Goal: Task Accomplishment & Management: Manage account settings

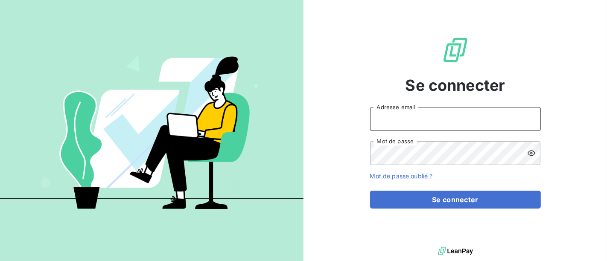
click at [473, 112] on input "Adresse email" at bounding box center [455, 119] width 171 height 24
type input "[EMAIL_ADDRESS][DOMAIN_NAME]"
click at [370, 191] on button "Se connecter" at bounding box center [455, 200] width 171 height 18
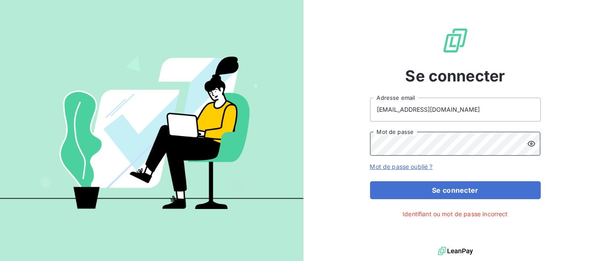
click at [370, 181] on button "Se connecter" at bounding box center [455, 190] width 171 height 18
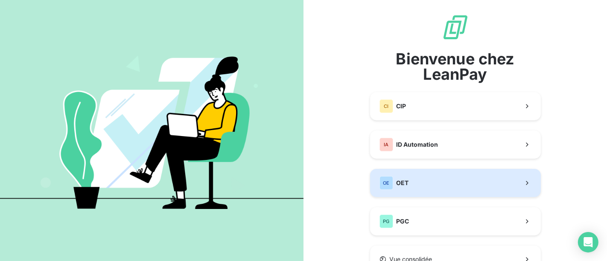
click at [424, 194] on button "OE OET" at bounding box center [455, 183] width 171 height 28
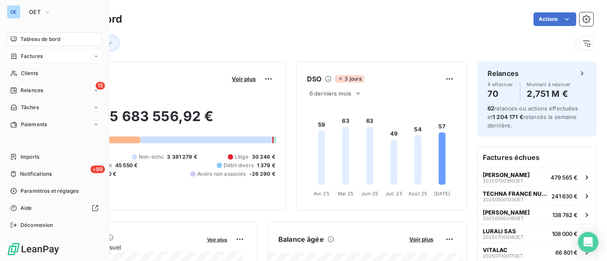
click at [38, 61] on div "Factures" at bounding box center [54, 57] width 95 height 14
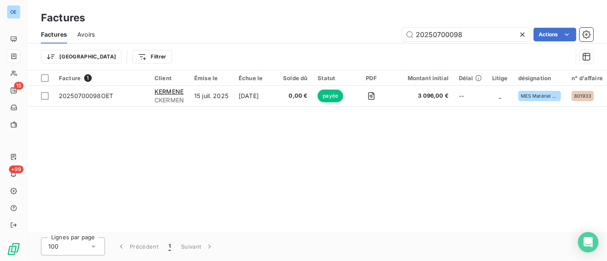
drag, startPoint x: 498, startPoint y: 35, endPoint x: 434, endPoint y: 47, distance: 64.7
click at [434, 47] on div "Factures Avoirs 20250700098 Actions Trier Filtrer" at bounding box center [317, 48] width 580 height 44
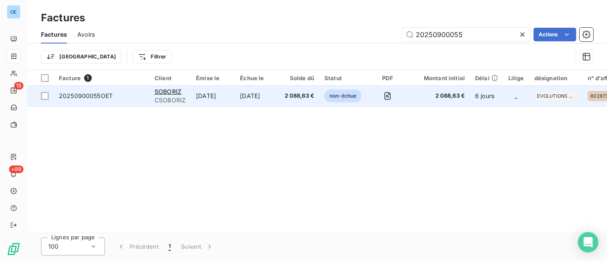
type input "20250900055"
click at [427, 101] on td "2 088,63 €" at bounding box center [438, 96] width 61 height 20
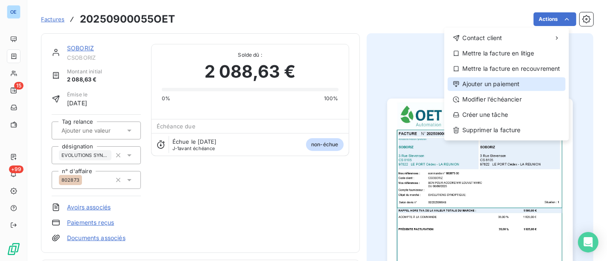
click at [525, 87] on div "Ajouter un paiement" at bounding box center [507, 84] width 118 height 14
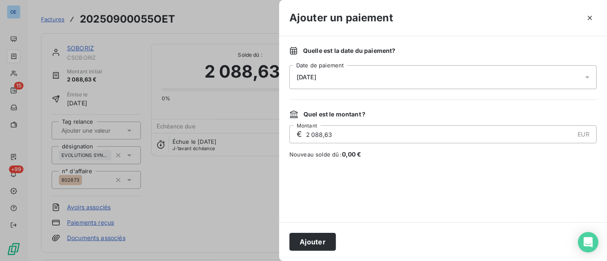
click at [397, 76] on div "18/09/2025" at bounding box center [442, 77] width 307 height 24
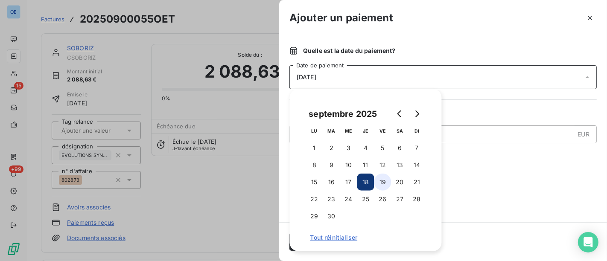
click at [387, 183] on button "19" at bounding box center [382, 182] width 17 height 17
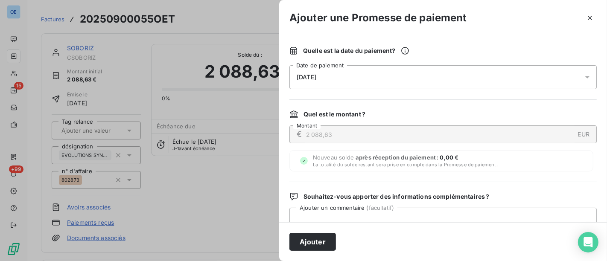
click at [530, 164] on div "Nouveau solde après réception du paiement : 0,00 € La totalité du solde restant…" at bounding box center [441, 160] width 304 height 21
click at [316, 245] on button "Ajouter" at bounding box center [312, 242] width 47 height 18
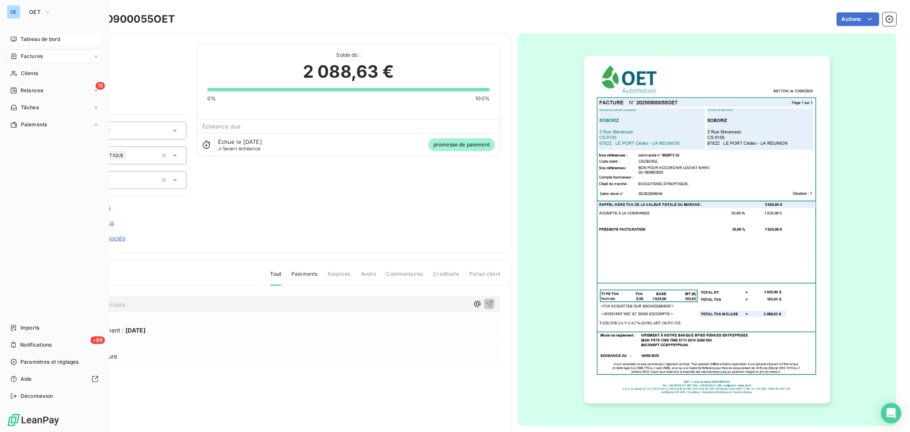
click at [19, 37] on div "Tableau de bord" at bounding box center [54, 39] width 95 height 14
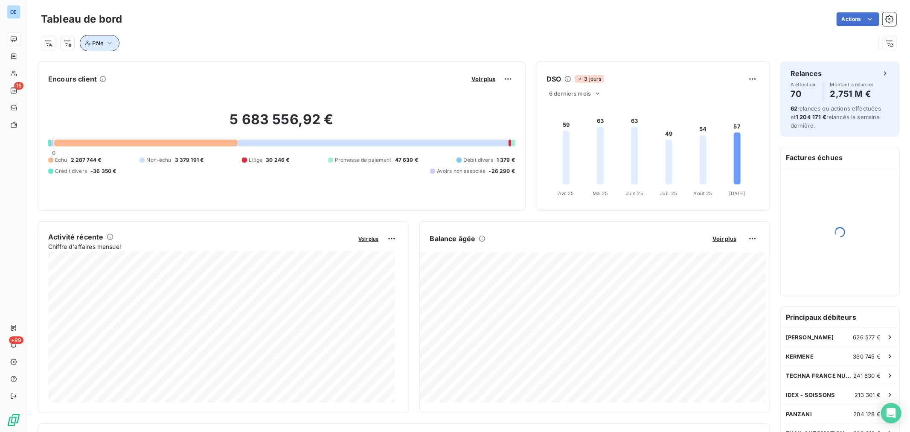
click at [108, 42] on icon "button" at bounding box center [110, 43] width 4 height 3
click at [207, 75] on div "Pôle Contient is Propriétés clients Supprimer le filtre" at bounding box center [190, 77] width 221 height 52
click at [214, 68] on div at bounding box center [233, 65] width 123 height 18
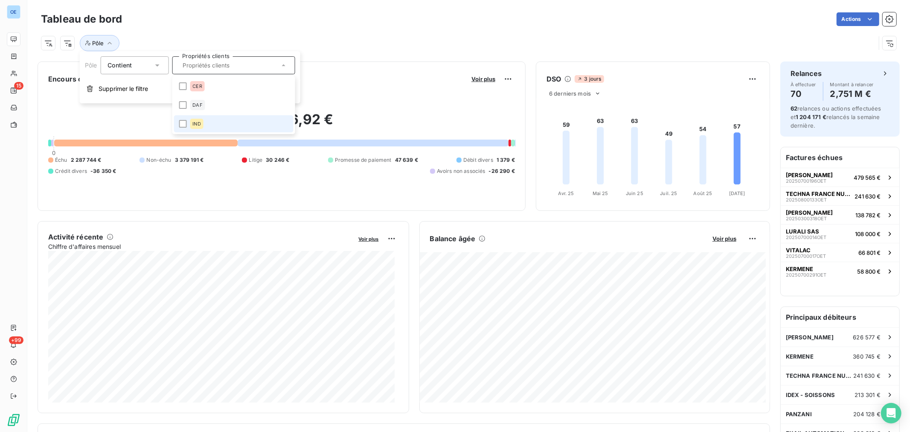
click at [220, 124] on li "IND" at bounding box center [234, 123] width 120 height 17
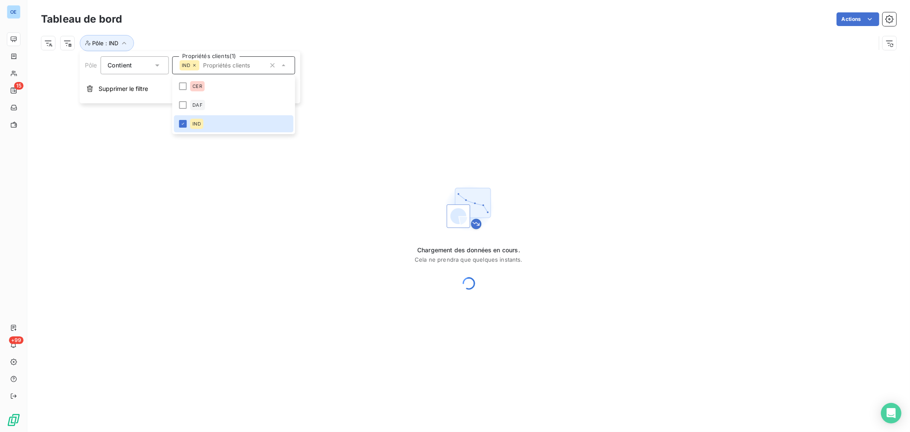
click at [391, 44] on div "Pôle : IND" at bounding box center [458, 43] width 835 height 16
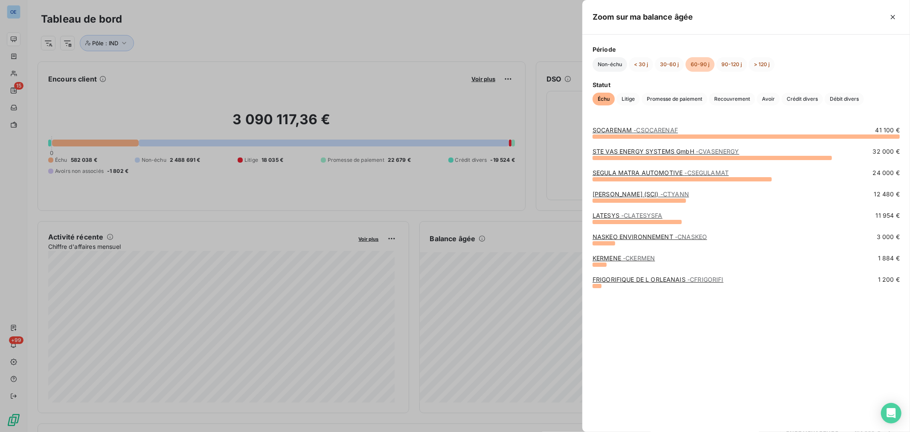
click at [606, 62] on button "Non-échu" at bounding box center [610, 64] width 35 height 15
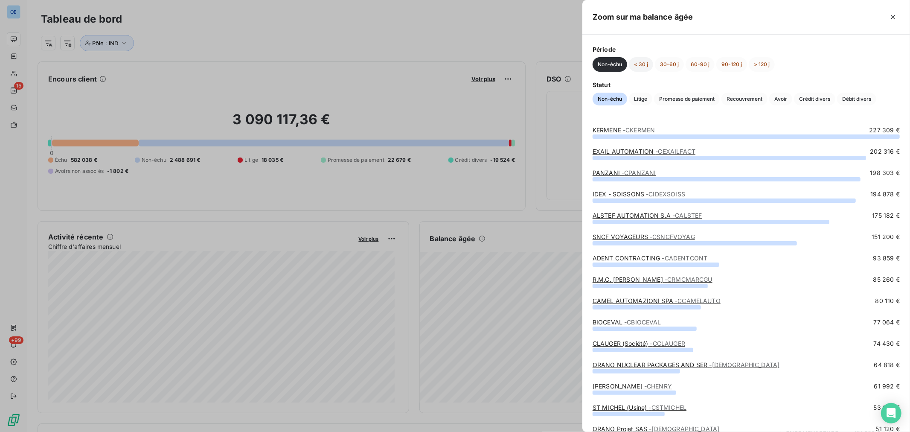
click at [606, 62] on button "< 30 j" at bounding box center [641, 64] width 24 height 15
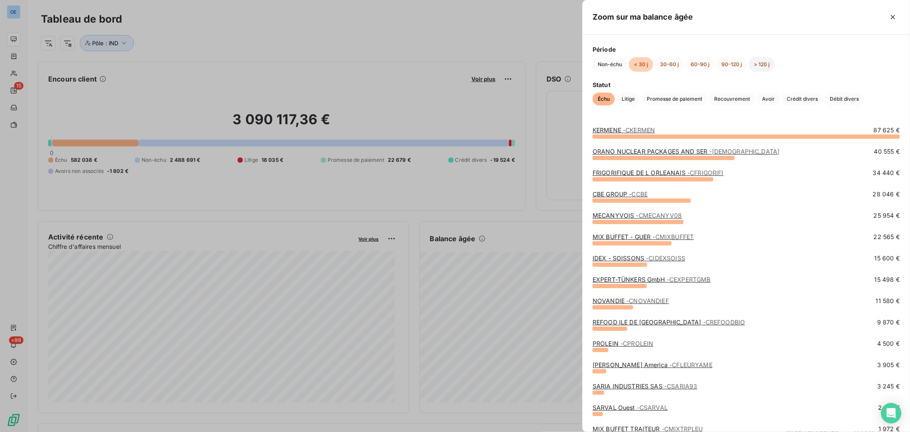
click at [606, 64] on button "> 120 j" at bounding box center [762, 64] width 26 height 15
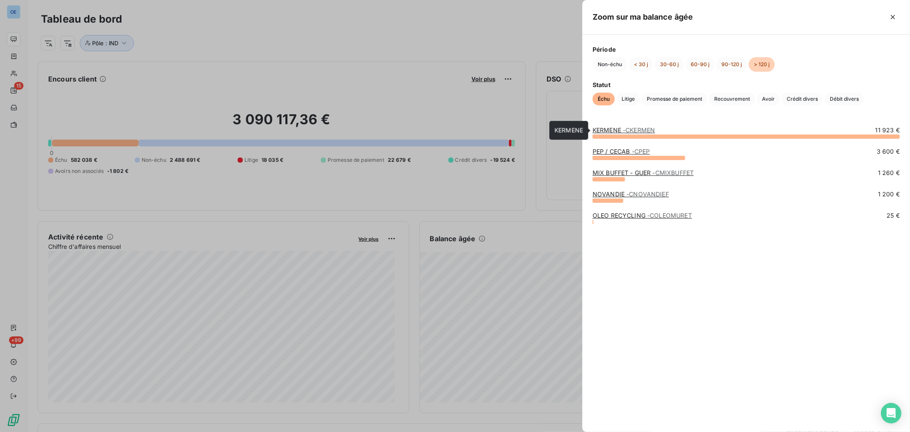
click at [606, 127] on span "- CKERMEN" at bounding box center [639, 129] width 32 height 7
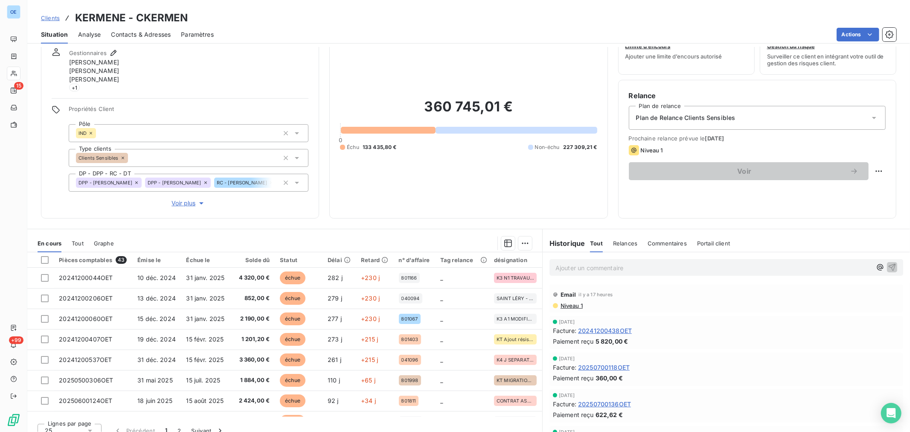
scroll to position [42, 0]
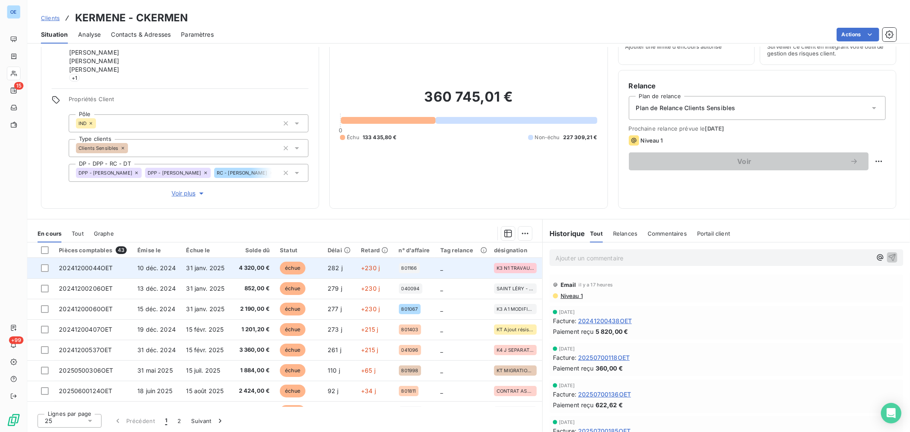
click at [378, 261] on td "+230 j" at bounding box center [375, 268] width 38 height 20
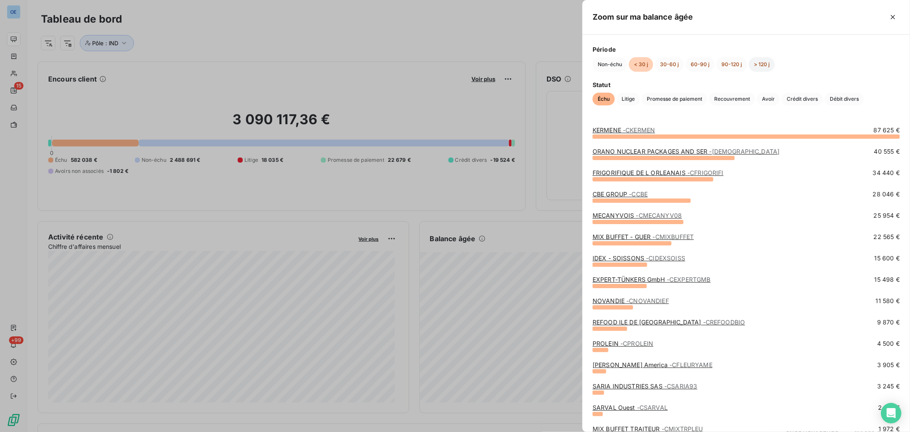
click at [606, 61] on button "> 120 j" at bounding box center [762, 64] width 26 height 15
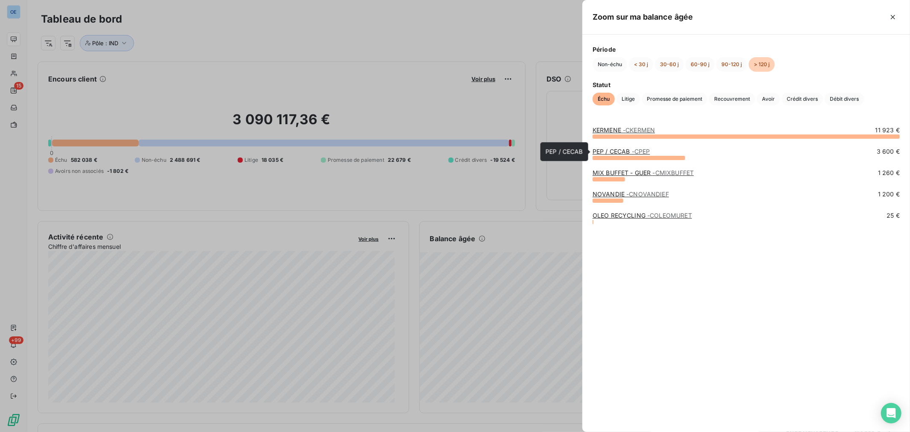
click at [606, 150] on span "- CPEP" at bounding box center [641, 151] width 18 height 7
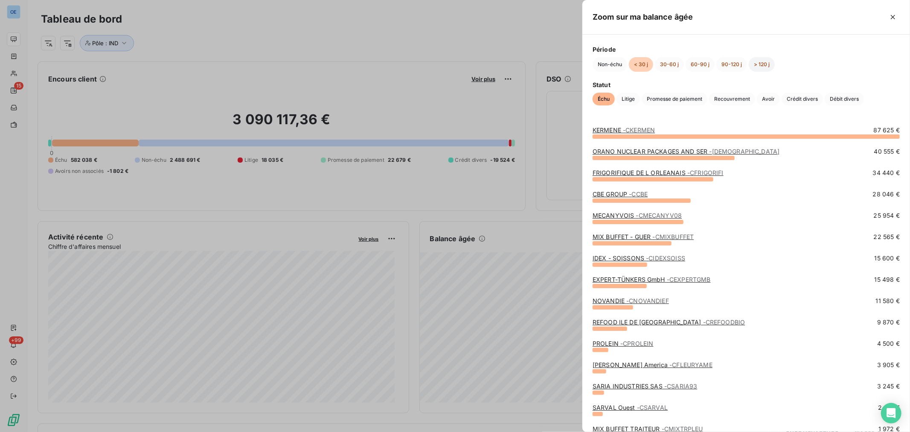
click at [606, 63] on button "> 120 j" at bounding box center [762, 64] width 26 height 15
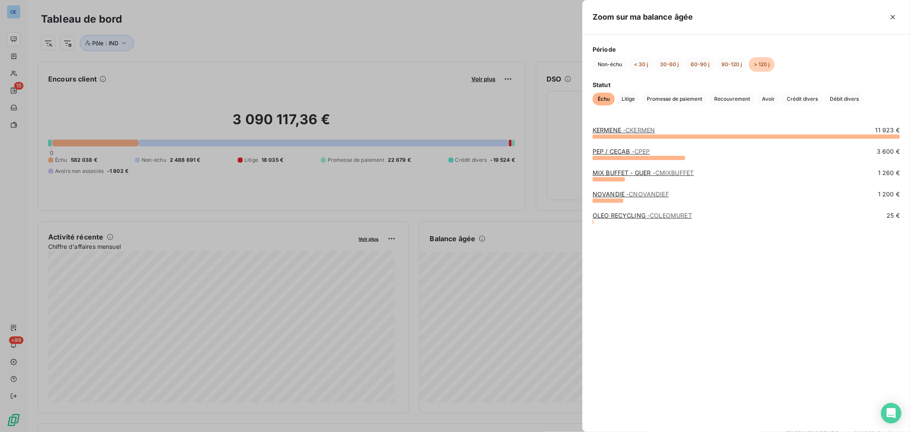
click at [606, 152] on div "PEP / CECAB - CPEP 3 600 €" at bounding box center [746, 151] width 307 height 9
click at [606, 152] on span "- CPEP" at bounding box center [641, 151] width 18 height 7
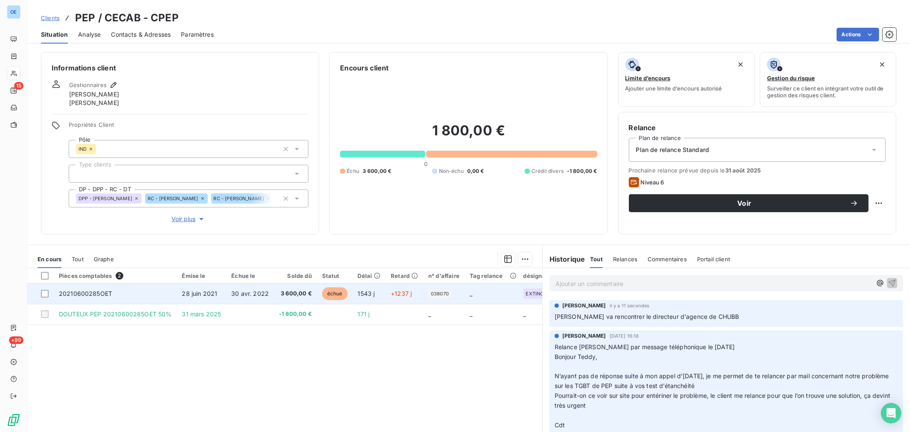
click at [292, 261] on span "3 600,00 €" at bounding box center [295, 293] width 33 height 9
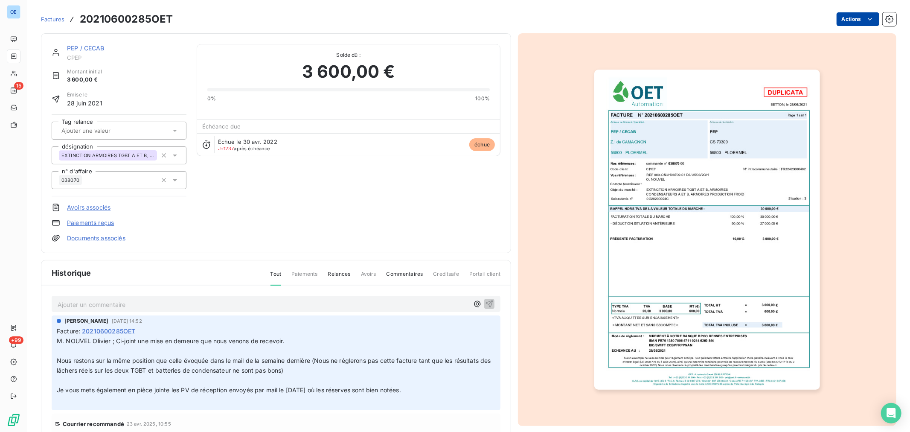
click at [606, 20] on html "OE 15 +99 Factures 20210600285OET Actions PEP / CECAB CPEP Montant initial 3 60…" at bounding box center [455, 216] width 910 height 432
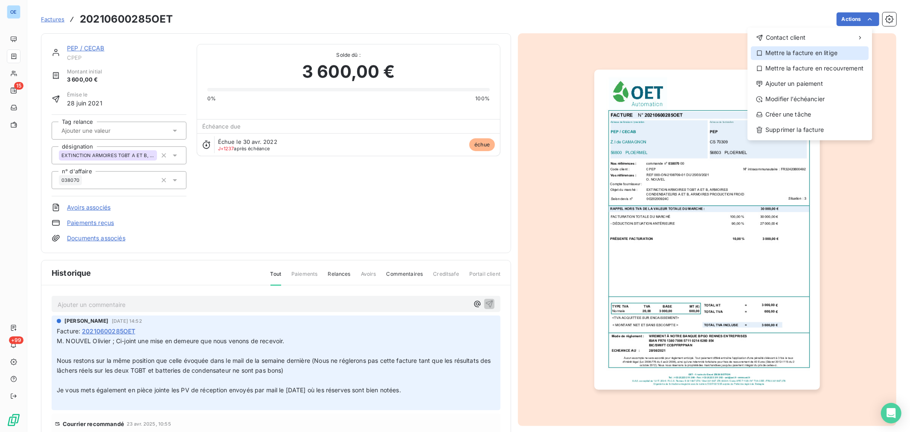
click at [606, 55] on div "Mettre la facture en litige" at bounding box center [810, 53] width 118 height 14
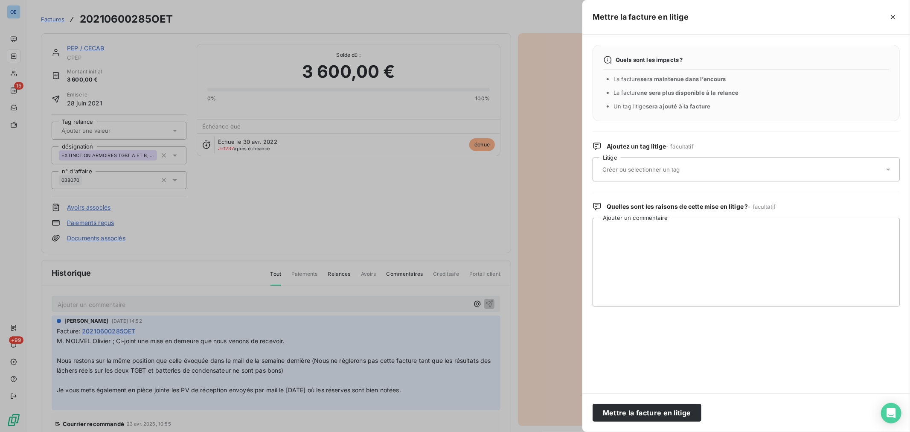
click at [606, 174] on div at bounding box center [742, 169] width 284 height 18
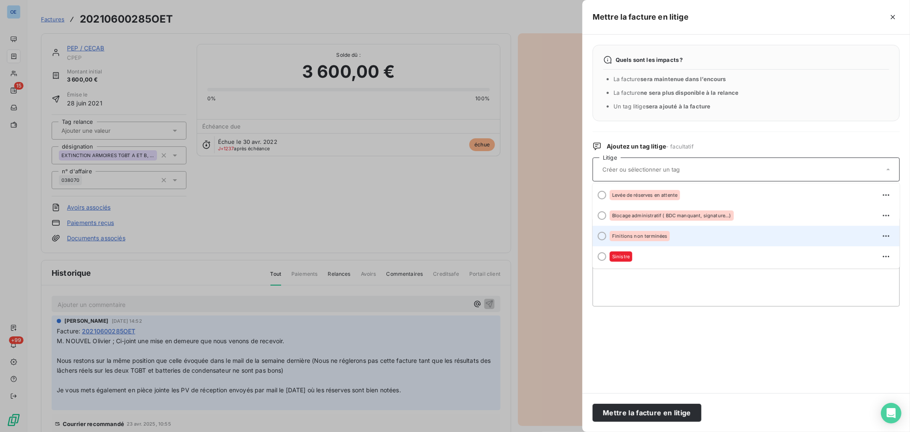
click at [606, 236] on div "Finitions non terminées" at bounding box center [751, 236] width 283 height 14
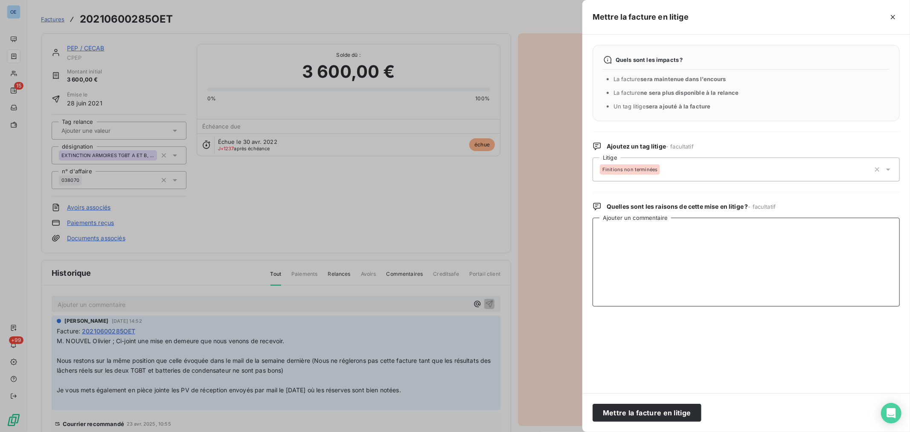
click at [606, 242] on textarea "Ajouter un commentaire" at bounding box center [746, 262] width 307 height 89
type textarea "La prestation n'a pas été réalisée par notre sous traitant Chubb"
click at [606, 261] on button "Mettre la facture en litige" at bounding box center [647, 413] width 109 height 18
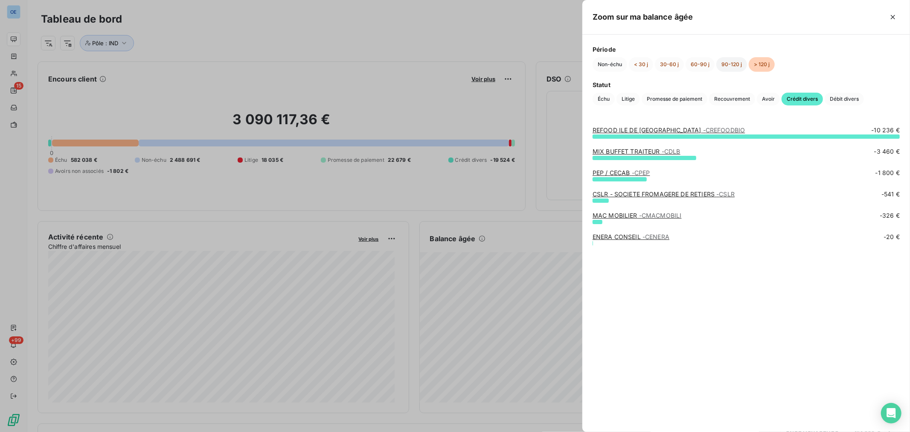
click at [606, 61] on button "90-120 j" at bounding box center [732, 64] width 31 height 15
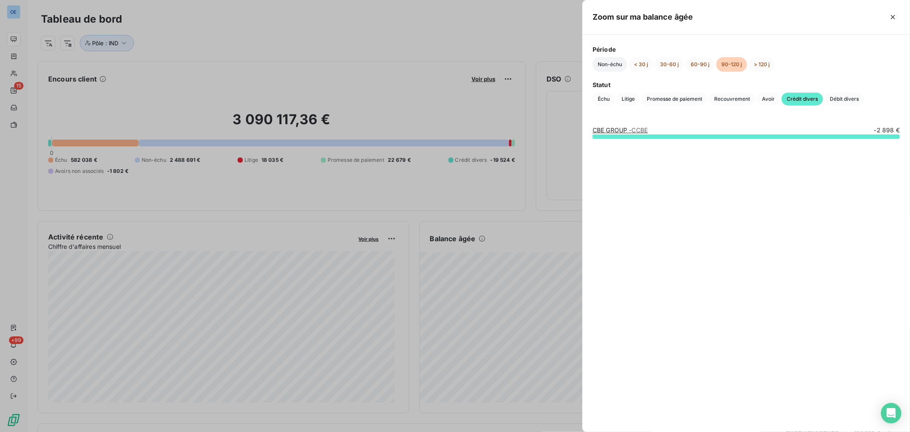
click at [606, 63] on button "Non-échu" at bounding box center [610, 64] width 35 height 15
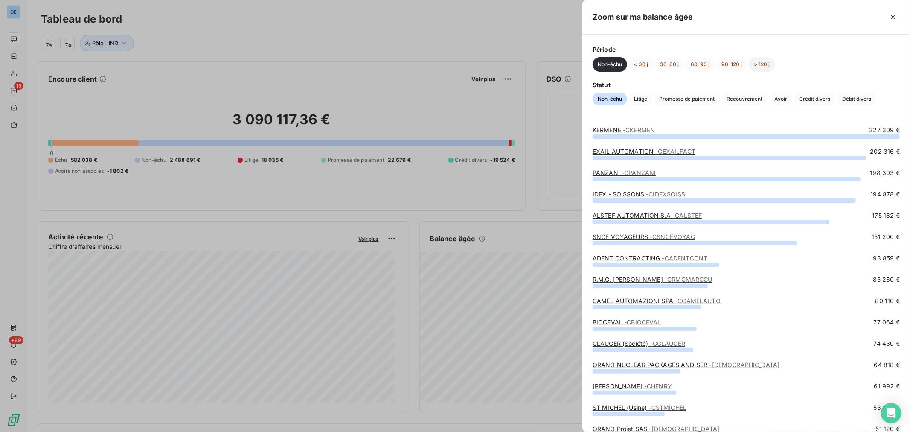
click at [606, 61] on button "> 120 j" at bounding box center [762, 64] width 26 height 15
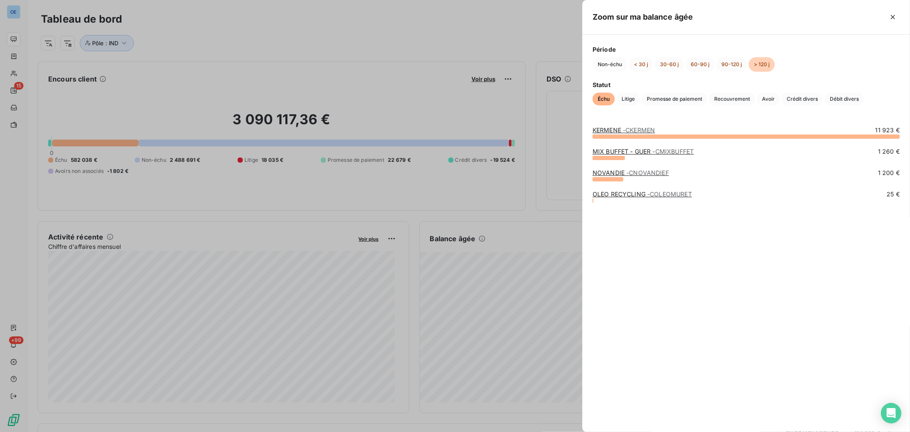
click at [454, 261] on div at bounding box center [455, 216] width 910 height 432
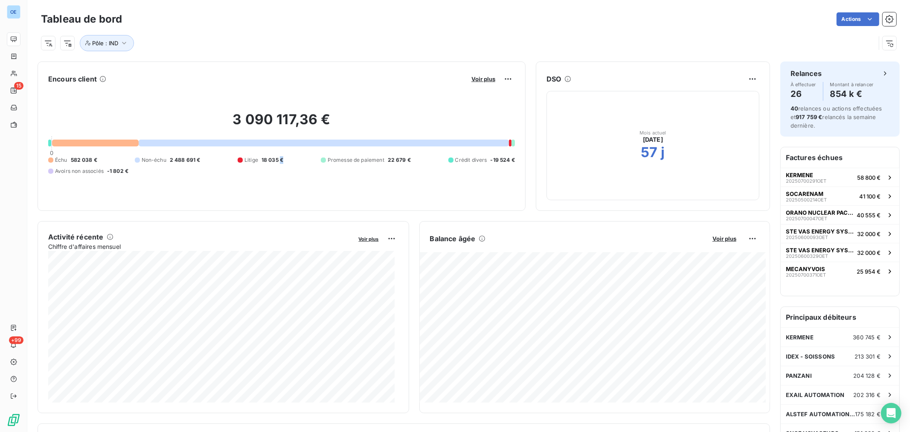
click at [279, 159] on span "18 035 €" at bounding box center [273, 160] width 22 height 8
click at [286, 178] on div "3 090 117,36 € 0 Échu 582 038 € Non-échu 2 488 691 € Litige 18 035 € Promesse d…" at bounding box center [281, 143] width 467 height 114
click at [248, 160] on span "Litige" at bounding box center [252, 160] width 14 height 8
drag, startPoint x: 287, startPoint y: 156, endPoint x: 260, endPoint y: 166, distance: 28.1
click at [260, 166] on div "Échu 582 038 € Non-échu 2 488 691 € Litige 18 035 € Promesse de paiement 22 679…" at bounding box center [281, 165] width 467 height 19
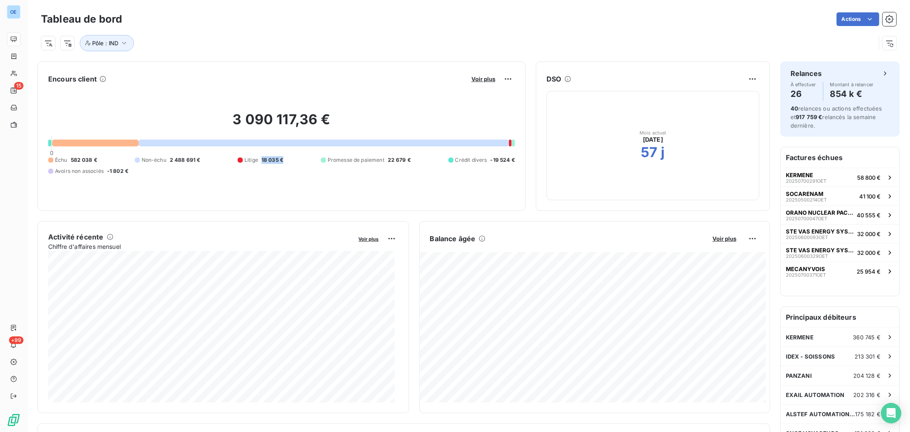
click at [266, 165] on div "Échu 582 038 € Non-échu 2 488 691 € Litige 18 035 € Promesse de paiement 22 679…" at bounding box center [281, 165] width 467 height 19
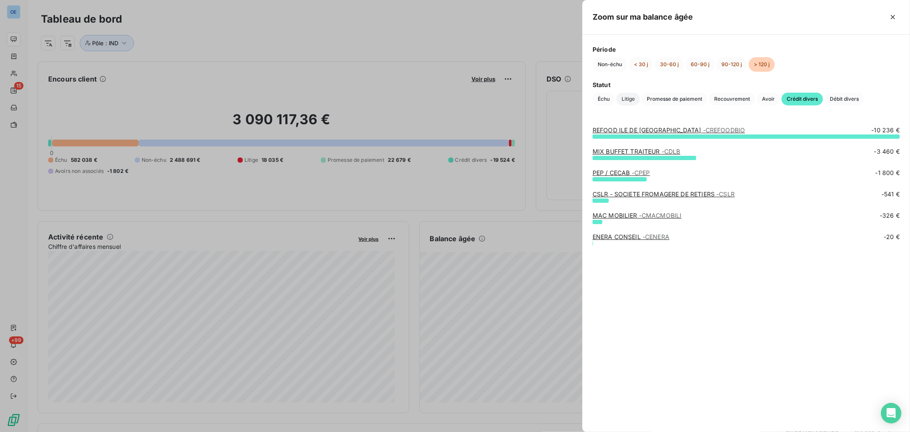
click at [606, 101] on span "Litige" at bounding box center [628, 99] width 23 height 13
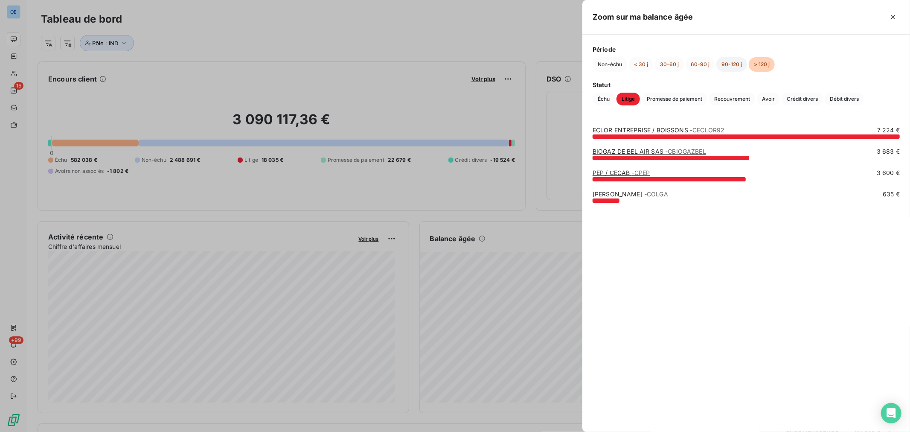
click at [606, 67] on button "90-120 j" at bounding box center [732, 64] width 31 height 15
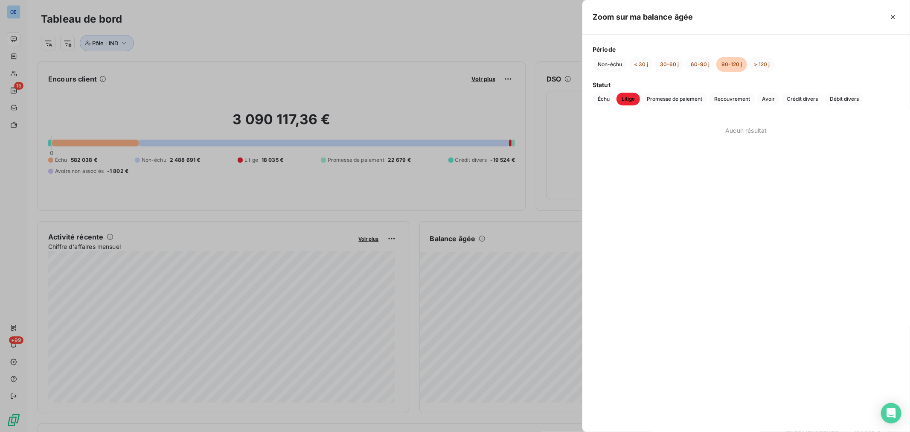
click at [606, 67] on div "Non-échu < 30 j 30-60 j 60-90 j 90-120 j > 120 j" at bounding box center [746, 64] width 307 height 15
click at [606, 67] on button "> 120 j" at bounding box center [762, 64] width 26 height 15
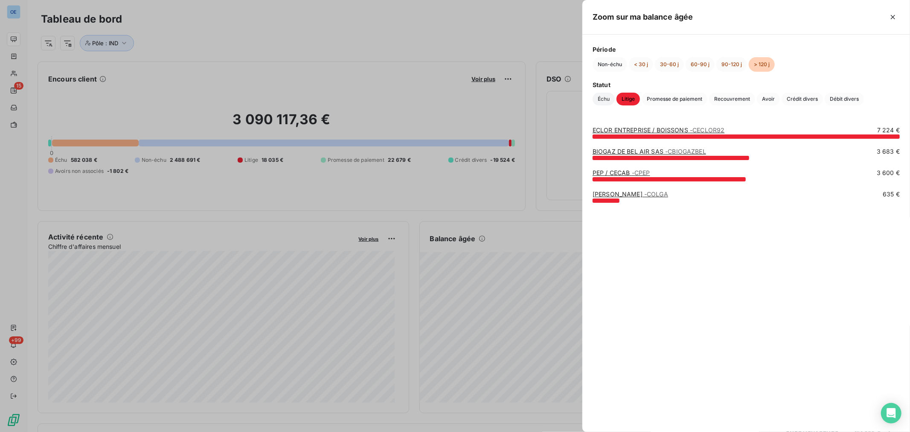
click at [606, 95] on span "Échu" at bounding box center [604, 99] width 22 height 13
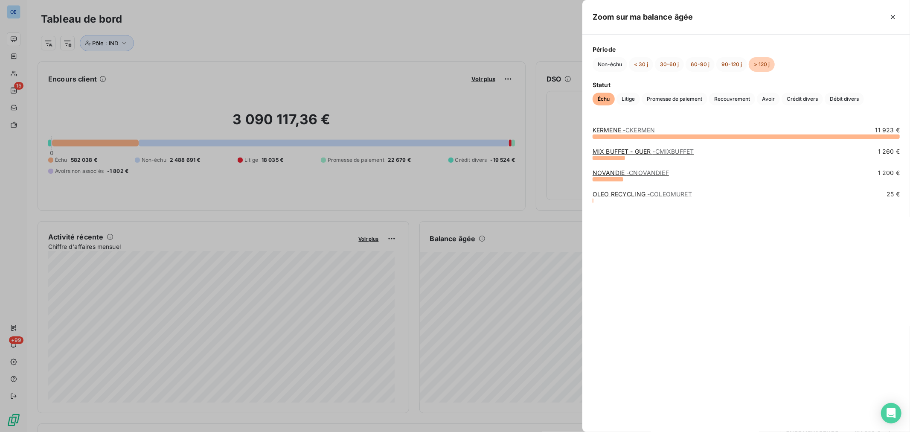
click at [606, 152] on span "- CMIXBUFFET" at bounding box center [673, 151] width 41 height 7
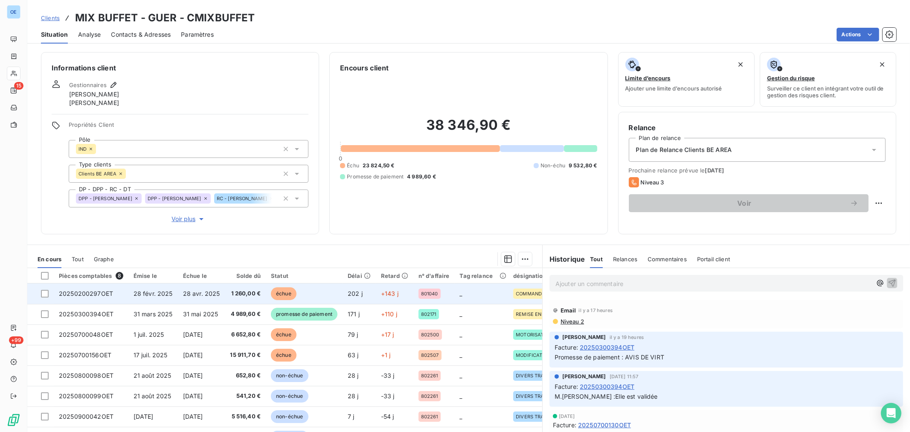
click at [339, 261] on td "échue" at bounding box center [304, 293] width 77 height 20
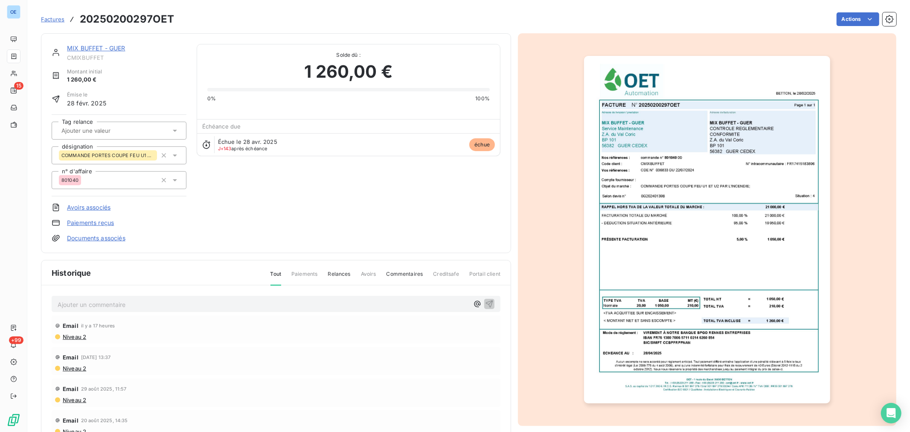
click at [606, 231] on img "button" at bounding box center [707, 229] width 246 height 347
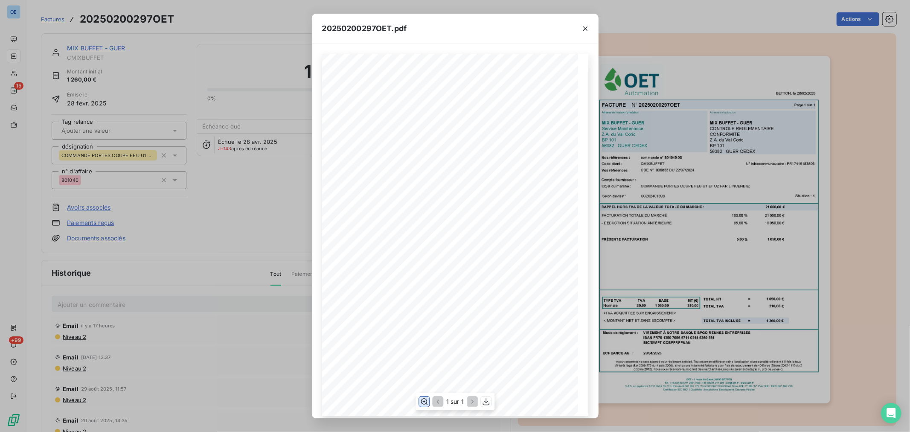
click at [421, 261] on icon "button" at bounding box center [424, 401] width 9 height 9
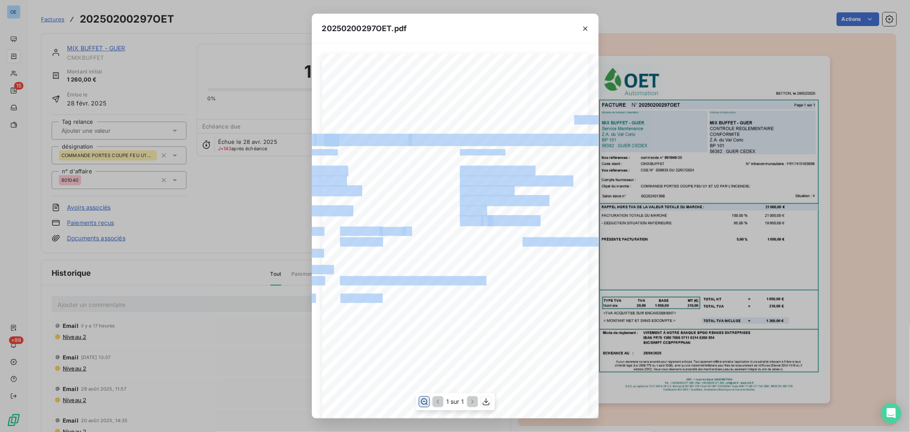
click at [459, 261] on div "BETTON, le 28/02/2025 FACTURE N° 20250200297OET Page 1 sur 1 commande n° 801040…" at bounding box center [455, 355] width 266 height 603
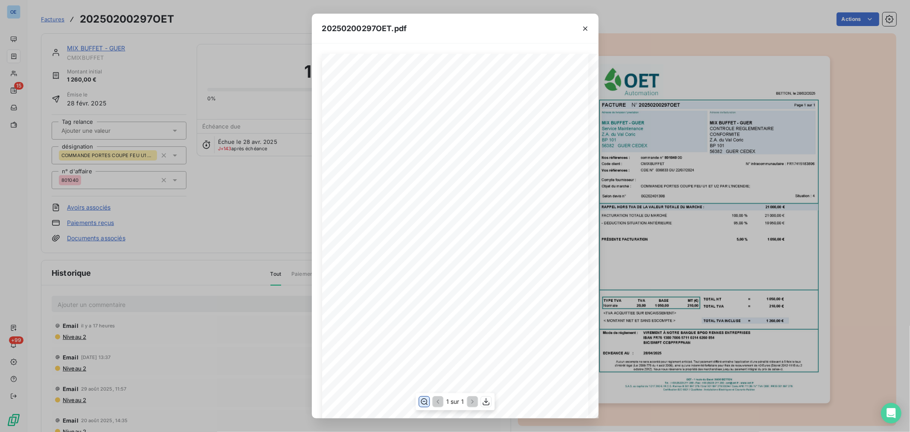
click at [511, 261] on span "95,00 %" at bounding box center [513, 343] width 23 height 6
click at [141, 261] on div "20250200297OET.pdf BETTON, le 28/02/2025 FACTURE N° 20250200297OET Page 1 sur 1…" at bounding box center [455, 216] width 910 height 432
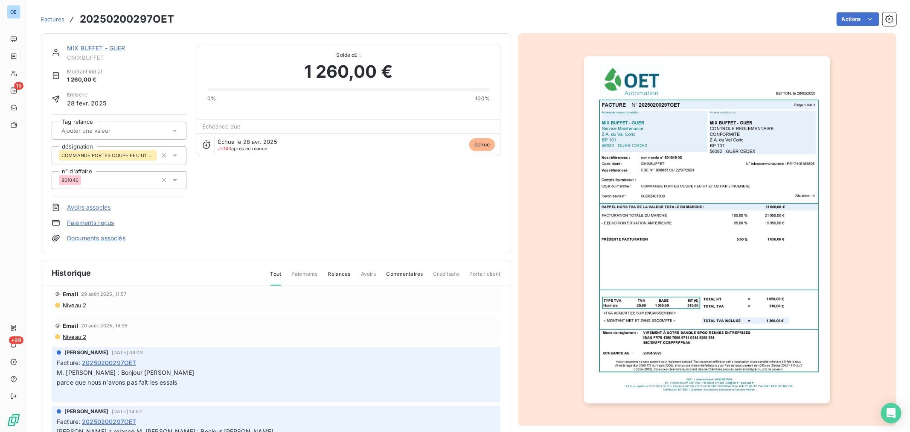
scroll to position [0, 0]
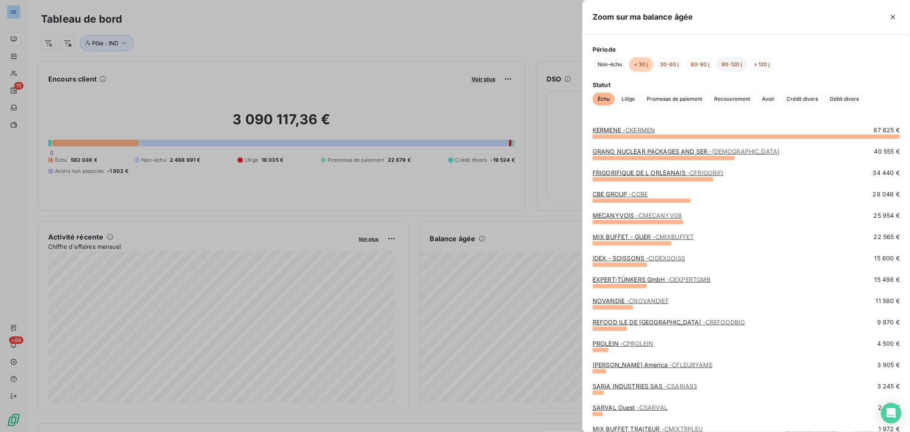
click at [606, 59] on button "90-120 j" at bounding box center [732, 64] width 31 height 15
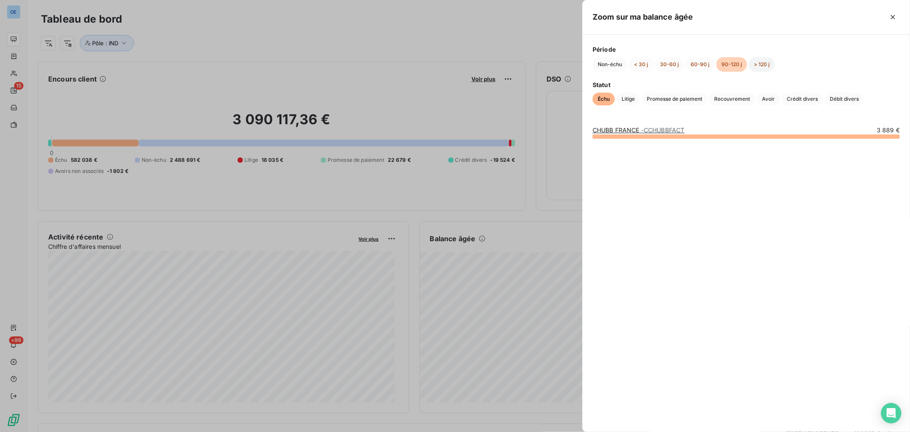
click at [606, 58] on button "> 120 j" at bounding box center [762, 64] width 26 height 15
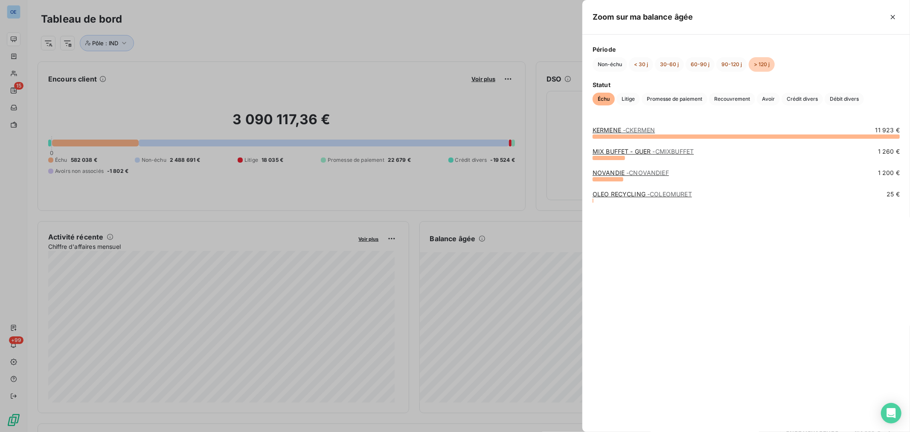
click at [606, 172] on span "- CNOVANDIEF" at bounding box center [648, 172] width 43 height 7
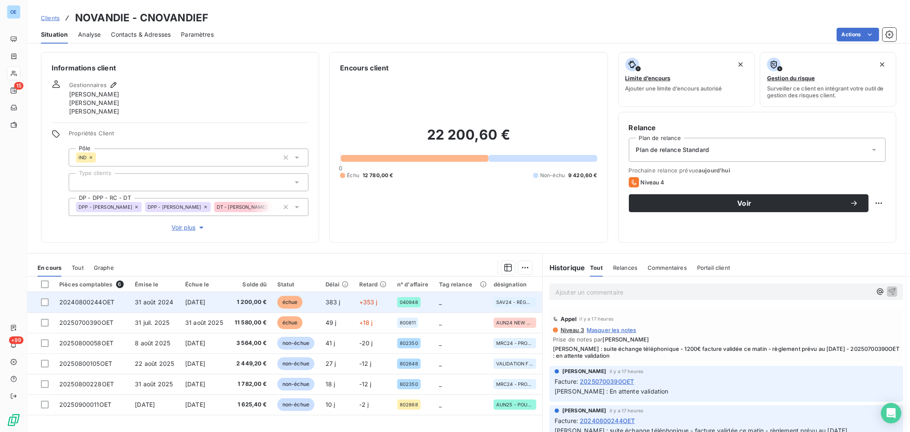
click at [379, 261] on td "+353 j" at bounding box center [373, 302] width 38 height 20
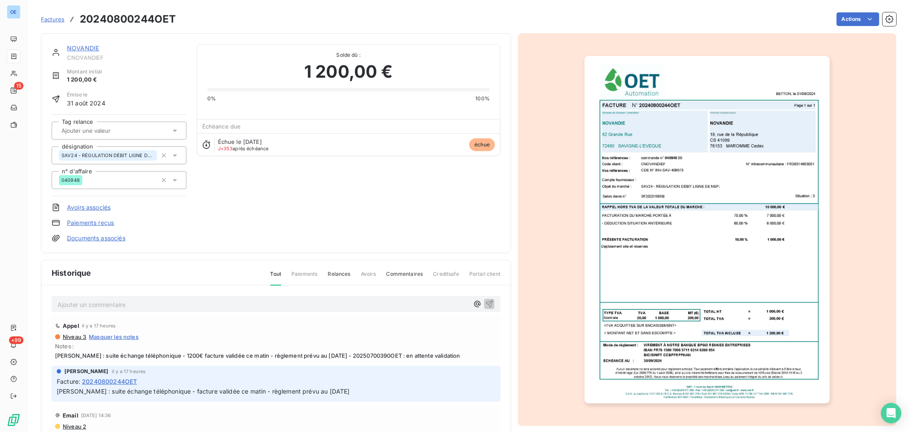
drag, startPoint x: 389, startPoint y: 394, endPoint x: 349, endPoint y: 396, distance: 40.6
click at [349, 261] on p "Mme LEROY Anne Sophie : suite échange téléphonique - facture validée ce matin -…" at bounding box center [276, 392] width 439 height 10
click at [407, 261] on p "Mme LEROY Anne Sophie : suite échange téléphonique - facture validée ce matin -…" at bounding box center [276, 392] width 439 height 10
drag, startPoint x: 399, startPoint y: 394, endPoint x: 354, endPoint y: 399, distance: 45.6
click at [354, 261] on p "Mme LEROY Anne Sophie : suite échange téléphonique - facture validée ce matin -…" at bounding box center [276, 392] width 439 height 10
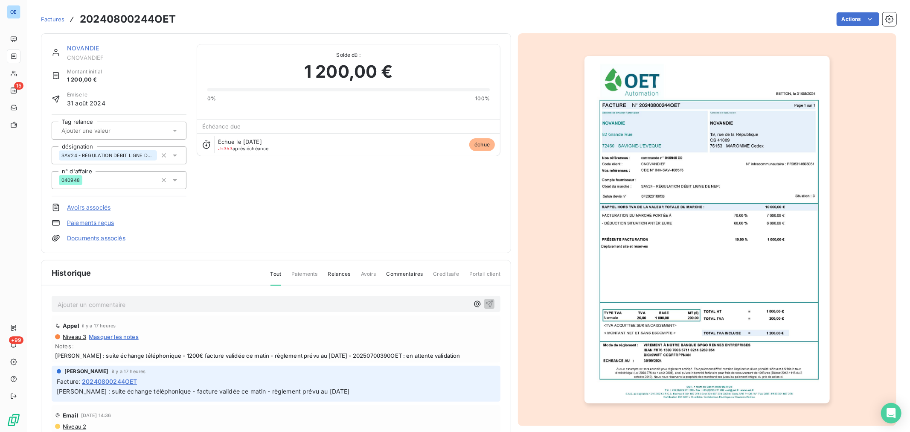
click at [396, 261] on p "Mme LEROY Anne Sophie : suite échange téléphonique - facture validée ce matin -…" at bounding box center [276, 392] width 439 height 10
click at [606, 261] on img "button" at bounding box center [707, 229] width 245 height 347
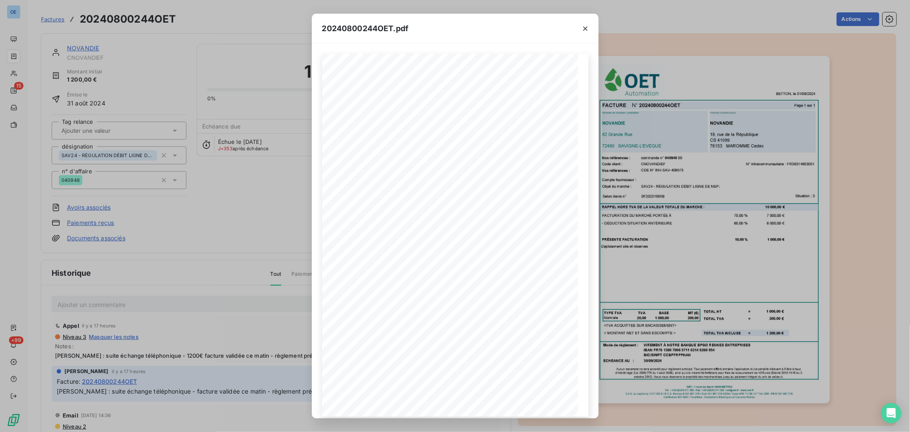
drag, startPoint x: 209, startPoint y: 230, endPoint x: 169, endPoint y: 143, distance: 95.3
click at [210, 229] on div "20240800244OET.pdf BETTON, le 31/08/2024 FACTURE N° 20240800244OET Page 1 sur 1…" at bounding box center [455, 216] width 910 height 432
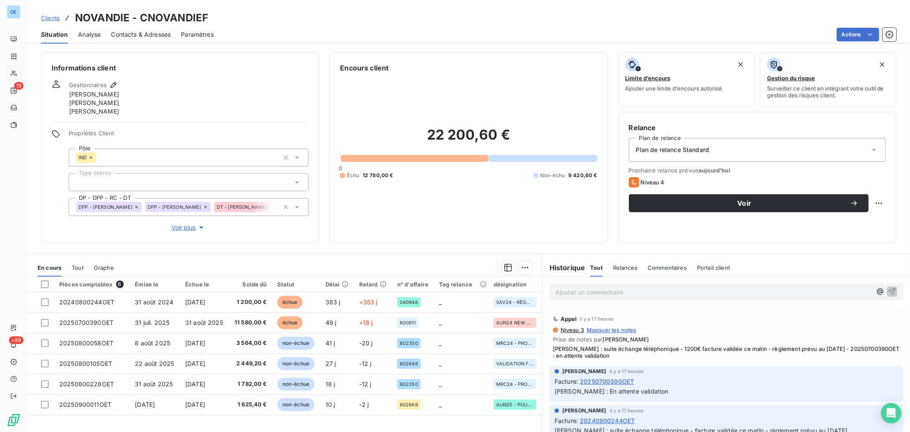
scroll to position [47, 0]
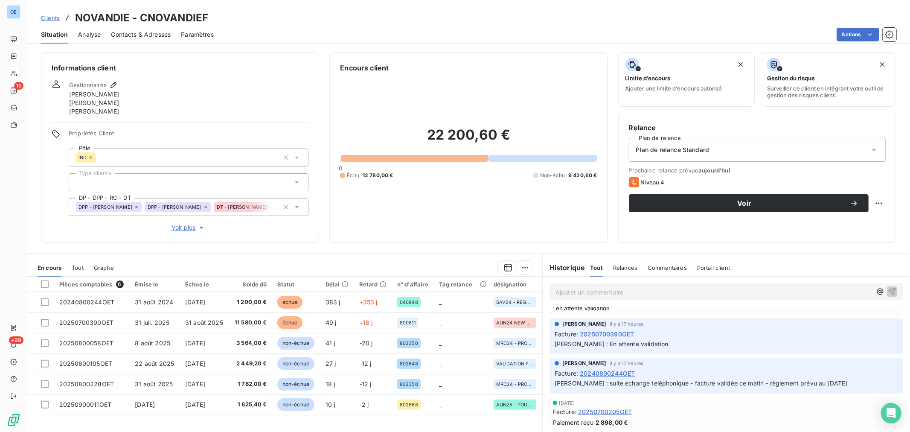
click at [606, 261] on span "20250700390OET" at bounding box center [607, 333] width 54 height 9
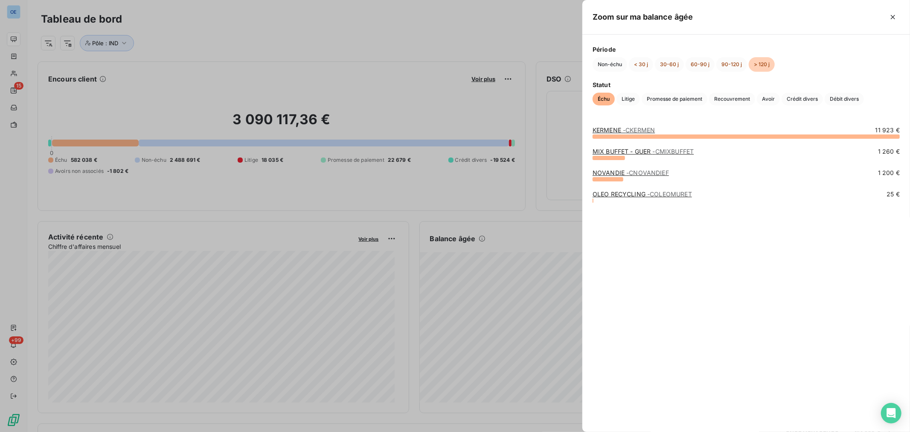
click at [606, 193] on link "OLEO RECYCLING - COLEOMURET" at bounding box center [642, 193] width 99 height 7
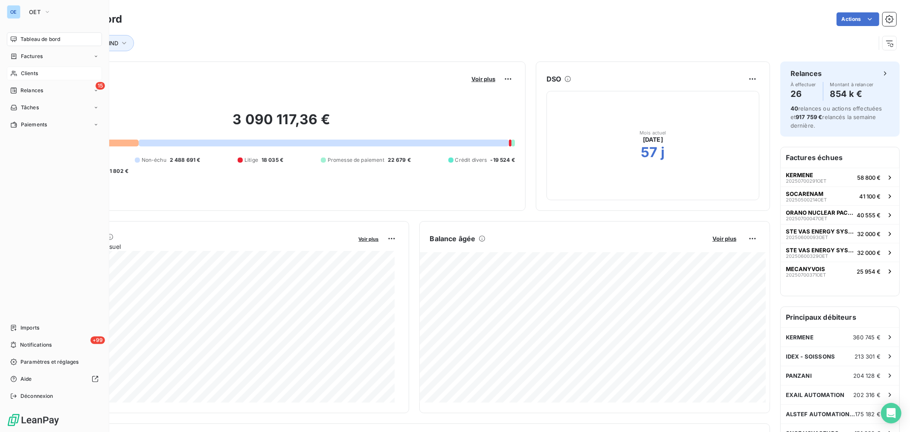
click at [33, 74] on span "Clients" at bounding box center [29, 74] width 17 height 8
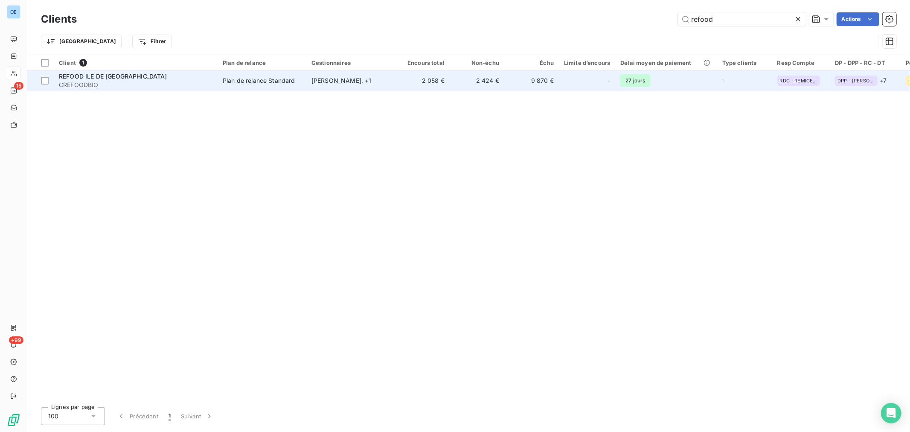
type input "refood"
click at [587, 88] on td "-" at bounding box center [587, 80] width 56 height 20
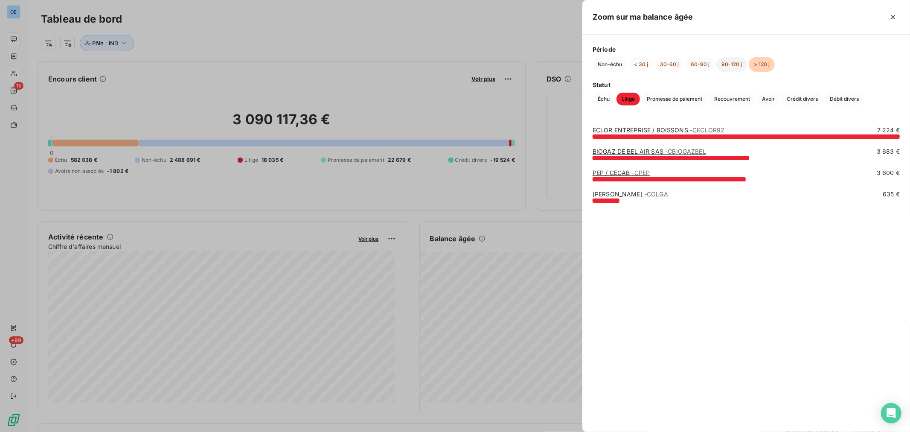
click at [606, 64] on button "90-120 j" at bounding box center [732, 64] width 31 height 15
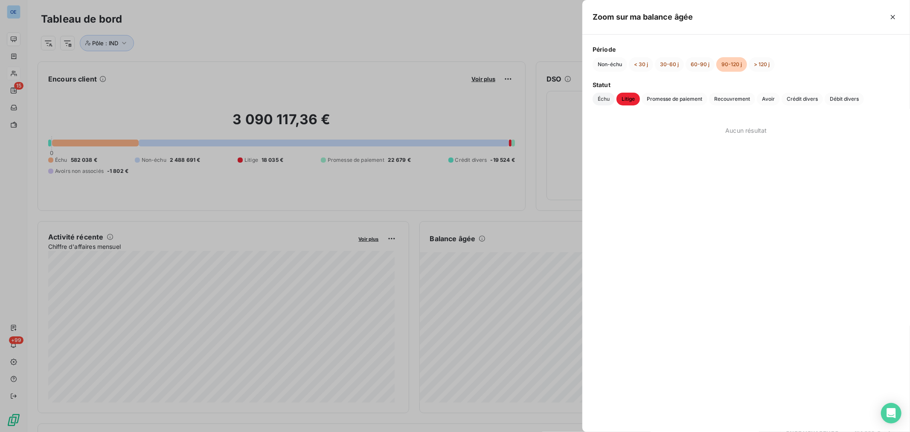
click at [595, 101] on span "Échu" at bounding box center [604, 99] width 22 height 13
click at [606, 64] on button "> 120 j" at bounding box center [762, 64] width 26 height 15
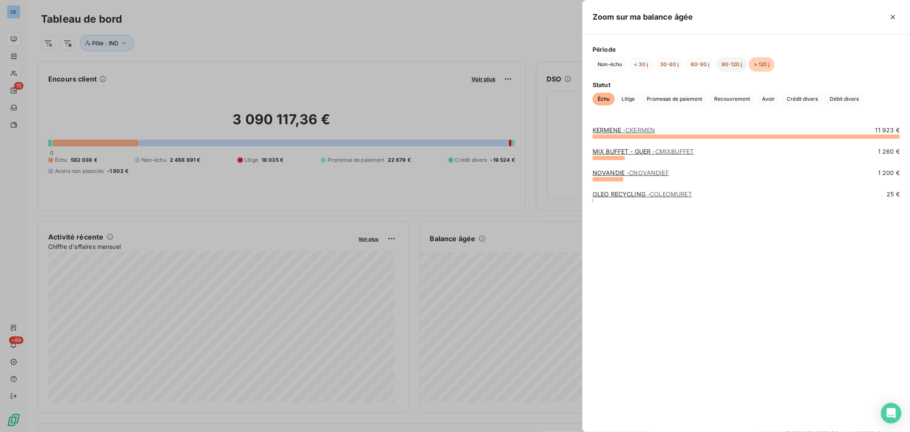
click at [606, 60] on button "90-120 j" at bounding box center [732, 64] width 31 height 15
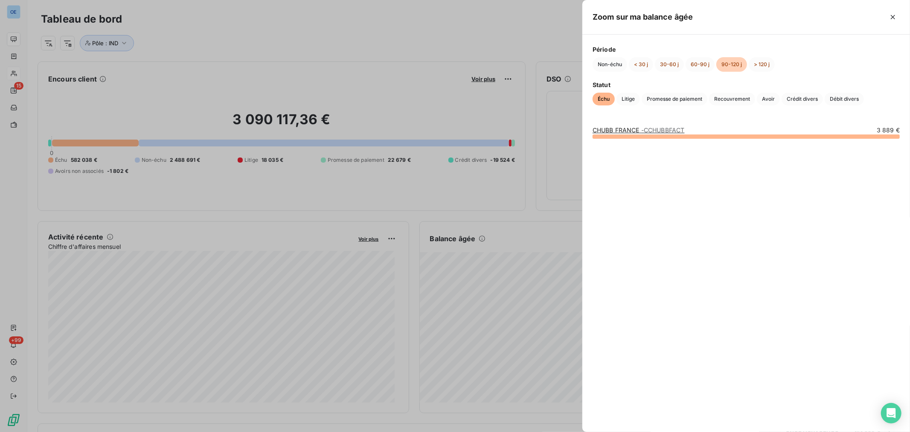
click at [606, 129] on span "- CCHUBBFACT" at bounding box center [663, 129] width 44 height 7
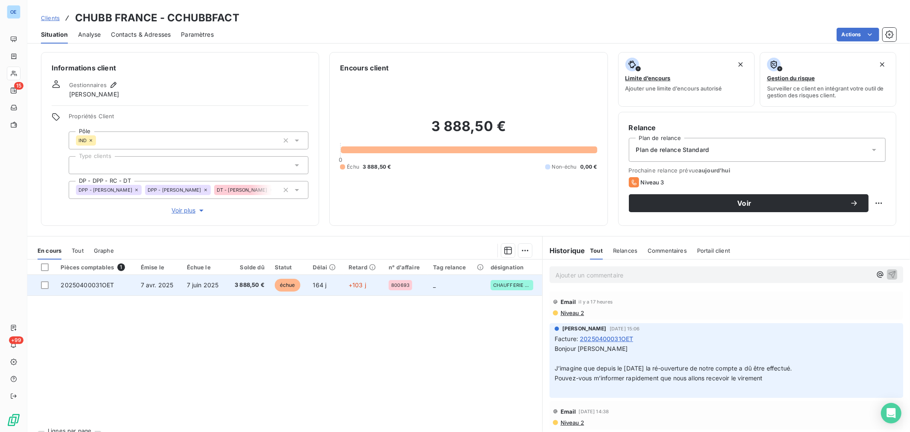
click at [458, 261] on td "_" at bounding box center [457, 285] width 58 height 20
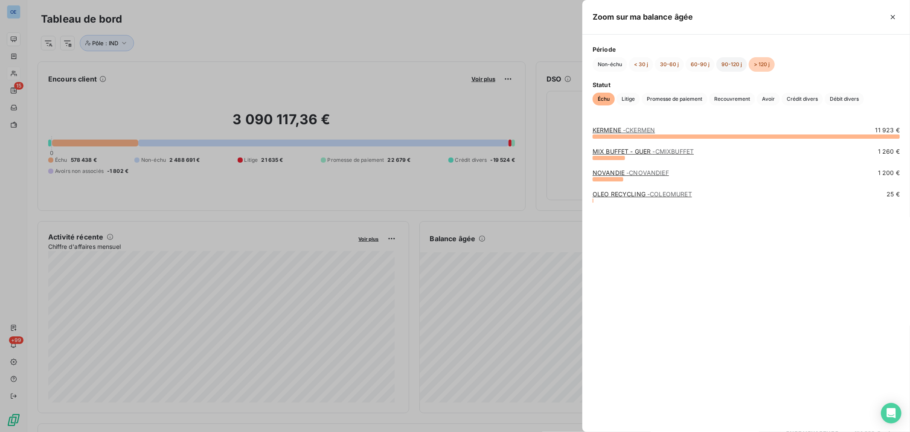
click at [606, 61] on button "90-120 j" at bounding box center [732, 64] width 31 height 15
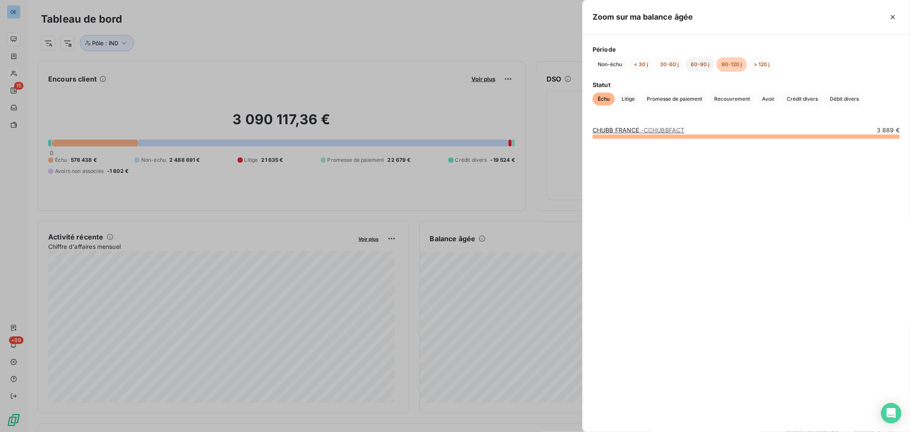
click at [606, 64] on button "60-90 j" at bounding box center [700, 64] width 29 height 15
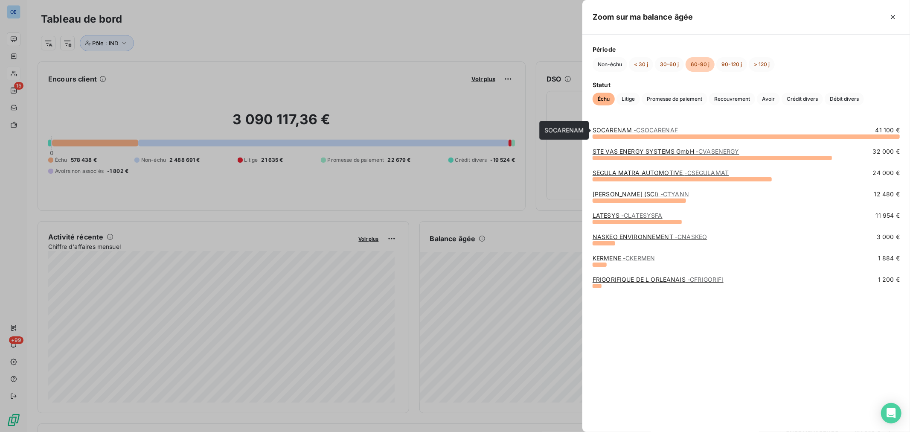
click at [606, 130] on span "- CSOCARENAF" at bounding box center [656, 129] width 44 height 7
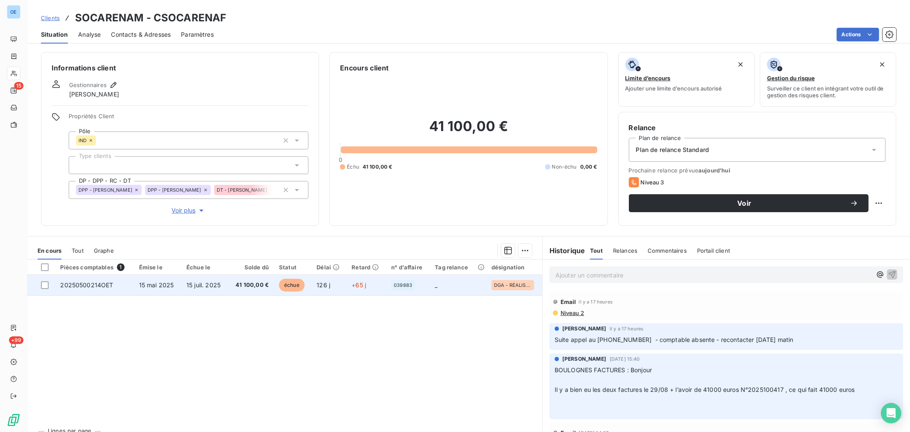
click at [366, 261] on td "+65 j" at bounding box center [367, 285] width 40 height 20
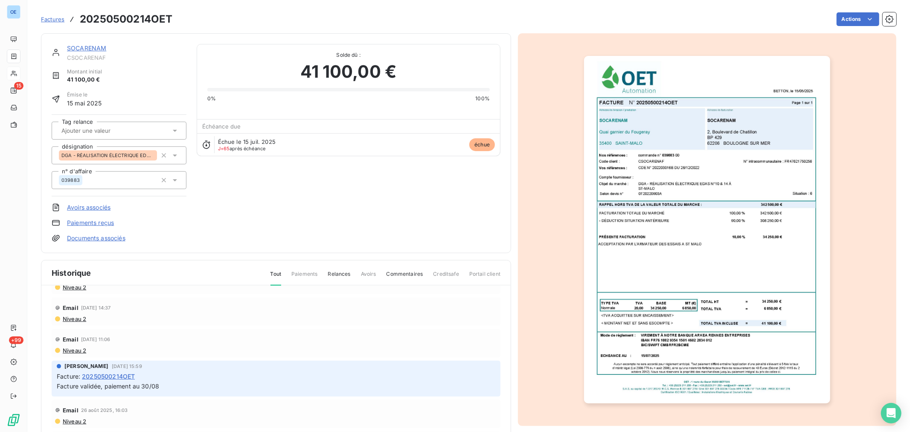
scroll to position [95, 0]
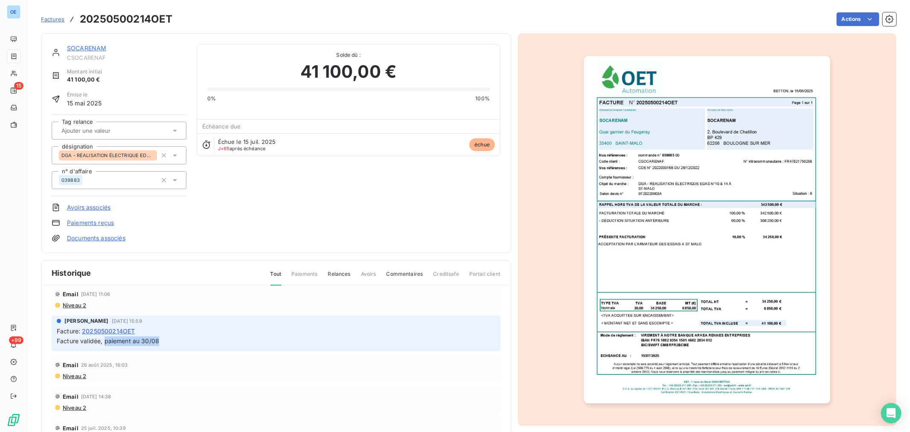
drag, startPoint x: 172, startPoint y: 341, endPoint x: 105, endPoint y: 343, distance: 67.9
click at [105, 261] on p "Facture validée, paiement au 30/08" at bounding box center [276, 341] width 439 height 10
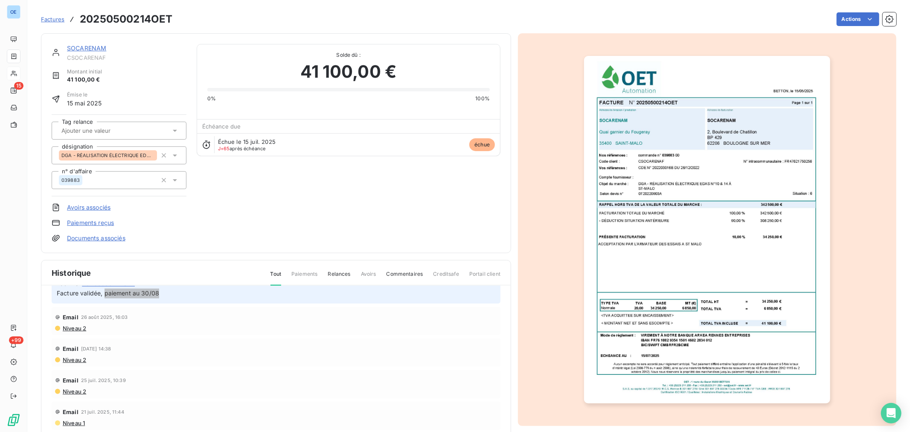
scroll to position [207, 0]
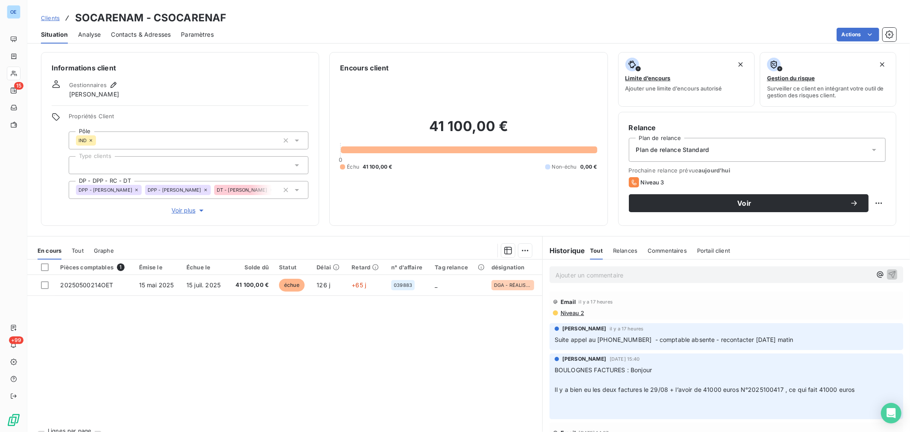
scroll to position [47, 0]
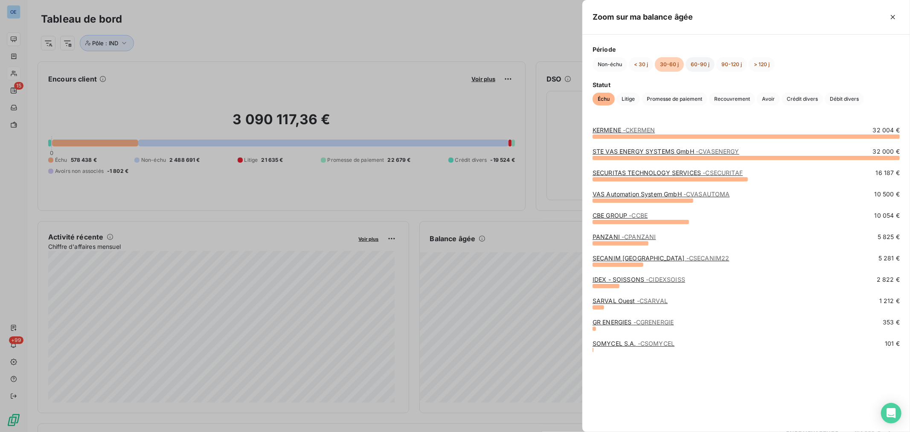
click at [606, 64] on button "60-90 j" at bounding box center [700, 64] width 29 height 15
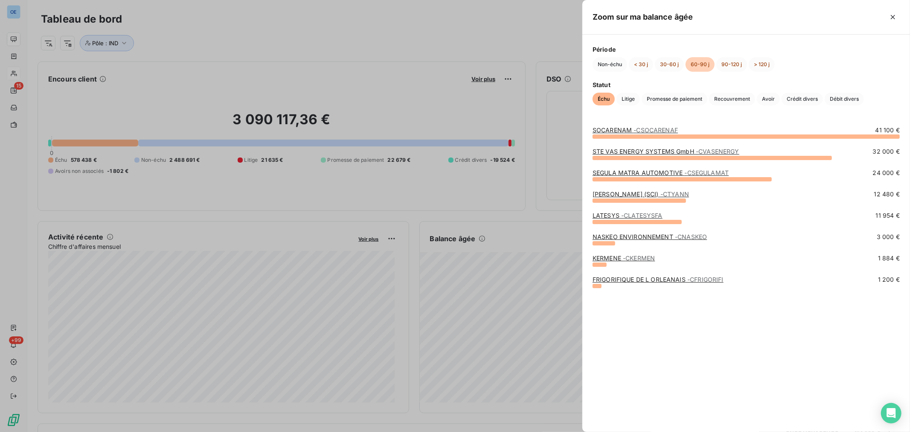
click at [606, 154] on link "STE VAS ENERGY SYSTEMS GmbH - CVASENERGY" at bounding box center [666, 151] width 147 height 7
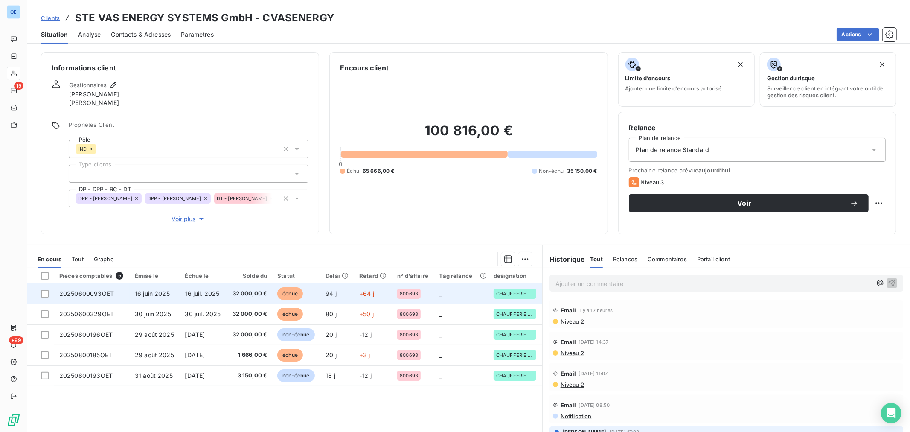
click at [468, 261] on td "_" at bounding box center [461, 293] width 54 height 20
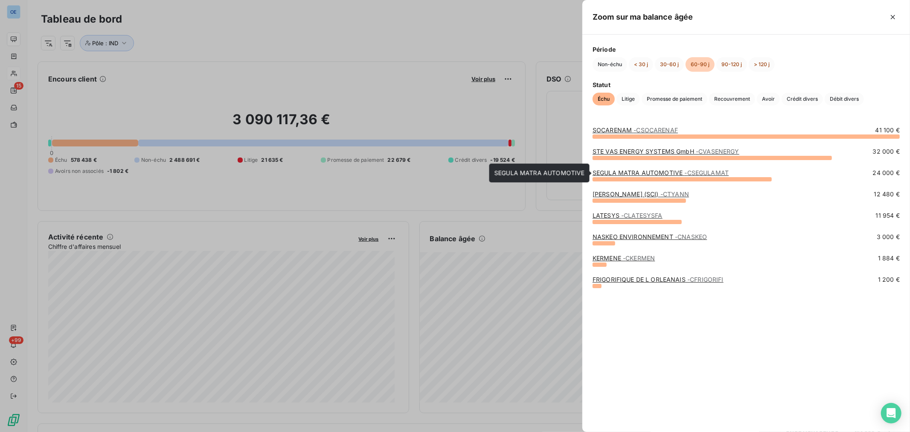
click at [606, 174] on link "SEGULA MATRA AUTOMOTIVE - CSEGULAMAT" at bounding box center [661, 172] width 136 height 7
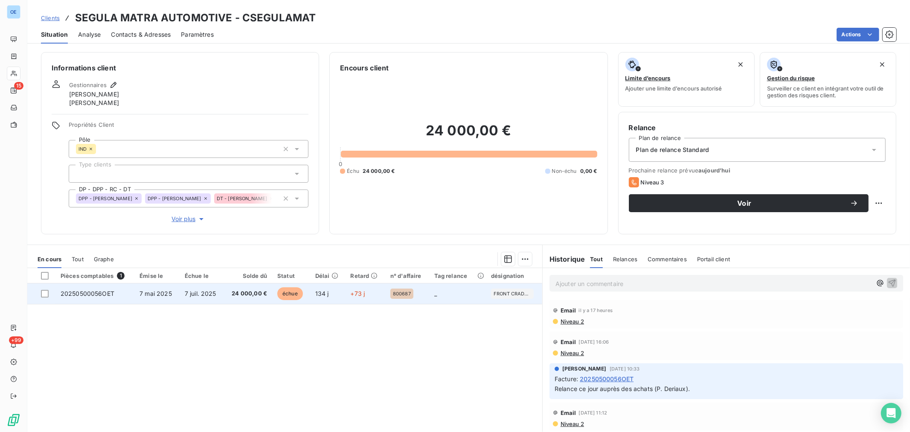
click at [364, 261] on td "+73 j" at bounding box center [366, 293] width 40 height 20
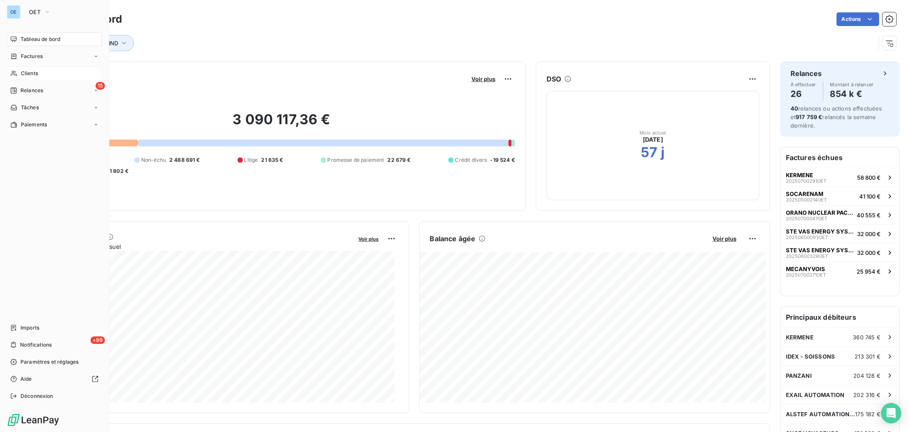
click at [31, 73] on span "Clients" at bounding box center [29, 74] width 17 height 8
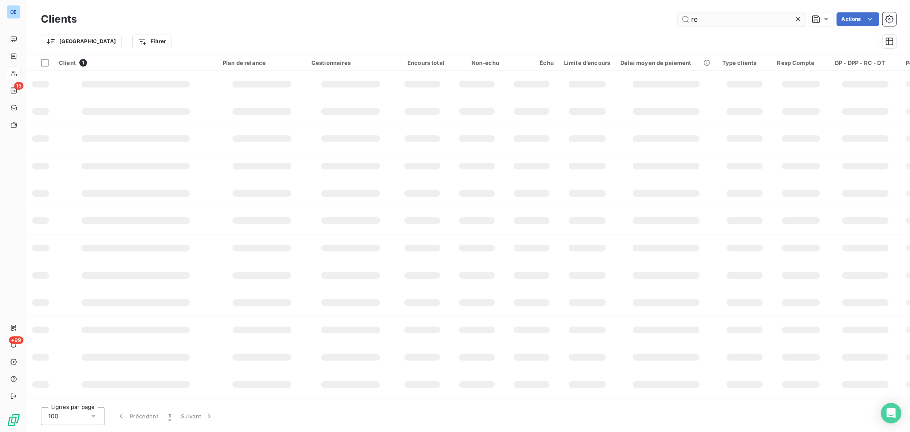
type input "r"
type input "comau"
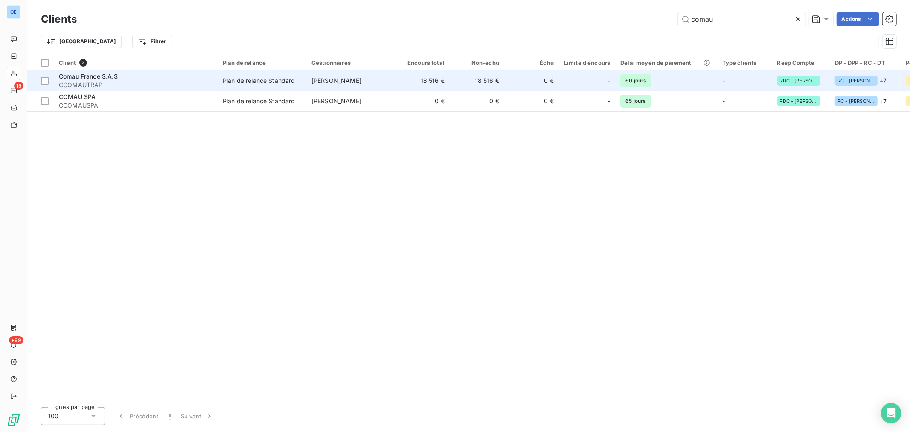
click at [569, 83] on div "-" at bounding box center [587, 81] width 46 height 14
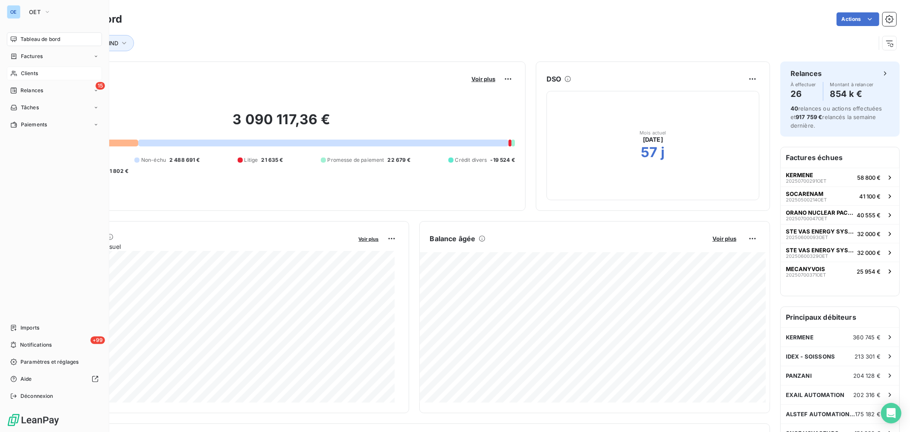
click at [52, 41] on span "Tableau de bord" at bounding box center [40, 39] width 40 height 8
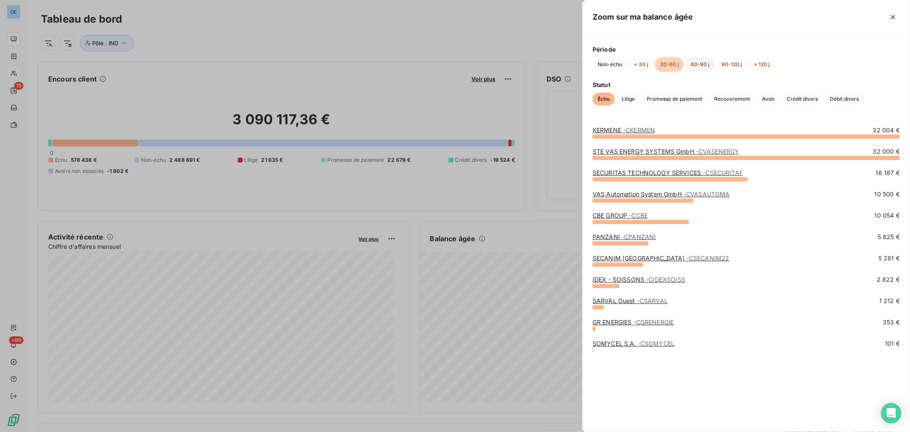
click at [606, 65] on button "60-90 j" at bounding box center [700, 64] width 29 height 15
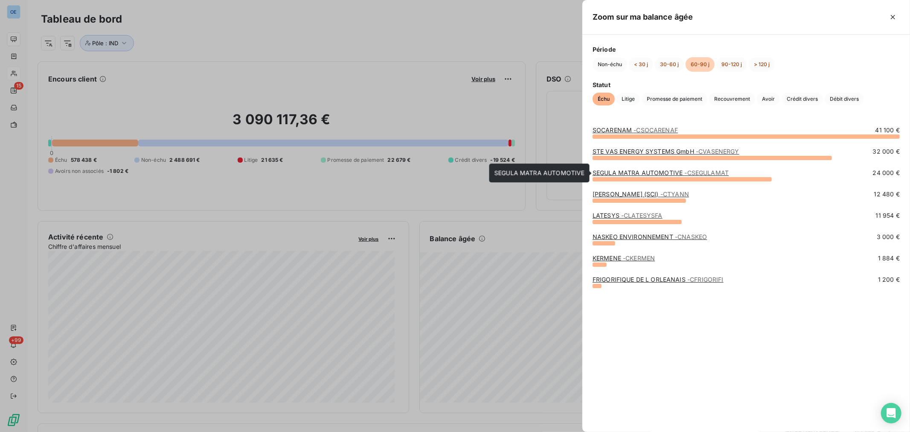
click at [606, 173] on span "- CSEGULAMAT" at bounding box center [707, 172] width 44 height 7
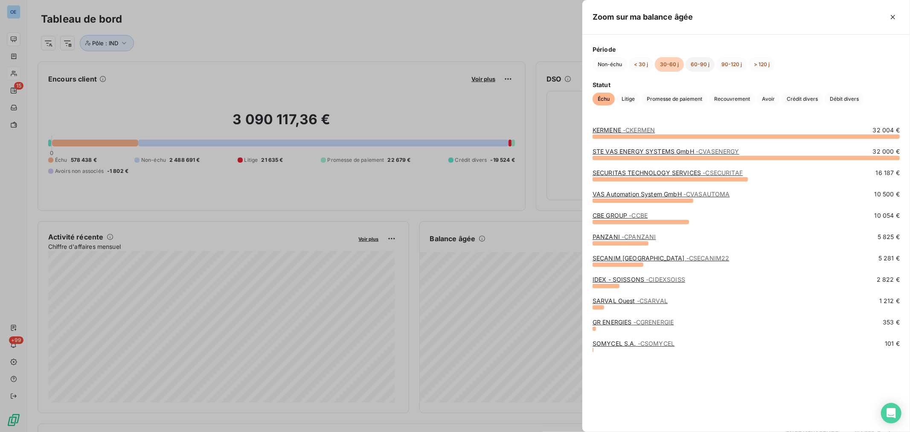
click at [606, 62] on button "60-90 j" at bounding box center [700, 64] width 29 height 15
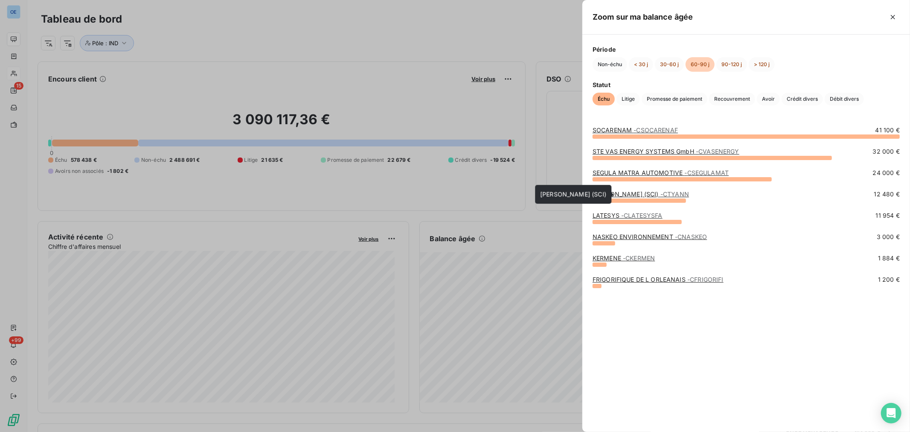
click at [606, 197] on span "- CTYANN" at bounding box center [675, 193] width 29 height 7
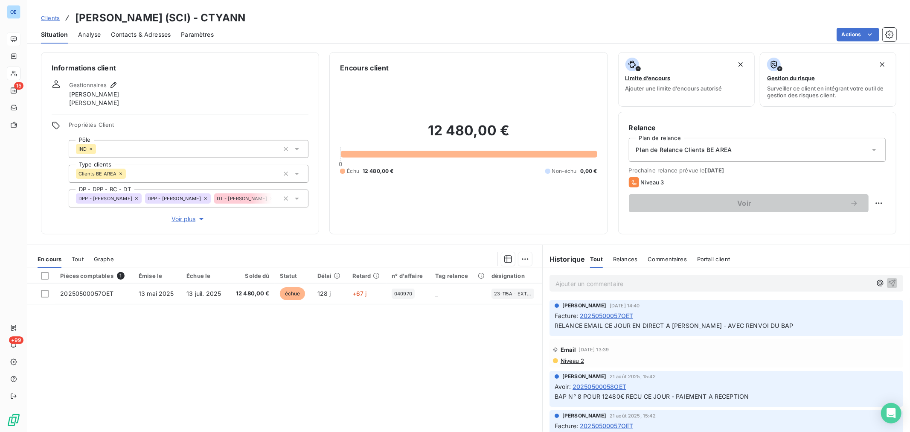
scroll to position [26, 0]
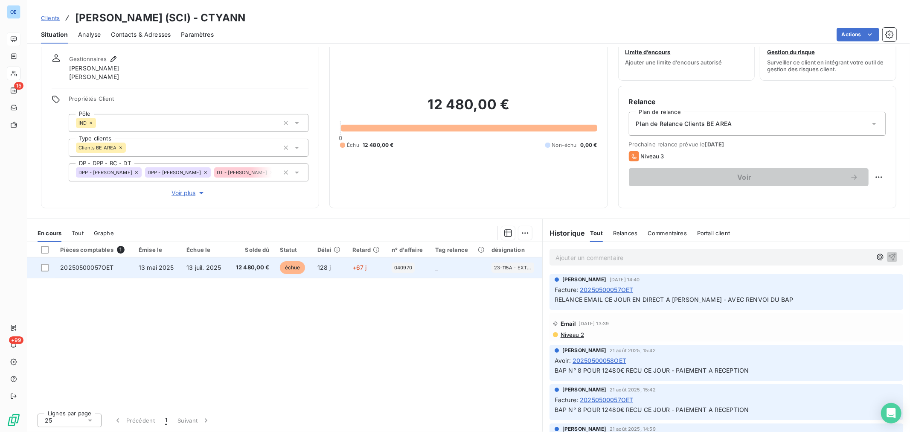
click at [430, 261] on td "_" at bounding box center [458, 267] width 56 height 20
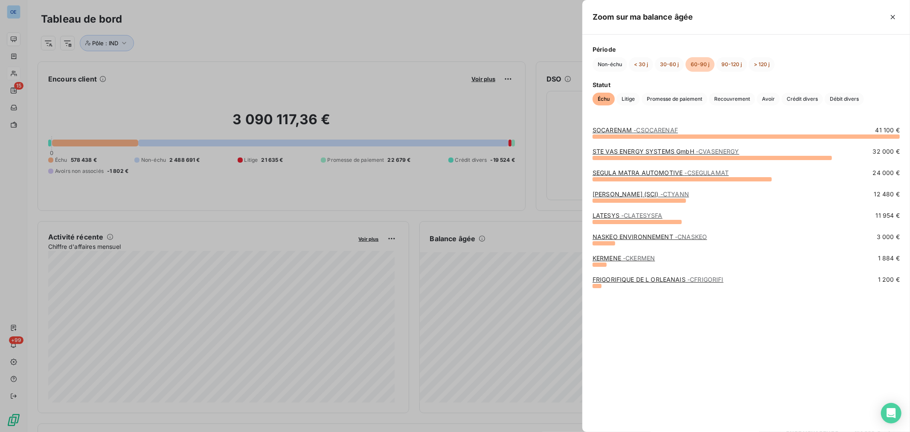
click at [606, 216] on span "- CLATESYSFA" at bounding box center [641, 215] width 41 height 7
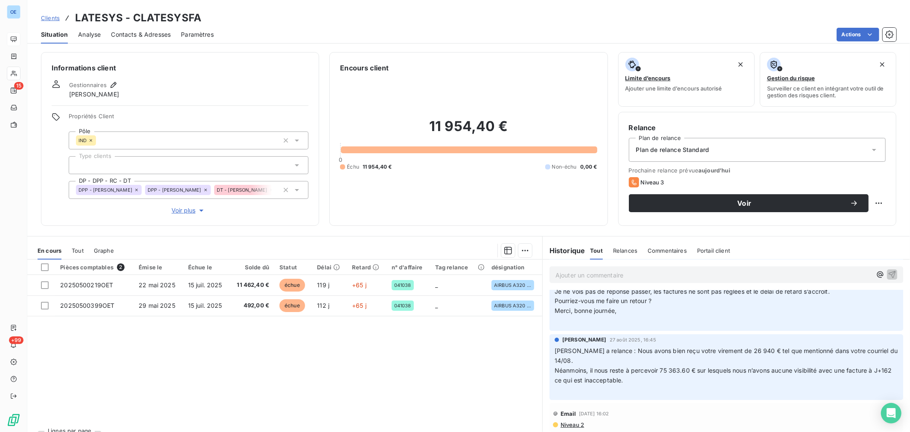
scroll to position [142, 0]
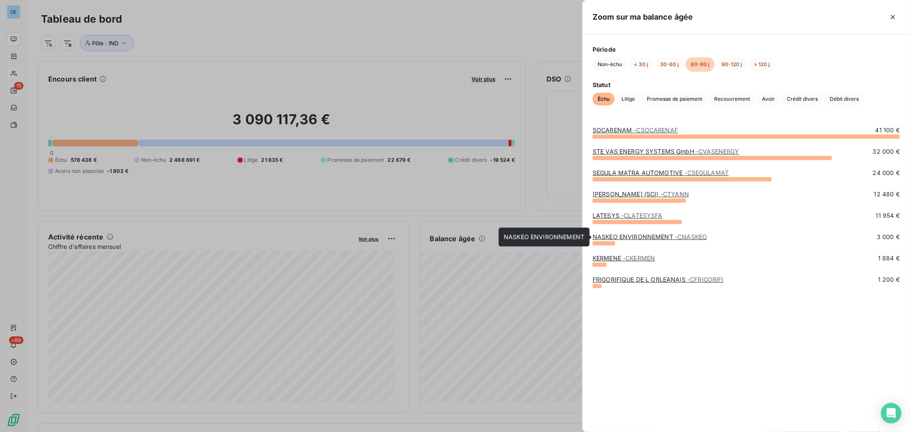
click at [606, 237] on link "NASKEO ENVIRONNEMENT - CNASKEO" at bounding box center [650, 236] width 114 height 7
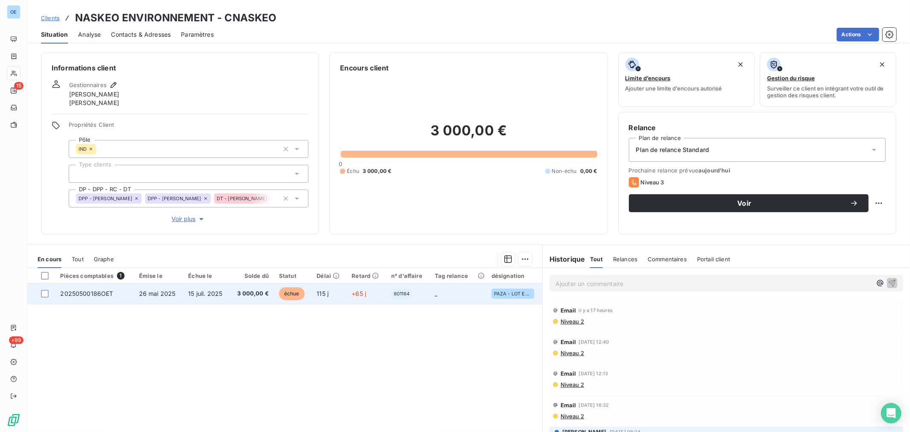
click at [430, 261] on td "_" at bounding box center [458, 293] width 57 height 20
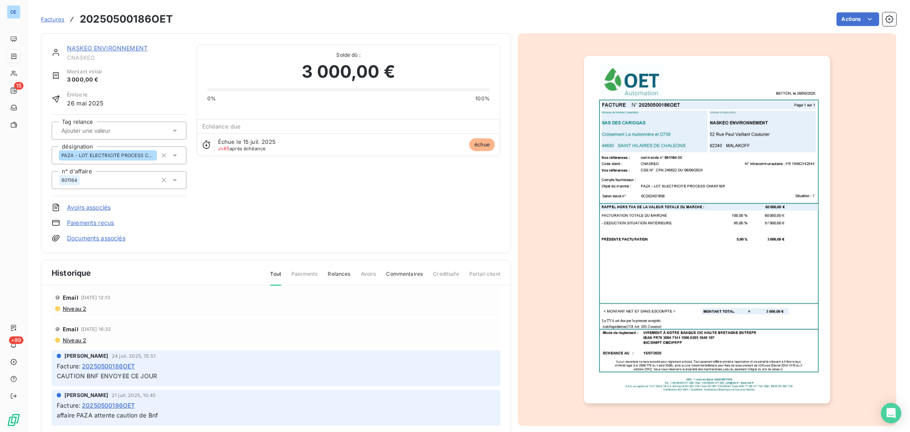
scroll to position [88, 0]
click at [606, 169] on img "button" at bounding box center [707, 229] width 246 height 347
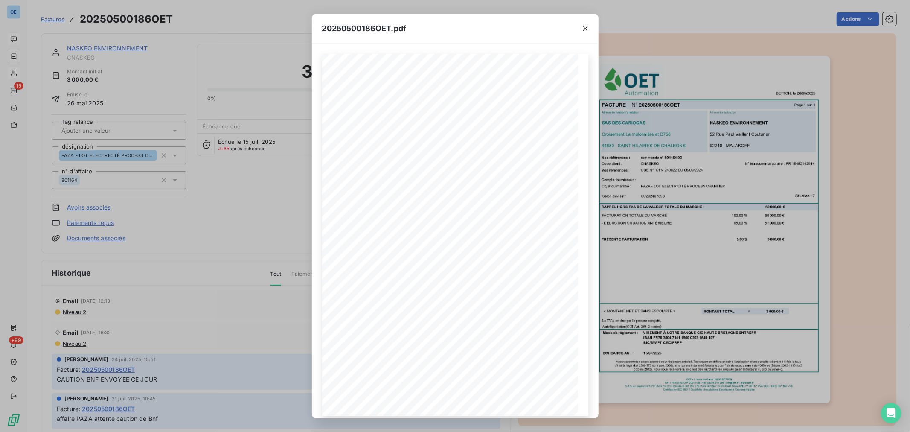
click at [606, 190] on div "20250500186OET.pdf BETTON, le 26/05/2025 FACTURE N° 20250500186OET Page 1 sur 1…" at bounding box center [455, 216] width 910 height 432
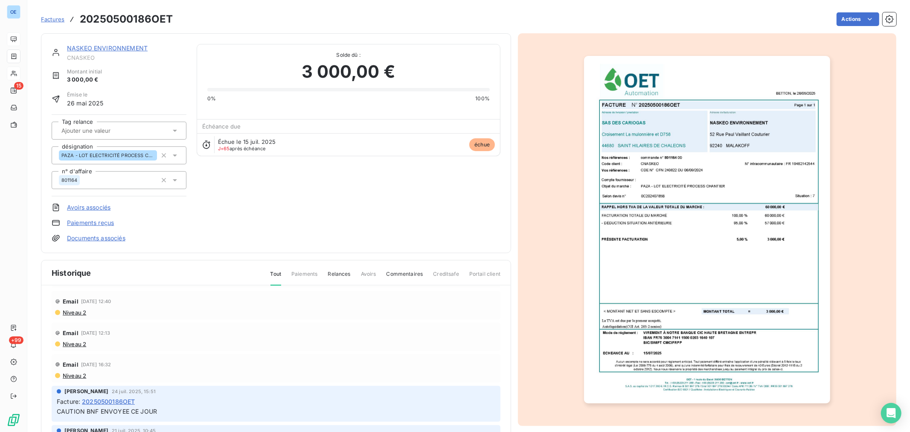
scroll to position [0, 0]
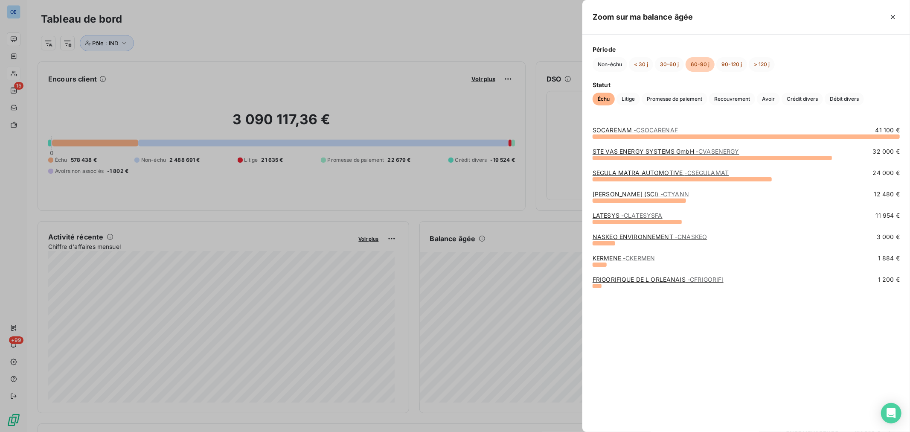
click at [606, 260] on span "- CKERMEN" at bounding box center [639, 257] width 32 height 7
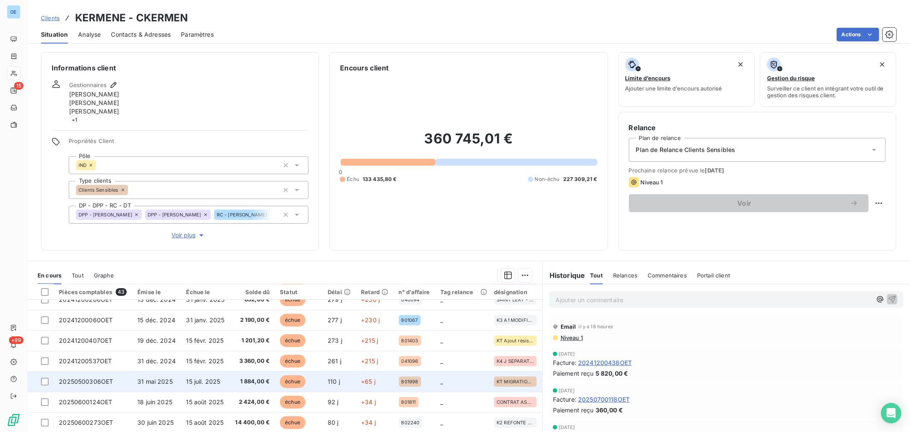
scroll to position [47, 0]
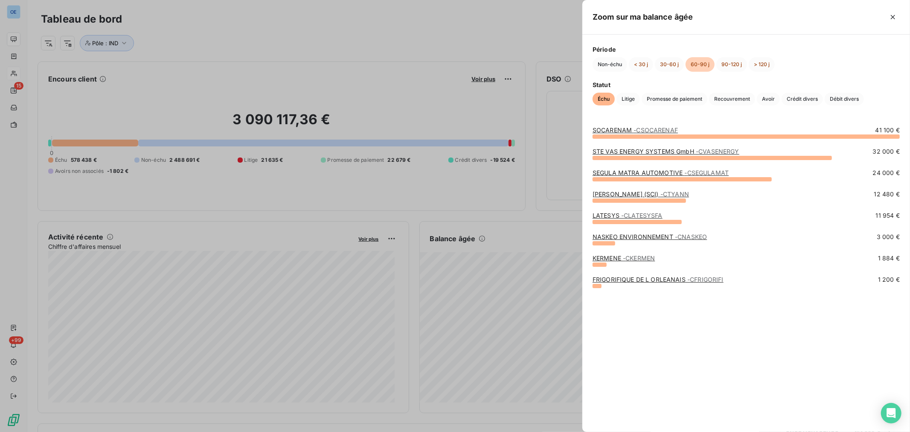
click at [606, 261] on link "FRIGORIFIQUE DE L ORLEANAIS - CFRIGORIFI" at bounding box center [658, 279] width 131 height 7
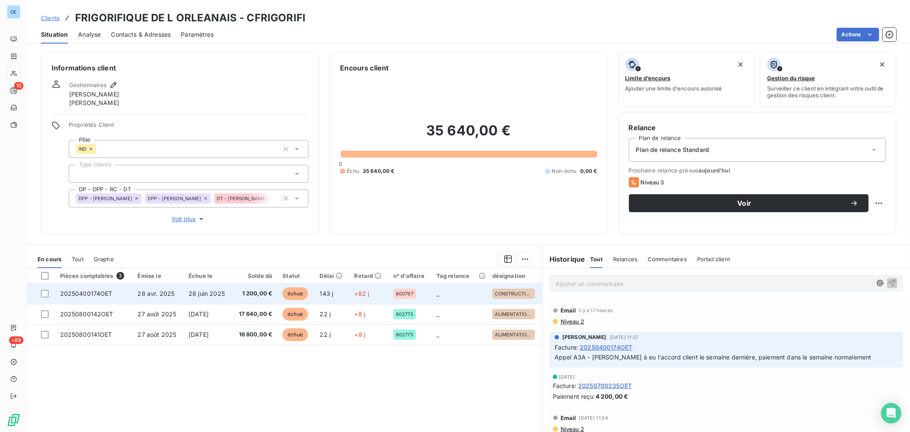
click at [440, 261] on td "_" at bounding box center [460, 293] width 56 height 20
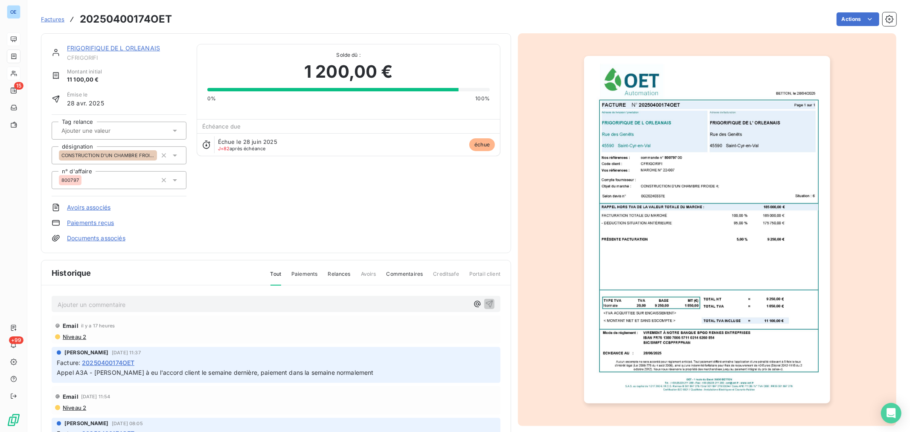
click at [333, 233] on div "FRIGORIFIQUE DE L ORLEANAIS CFRIGORIFI Montant initial 11 100,00 € Émise le 28 …" at bounding box center [276, 143] width 449 height 198
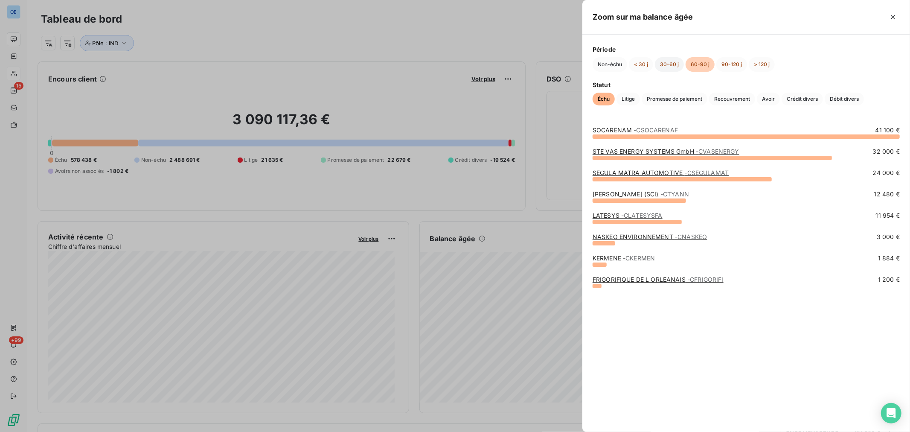
click at [606, 63] on button "30-60 j" at bounding box center [669, 64] width 29 height 15
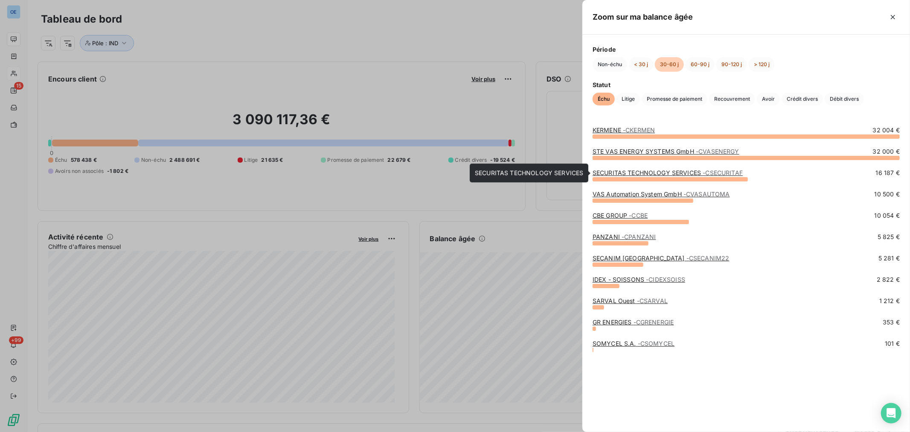
click at [606, 174] on span "- CSECURITAF" at bounding box center [723, 172] width 40 height 7
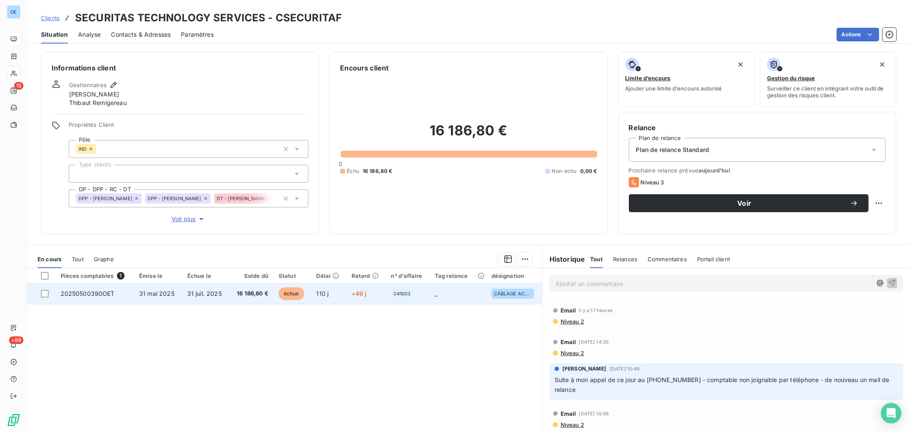
click at [364, 261] on span "+49 j" at bounding box center [359, 293] width 15 height 7
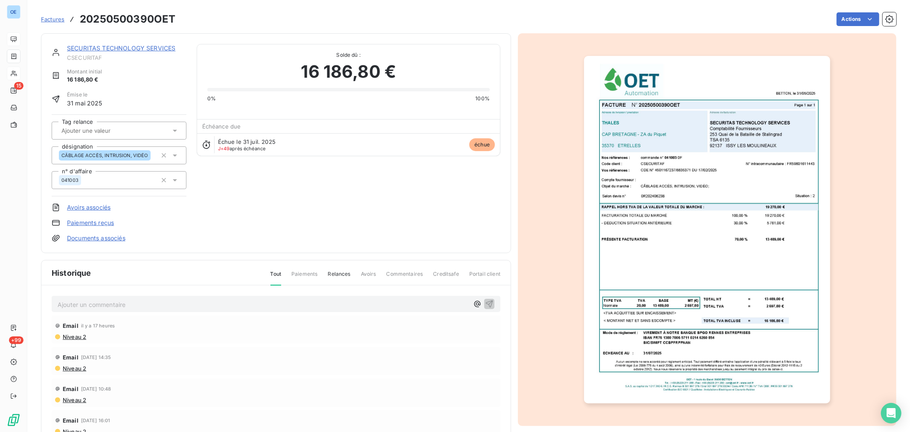
click at [606, 187] on img "button" at bounding box center [707, 229] width 246 height 347
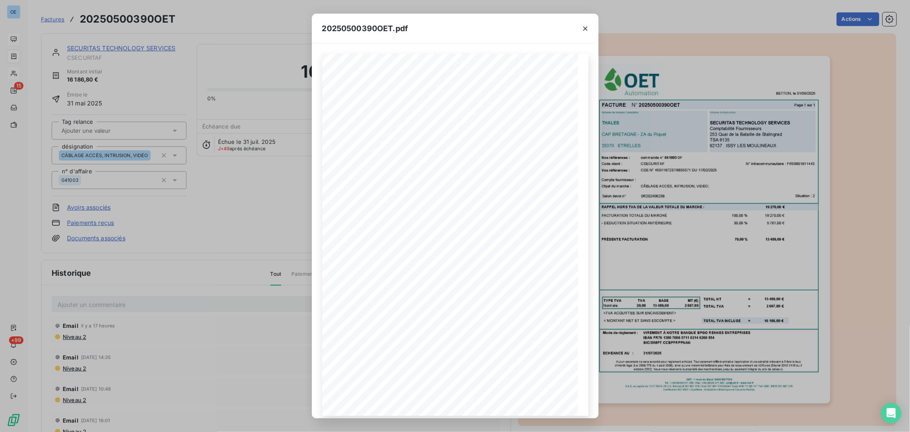
click at [239, 216] on div "20250500390OET.pdf BETTON, le 31/05/2025 FACTURE N° 20250500390OET Page 1 sur 1…" at bounding box center [455, 216] width 910 height 432
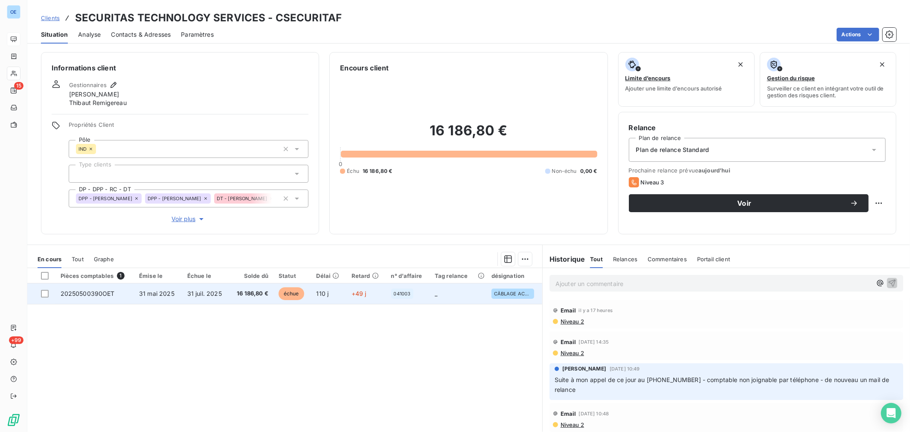
click at [442, 261] on td "_" at bounding box center [458, 293] width 57 height 20
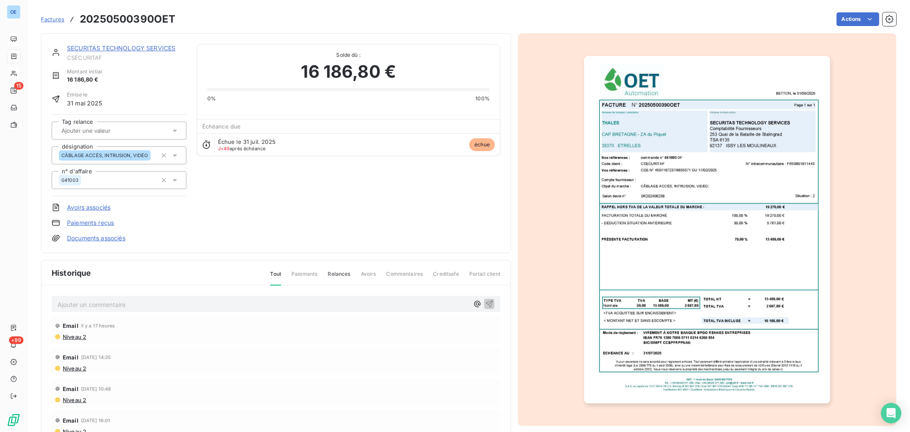
click at [606, 218] on img "button" at bounding box center [707, 229] width 246 height 347
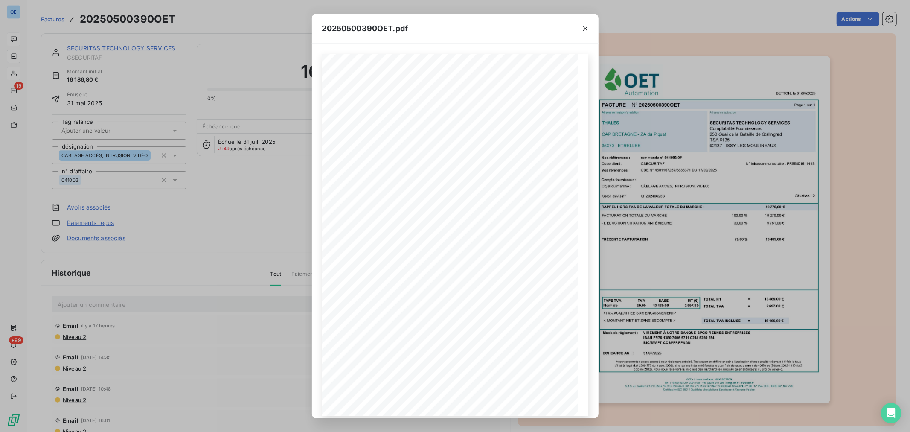
click at [606, 178] on div "20250500390OET.pdf BETTON, le 31/05/2025 FACTURE N° 20250500390OET Page 1 sur 1…" at bounding box center [455, 216] width 910 height 432
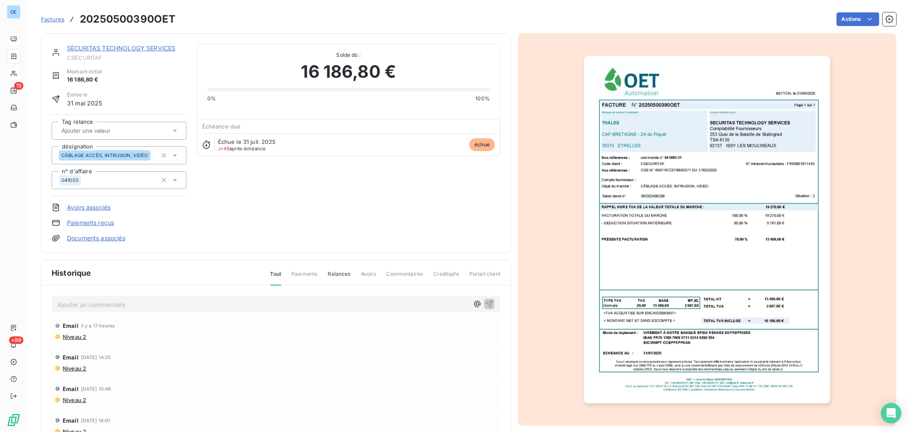
click at [138, 46] on link "SECURITAS TECHNOLOGY SERVICES" at bounding box center [121, 47] width 108 height 7
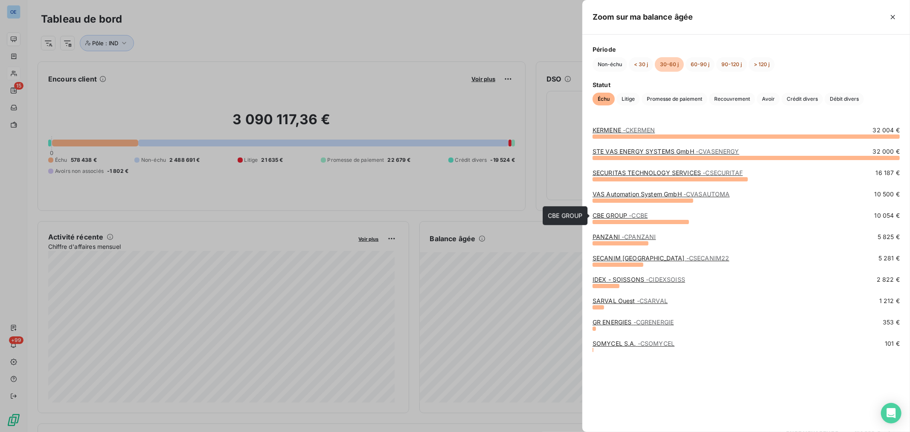
click at [606, 215] on span "- CCBE" at bounding box center [639, 215] width 19 height 7
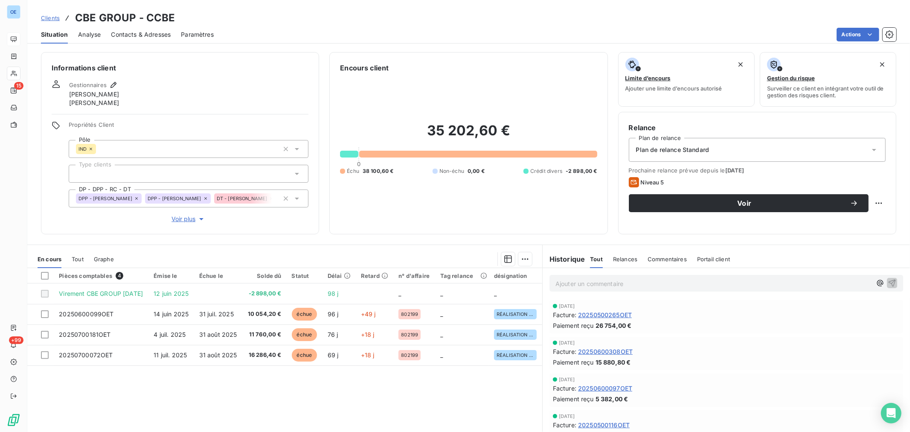
scroll to position [26, 0]
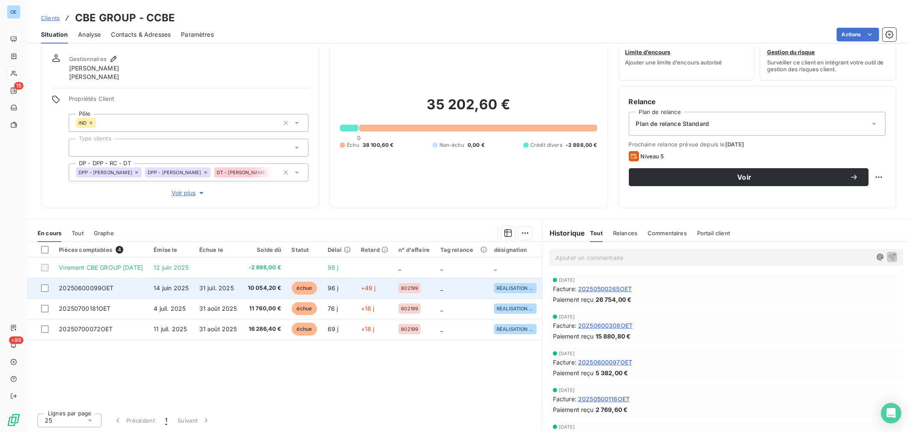
click at [442, 261] on span "_" at bounding box center [441, 287] width 3 height 7
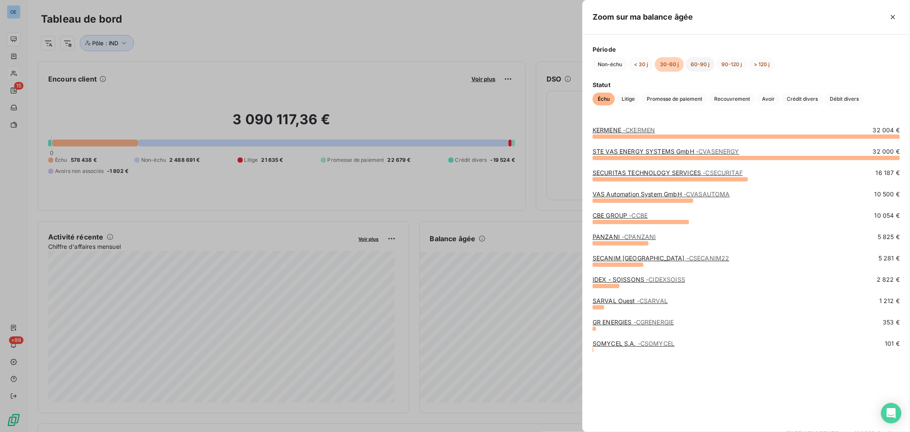
click at [606, 67] on button "60-90 j" at bounding box center [700, 64] width 29 height 15
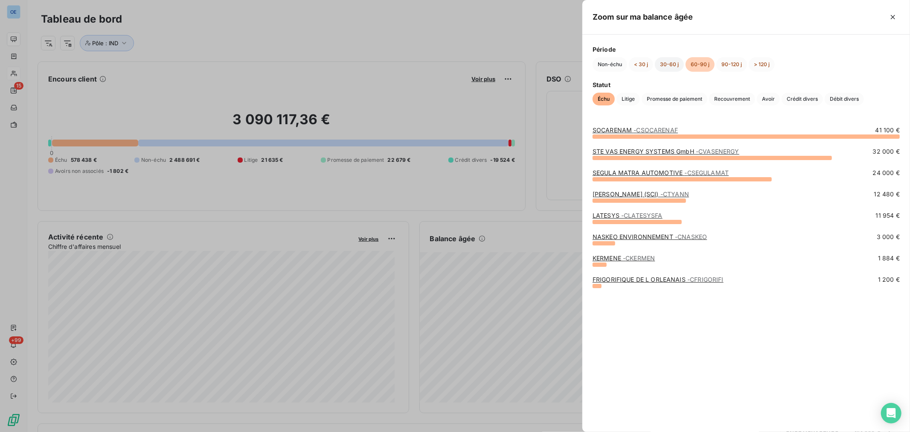
click at [606, 62] on button "30-60 j" at bounding box center [669, 64] width 29 height 15
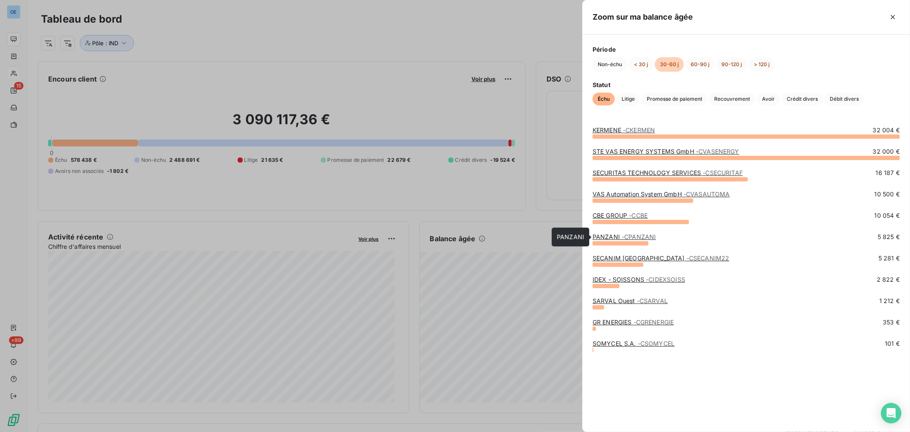
click at [606, 239] on span "- CPANZANI" at bounding box center [639, 236] width 34 height 7
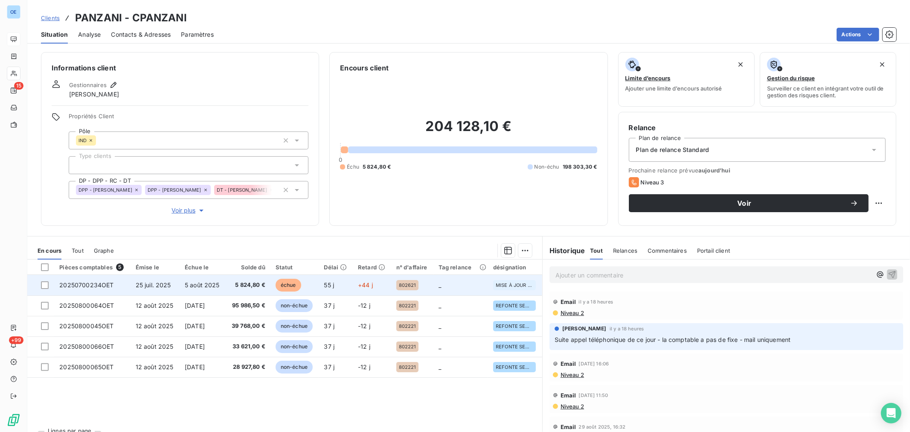
click at [373, 261] on td "+44 j" at bounding box center [372, 285] width 38 height 20
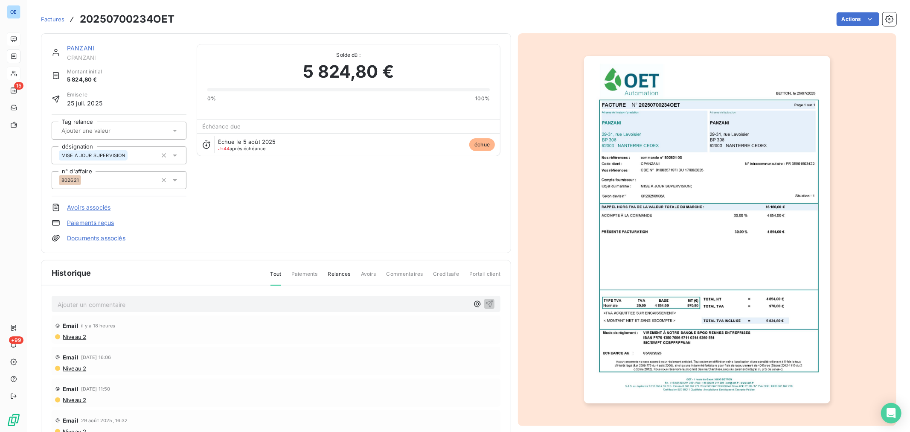
click at [606, 236] on img "button" at bounding box center [707, 229] width 246 height 347
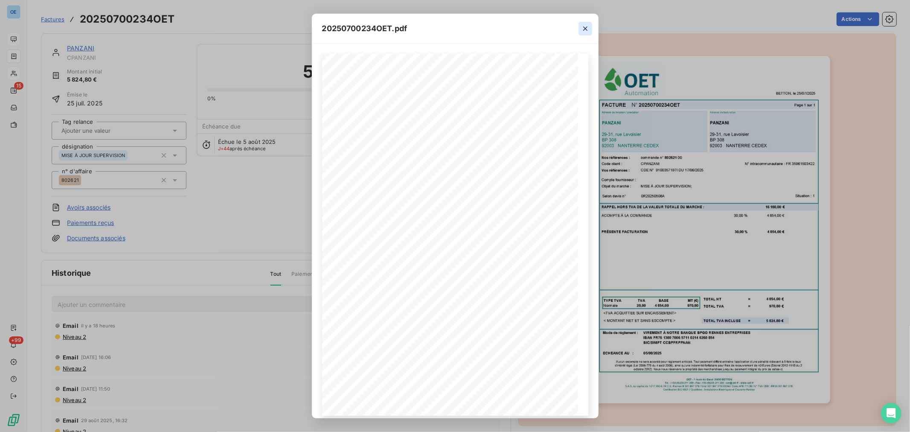
click at [581, 27] on icon "button" at bounding box center [585, 28] width 9 height 9
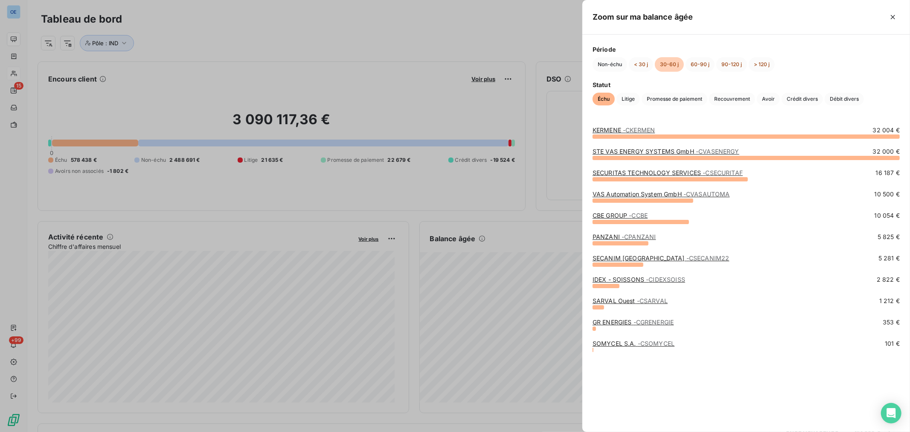
click at [606, 260] on span "- CSECANIM22" at bounding box center [708, 257] width 43 height 7
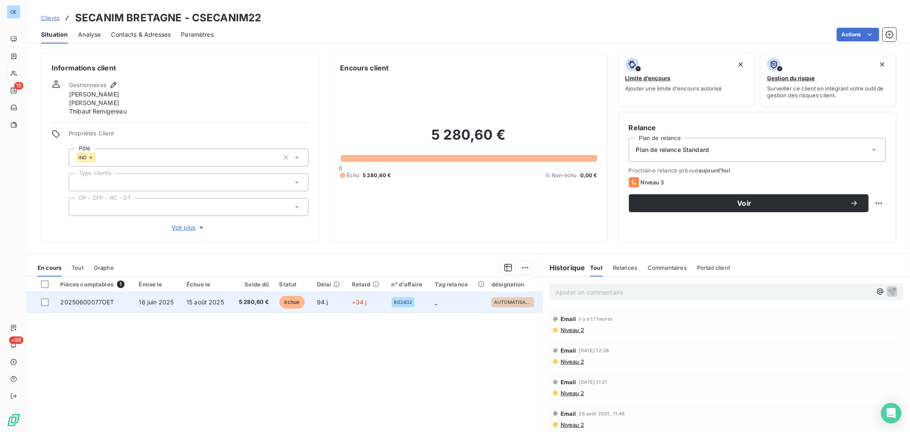
click at [460, 261] on td "_" at bounding box center [458, 302] width 57 height 20
click at [453, 261] on td "_" at bounding box center [458, 302] width 57 height 20
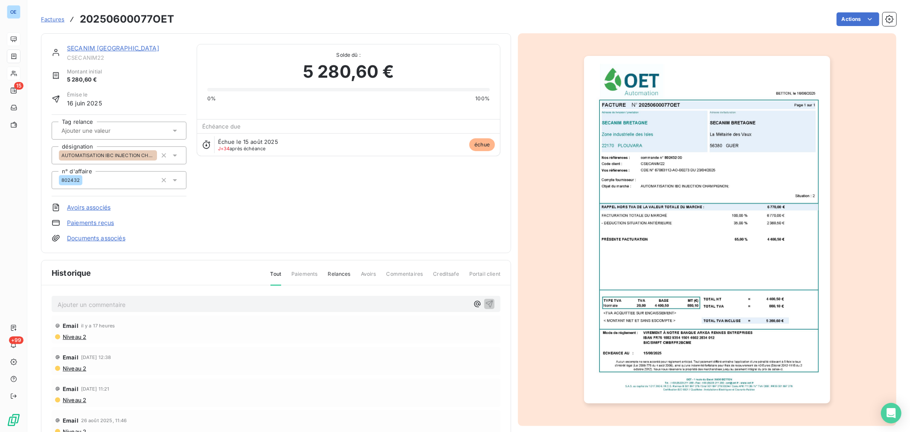
click at [606, 230] on img "button" at bounding box center [707, 229] width 246 height 347
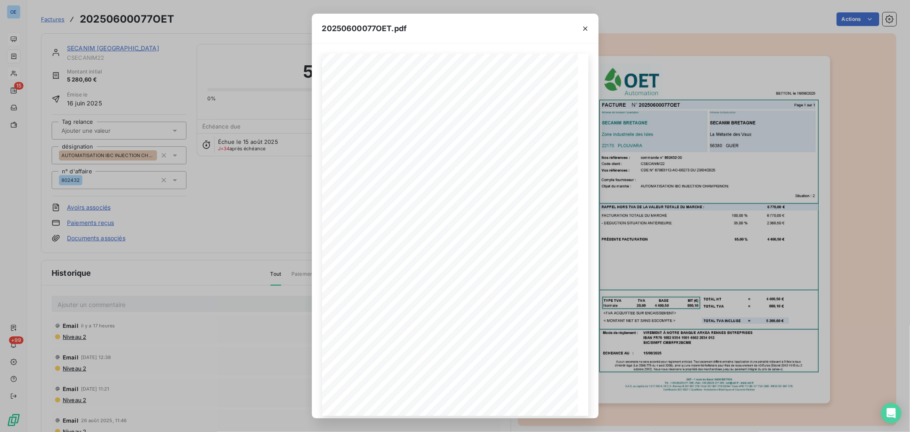
click at [210, 232] on div "20250600077OET.pdf BETTON, le 16/06/2025 FACTURE N° 20250600077OET Page 1 sur 1…" at bounding box center [455, 216] width 910 height 432
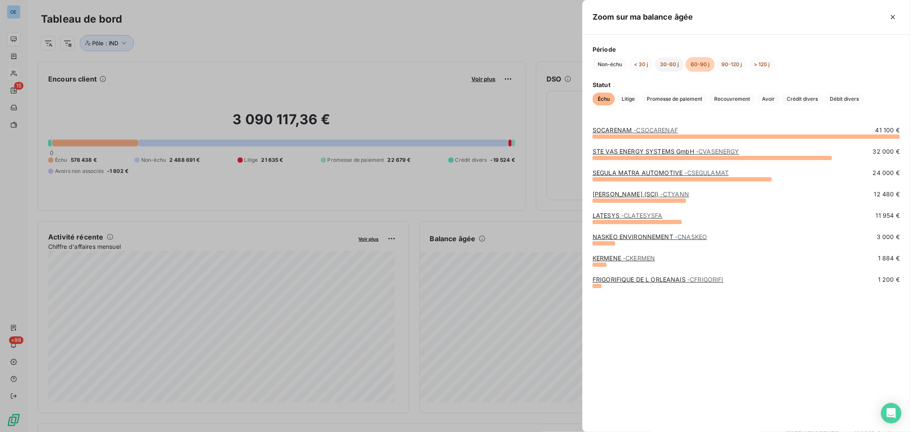
click at [606, 66] on button "30-60 j" at bounding box center [669, 64] width 29 height 15
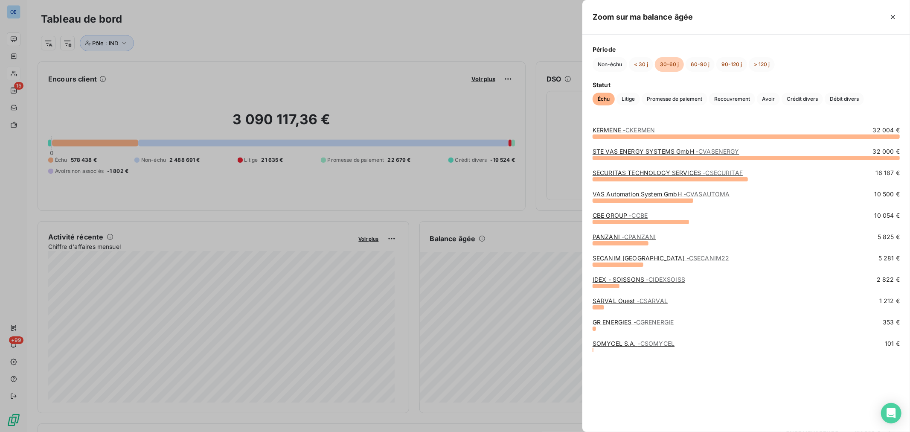
click at [606, 261] on span "- CIDEXSOISS" at bounding box center [665, 279] width 39 height 7
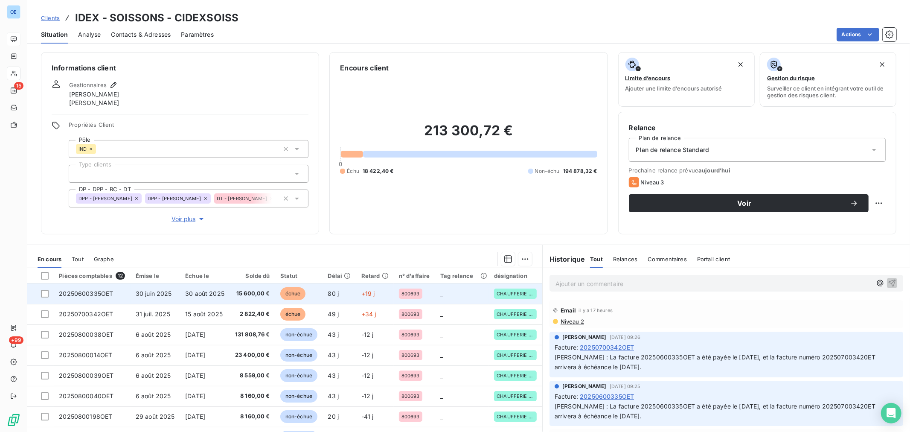
click at [449, 261] on td "_" at bounding box center [462, 293] width 54 height 20
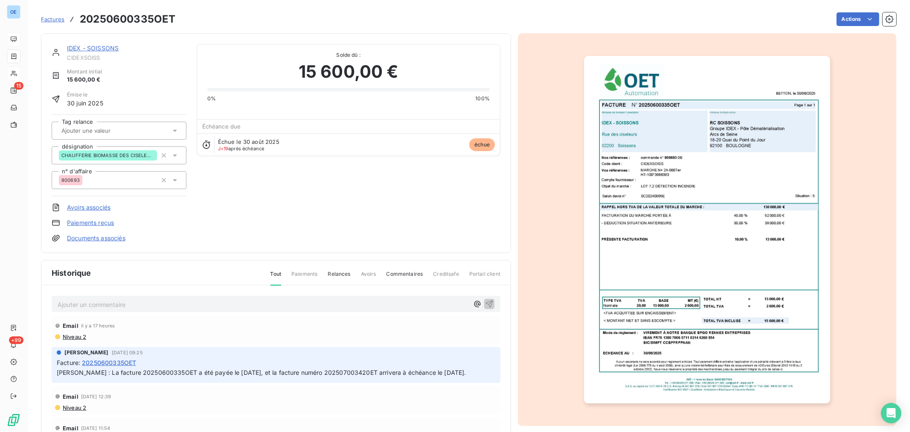
drag, startPoint x: 100, startPoint y: 384, endPoint x: 76, endPoint y: 379, distance: 24.9
click at [76, 261] on p "Mme DURIEUX Delphine : La facture 20250600335OET a été payée le 29/08/2025, et …" at bounding box center [276, 373] width 439 height 10
drag, startPoint x: 197, startPoint y: 372, endPoint x: 286, endPoint y: 373, distance: 89.2
click at [286, 261] on span "Mme DURIEUX Delphine : La facture 20250600335OET a été payée le 29/08/2025, et …" at bounding box center [262, 372] width 410 height 7
click at [295, 261] on span "Mme DURIEUX Delphine : La facture 20250600335OET a été payée le 29/08/2025, et …" at bounding box center [262, 372] width 410 height 7
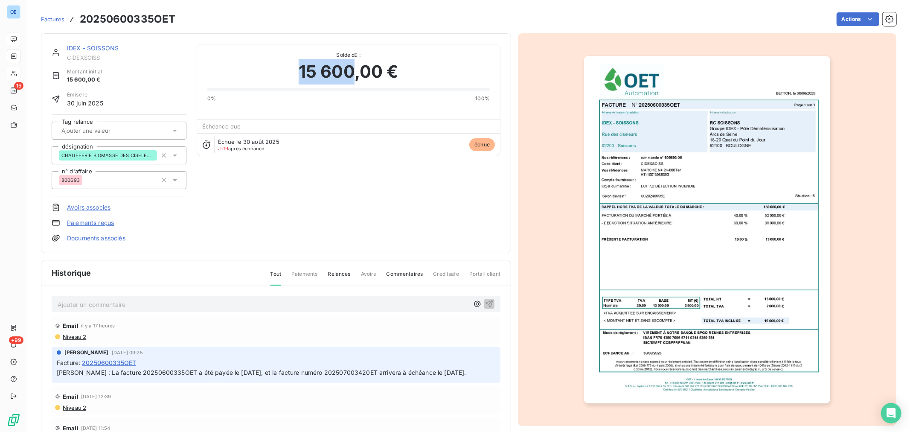
drag, startPoint x: 297, startPoint y: 68, endPoint x: 352, endPoint y: 70, distance: 55.1
click at [352, 70] on span "15 600,00 €" at bounding box center [349, 72] width 100 height 26
click at [405, 79] on div "15 600,00 €" at bounding box center [348, 72] width 283 height 26
drag, startPoint x: 410, startPoint y: 70, endPoint x: 296, endPoint y: 77, distance: 114.2
click at [296, 77] on div "15 600,00 €" at bounding box center [348, 72] width 283 height 26
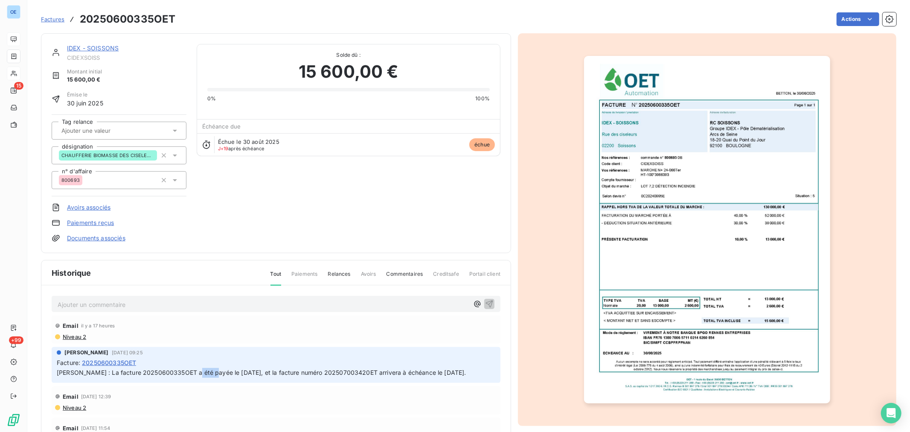
drag, startPoint x: 198, startPoint y: 374, endPoint x: 219, endPoint y: 370, distance: 21.8
click at [219, 261] on span "Mme DURIEUX Delphine : La facture 20250600335OET a été payée le 29/08/2025, et …" at bounding box center [262, 372] width 410 height 7
click at [203, 261] on p "Mme DURIEUX Delphine : La facture 20250600335OET a été payée le 29/08/2025, et …" at bounding box center [276, 373] width 439 height 10
click at [178, 261] on span "Mme DURIEUX Delphine : La facture 20250600335OET a été payée le 29/08/2025, et …" at bounding box center [262, 372] width 410 height 7
drag, startPoint x: 179, startPoint y: 373, endPoint x: 189, endPoint y: 371, distance: 9.6
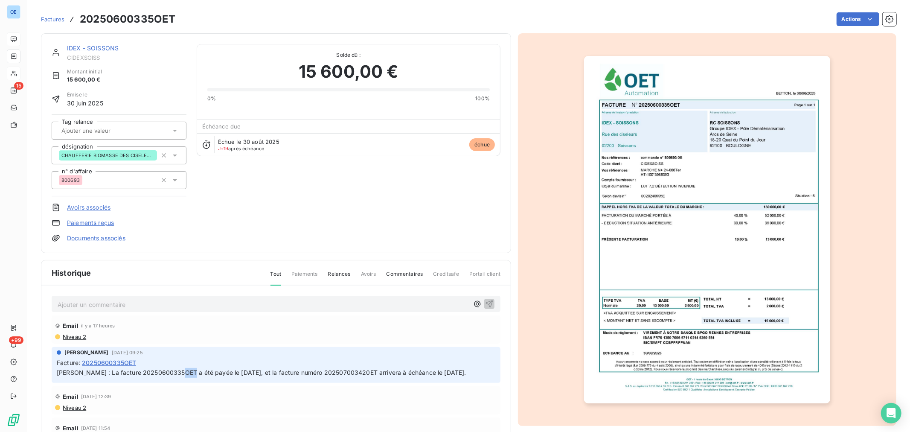
click at [189, 261] on span "Mme DURIEUX Delphine : La facture 20250600335OET a été payée le 29/08/2025, et …" at bounding box center [262, 372] width 410 height 7
click at [185, 261] on span "Mme DURIEUX Delphine : La facture 20250600335OET a été payée le 29/08/2025, et …" at bounding box center [262, 372] width 410 height 7
drag, startPoint x: 187, startPoint y: 372, endPoint x: 172, endPoint y: 374, distance: 14.7
click at [172, 261] on span "Mme DURIEUX Delphine : La facture 20250600335OET a été payée le 29/08/2025, et …" at bounding box center [262, 372] width 410 height 7
click at [207, 261] on p "Mme DURIEUX Delphine : La facture 20250600335OET a été payée le 29/08/2025, et …" at bounding box center [276, 373] width 439 height 10
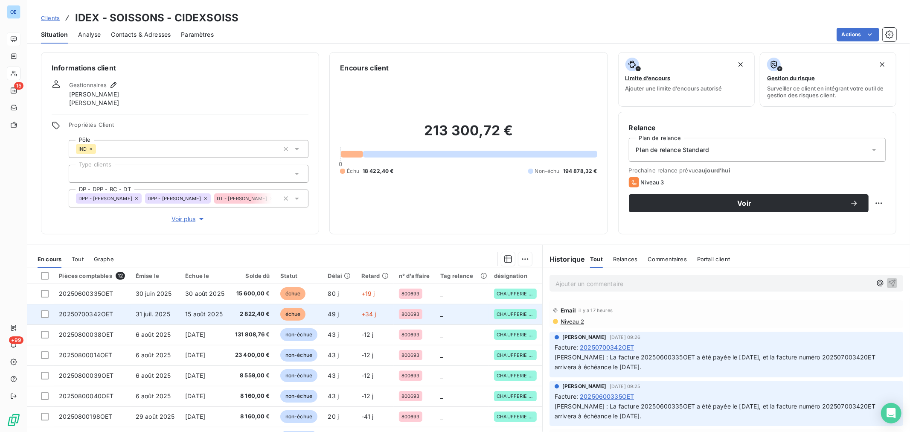
click at [468, 261] on td "_" at bounding box center [462, 314] width 54 height 20
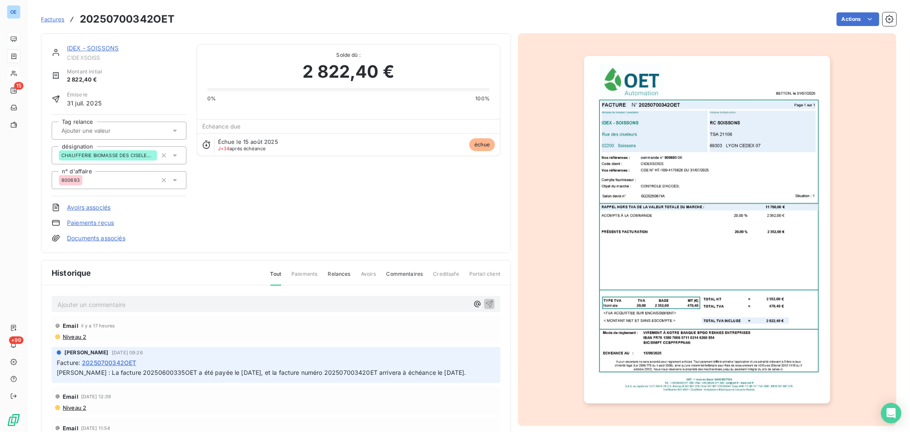
click at [71, 261] on span "Niveau 2" at bounding box center [74, 336] width 24 height 7
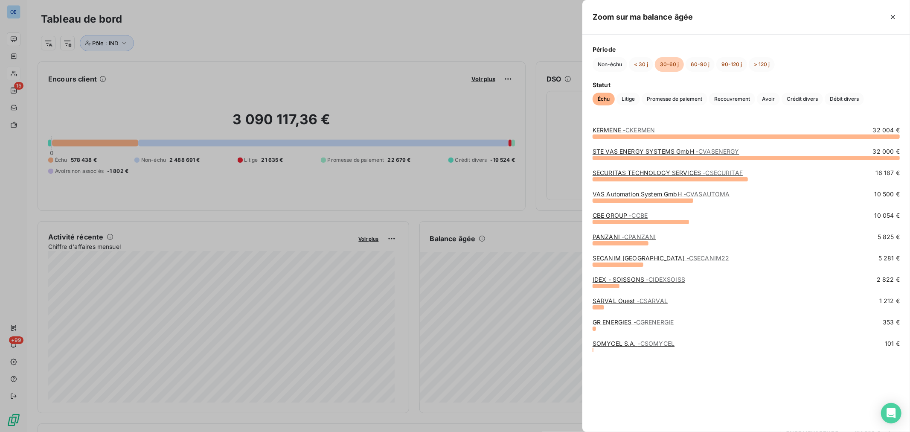
click at [606, 261] on span "- CSARVAL" at bounding box center [652, 300] width 31 height 7
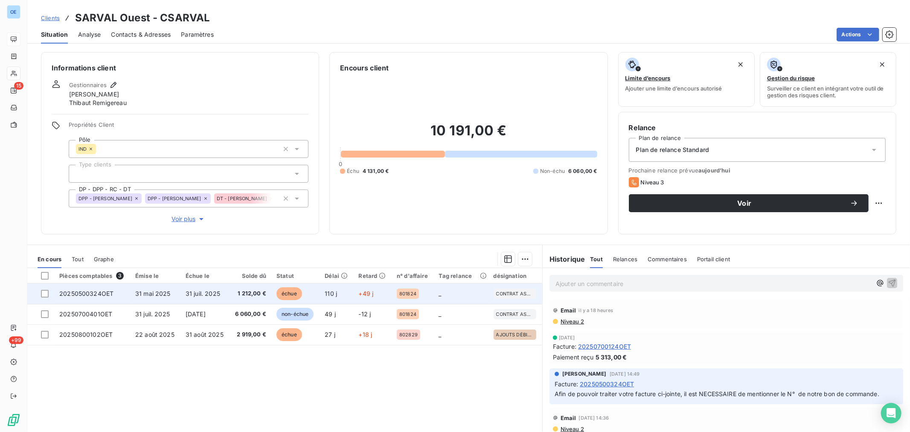
click at [455, 261] on td "_" at bounding box center [461, 293] width 55 height 20
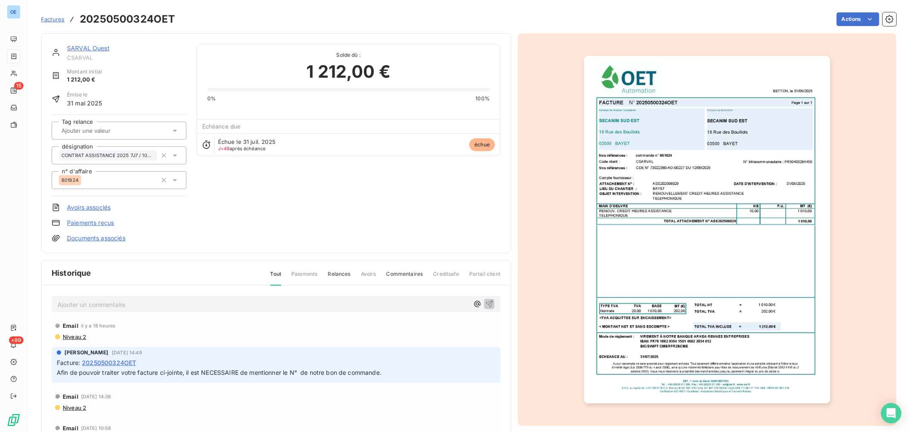
click at [606, 216] on img "button" at bounding box center [707, 229] width 246 height 347
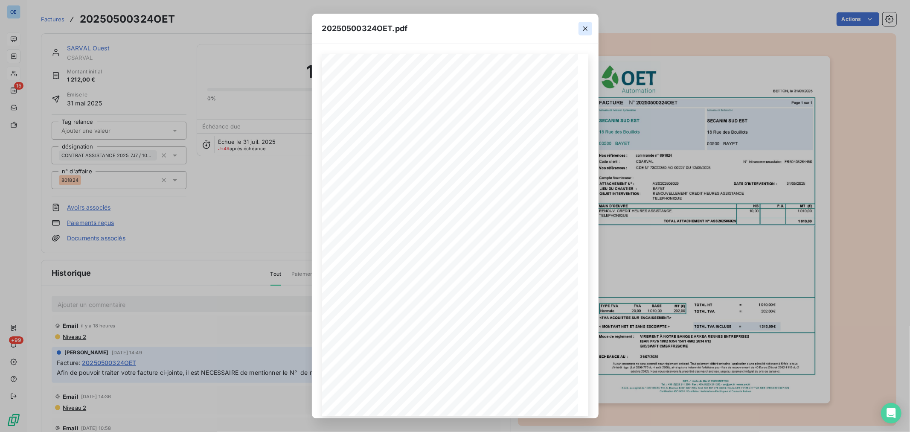
click at [581, 30] on icon "button" at bounding box center [585, 28] width 9 height 9
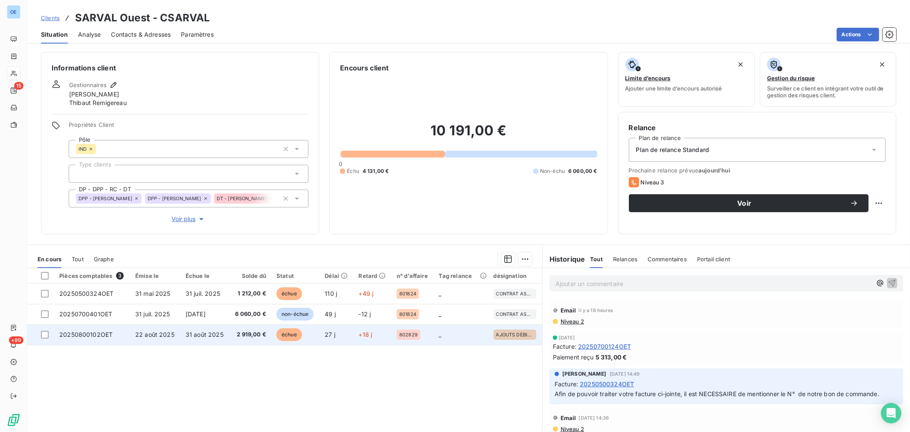
click at [346, 261] on td "27 j" at bounding box center [337, 334] width 34 height 20
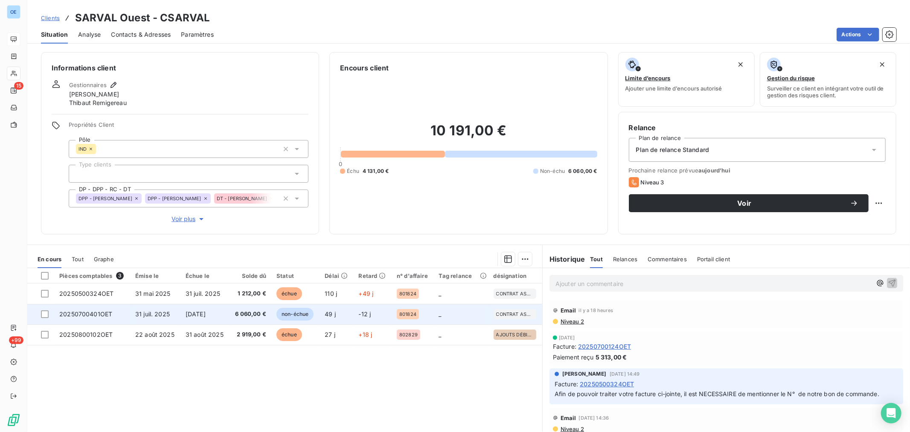
click at [367, 261] on td "-12 j" at bounding box center [373, 314] width 38 height 20
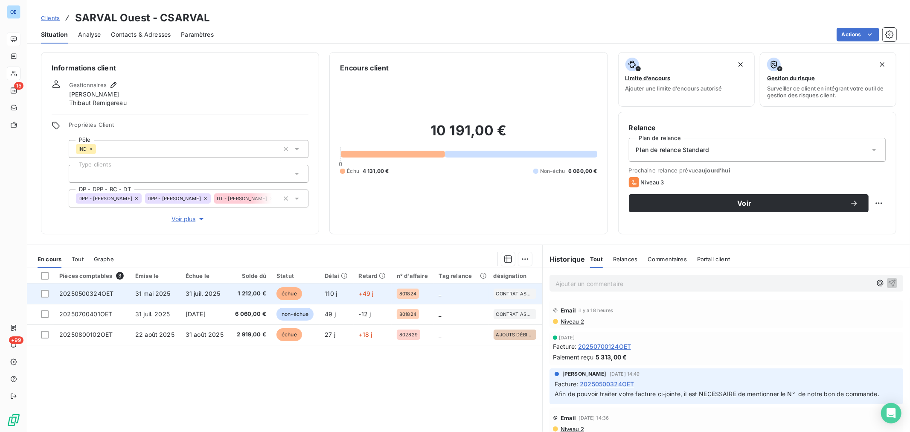
click at [443, 261] on td "_" at bounding box center [461, 293] width 55 height 20
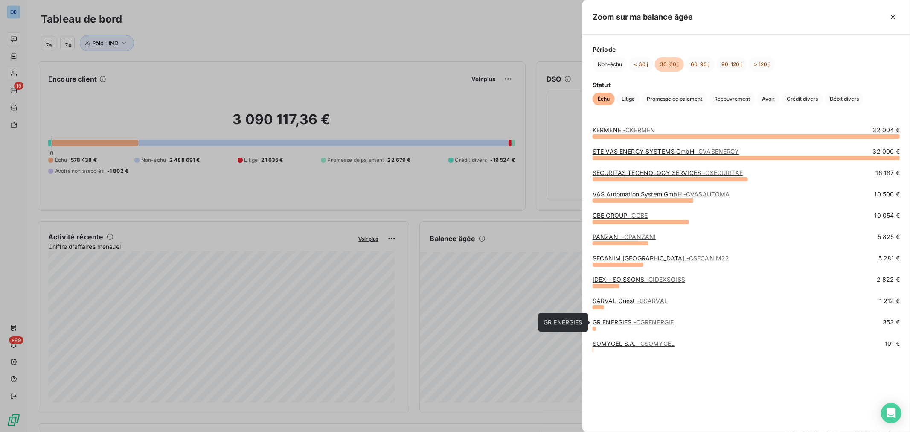
click at [606, 261] on span "- CGRENERGIE" at bounding box center [654, 321] width 41 height 7
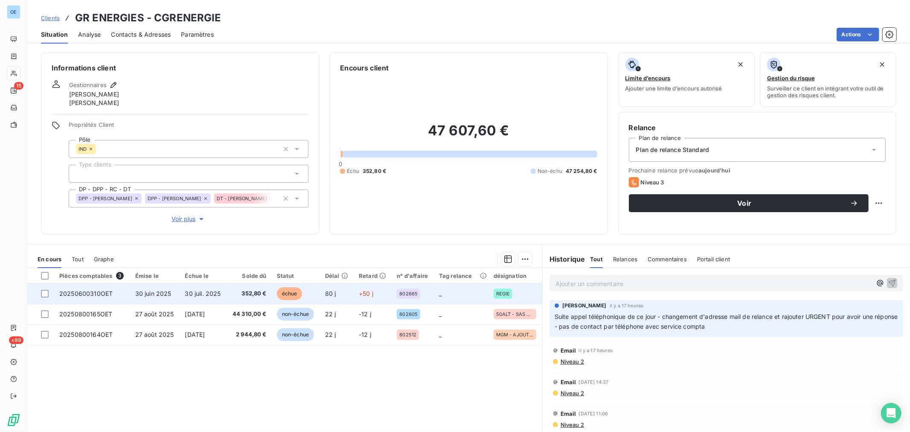
click at [360, 261] on span "+50 j" at bounding box center [366, 293] width 15 height 7
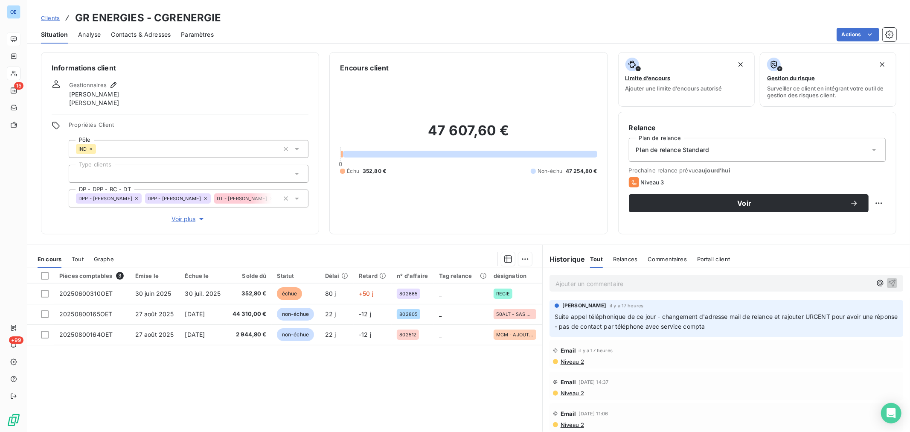
click at [154, 36] on span "Contacts & Adresses" at bounding box center [141, 34] width 60 height 9
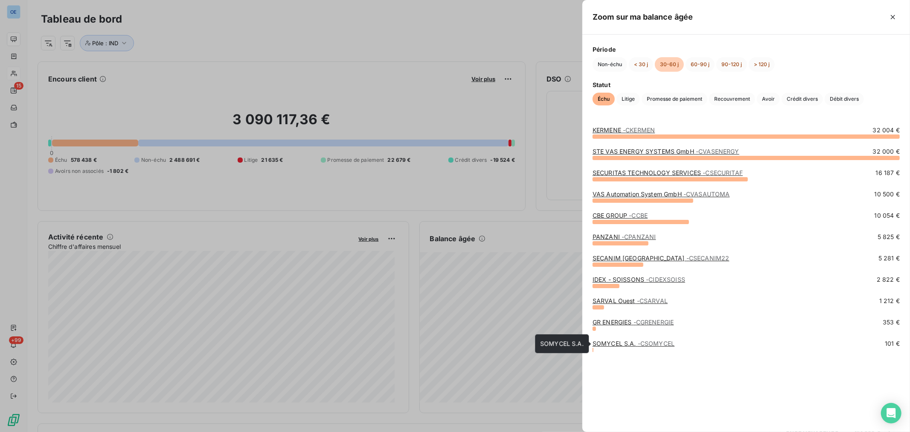
click at [606, 261] on span "- CSOMYCEL" at bounding box center [656, 343] width 37 height 7
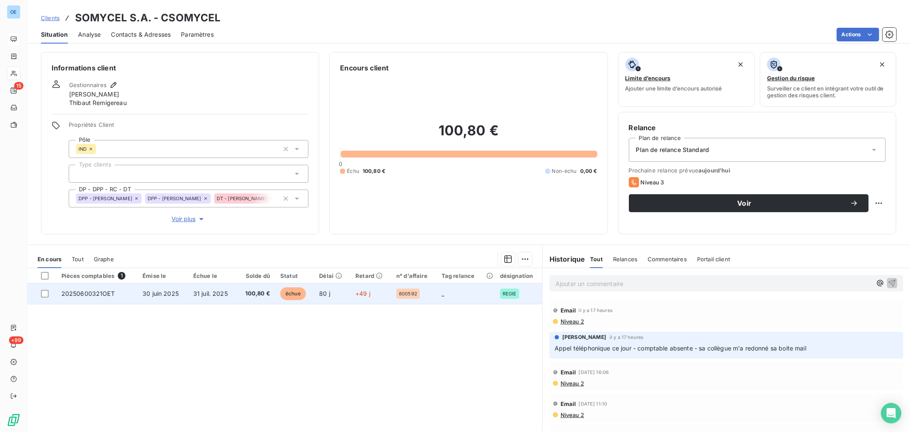
click at [453, 261] on td "_" at bounding box center [466, 293] width 58 height 20
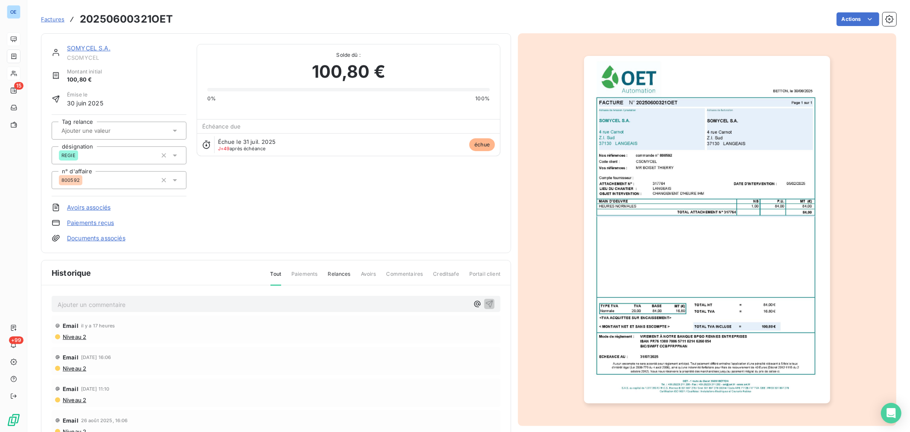
click at [606, 232] on img "button" at bounding box center [707, 229] width 246 height 347
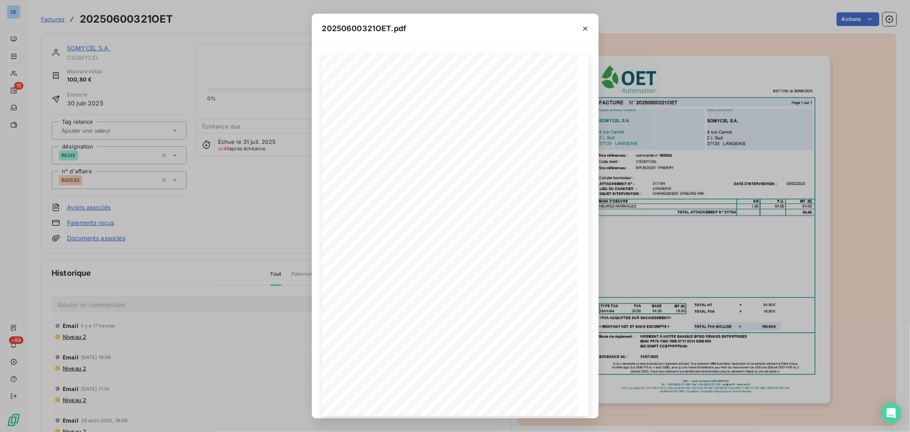
click at [606, 205] on div "20250600321OET.pdf FACTURE N° 20250600321OET Page 1 sur 1 BETTON, le 30/06/2025…" at bounding box center [455, 216] width 910 height 432
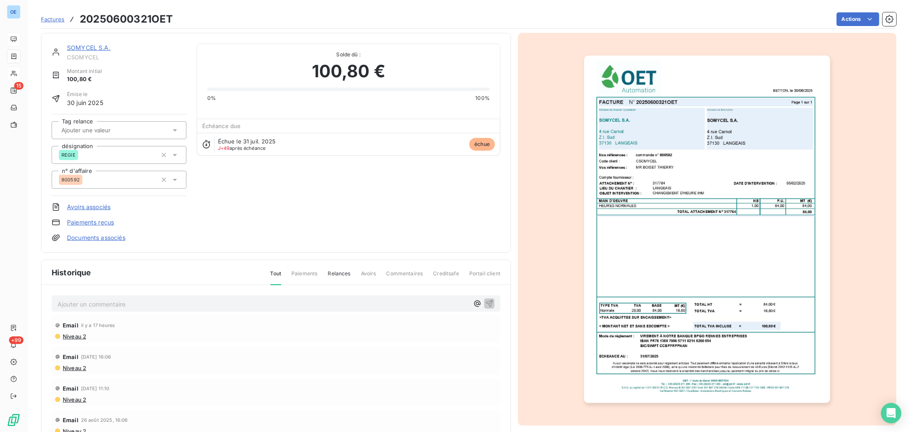
click at [90, 50] on link "SOMYCEL S.A." at bounding box center [89, 47] width 44 height 7
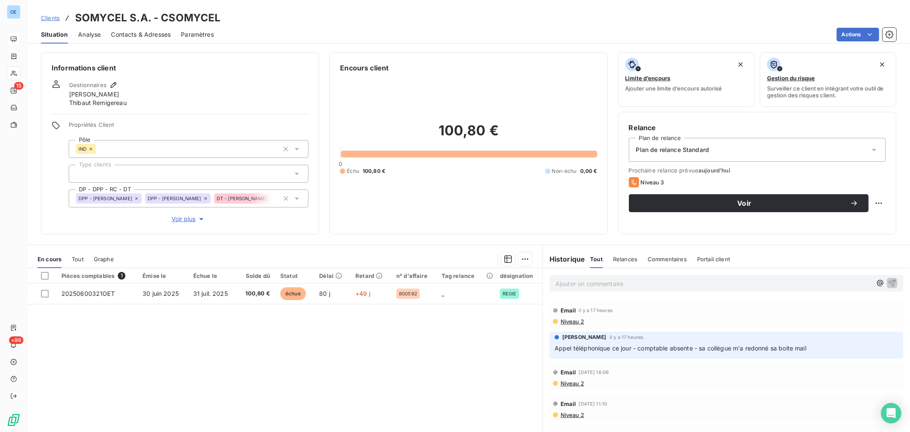
click at [150, 33] on span "Contacts & Adresses" at bounding box center [141, 34] width 60 height 9
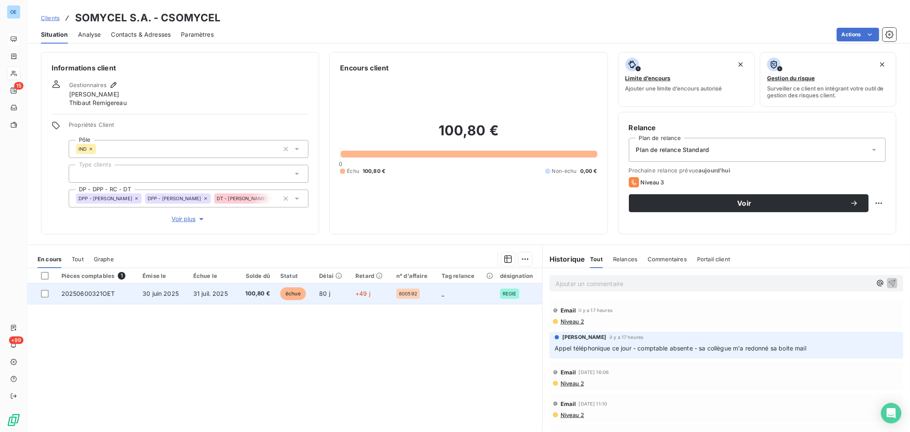
click at [458, 261] on td "_" at bounding box center [466, 293] width 58 height 20
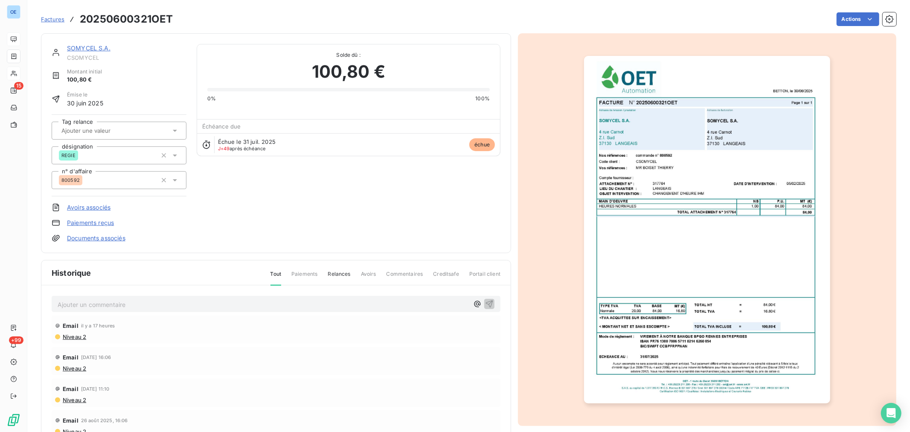
click at [606, 241] on img "button" at bounding box center [707, 229] width 246 height 347
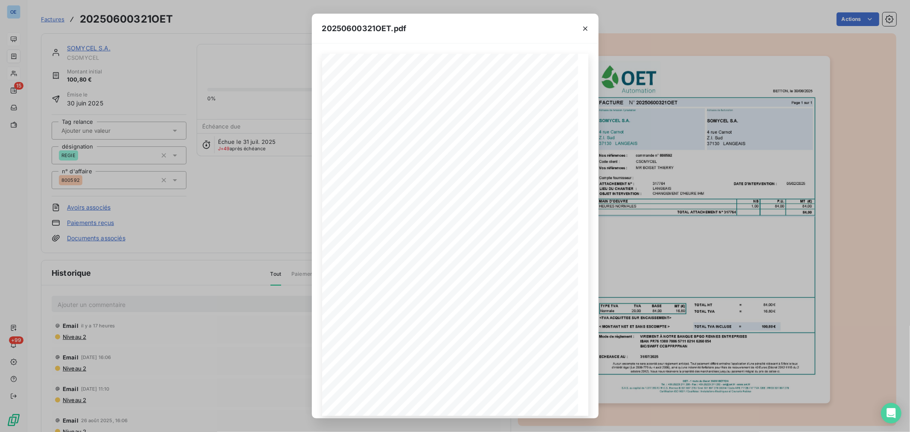
click at [606, 178] on div "20250600321OET.pdf FACTURE N° 20250600321OET Page 1 sur 1 BETTON, le 30/06/2025…" at bounding box center [455, 216] width 910 height 432
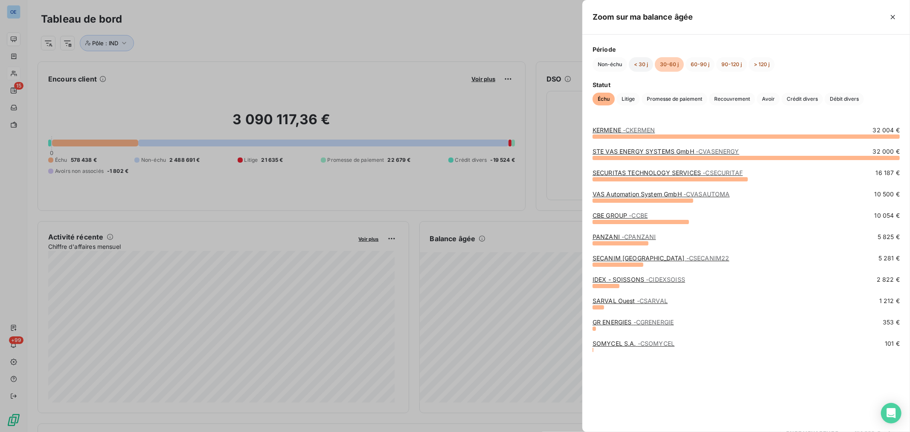
click at [606, 69] on button "< 30 j" at bounding box center [641, 64] width 24 height 15
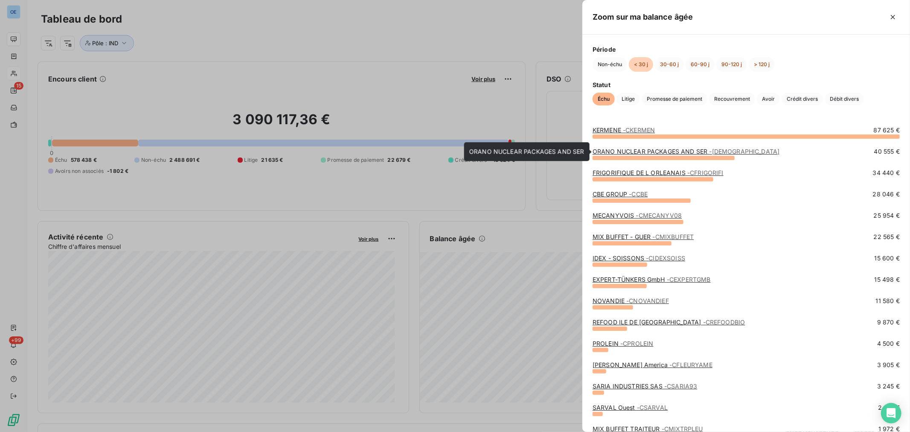
click at [606, 150] on span "- CORANONPS" at bounding box center [745, 151] width 70 height 7
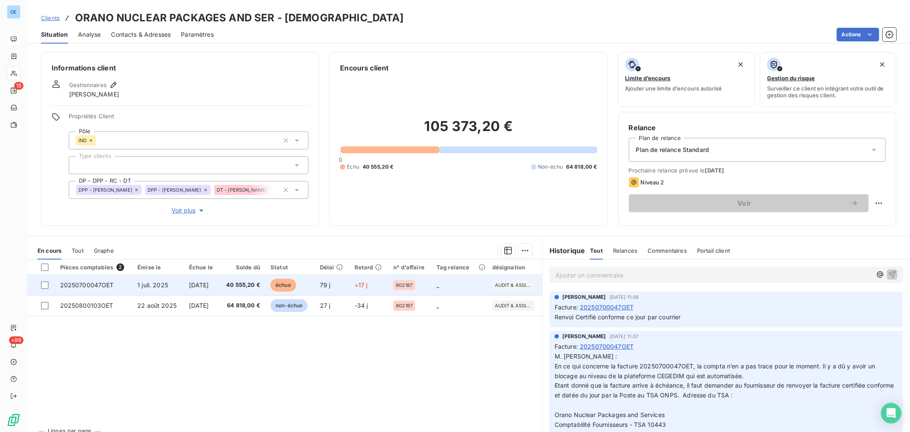
click at [257, 261] on td "40 555,20 €" at bounding box center [242, 285] width 46 height 20
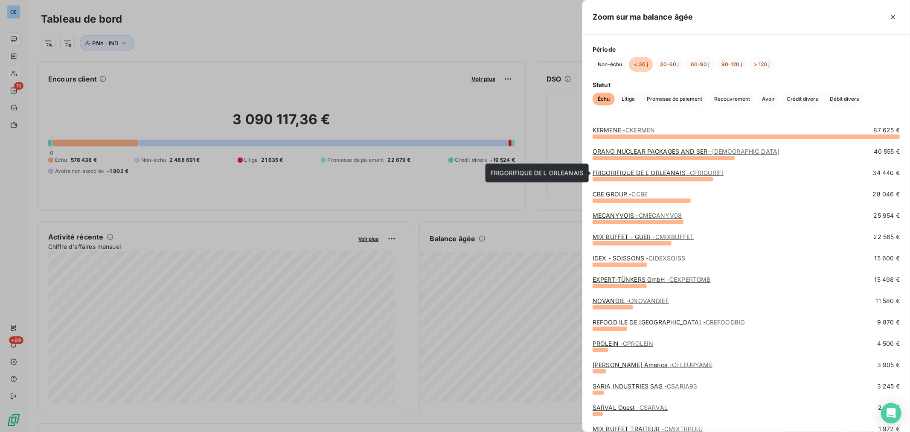
click at [606, 175] on span "- CFRIGORIFI" at bounding box center [706, 172] width 36 height 7
click at [606, 216] on link "MECANYVOIS - CMECANYV08" at bounding box center [637, 215] width 89 height 7
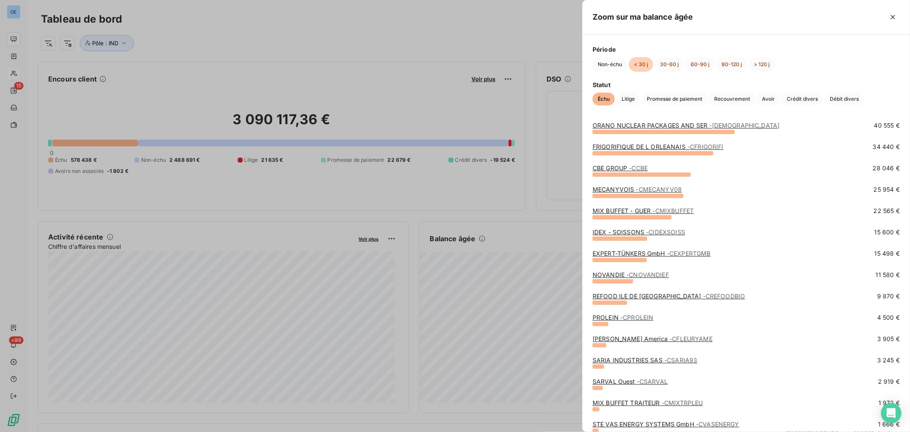
scroll to position [47, 0]
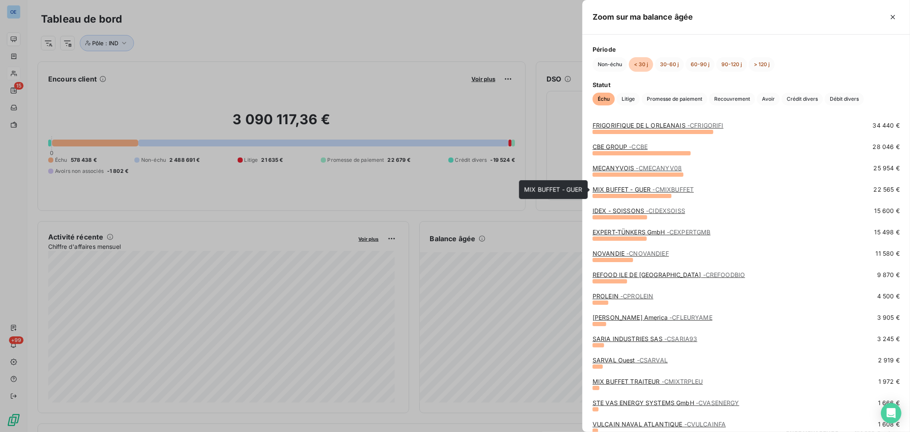
click at [606, 192] on span "- CMIXBUFFET" at bounding box center [673, 189] width 41 height 7
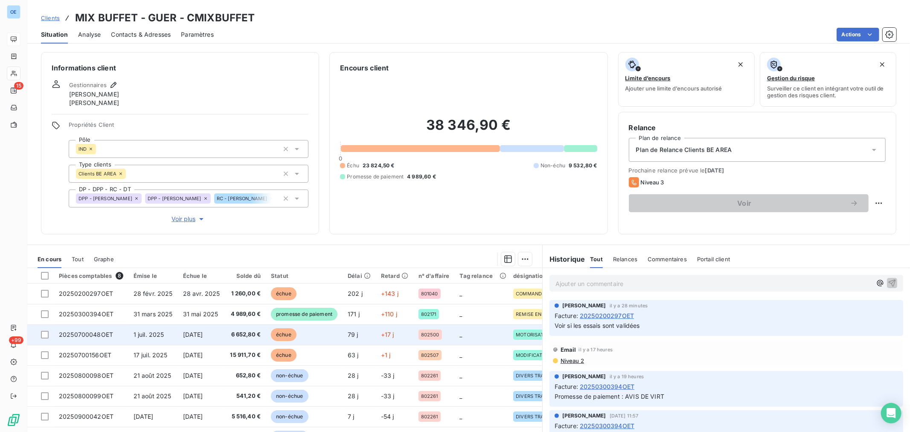
click at [302, 261] on td "échue" at bounding box center [304, 334] width 77 height 20
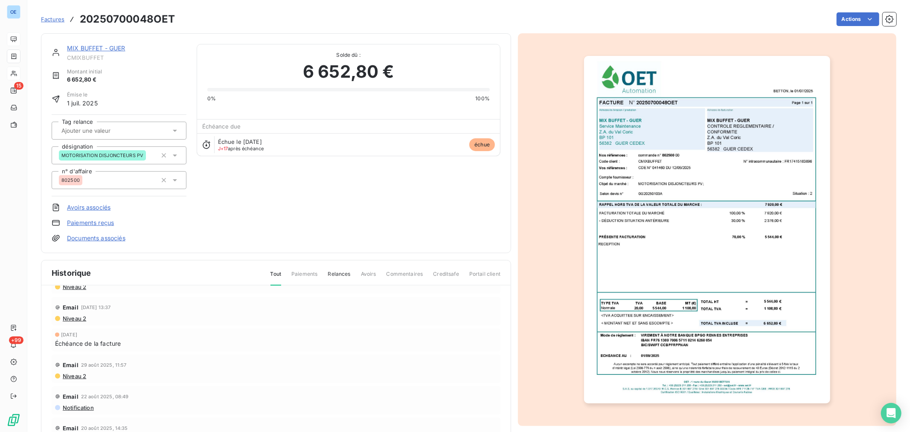
scroll to position [105, 0]
click at [606, 234] on img "button" at bounding box center [707, 229] width 246 height 347
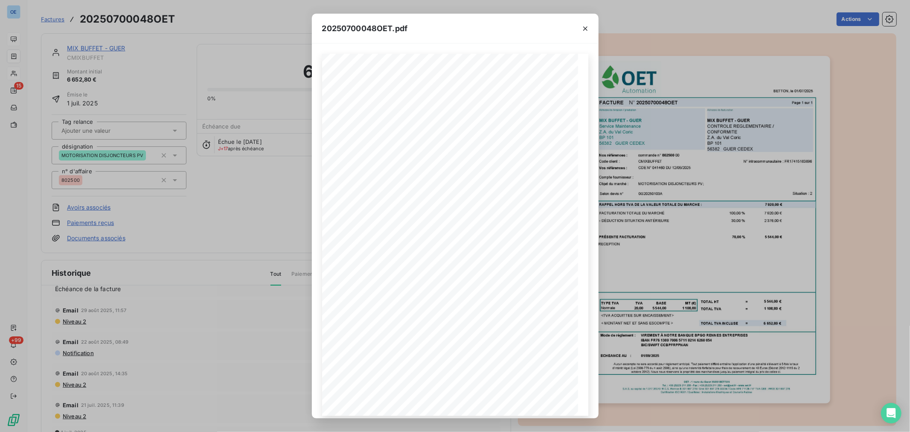
click at [218, 235] on div "20250700048OET.pdf BETTON, le 01/07/2025 FACTURE N° 20250700048OET Page 1 sur 1…" at bounding box center [455, 216] width 910 height 432
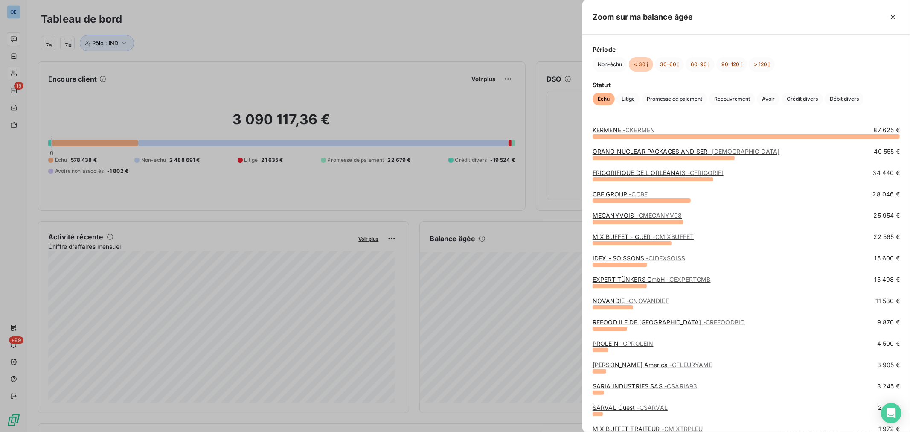
click at [606, 261] on span "- CEXPERTGMB" at bounding box center [689, 279] width 44 height 7
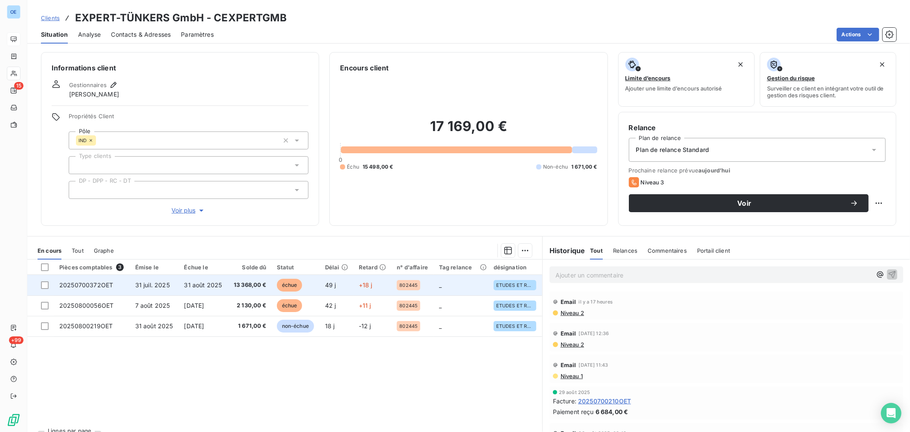
click at [388, 261] on td "+18 j" at bounding box center [373, 285] width 38 height 20
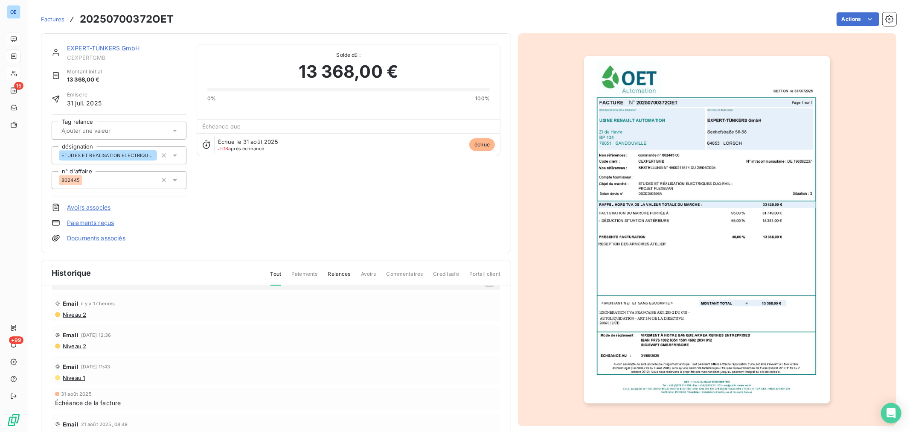
scroll to position [41, 0]
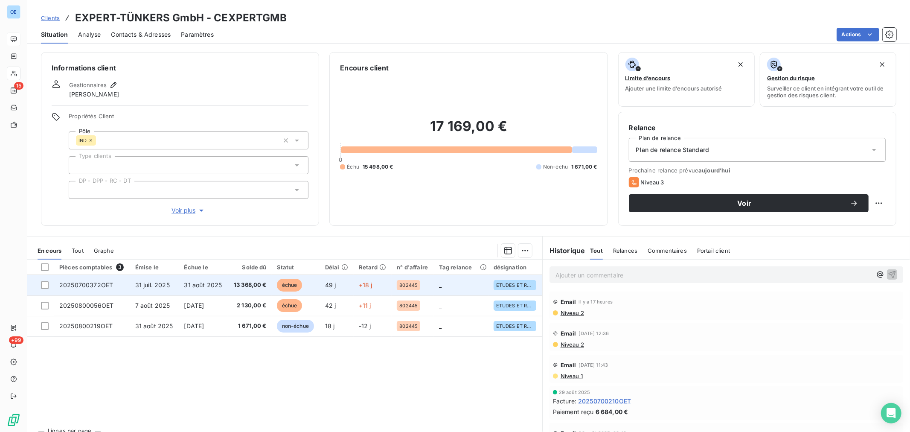
click at [440, 261] on td "_" at bounding box center [461, 285] width 55 height 20
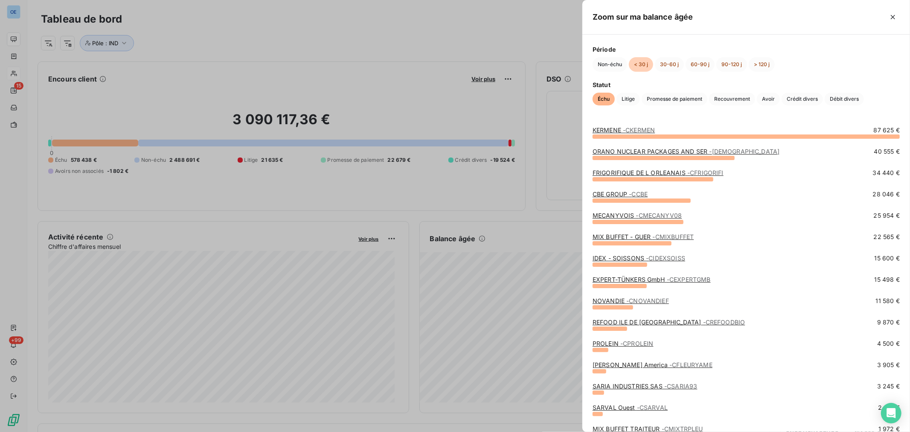
scroll to position [47, 0]
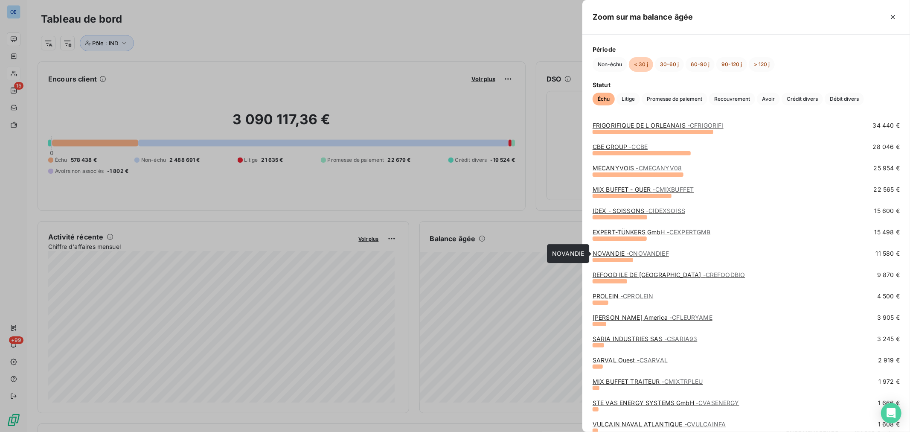
click at [606, 253] on span "- CNOVANDIEF" at bounding box center [648, 253] width 43 height 7
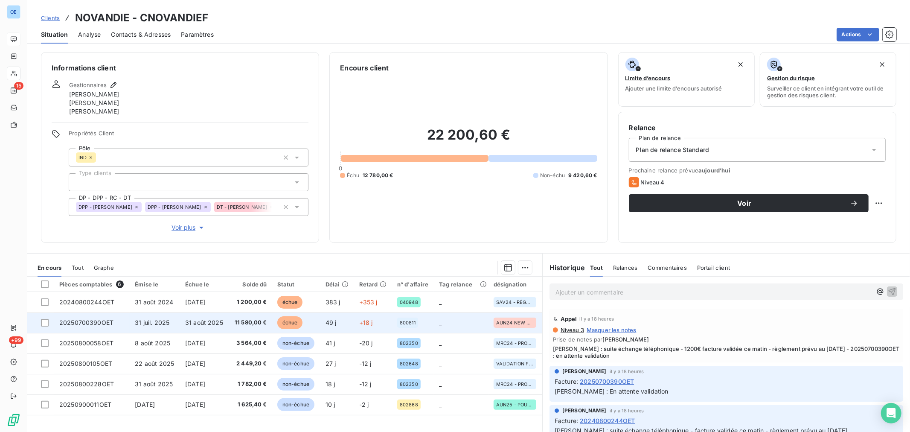
click at [392, 261] on td "800811" at bounding box center [413, 322] width 42 height 20
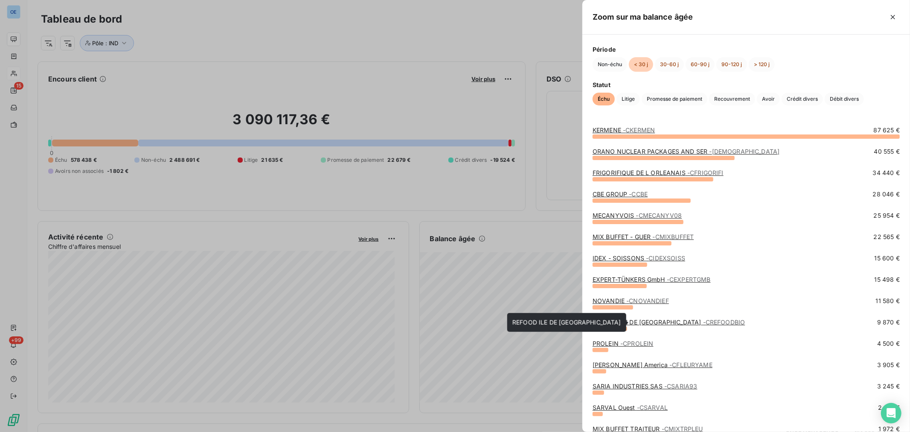
click at [606, 261] on span "- CREFOODBIO" at bounding box center [724, 321] width 42 height 7
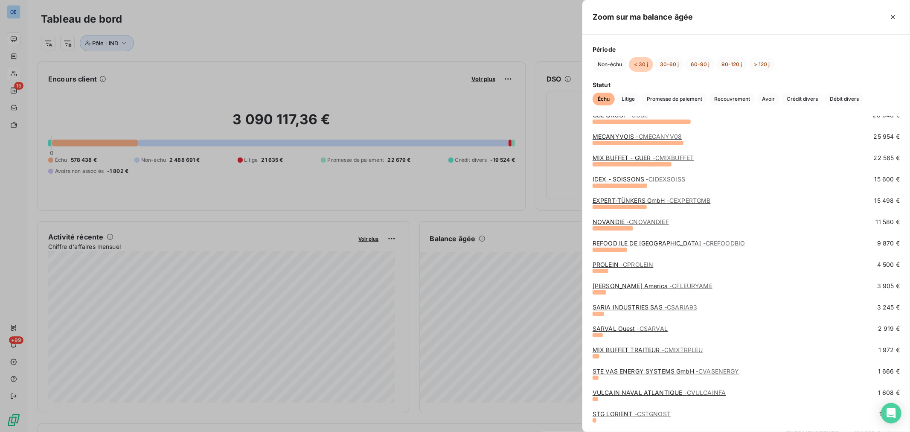
scroll to position [95, 0]
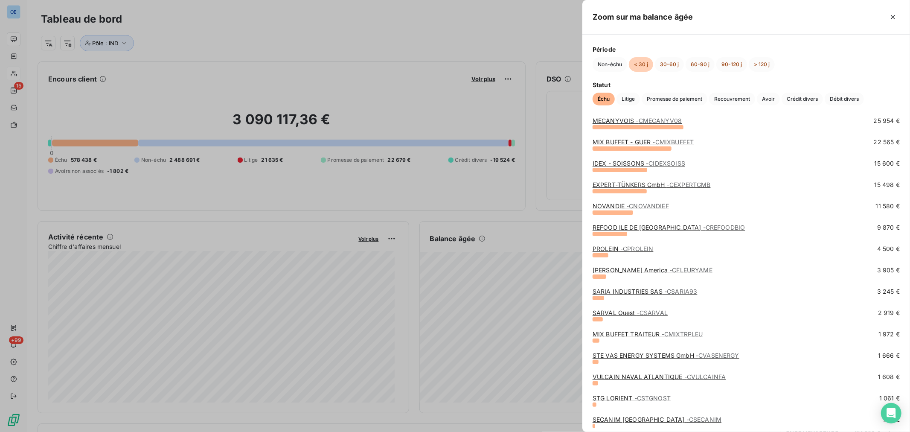
click at [182, 99] on div at bounding box center [455, 216] width 910 height 432
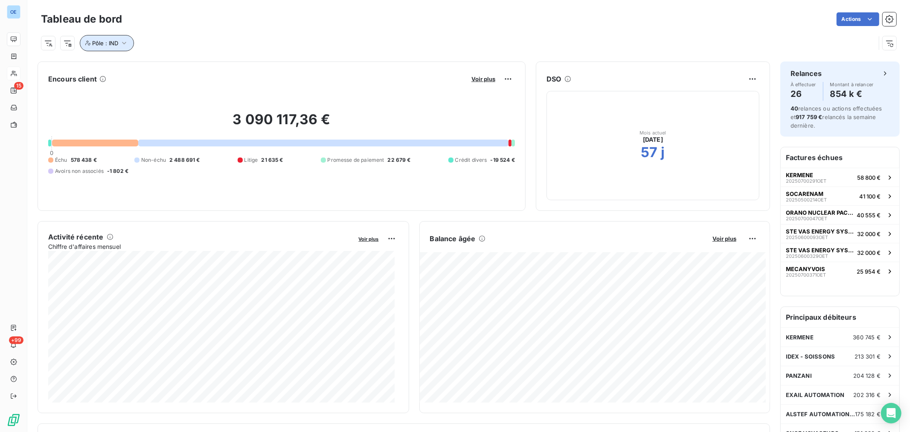
click at [110, 44] on span "Pôle : IND" at bounding box center [105, 43] width 26 height 7
click at [222, 68] on div "IND" at bounding box center [233, 65] width 123 height 18
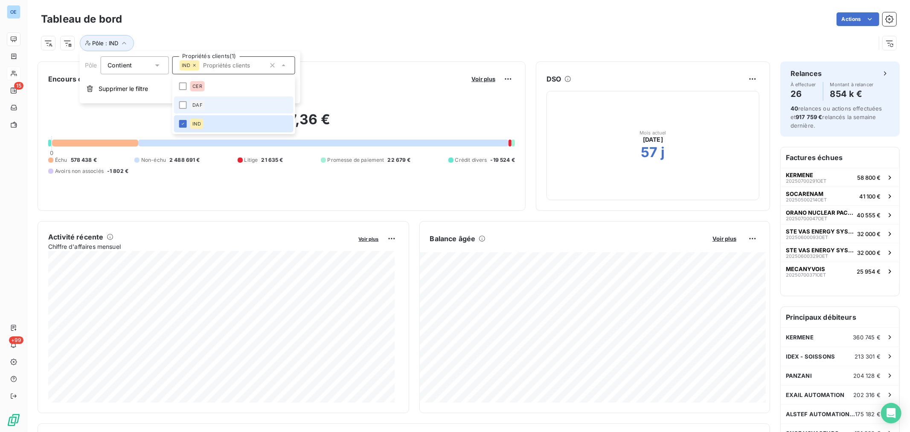
click at [186, 100] on li "DAF" at bounding box center [234, 104] width 120 height 17
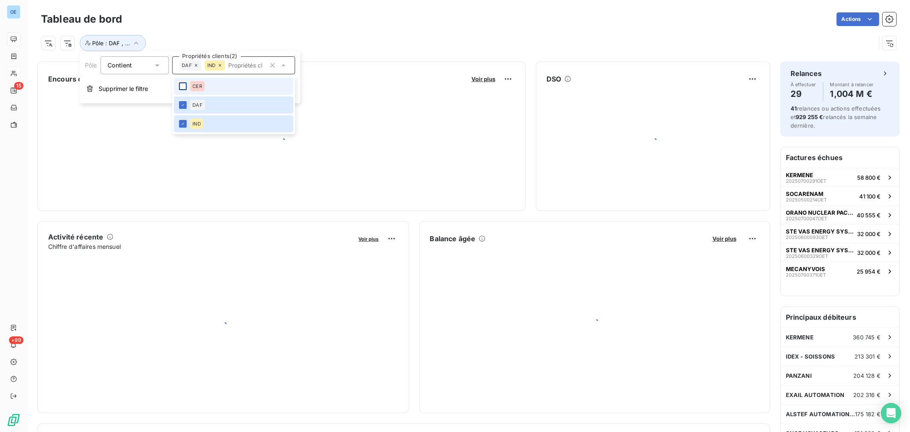
click at [186, 84] on div at bounding box center [183, 86] width 8 height 8
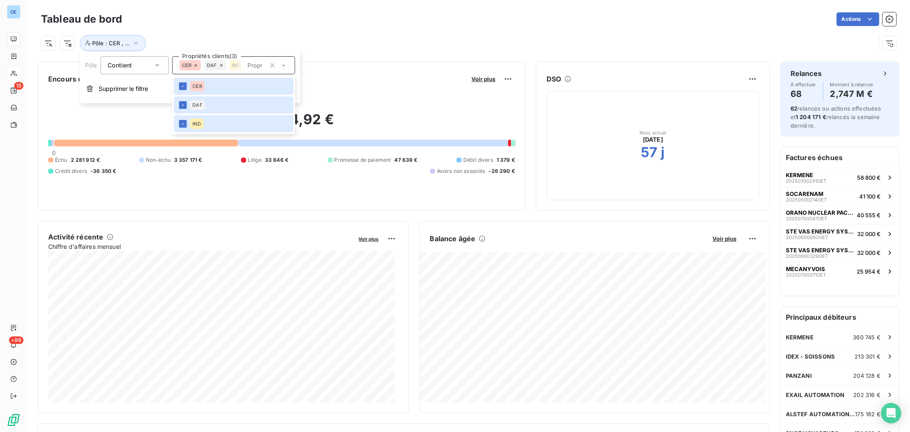
click at [339, 52] on div "Tableau de bord Actions Pôle : CER , ..." at bounding box center [468, 28] width 883 height 56
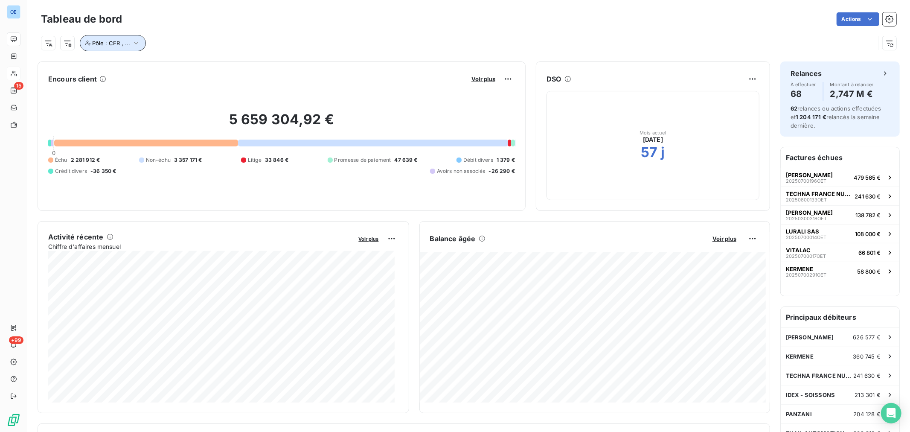
click at [107, 44] on span "Pôle : CER , ..." at bounding box center [111, 43] width 38 height 7
click at [365, 13] on div "Actions" at bounding box center [514, 19] width 764 height 14
click at [131, 49] on button "Pôle : CER , ..." at bounding box center [113, 43] width 66 height 16
click at [271, 62] on icon "button" at bounding box center [272, 65] width 9 height 9
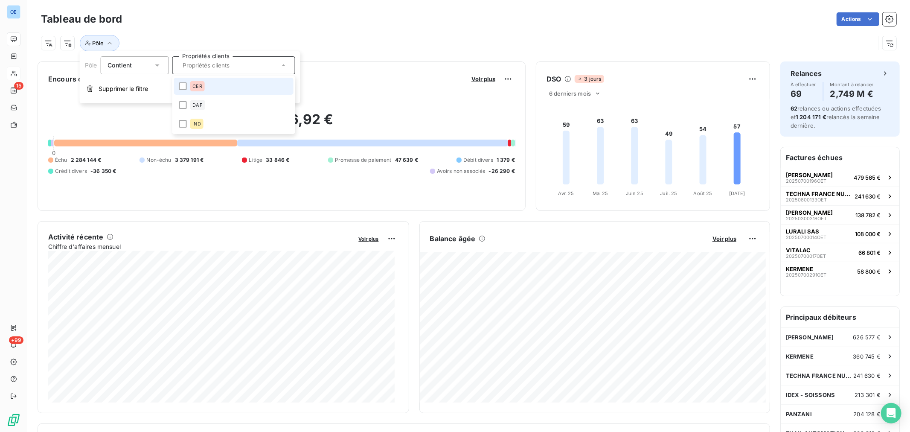
click at [206, 86] on li "CER" at bounding box center [234, 86] width 120 height 17
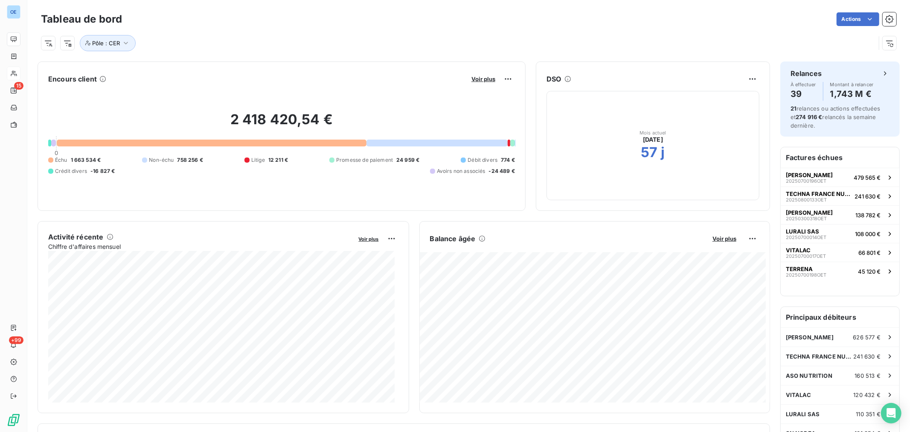
click at [349, 55] on div "Tableau de bord Actions Pôle : CER" at bounding box center [468, 28] width 883 height 56
click at [606, 176] on button "ALF SAHEL 20250700196OET 479 565 €" at bounding box center [840, 177] width 119 height 19
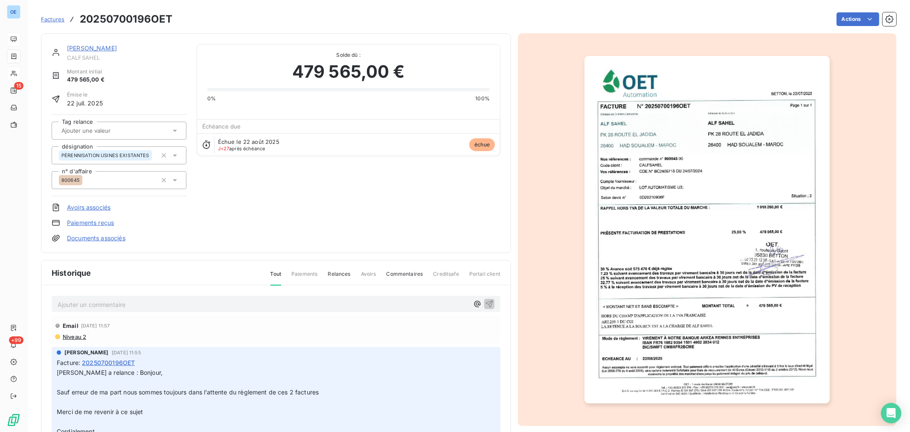
click at [58, 19] on span "Factures" at bounding box center [52, 19] width 23 height 7
click at [78, 46] on link "[PERSON_NAME]" at bounding box center [92, 47] width 50 height 7
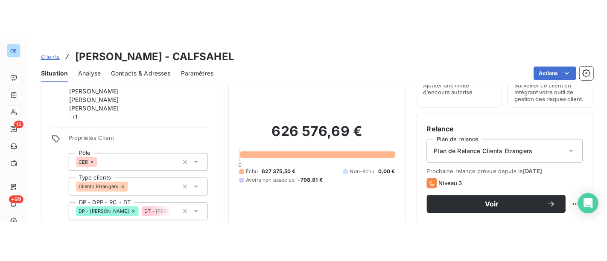
scroll to position [42, 0]
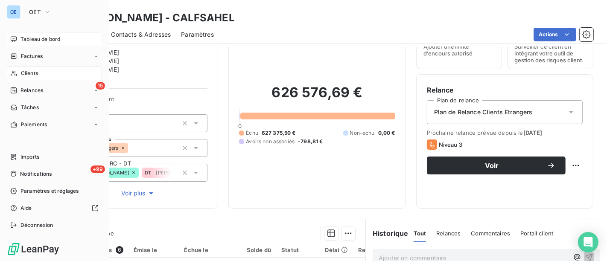
click at [38, 73] on div "Clients" at bounding box center [54, 74] width 95 height 14
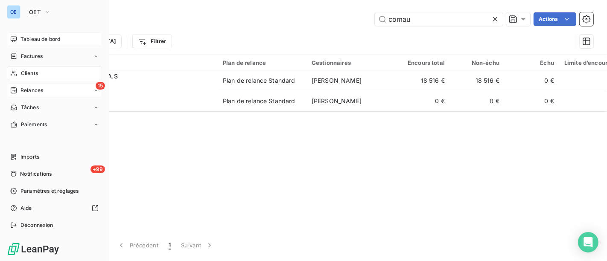
click at [19, 92] on div "Relances" at bounding box center [26, 91] width 33 height 8
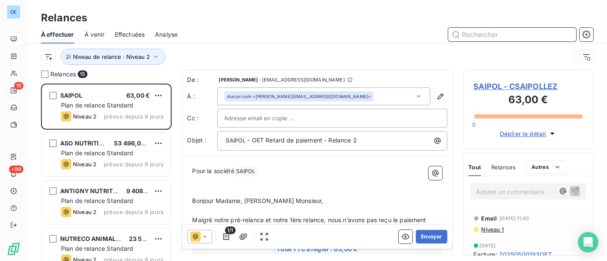
scroll to position [171, 123]
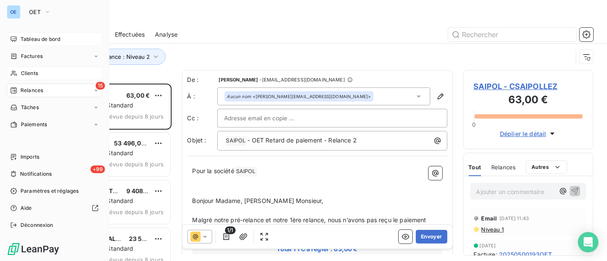
click at [31, 76] on span "Clients" at bounding box center [29, 74] width 17 height 8
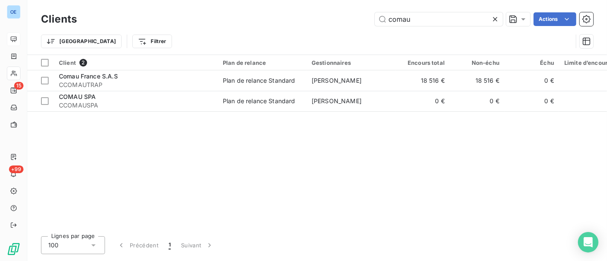
drag, startPoint x: 421, startPoint y: 21, endPoint x: 347, endPoint y: 22, distance: 74.7
click at [349, 22] on div "comau Actions" at bounding box center [340, 19] width 506 height 14
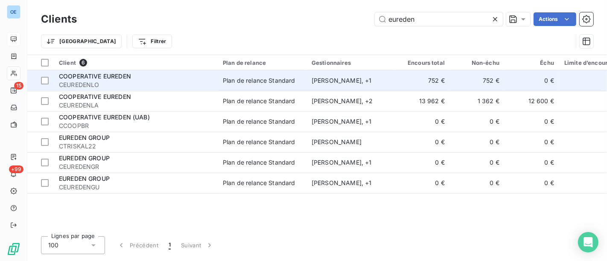
type input "eureden"
click at [394, 83] on td "Eric LENNON , + 1" at bounding box center [350, 80] width 89 height 20
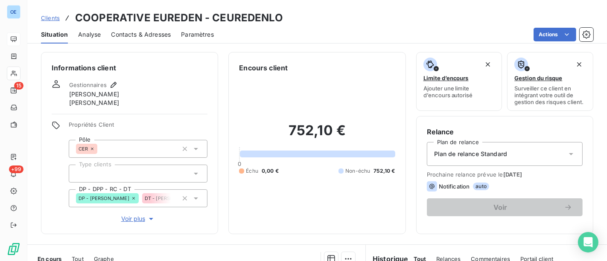
scroll to position [196, 0]
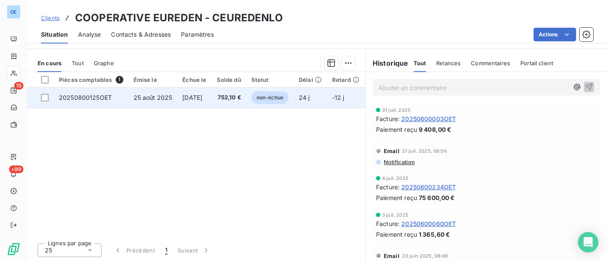
click at [236, 97] on span "752,10 €" at bounding box center [229, 97] width 24 height 9
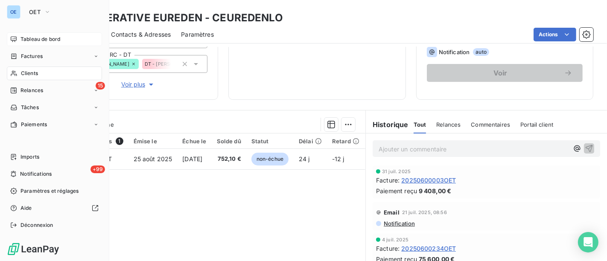
scroll to position [142, 0]
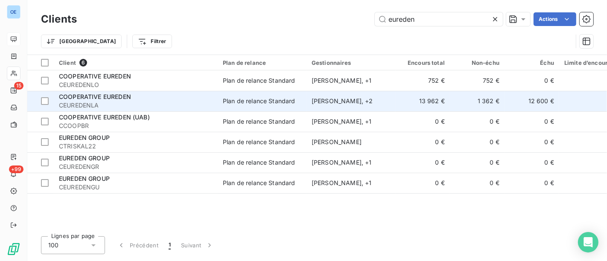
click at [171, 105] on span "CEUREDENLA" at bounding box center [136, 105] width 154 height 9
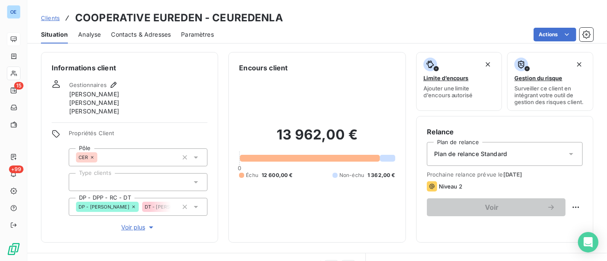
scroll to position [190, 0]
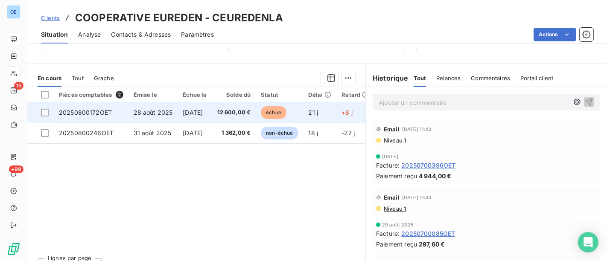
click at [251, 109] on span "12 600,00 €" at bounding box center [234, 112] width 34 height 9
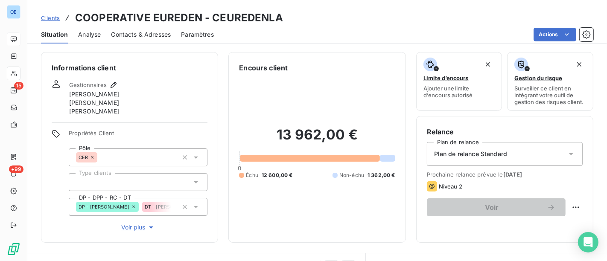
scroll to position [95, 0]
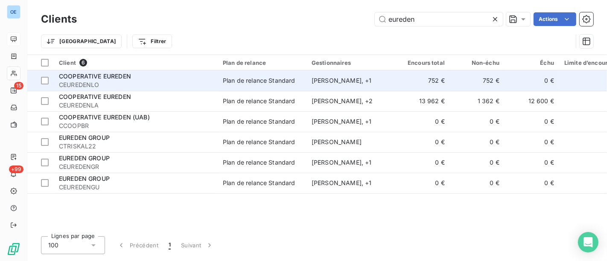
click at [256, 85] on td "Plan de relance Standard" at bounding box center [262, 80] width 89 height 20
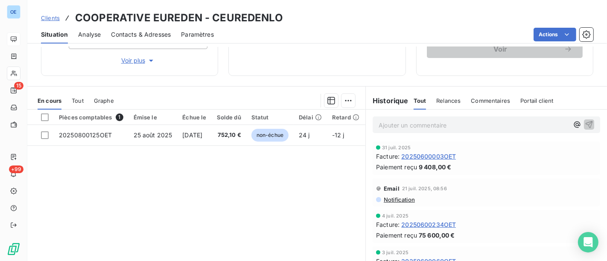
scroll to position [190, 0]
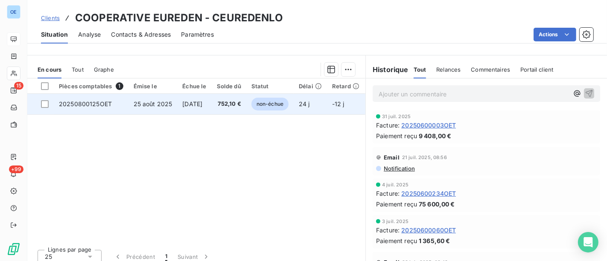
click at [241, 105] on span "752,10 €" at bounding box center [229, 104] width 24 height 9
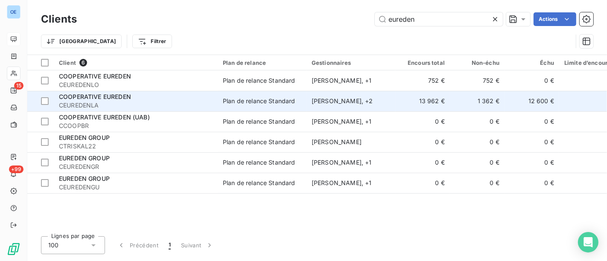
click at [159, 102] on span "CEUREDENLA" at bounding box center [136, 105] width 154 height 9
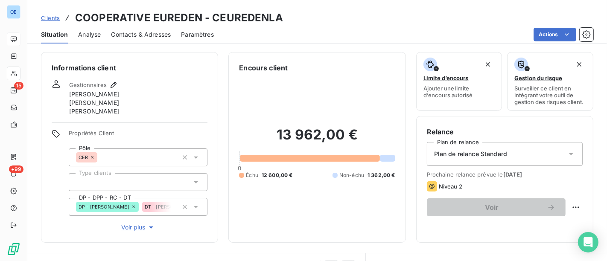
scroll to position [95, 0]
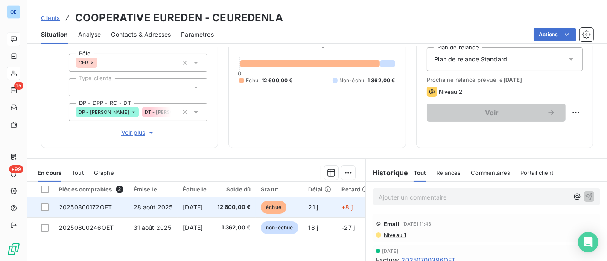
click at [246, 204] on span "12 600,00 €" at bounding box center [234, 207] width 34 height 9
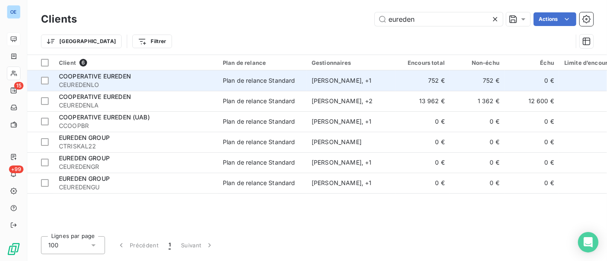
click at [178, 85] on span "CEUREDENLO" at bounding box center [136, 85] width 154 height 9
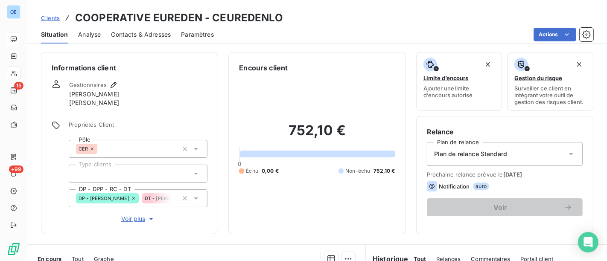
scroll to position [95, 0]
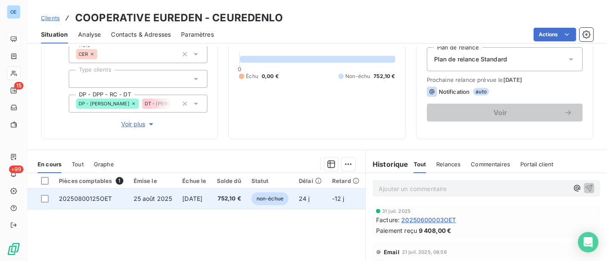
click at [211, 202] on td "[DATE]" at bounding box center [194, 199] width 34 height 20
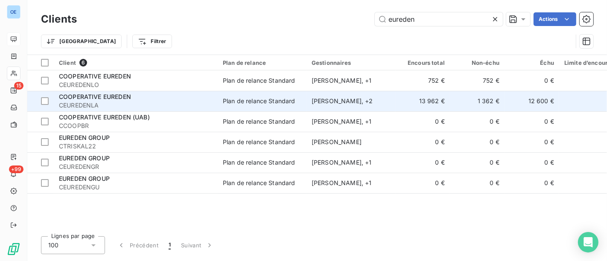
click at [134, 108] on span "CEUREDENLA" at bounding box center [136, 105] width 154 height 9
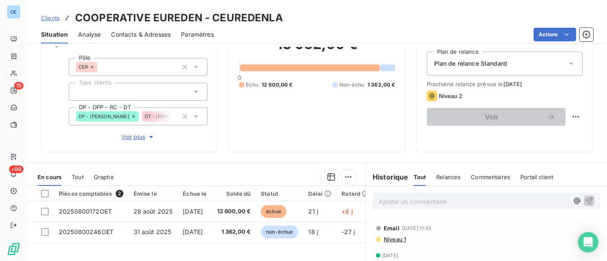
scroll to position [142, 0]
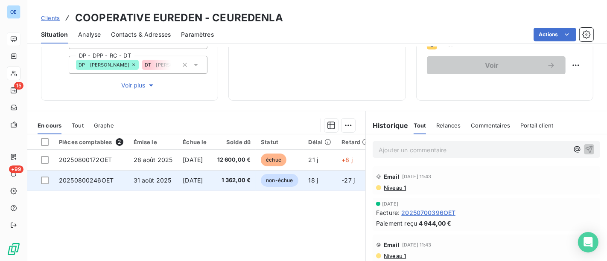
click at [212, 188] on td "15 oct. 2025" at bounding box center [195, 180] width 34 height 20
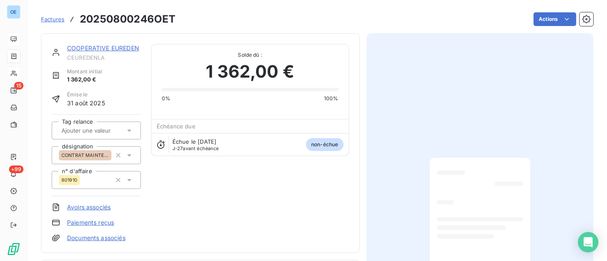
scroll to position [1, 0]
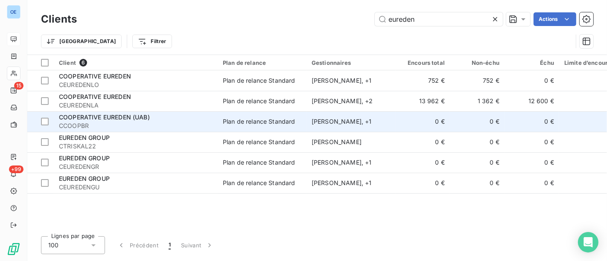
click at [139, 122] on span "CCOOPBR" at bounding box center [136, 126] width 154 height 9
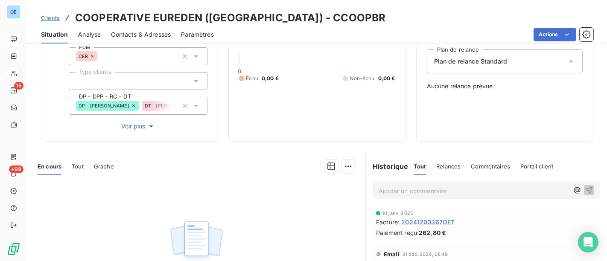
scroll to position [142, 0]
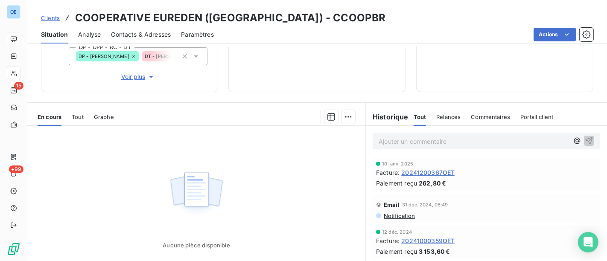
click at [445, 172] on span "20241200367OET" at bounding box center [427, 172] width 53 height 9
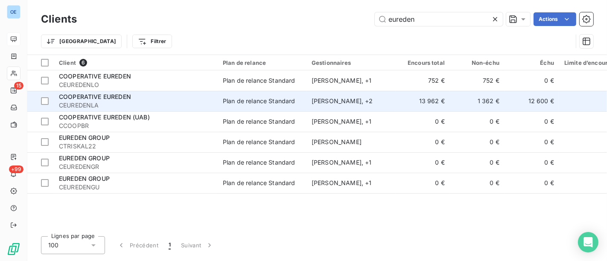
click at [160, 102] on span "CEUREDENLA" at bounding box center [136, 105] width 154 height 9
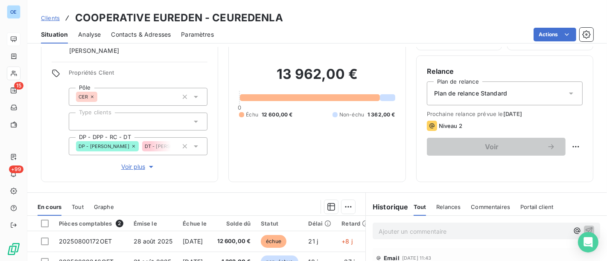
scroll to position [95, 0]
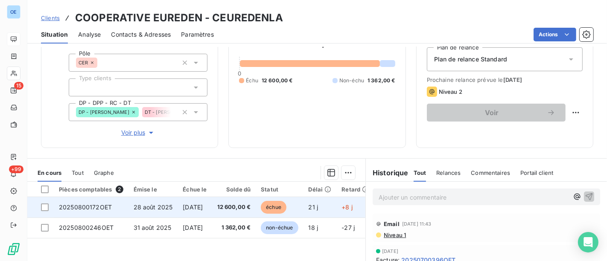
click at [228, 206] on td "12 600,00 €" at bounding box center [234, 207] width 44 height 20
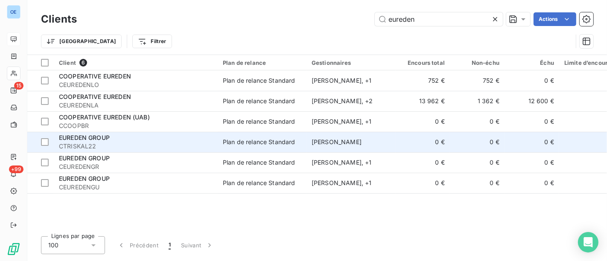
click at [149, 137] on div "EUREDEN GROUP" at bounding box center [136, 138] width 154 height 9
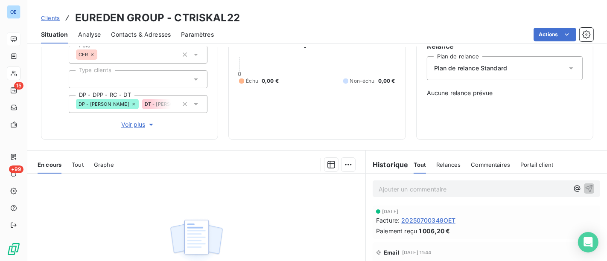
scroll to position [95, 0]
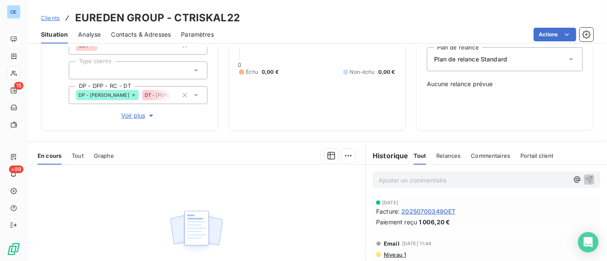
click at [429, 207] on span "20250700349OET" at bounding box center [428, 211] width 54 height 9
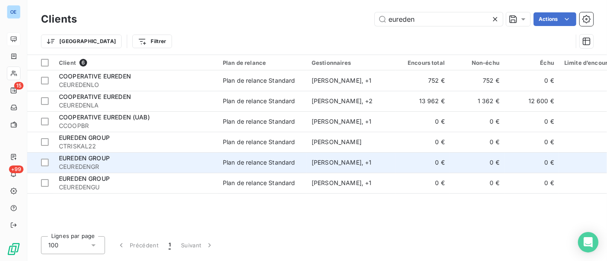
click at [266, 168] on td "Plan de relance Standard" at bounding box center [262, 162] width 89 height 20
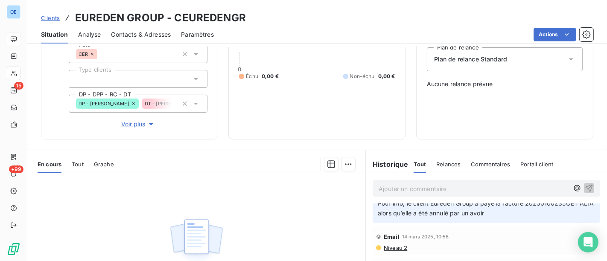
scroll to position [95, 0]
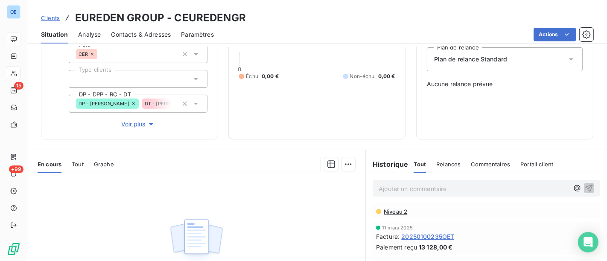
click at [438, 235] on span "20250100235OET" at bounding box center [427, 236] width 53 height 9
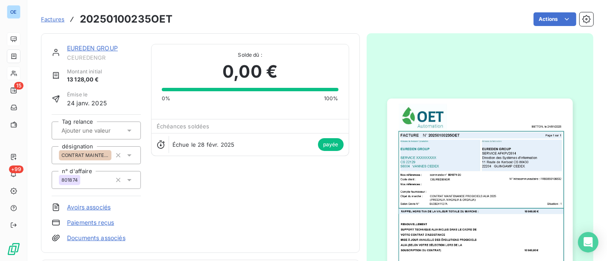
click at [507, 232] on img "button" at bounding box center [480, 230] width 186 height 262
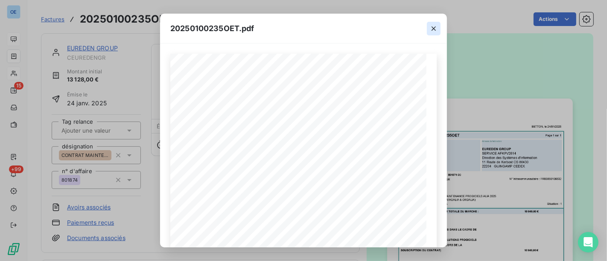
click at [433, 29] on icon "button" at bounding box center [433, 28] width 9 height 9
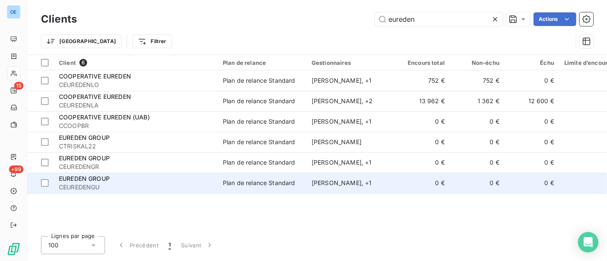
click at [153, 179] on div "EUREDEN GROUP" at bounding box center [136, 179] width 154 height 9
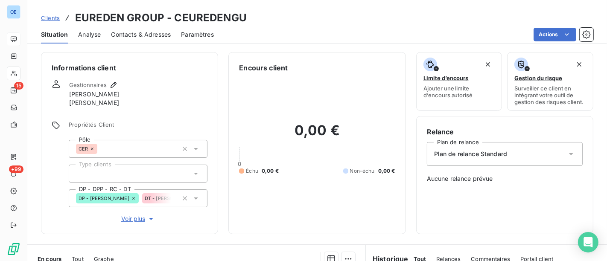
scroll to position [142, 0]
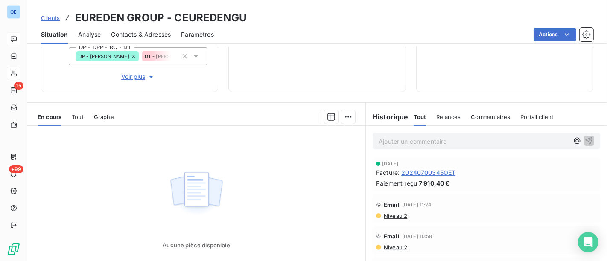
click at [429, 171] on span "20240700345OET" at bounding box center [428, 172] width 54 height 9
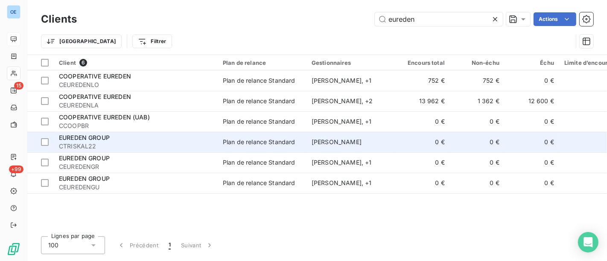
click at [131, 142] on span "CTRISKAL22" at bounding box center [136, 146] width 154 height 9
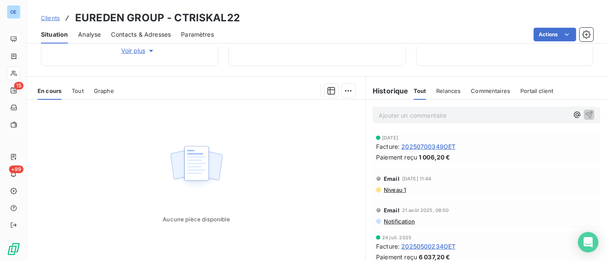
scroll to position [187, 0]
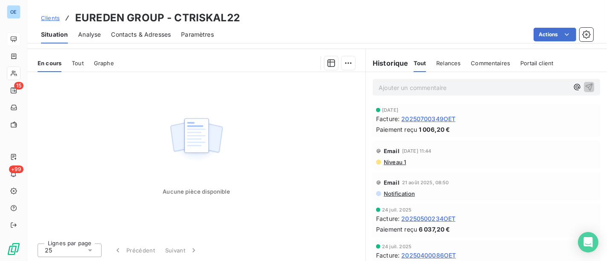
click at [445, 115] on span "20250700349OET" at bounding box center [428, 118] width 54 height 9
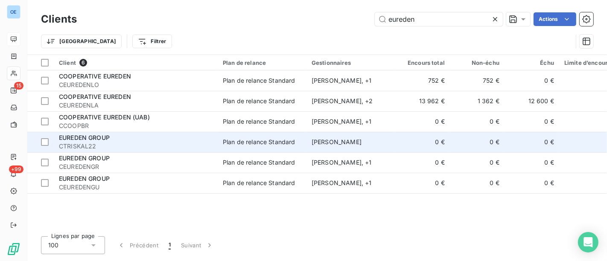
click at [149, 144] on span "CTRISKAL22" at bounding box center [136, 146] width 154 height 9
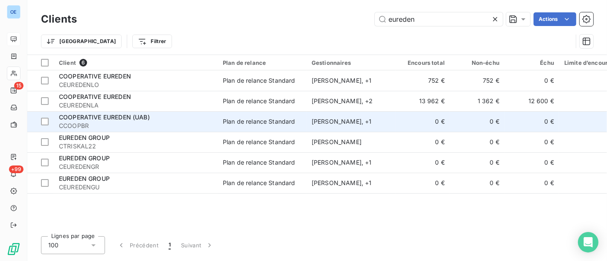
click at [133, 116] on span "COOPERATIVE EUREDEN (UAB)" at bounding box center [104, 117] width 91 height 7
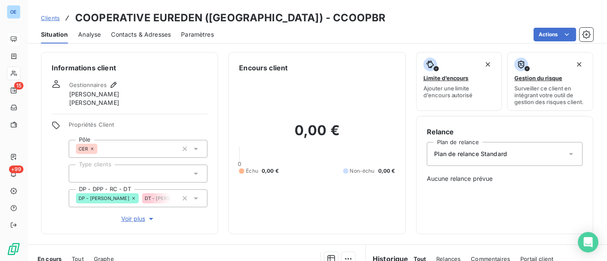
scroll to position [196, 0]
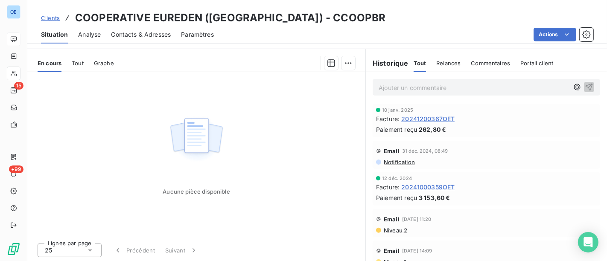
click at [442, 113] on div "10 janv. 2025 Facture : 20241200367OET Paiement reçu 262,80 €" at bounding box center [486, 121] width 221 height 26
click at [443, 113] on div "10 janv. 2025 Facture : 20241200367OET Paiement reçu 262,80 €" at bounding box center [486, 121] width 221 height 26
click at [445, 117] on span "20241200367OET" at bounding box center [427, 118] width 53 height 9
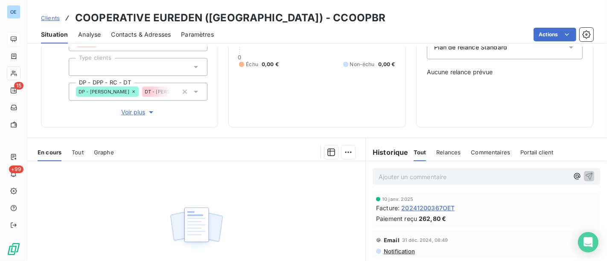
scroll to position [190, 0]
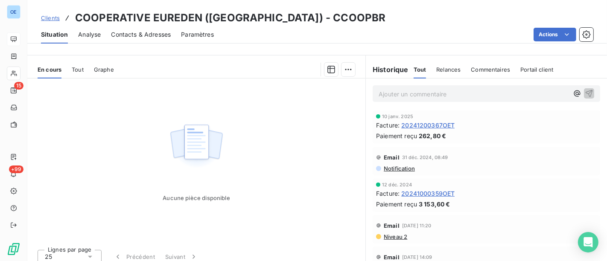
click at [424, 121] on span "20241200367OET" at bounding box center [427, 125] width 53 height 9
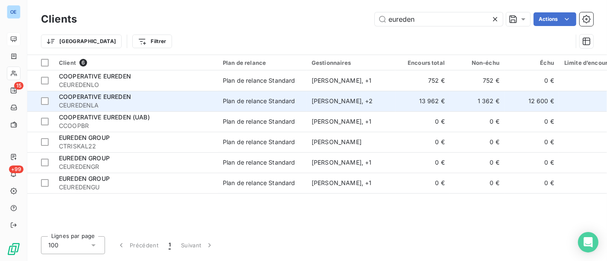
click at [240, 100] on div "Plan de relance Standard" at bounding box center [259, 101] width 73 height 9
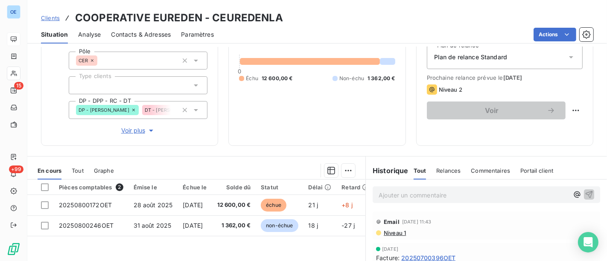
scroll to position [142, 0]
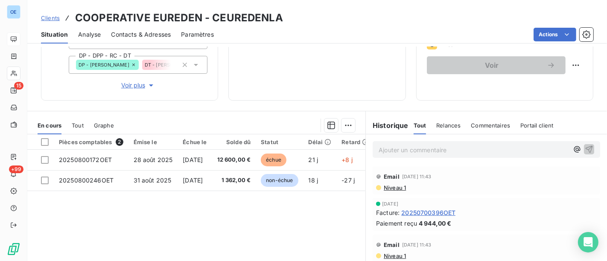
click at [424, 212] on span "20250700396OET" at bounding box center [428, 212] width 54 height 9
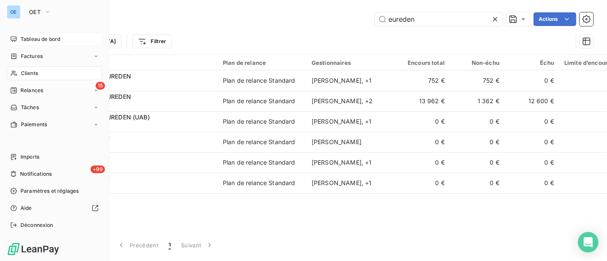
click at [23, 37] on span "Tableau de bord" at bounding box center [40, 39] width 40 height 8
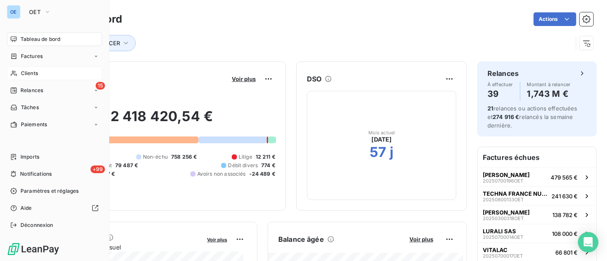
click at [21, 76] on span "Clients" at bounding box center [29, 74] width 17 height 8
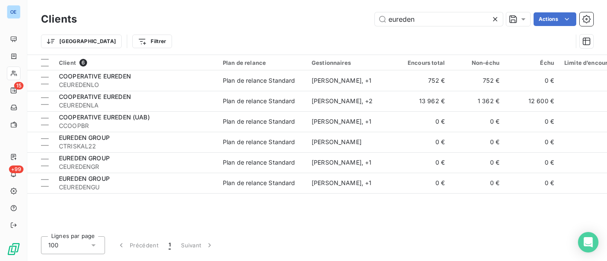
click at [251, 13] on div "eureden Actions" at bounding box center [340, 19] width 506 height 14
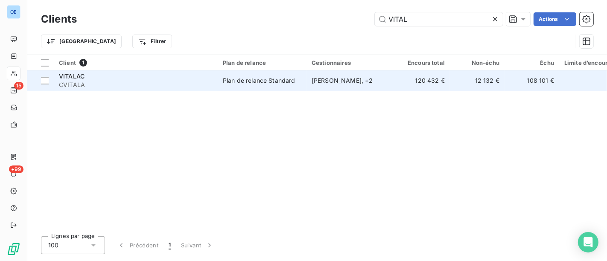
type input "VITAL"
click at [291, 87] on td "Plan de relance Standard" at bounding box center [262, 80] width 89 height 20
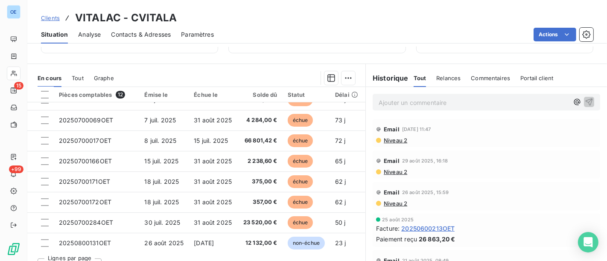
click at [146, 37] on span "Contacts & Adresses" at bounding box center [141, 34] width 60 height 9
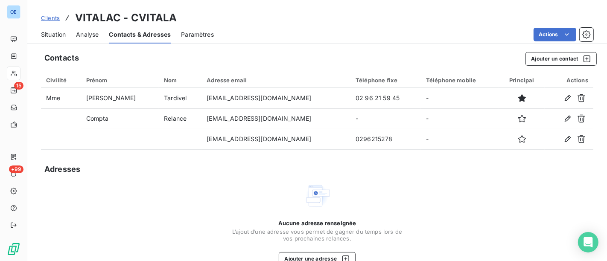
click at [55, 35] on span "Situation" at bounding box center [53, 34] width 25 height 9
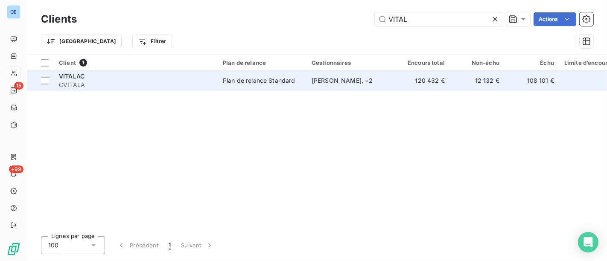
click at [383, 77] on div "[PERSON_NAME] , + 2" at bounding box center [351, 80] width 79 height 9
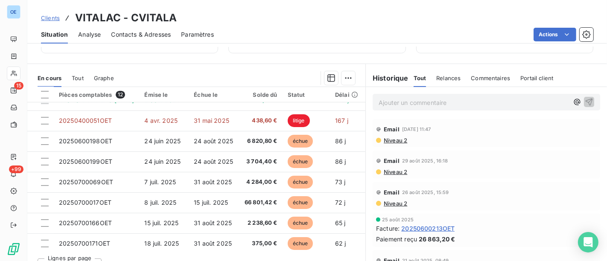
scroll to position [47, 0]
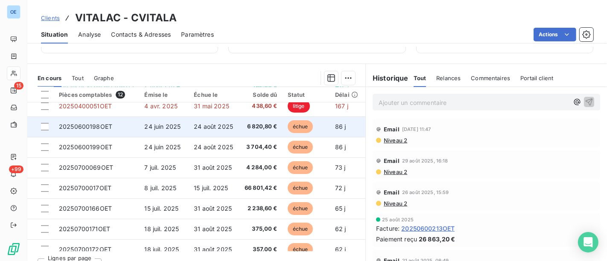
click at [259, 122] on span "6 820,80 €" at bounding box center [260, 126] width 34 height 9
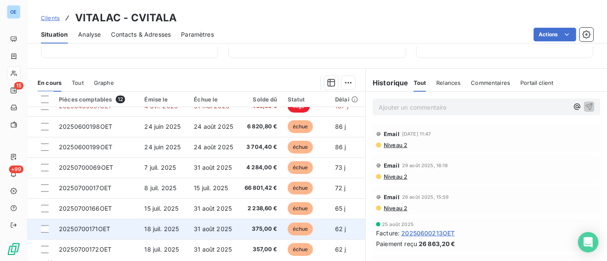
scroll to position [5, 0]
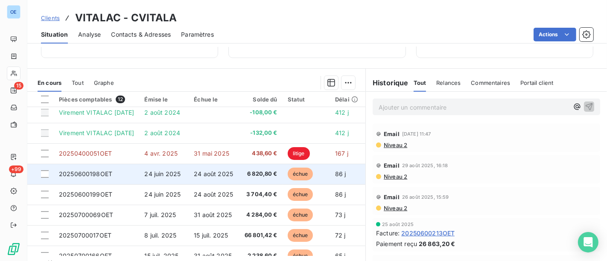
click at [163, 172] on span "24 juin 2025" at bounding box center [162, 173] width 36 height 7
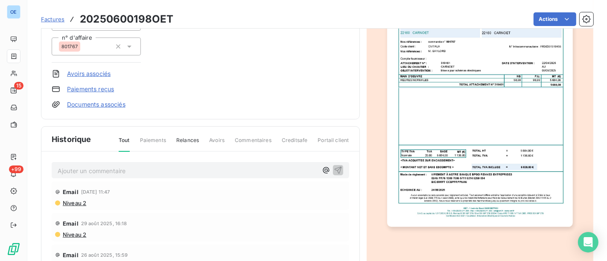
scroll to position [143, 0]
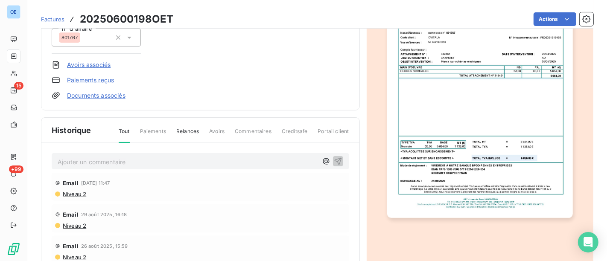
click at [122, 166] on div "Ajouter un commentaire ﻿" at bounding box center [200, 161] width 297 height 17
click at [128, 157] on p "Ajouter un commentaire ﻿" at bounding box center [188, 162] width 260 height 11
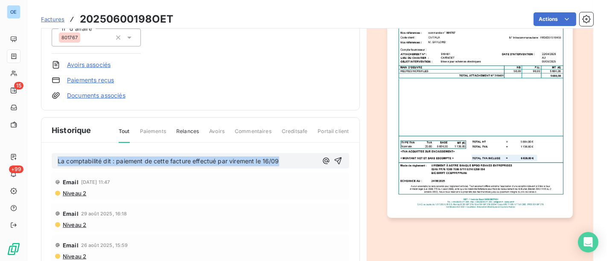
drag, startPoint x: 292, startPoint y: 160, endPoint x: 57, endPoint y: 165, distance: 235.2
click at [57, 165] on div "La comptabilité dit : paiement de cette facture effectué par virement le 16/09" at bounding box center [200, 161] width 297 height 16
copy span "La comptabilité dit : paiement de cette facture effectué par virement le 16/09"
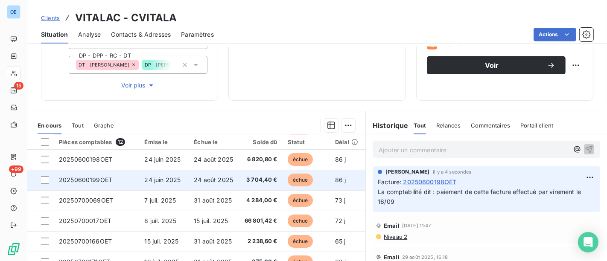
scroll to position [47, 0]
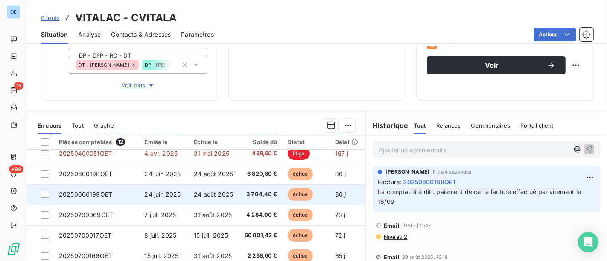
click at [248, 195] on span "3 704,40 €" at bounding box center [260, 194] width 34 height 9
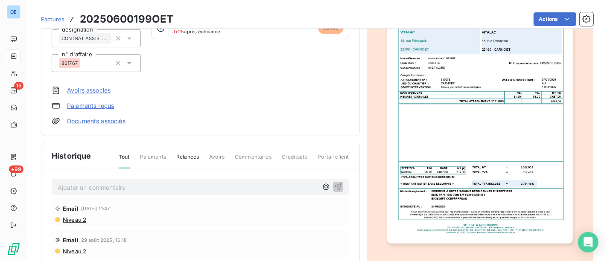
scroll to position [143, 0]
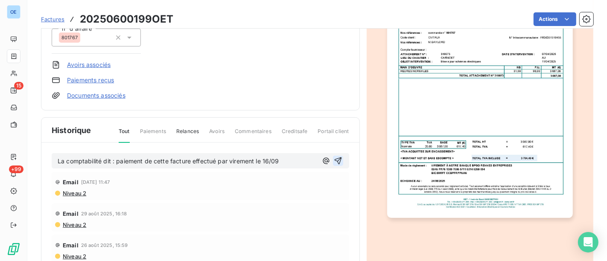
click at [333, 160] on button "button" at bounding box center [338, 161] width 10 height 10
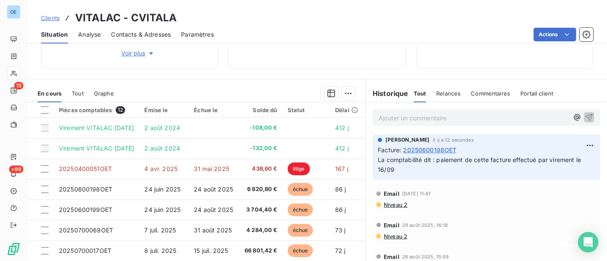
scroll to position [204, 0]
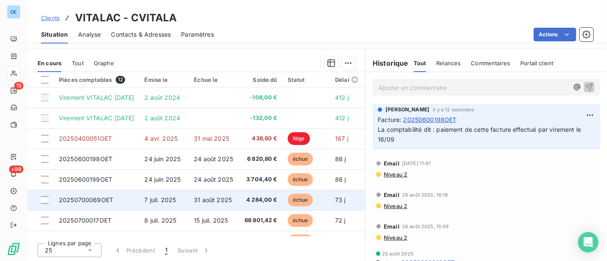
click at [262, 200] on span "4 284,00 €" at bounding box center [260, 200] width 34 height 9
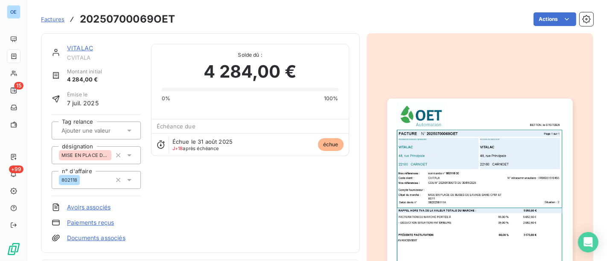
scroll to position [96, 0]
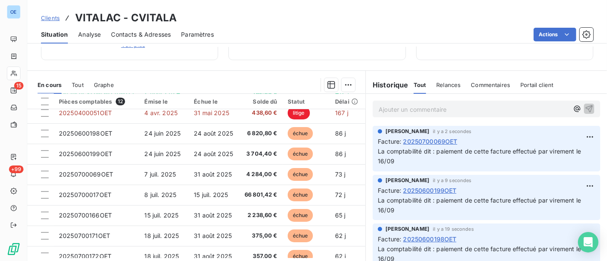
scroll to position [204, 0]
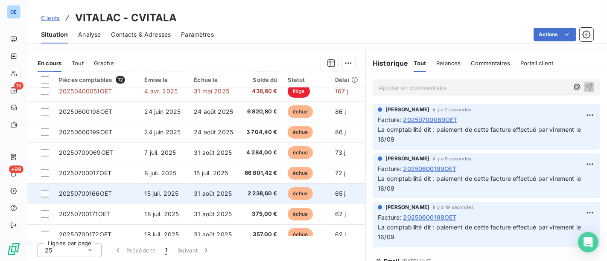
click at [262, 199] on td "2 238,60 €" at bounding box center [260, 194] width 44 height 20
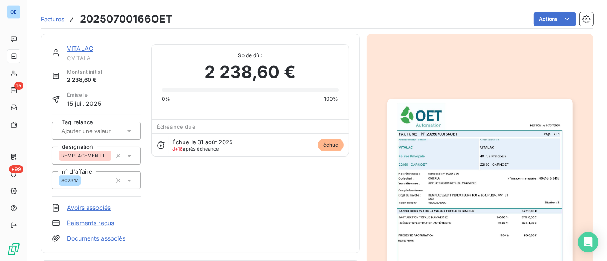
scroll to position [143, 0]
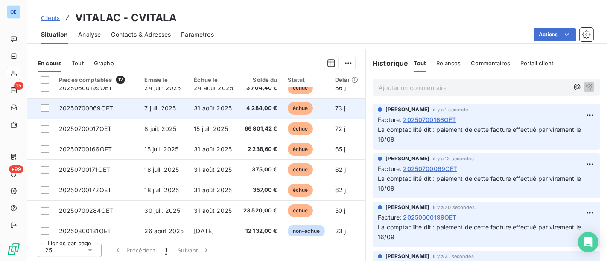
scroll to position [95, 0]
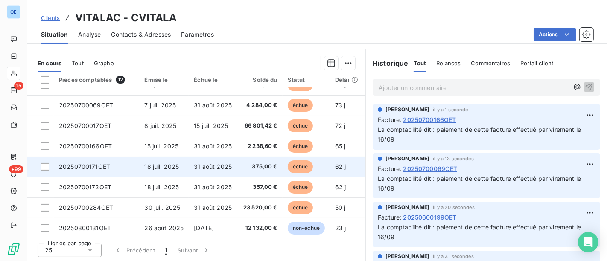
click at [261, 168] on span "375,00 €" at bounding box center [260, 167] width 34 height 9
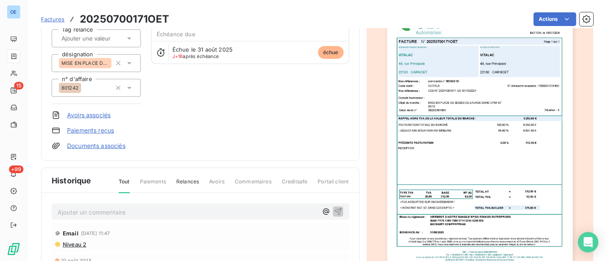
scroll to position [145, 0]
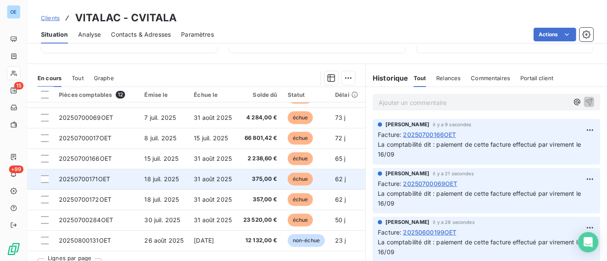
scroll to position [100, 0]
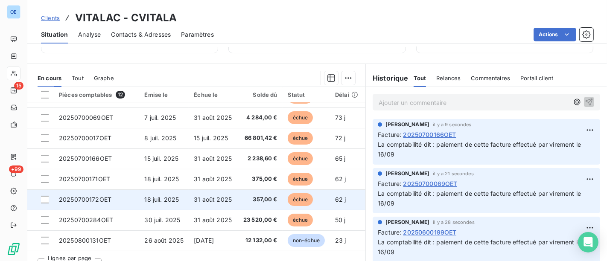
click at [250, 197] on span "357,00 €" at bounding box center [260, 199] width 34 height 9
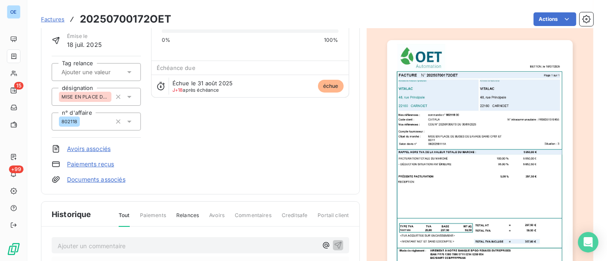
scroll to position [95, 0]
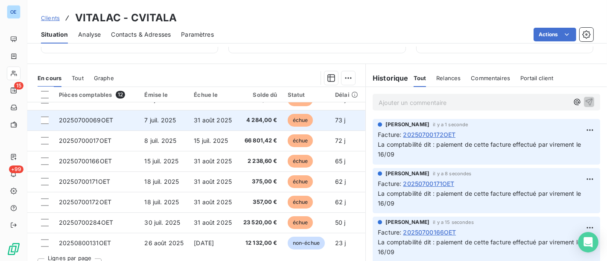
scroll to position [100, 0]
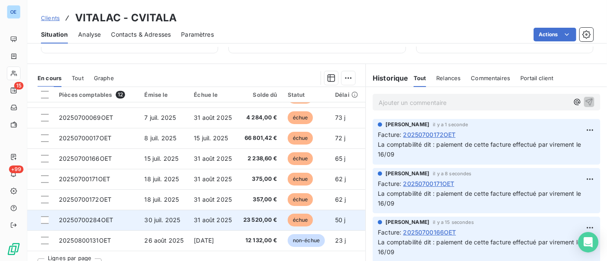
click at [252, 217] on span "23 520,00 €" at bounding box center [260, 220] width 34 height 9
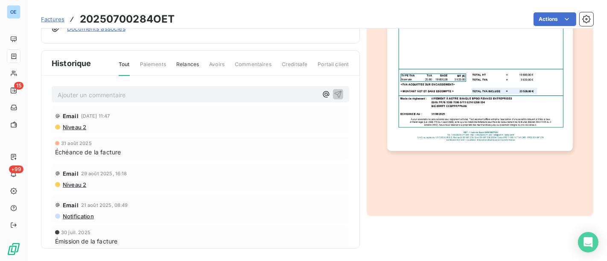
scroll to position [163, 0]
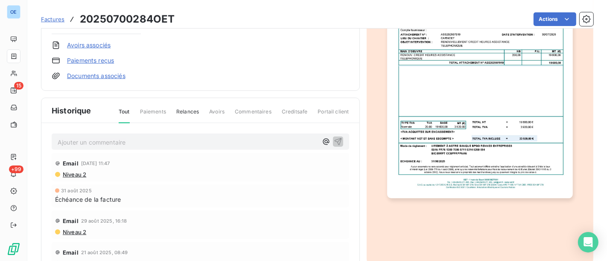
click at [135, 143] on p "Ajouter un commentaire ﻿" at bounding box center [188, 142] width 260 height 11
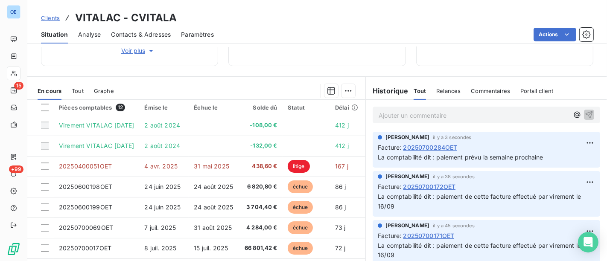
scroll to position [204, 0]
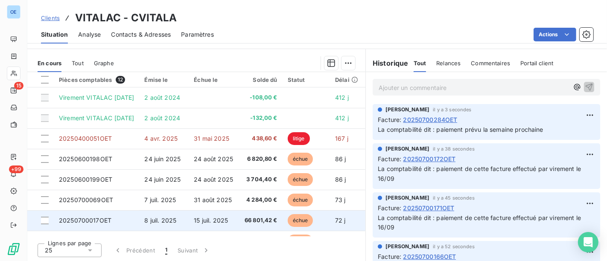
click at [238, 220] on td "15 juil. 2025" at bounding box center [214, 220] width 50 height 20
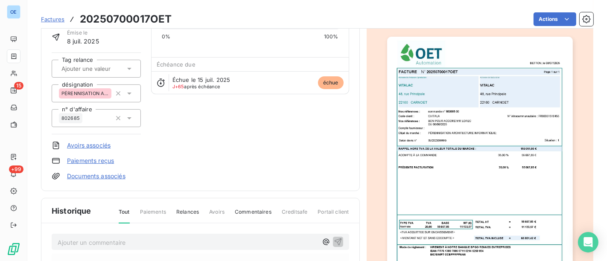
scroll to position [145, 0]
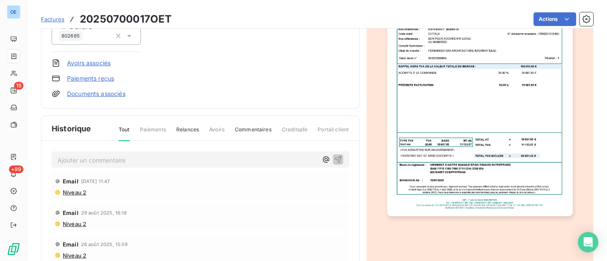
click at [117, 168] on div "Ajouter un commentaire ﻿ Email [DATE] 11:47 Niveau 2 Email [DATE] 16:18 Niveau …" at bounding box center [200, 240] width 318 height 198
click at [126, 155] on p "Ajouter un commentaire ﻿" at bounding box center [188, 160] width 260 height 11
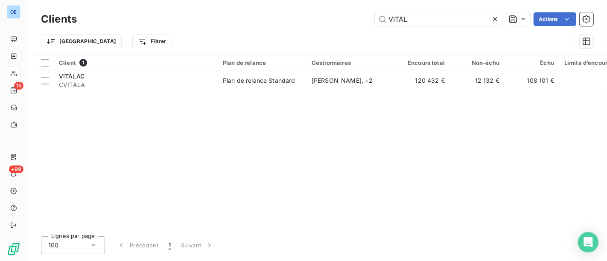
drag, startPoint x: 432, startPoint y: 25, endPoint x: 368, endPoint y: 27, distance: 63.2
click at [378, 27] on div "Clients VITAL Actions" at bounding box center [317, 19] width 552 height 18
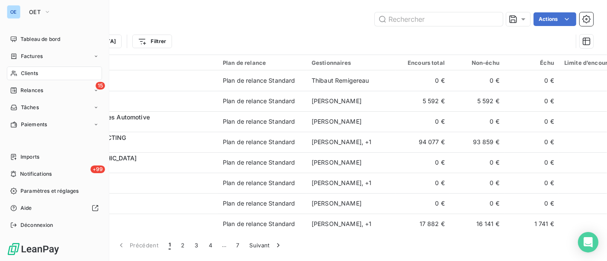
click at [22, 38] on span "Tableau de bord" at bounding box center [40, 39] width 40 height 8
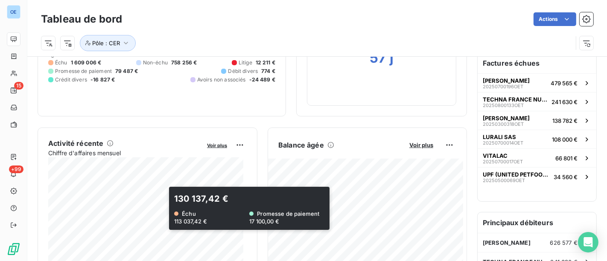
scroll to position [237, 0]
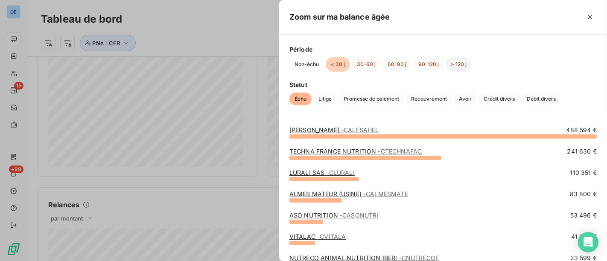
click at [456, 57] on button "> 120 j" at bounding box center [459, 64] width 26 height 15
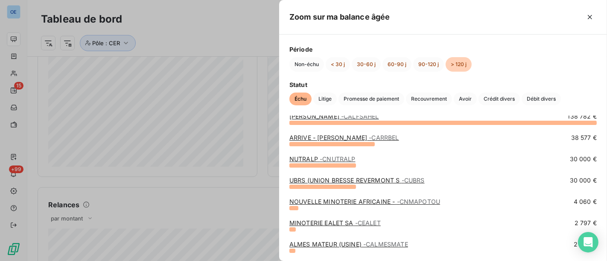
scroll to position [0, 0]
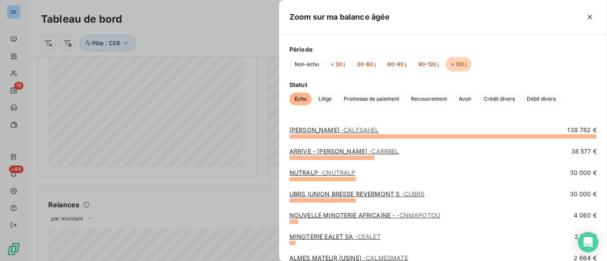
click at [384, 152] on span "- CARRBEL" at bounding box center [384, 151] width 30 height 7
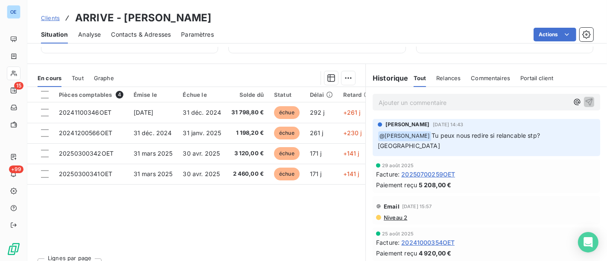
scroll to position [142, 0]
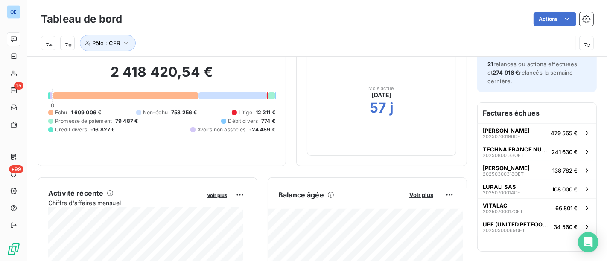
scroll to position [95, 0]
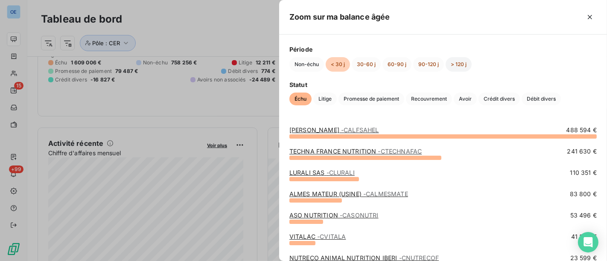
click at [452, 61] on button "> 120 j" at bounding box center [459, 64] width 26 height 15
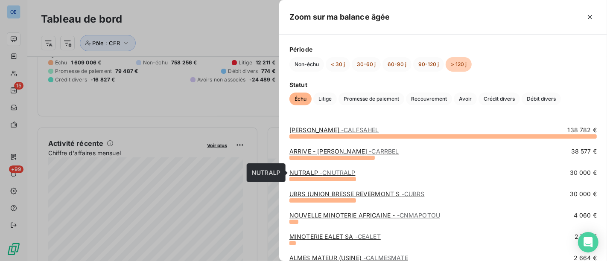
click at [342, 173] on span "- CNUTRALP" at bounding box center [337, 172] width 35 height 7
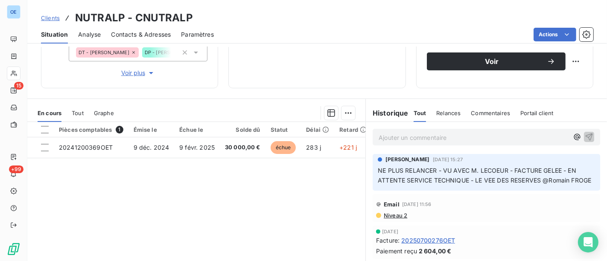
scroll to position [196, 0]
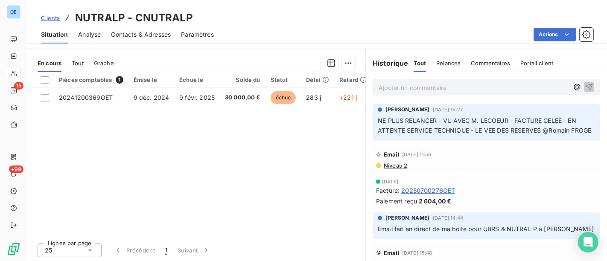
click at [539, 132] on span "NE PLUS RELANCER - VU AVEC [PERSON_NAME] - FACTURE GELEE - EN ATTENTE SERVICE T…" at bounding box center [484, 125] width 213 height 17
click at [574, 132] on p "NE PLUS RELANCER - VU AVEC [PERSON_NAME] - FACTURE GELEE - EN ATTENTE SERVICE T…" at bounding box center [486, 126] width 217 height 20
click at [578, 113] on div "[PERSON_NAME] [DATE] 15:27" at bounding box center [486, 110] width 217 height 8
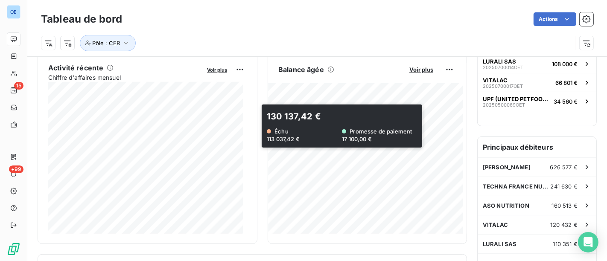
scroll to position [190, 0]
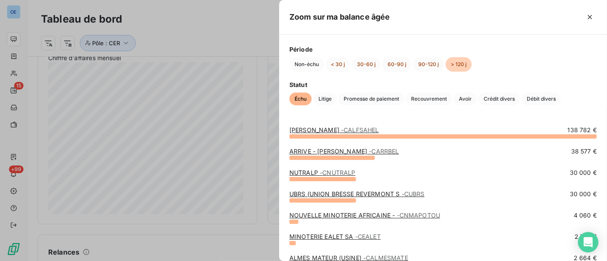
click at [395, 194] on link "UBRS (UNION BRESSE REVERMONT S - CUBRS" at bounding box center [356, 193] width 135 height 7
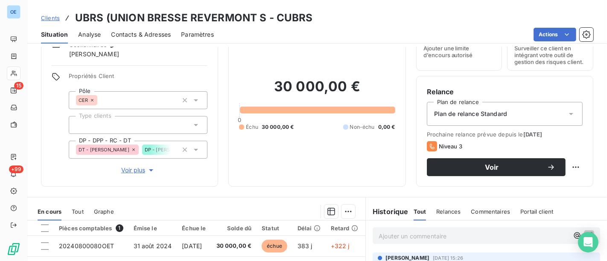
scroll to position [95, 0]
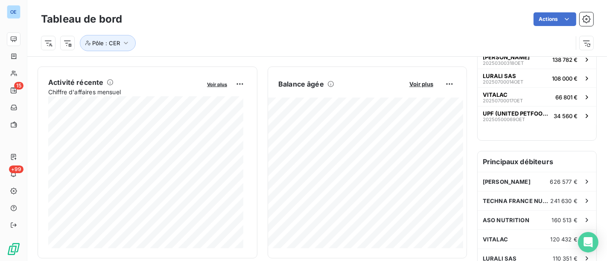
scroll to position [237, 0]
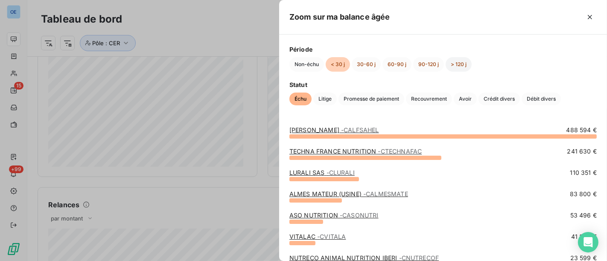
click at [461, 61] on button "> 120 j" at bounding box center [459, 64] width 26 height 15
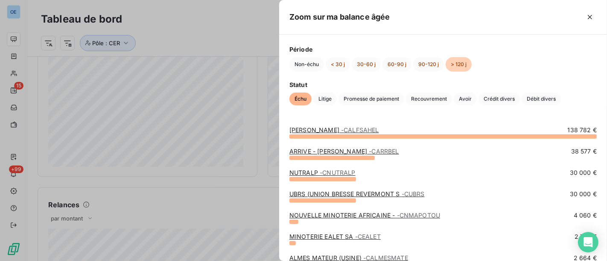
scroll to position [47, 0]
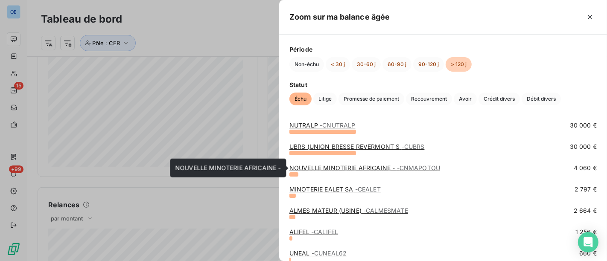
click at [382, 171] on link "NOUVELLE MINOTERIE AFRICAINE - - CNMAPOTOU" at bounding box center [364, 167] width 151 height 7
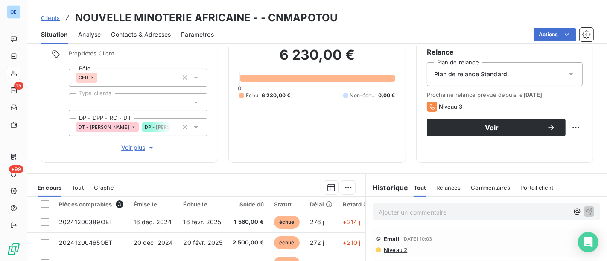
scroll to position [190, 0]
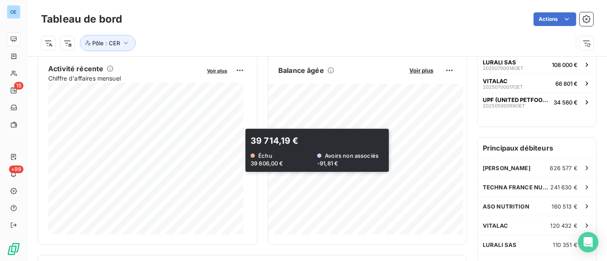
scroll to position [190, 0]
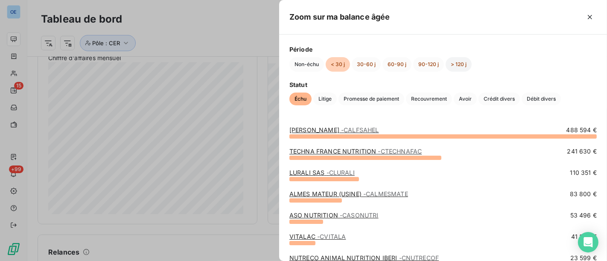
click at [464, 61] on button "> 120 j" at bounding box center [459, 64] width 26 height 15
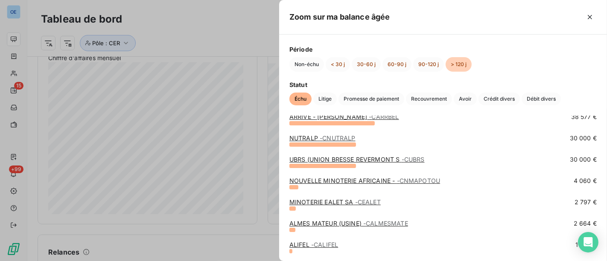
scroll to position [47, 0]
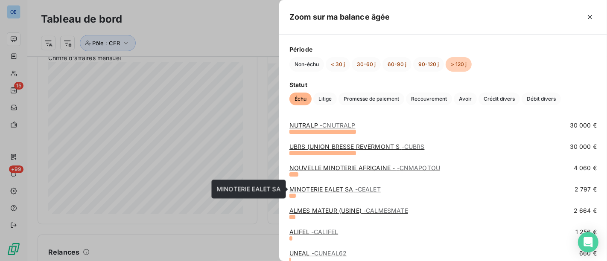
click at [373, 192] on span "- CEALET" at bounding box center [368, 189] width 26 height 7
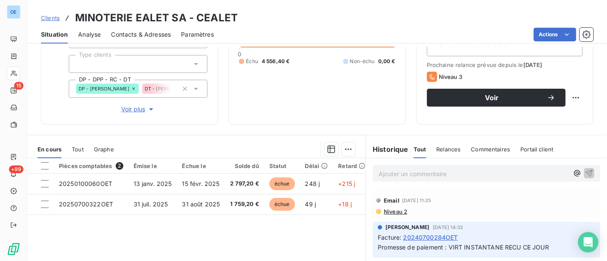
scroll to position [142, 0]
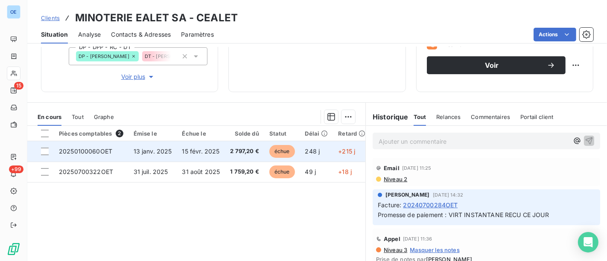
click at [236, 152] on span "2 797,20 €" at bounding box center [244, 151] width 29 height 9
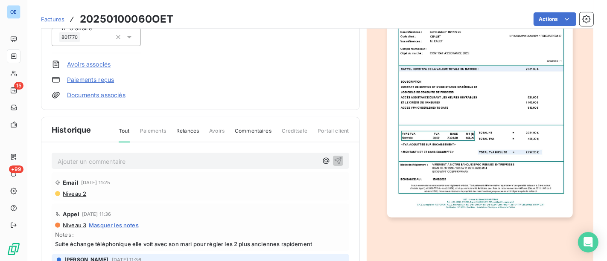
scroll to position [49, 0]
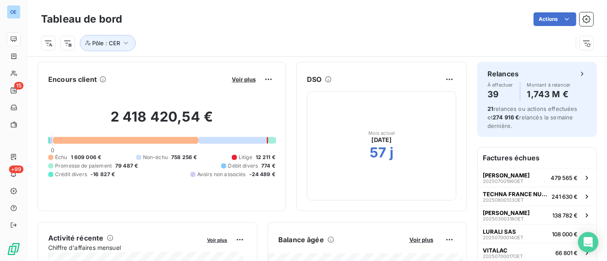
scroll to position [190, 0]
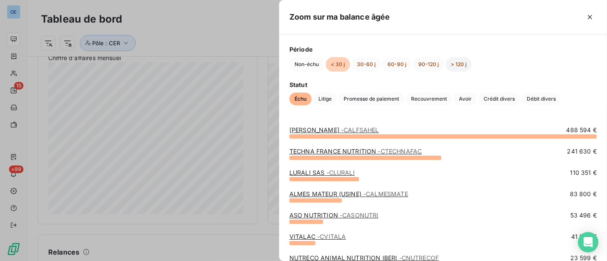
click at [460, 60] on button "> 120 j" at bounding box center [459, 64] width 26 height 15
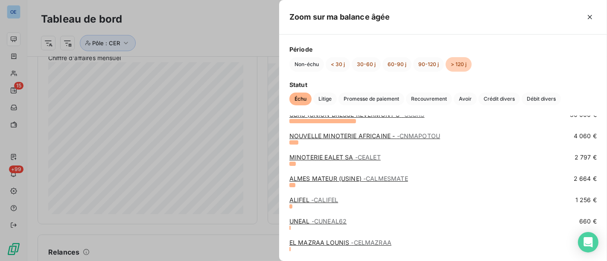
scroll to position [95, 0]
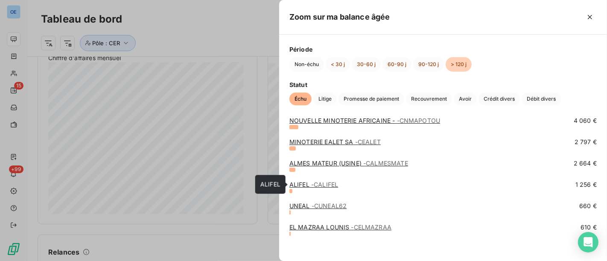
click at [333, 184] on span "- CALIFEL" at bounding box center [324, 184] width 27 height 7
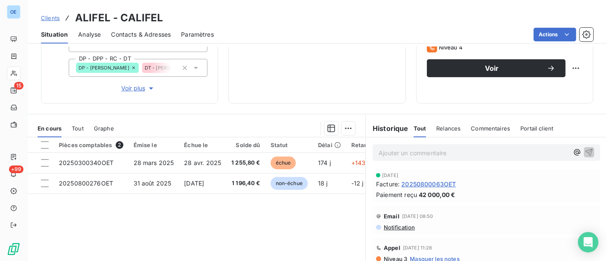
scroll to position [190, 0]
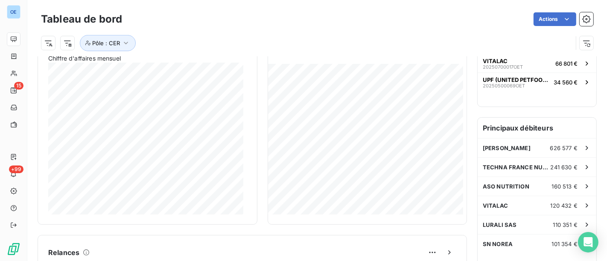
scroll to position [237, 0]
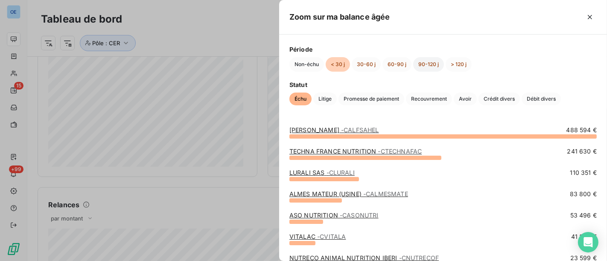
click at [437, 64] on button "90-120 j" at bounding box center [428, 64] width 31 height 15
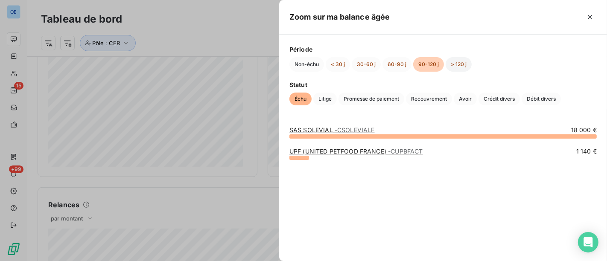
click at [462, 64] on button "> 120 j" at bounding box center [459, 64] width 26 height 15
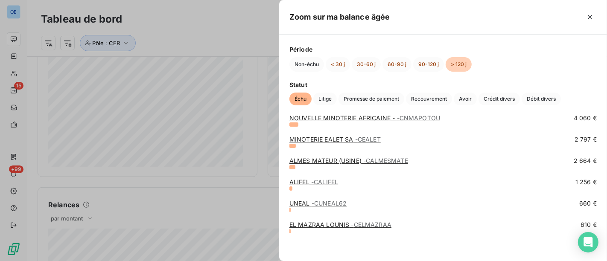
scroll to position [98, 0]
click at [341, 202] on span "- CUNEAL62" at bounding box center [329, 202] width 35 height 7
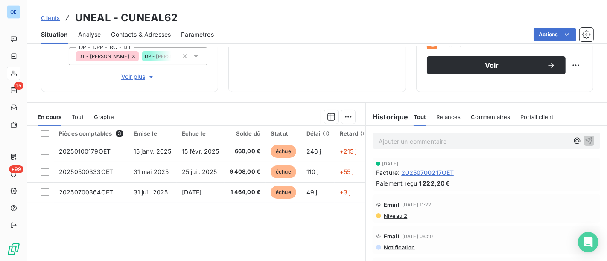
scroll to position [95, 0]
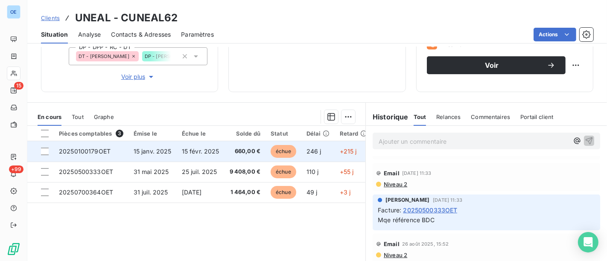
click at [177, 157] on td "15 févr. 2025" at bounding box center [201, 151] width 48 height 20
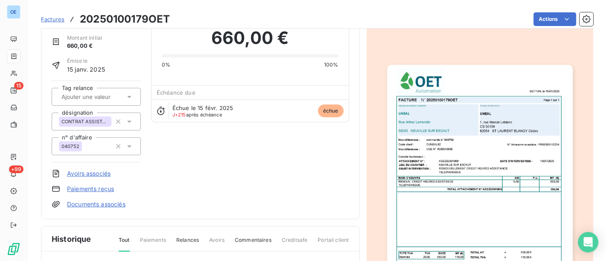
scroll to position [48, 0]
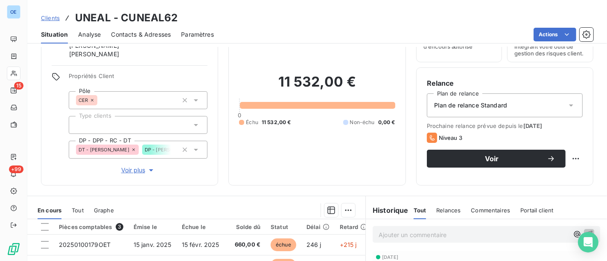
scroll to position [95, 0]
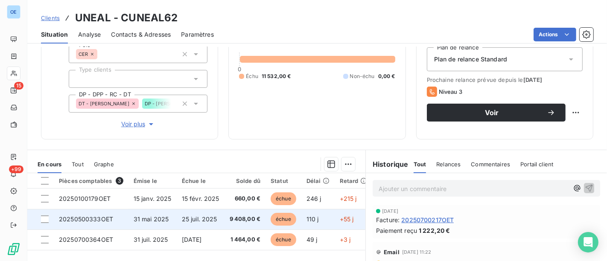
click at [184, 222] on span "25 juil. 2025" at bounding box center [199, 219] width 35 height 7
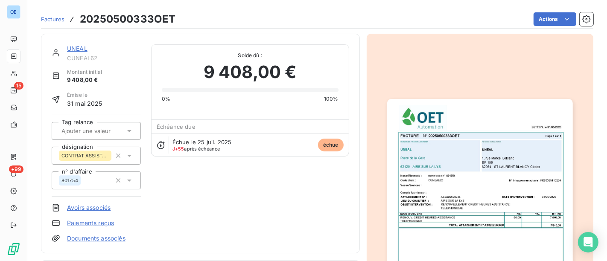
scroll to position [1, 0]
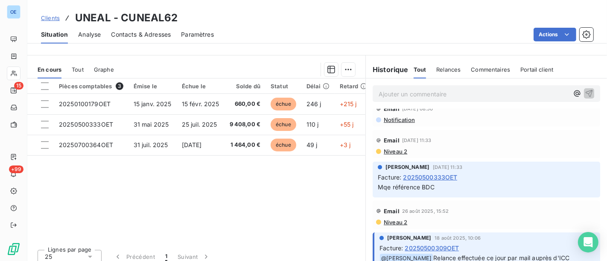
scroll to position [95, 0]
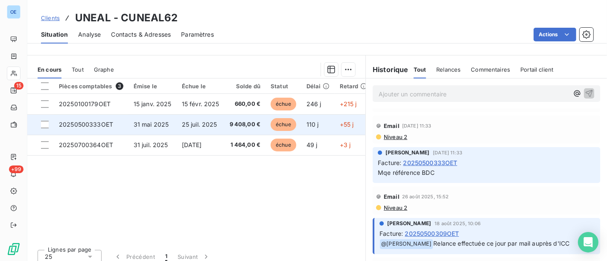
click at [210, 126] on span "25 juil. 2025" at bounding box center [199, 124] width 35 height 7
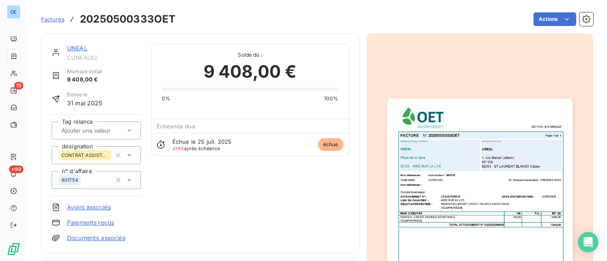
click at [488, 212] on img "button" at bounding box center [480, 230] width 186 height 262
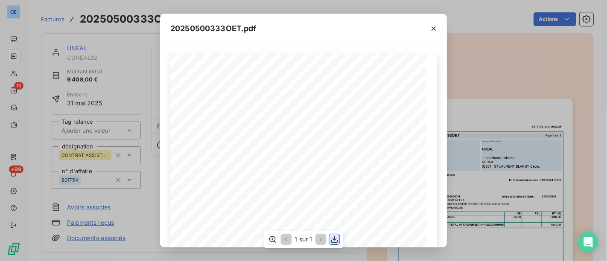
click at [336, 242] on icon "button" at bounding box center [334, 239] width 9 height 9
click at [434, 29] on icon "button" at bounding box center [434, 28] width 4 height 4
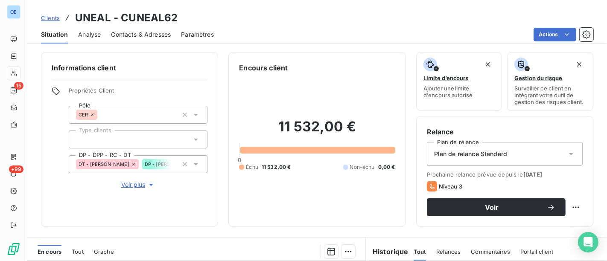
scroll to position [196, 0]
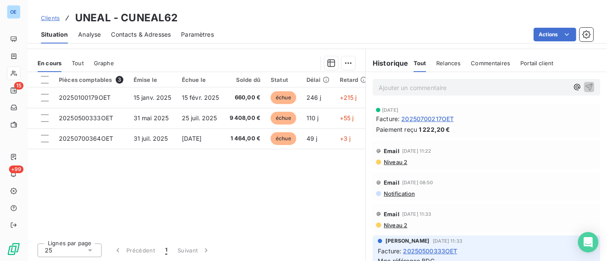
click at [434, 113] on div "[DATE] Facture : 20250700217OET Paiement reçu 1 222,20 €" at bounding box center [486, 121] width 221 height 26
click at [434, 116] on span "20250700217OET" at bounding box center [427, 118] width 52 height 9
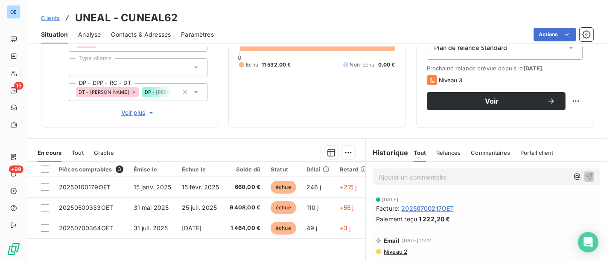
scroll to position [190, 0]
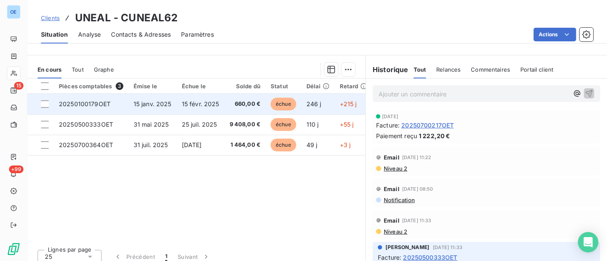
click at [328, 108] on td "246 j" at bounding box center [317, 104] width 33 height 20
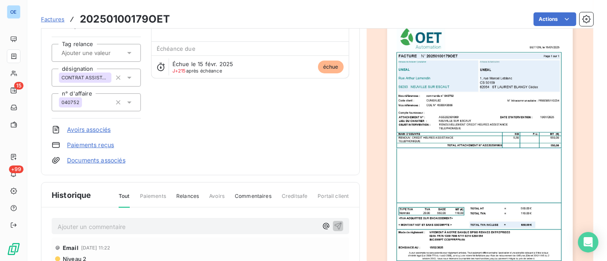
scroll to position [68, 0]
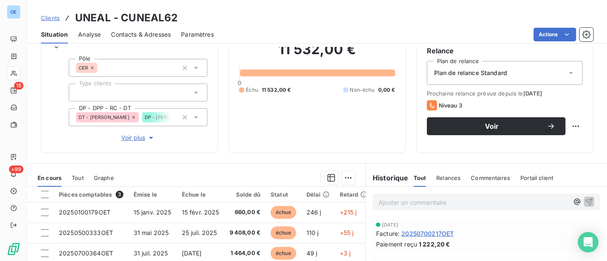
scroll to position [142, 0]
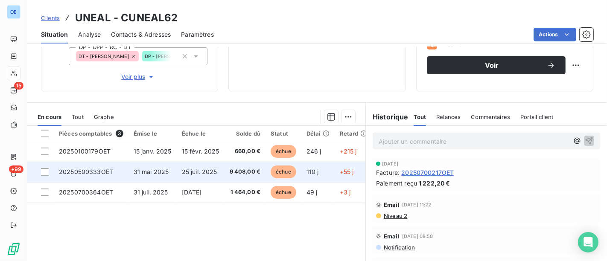
click at [222, 177] on td "25 juil. 2025" at bounding box center [201, 172] width 48 height 20
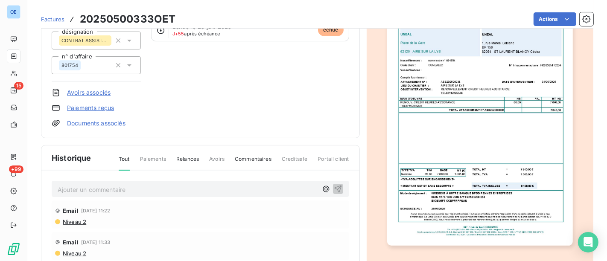
scroll to position [190, 0]
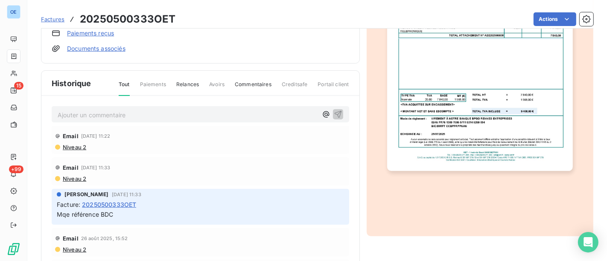
click at [113, 117] on p "Ajouter un commentaire ﻿" at bounding box center [188, 115] width 260 height 11
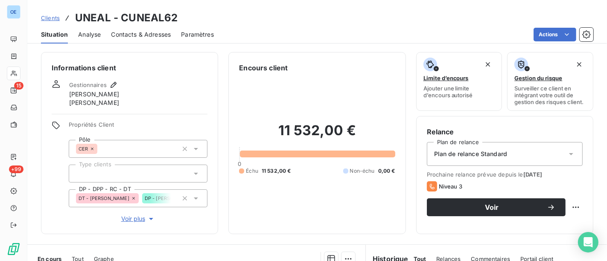
scroll to position [95, 0]
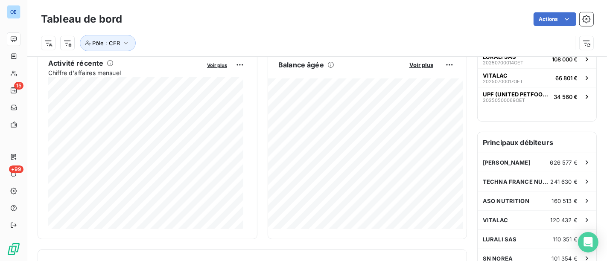
scroll to position [190, 0]
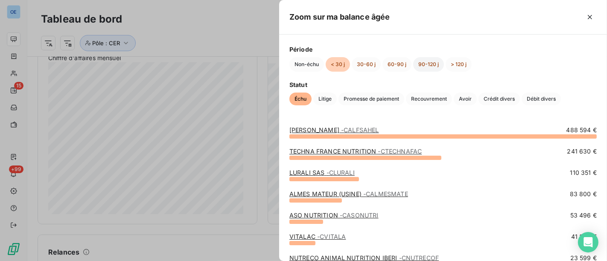
click at [429, 67] on button "90-120 j" at bounding box center [428, 64] width 31 height 15
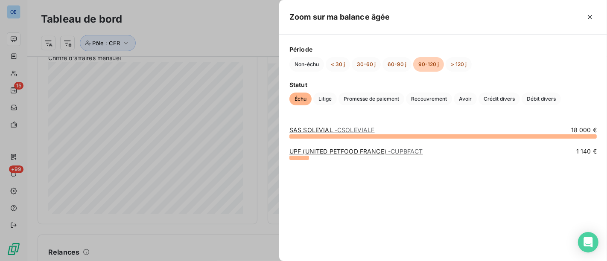
click at [473, 64] on div "Non-échu < 30 j 30-60 j 60-90 j 90-120 j > 120 j" at bounding box center [442, 64] width 307 height 15
click at [460, 67] on button "> 120 j" at bounding box center [459, 64] width 26 height 15
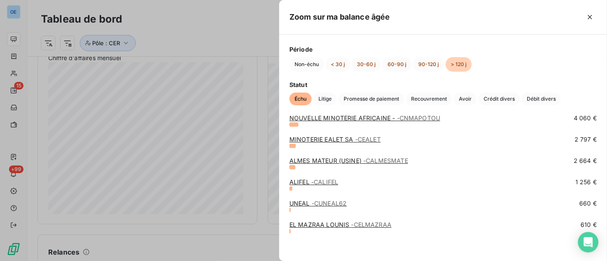
scroll to position [98, 0]
click at [327, 183] on span "- CALIFEL" at bounding box center [324, 181] width 27 height 7
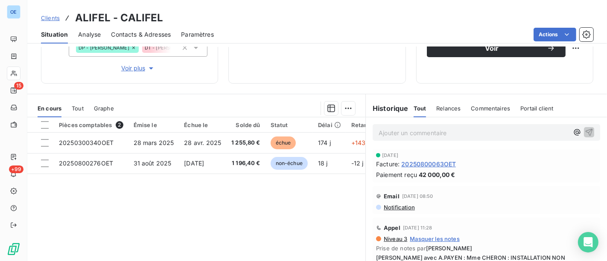
scroll to position [190, 0]
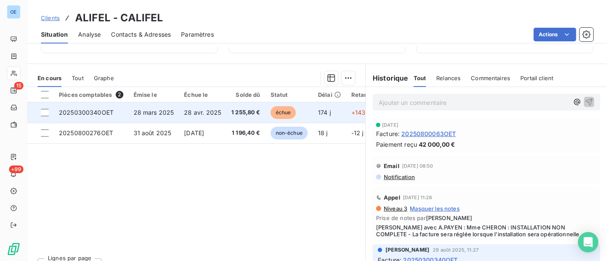
click at [160, 108] on td "28 mars 2025" at bounding box center [153, 112] width 51 height 20
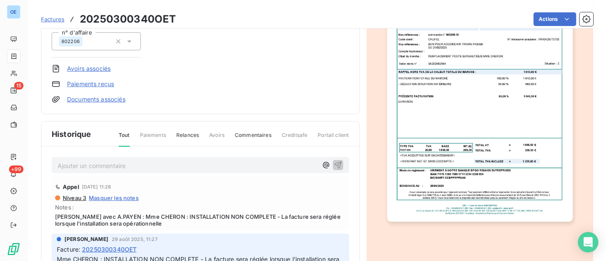
scroll to position [190, 0]
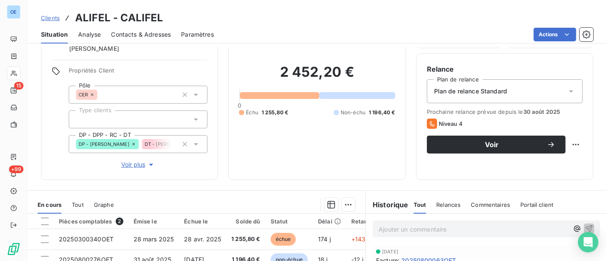
scroll to position [95, 0]
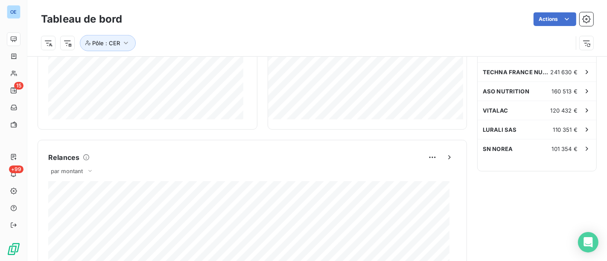
scroll to position [237, 0]
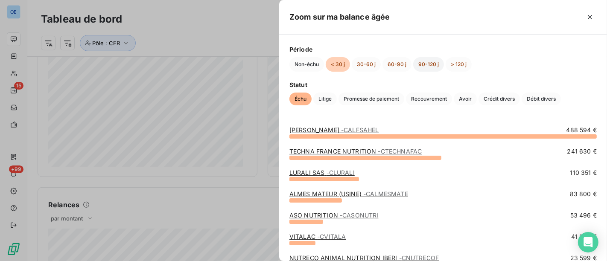
click at [432, 64] on button "90-120 j" at bounding box center [428, 64] width 31 height 15
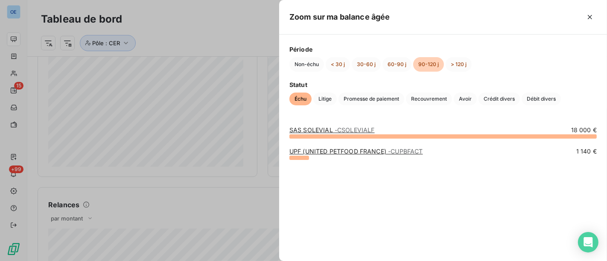
click at [349, 126] on div "SAS SOLEVIAL - CSOLEVIALF" at bounding box center [331, 130] width 85 height 9
click at [347, 130] on span "- CSOLEVIALF" at bounding box center [355, 129] width 40 height 7
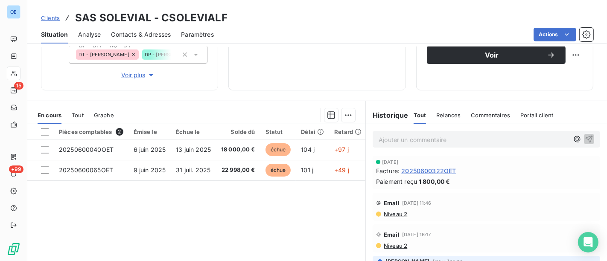
scroll to position [190, 0]
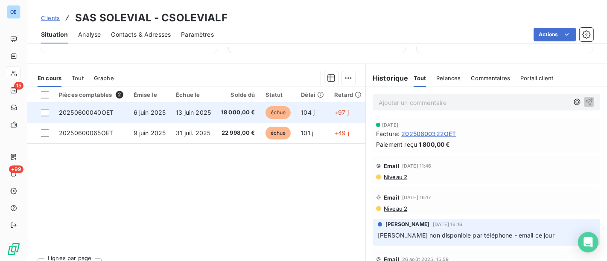
click at [235, 116] on span "18 000,00 €" at bounding box center [238, 112] width 34 height 9
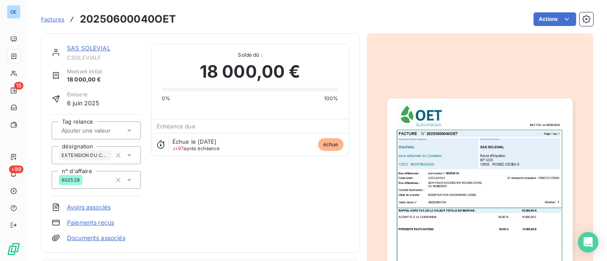
click at [76, 43] on div "SAS SOLEVIAL CSOLEVIALF Montant initial 18 000,00 € Émise le [DATE] Tag relance…" at bounding box center [200, 143] width 319 height 220
click at [82, 46] on link "SAS SOLEVIAL" at bounding box center [89, 47] width 44 height 7
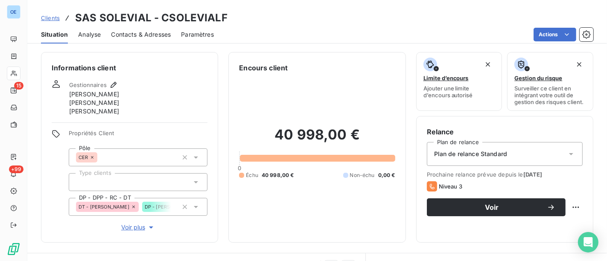
click at [135, 33] on span "Contacts & Adresses" at bounding box center [141, 34] width 60 height 9
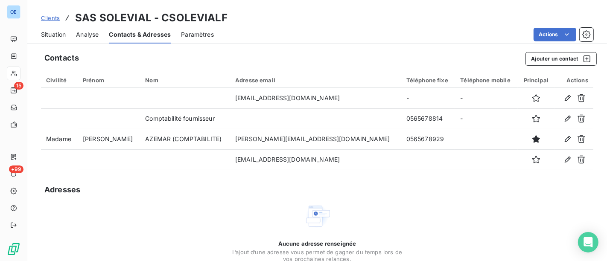
click at [58, 37] on span "Situation" at bounding box center [53, 34] width 25 height 9
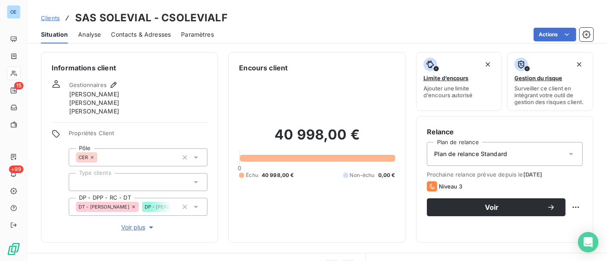
scroll to position [95, 0]
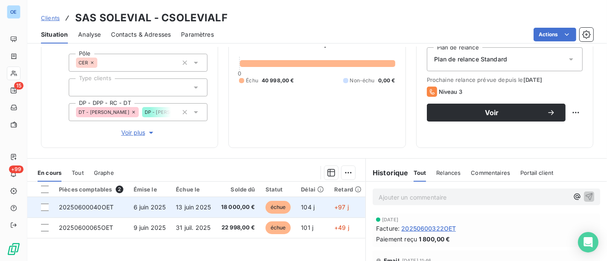
click at [248, 204] on span "18 000,00 €" at bounding box center [238, 207] width 34 height 9
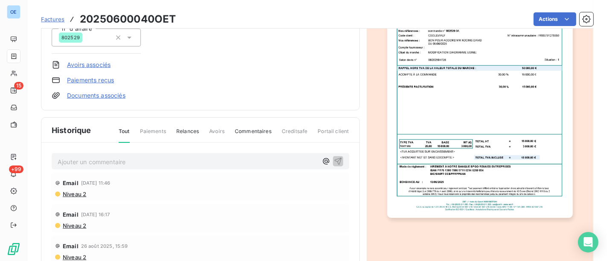
scroll to position [48, 0]
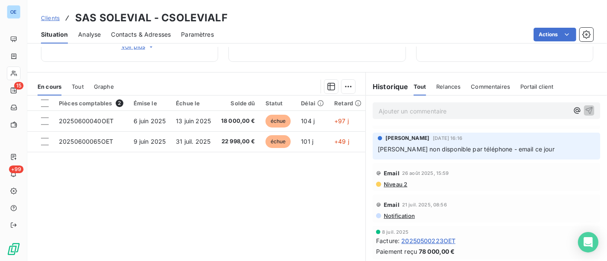
scroll to position [187, 0]
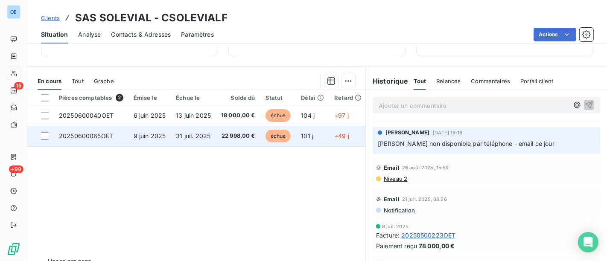
click at [203, 137] on span "31 juil. 2025" at bounding box center [193, 135] width 35 height 7
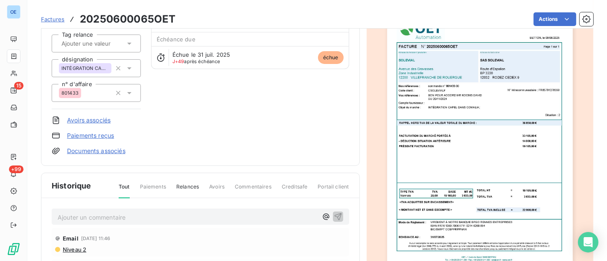
scroll to position [68, 0]
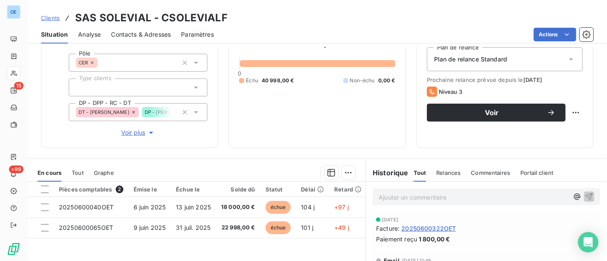
scroll to position [142, 0]
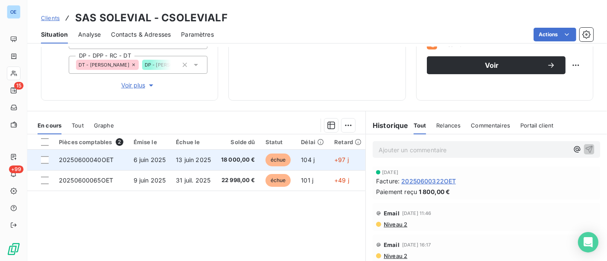
click at [135, 165] on td "6 juin 2025" at bounding box center [149, 160] width 43 height 20
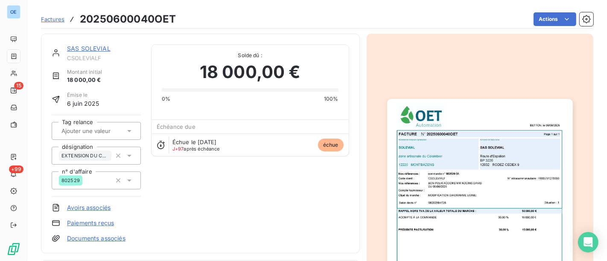
scroll to position [190, 0]
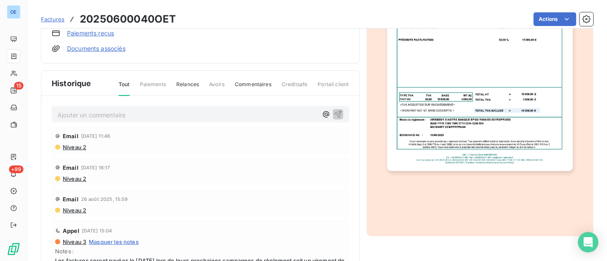
click at [480, 139] on img "button" at bounding box center [480, 40] width 186 height 262
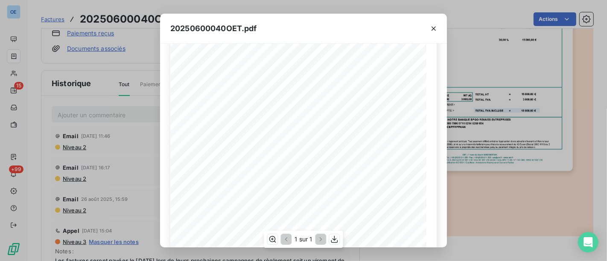
scroll to position [0, 0]
click at [432, 29] on icon "button" at bounding box center [433, 28] width 9 height 9
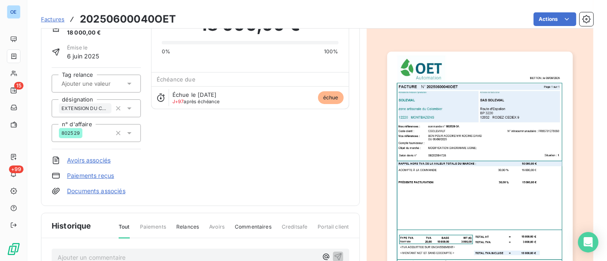
scroll to position [143, 0]
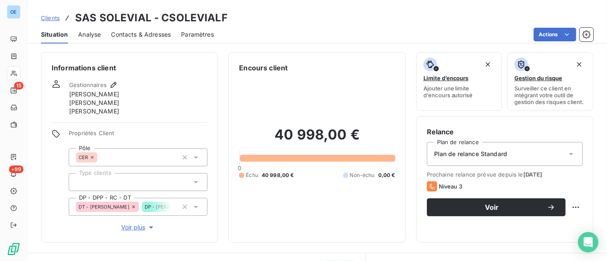
scroll to position [95, 0]
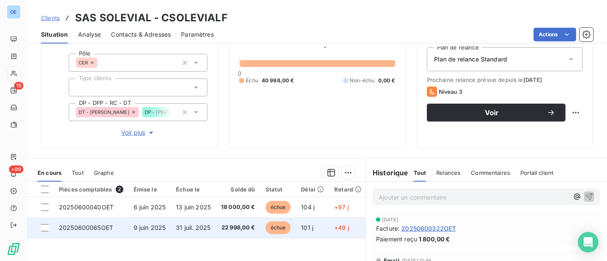
click at [152, 225] on span "9 juin 2025" at bounding box center [150, 227] width 32 height 7
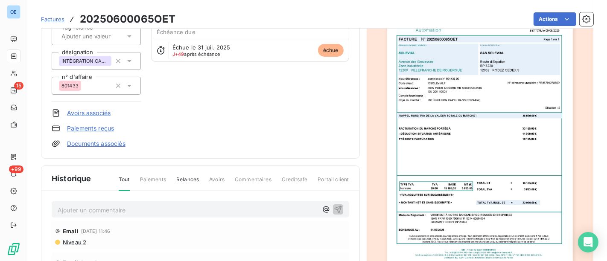
scroll to position [143, 0]
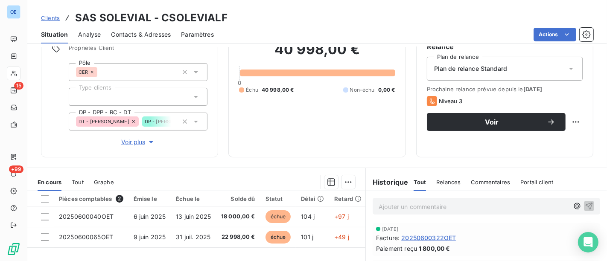
scroll to position [142, 0]
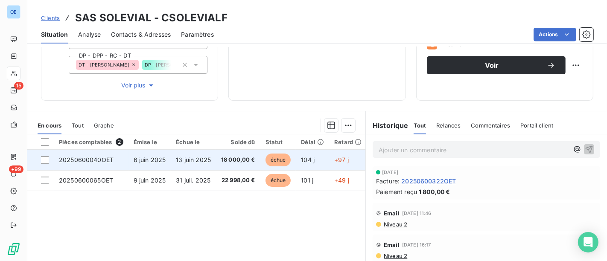
click at [231, 162] on span "18 000,00 €" at bounding box center [238, 160] width 34 height 9
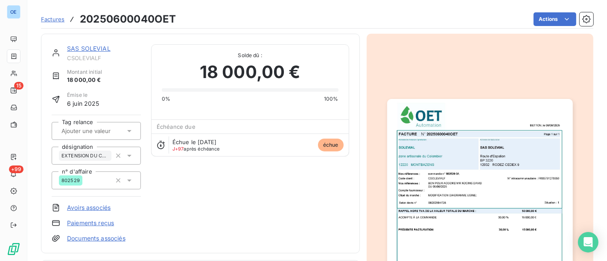
scroll to position [210, 0]
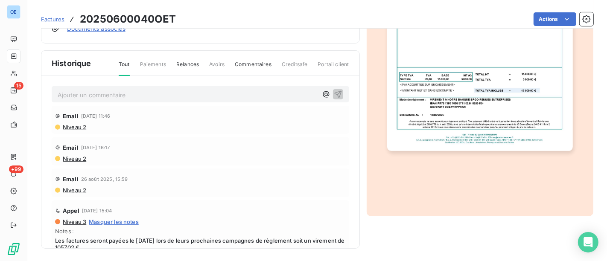
click at [130, 92] on p "Ajouter un commentaire ﻿" at bounding box center [188, 95] width 260 height 11
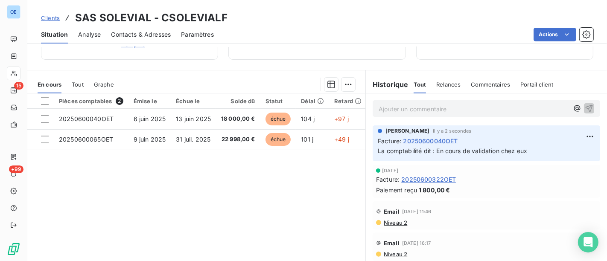
scroll to position [190, 0]
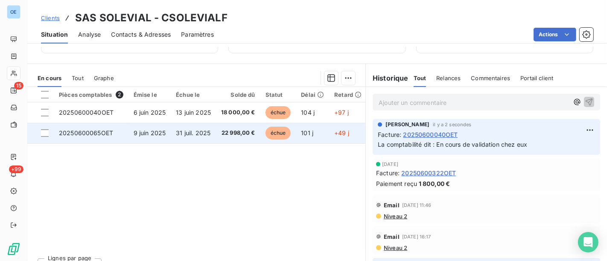
click at [237, 136] on span "22 998,00 €" at bounding box center [238, 133] width 34 height 9
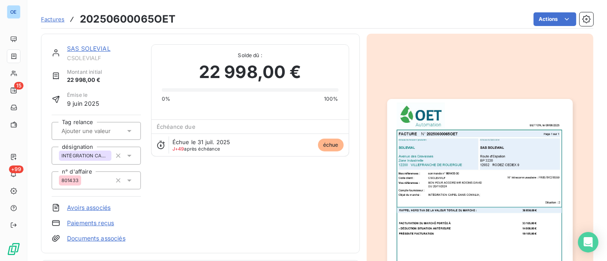
scroll to position [95, 0]
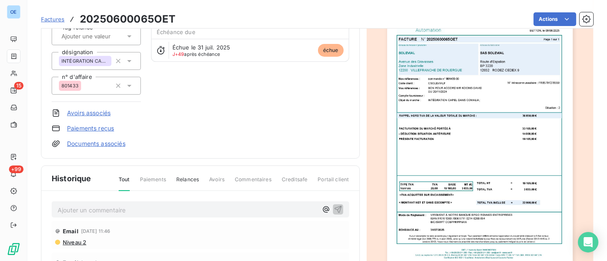
click at [213, 204] on div "Ajouter un commentaire ﻿" at bounding box center [188, 210] width 260 height 12
click at [188, 210] on p "Ajouter un commentaire ﻿" at bounding box center [188, 210] width 260 height 11
click at [122, 209] on p "La comptabilité dit :" at bounding box center [188, 210] width 260 height 10
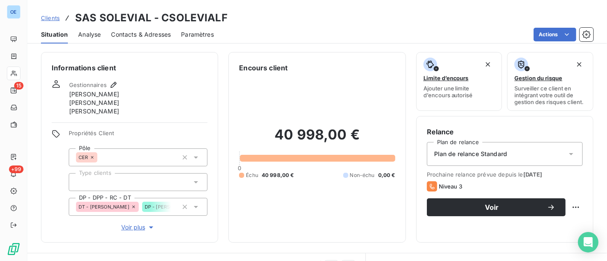
scroll to position [95, 0]
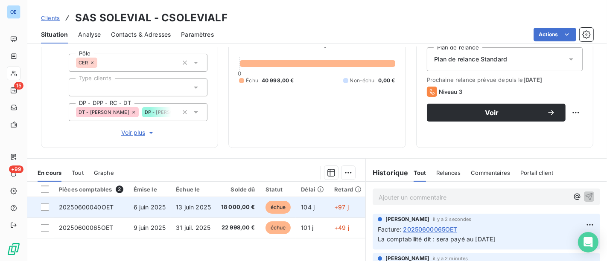
click at [224, 209] on span "18 000,00 €" at bounding box center [238, 207] width 34 height 9
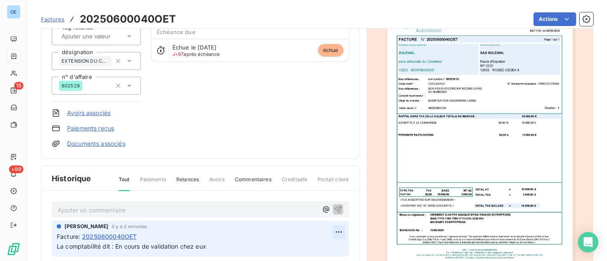
click at [331, 227] on html "OE 15 +99 Factures 20250600040OET Actions SAS SOLEVIAL CSOLEVIALF Montant initi…" at bounding box center [303, 130] width 607 height 261
click at [309, 196] on div "Editer" at bounding box center [307, 197] width 48 height 14
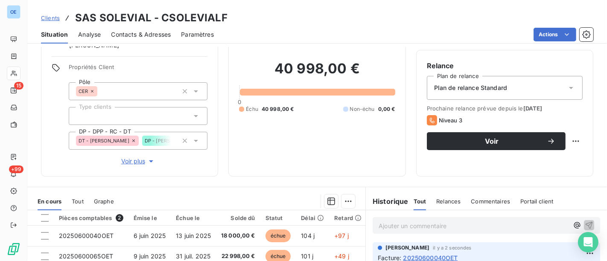
scroll to position [95, 0]
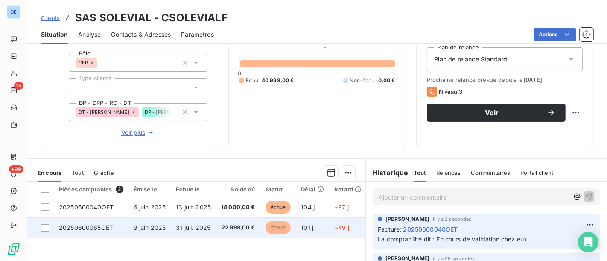
click at [213, 235] on td "31 juil. 2025" at bounding box center [193, 228] width 45 height 20
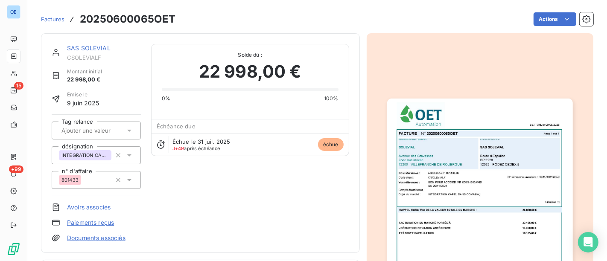
scroll to position [210, 0]
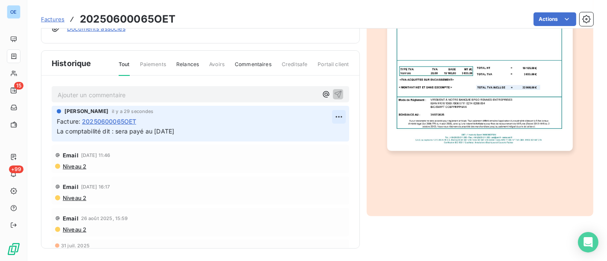
click at [324, 116] on html "OE 15 +99 Factures 20250600065OET Actions SAS SOLEVIAL CSOLEVIALF Montant initi…" at bounding box center [303, 130] width 607 height 261
click at [311, 131] on div "Editer" at bounding box center [307, 135] width 48 height 14
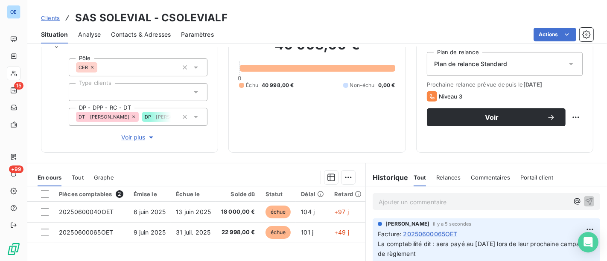
scroll to position [47, 0]
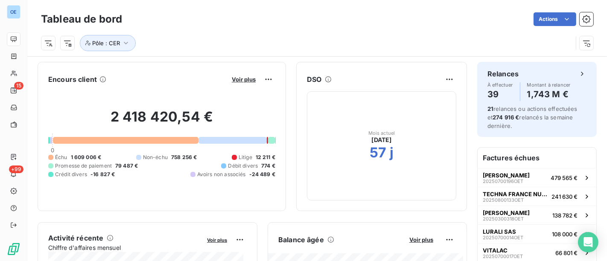
scroll to position [237, 0]
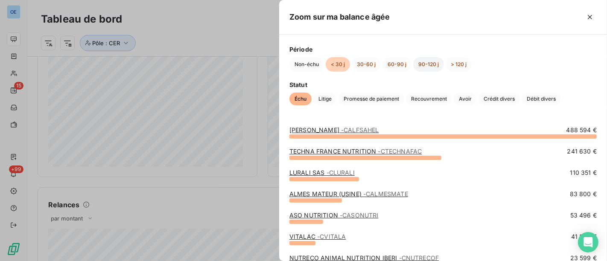
click at [425, 67] on button "90-120 j" at bounding box center [428, 64] width 31 height 15
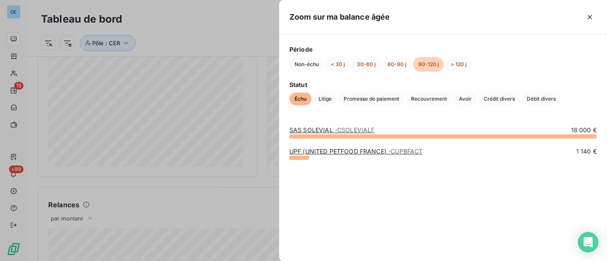
click at [364, 131] on span "- CSOLEVIALF" at bounding box center [355, 129] width 40 height 7
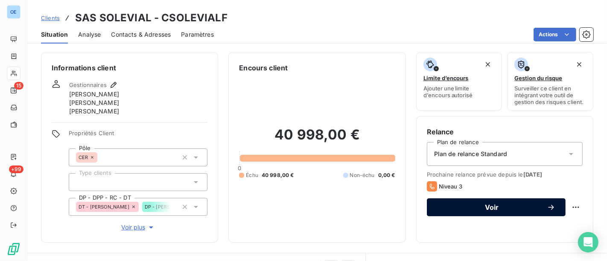
click at [481, 208] on span "Voir" at bounding box center [492, 207] width 110 height 7
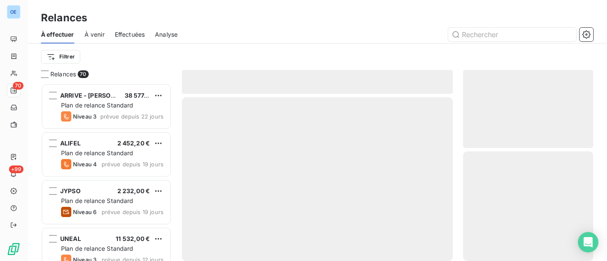
scroll to position [171, 123]
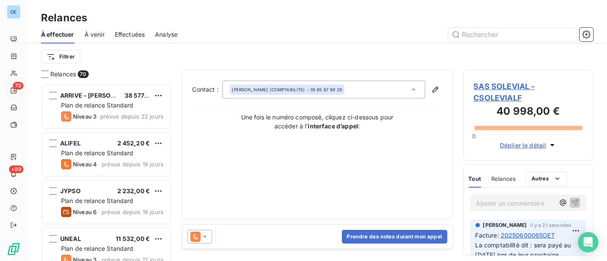
click at [206, 237] on icon at bounding box center [205, 237] width 9 height 9
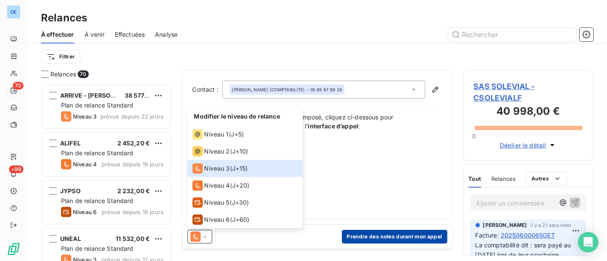
click at [397, 237] on button "Prendre des notes durant mon appel" at bounding box center [394, 237] width 105 height 14
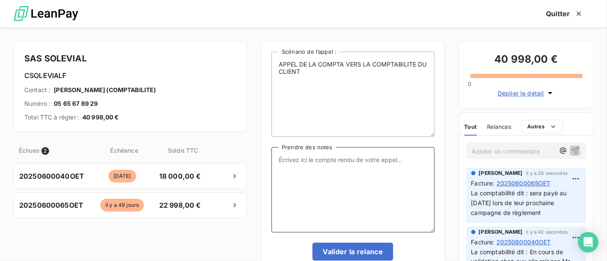
click at [326, 174] on textarea "Prendre des notes" at bounding box center [352, 189] width 163 height 85
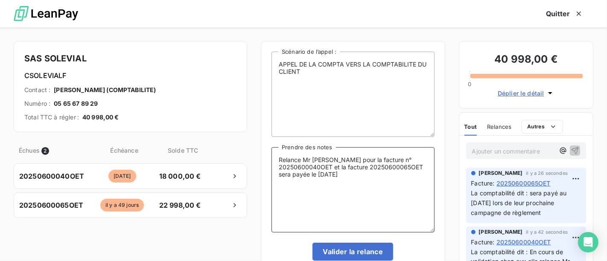
type textarea "Relance Mr [PERSON_NAME] pour la facture n° 20250600040OET et la facture 202506…"
click at [362, 246] on button "Valider la relance" at bounding box center [352, 252] width 81 height 18
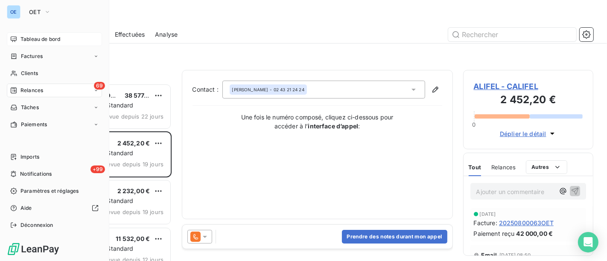
click at [47, 38] on span "Tableau de bord" at bounding box center [40, 39] width 40 height 8
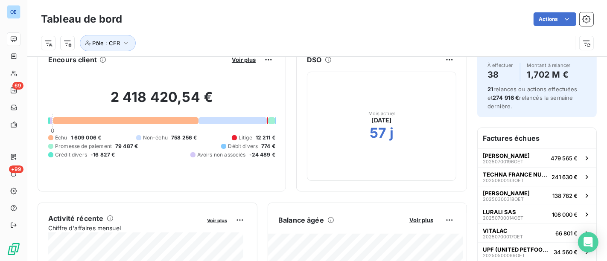
scroll to position [143, 0]
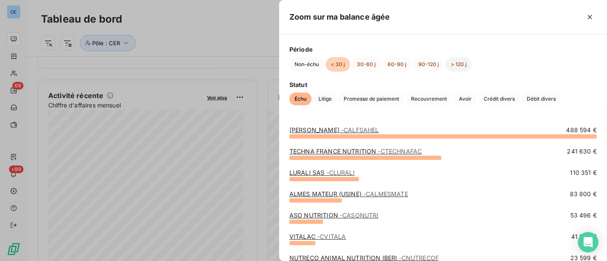
click at [463, 61] on button "> 120 j" at bounding box center [459, 64] width 26 height 15
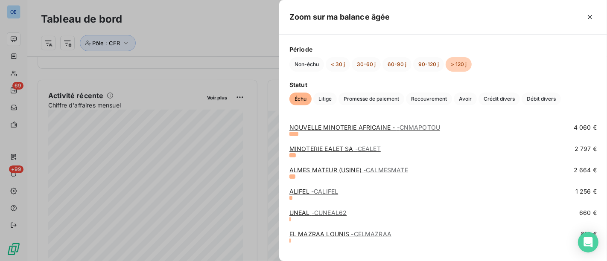
scroll to position [95, 0]
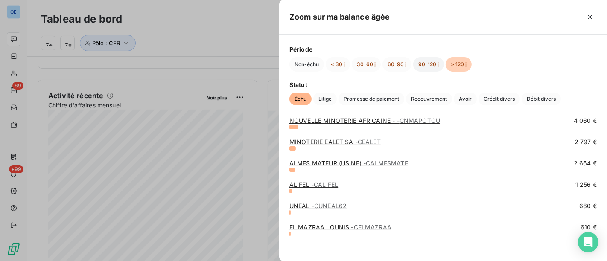
click at [429, 69] on button "90-120 j" at bounding box center [428, 64] width 31 height 15
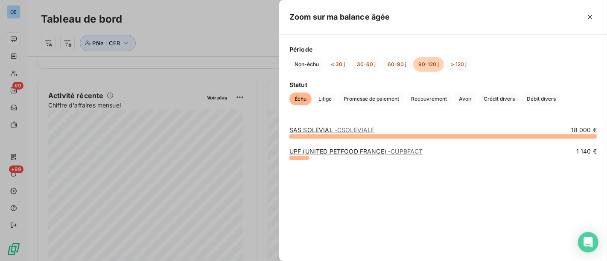
scroll to position [0, 0]
click at [386, 151] on link "UPF (UNITED PETFOOD FRANCE) - CUPBFACT" at bounding box center [356, 151] width 134 height 7
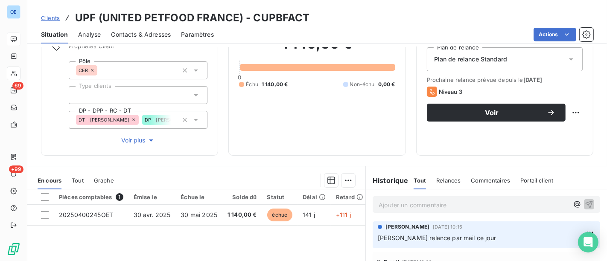
scroll to position [22, 0]
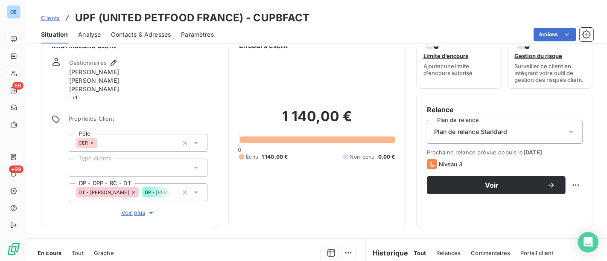
click at [138, 33] on span "Contacts & Adresses" at bounding box center [141, 34] width 60 height 9
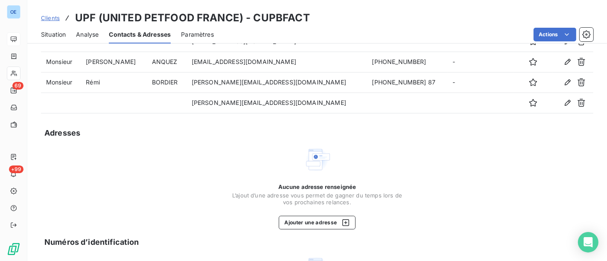
scroll to position [0, 0]
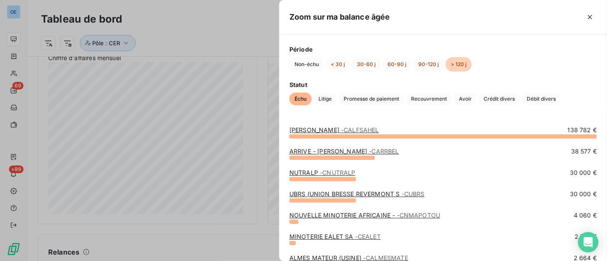
scroll to position [98, 0]
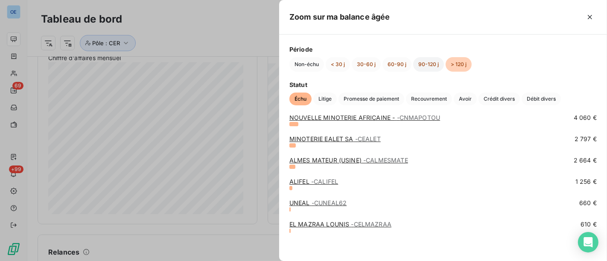
click at [426, 67] on button "90-120 j" at bounding box center [428, 64] width 31 height 15
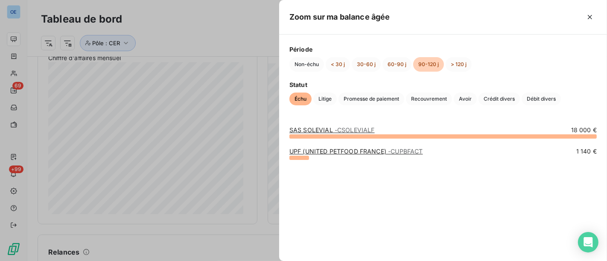
scroll to position [0, 0]
click at [401, 150] on span "- CUPBFACT" at bounding box center [405, 151] width 35 height 7
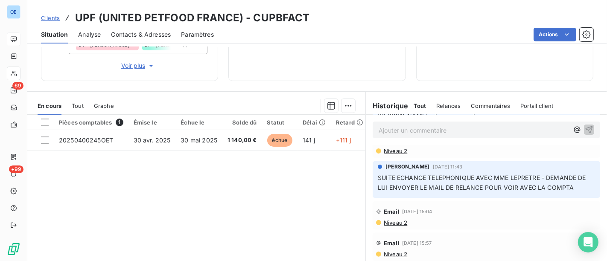
scroll to position [174, 0]
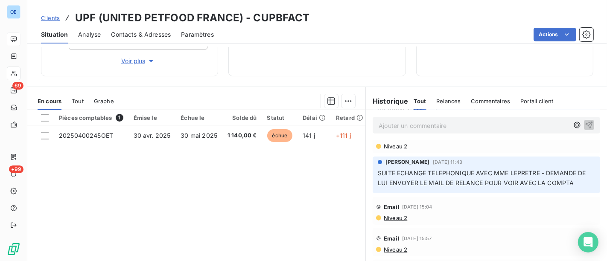
click at [139, 41] on div "Contacts & Adresses" at bounding box center [141, 35] width 60 height 18
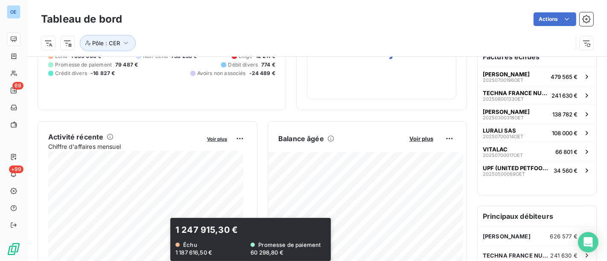
scroll to position [143, 0]
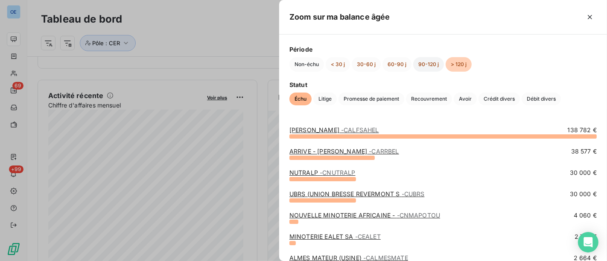
click at [424, 67] on button "90-120 j" at bounding box center [428, 64] width 31 height 15
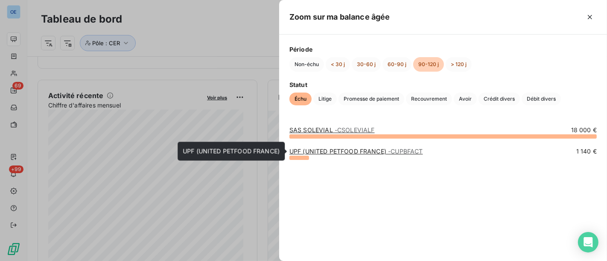
click at [408, 151] on span "- CUPBFACT" at bounding box center [405, 151] width 35 height 7
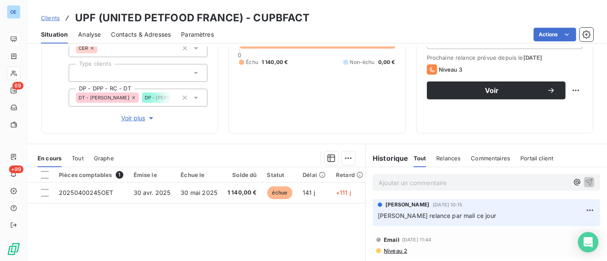
scroll to position [142, 0]
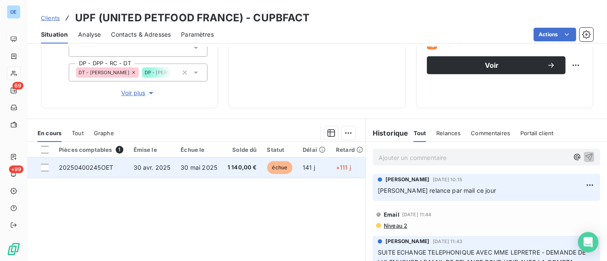
click at [223, 175] on td "1 140,00 €" at bounding box center [242, 167] width 40 height 20
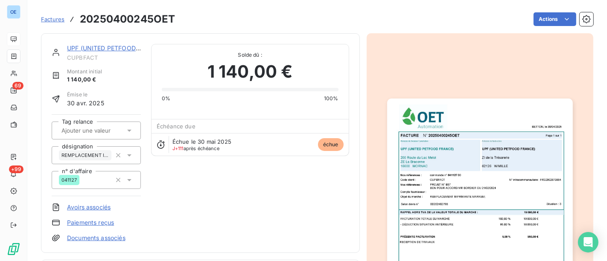
click at [497, 160] on img "button" at bounding box center [480, 230] width 186 height 262
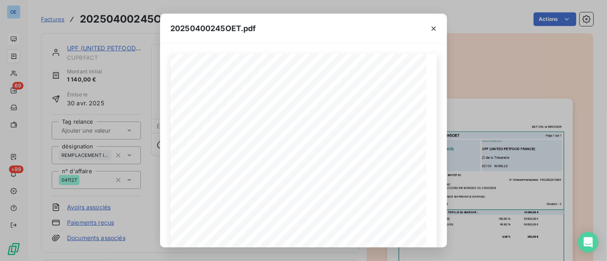
click at [485, 140] on div "20250400245OET.pdf BETTON, [GEOGRAPHIC_DATA] [DATE] FACTURE N° 20250400245OET P…" at bounding box center [303, 130] width 607 height 261
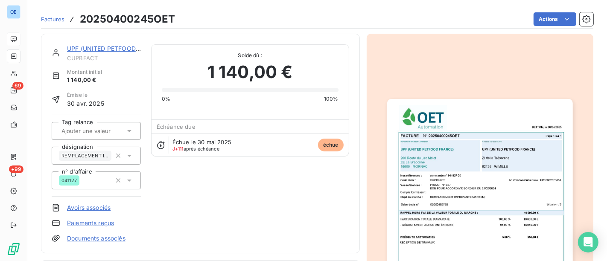
scroll to position [95, 0]
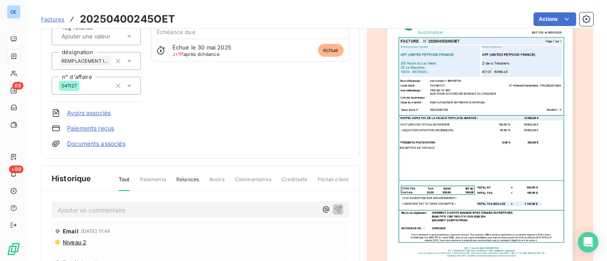
click at [177, 209] on p "Ajouter un commentaire ﻿" at bounding box center [188, 210] width 260 height 11
click at [235, 207] on p "La comptabilité dit : La facture est bloquée chez eux." at bounding box center [188, 210] width 260 height 10
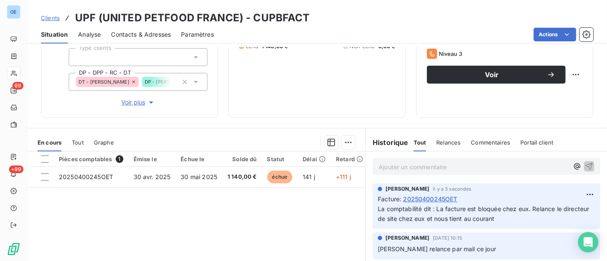
scroll to position [142, 0]
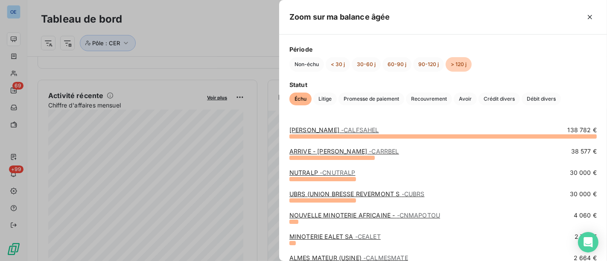
scroll to position [95, 0]
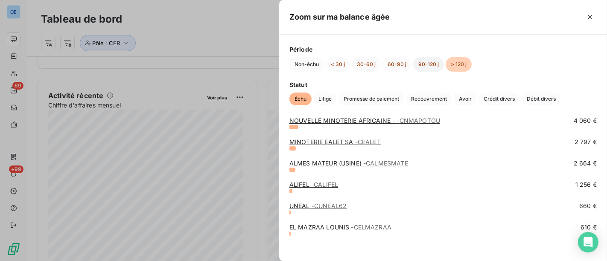
click at [429, 61] on button "90-120 j" at bounding box center [428, 64] width 31 height 15
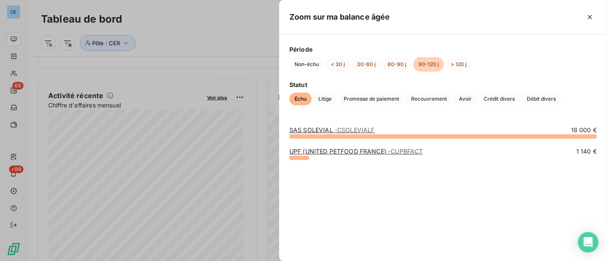
scroll to position [0, 0]
click at [393, 68] on button "60-90 j" at bounding box center [396, 64] width 29 height 15
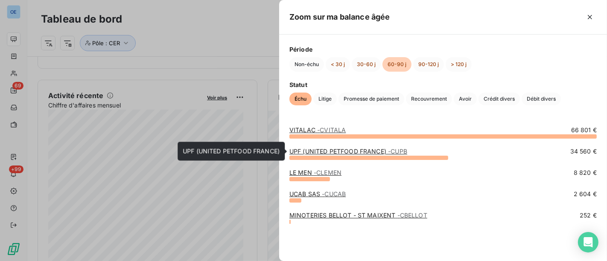
click at [399, 153] on span "- CUPB" at bounding box center [397, 151] width 19 height 7
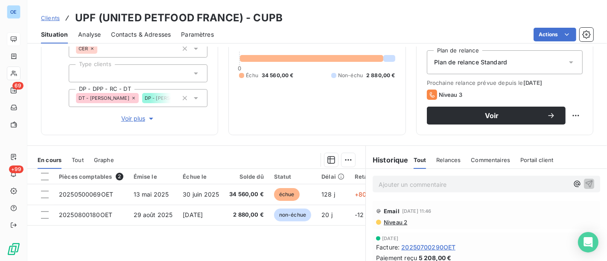
scroll to position [142, 0]
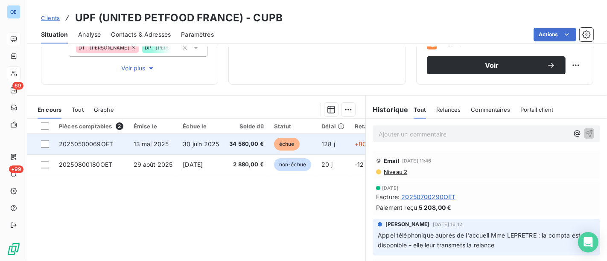
click at [224, 142] on td "30 juin 2025" at bounding box center [201, 144] width 47 height 20
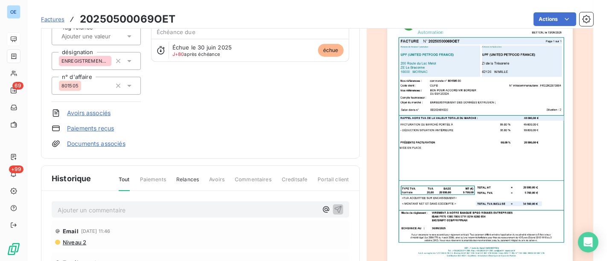
scroll to position [210, 0]
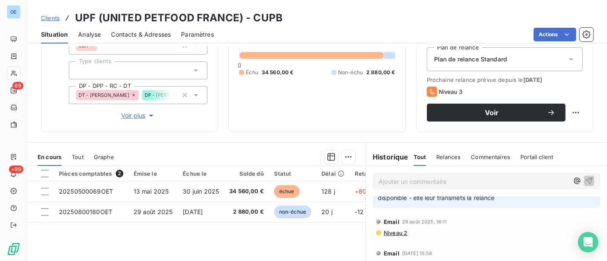
scroll to position [47, 0]
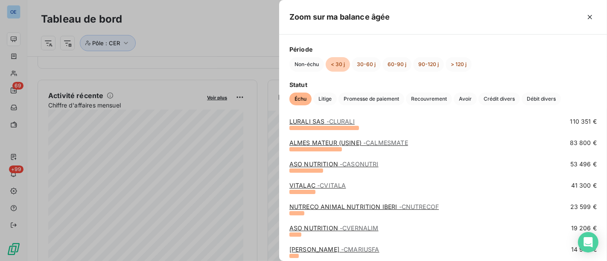
scroll to position [95, 0]
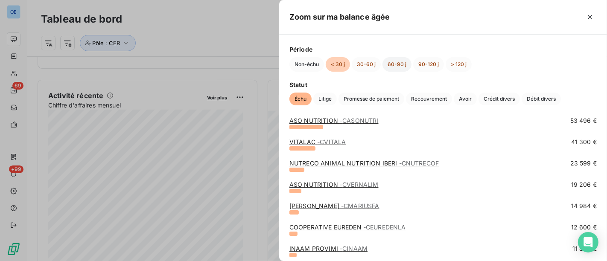
click at [395, 66] on button "60-90 j" at bounding box center [396, 64] width 29 height 15
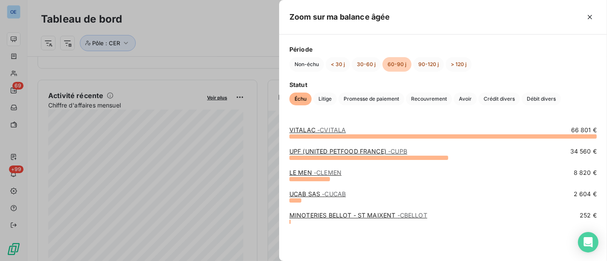
scroll to position [0, 0]
click at [316, 177] on div at bounding box center [309, 179] width 41 height 4
click at [323, 171] on span "- CLEMEN" at bounding box center [328, 172] width 28 height 7
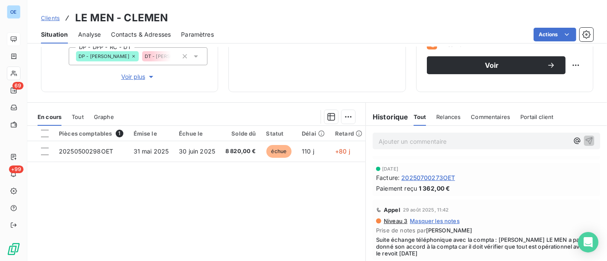
scroll to position [47, 0]
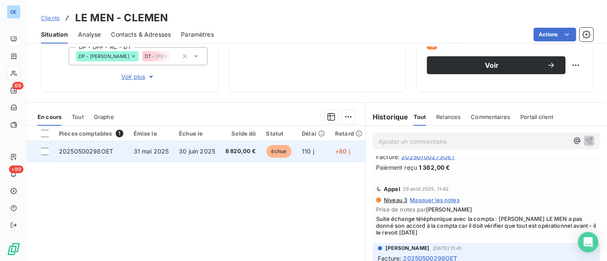
click at [221, 152] on td "8 820,00 €" at bounding box center [240, 151] width 41 height 20
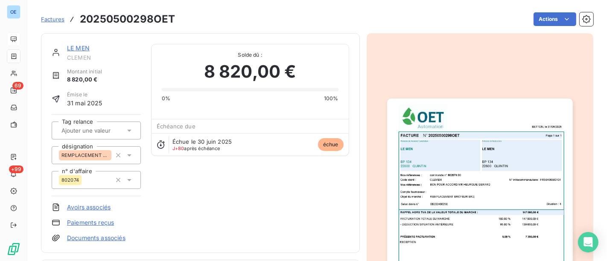
click at [83, 50] on link "LE MEN" at bounding box center [78, 47] width 23 height 7
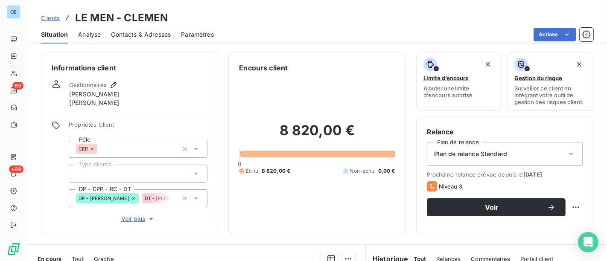
click at [161, 33] on span "Contacts & Adresses" at bounding box center [141, 34] width 60 height 9
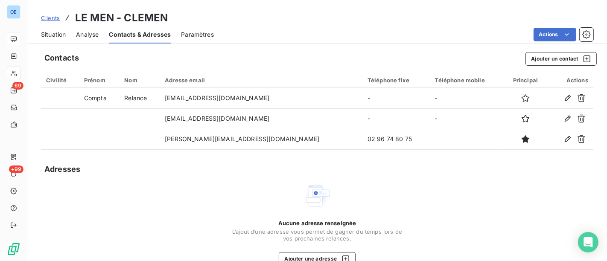
click at [46, 35] on span "Situation" at bounding box center [53, 34] width 25 height 9
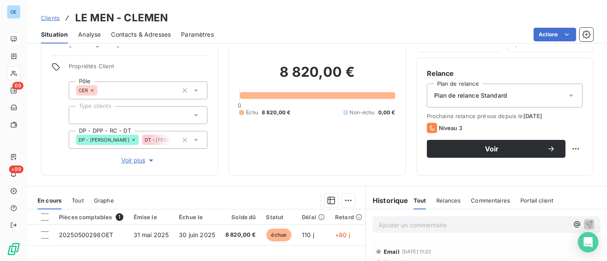
scroll to position [95, 0]
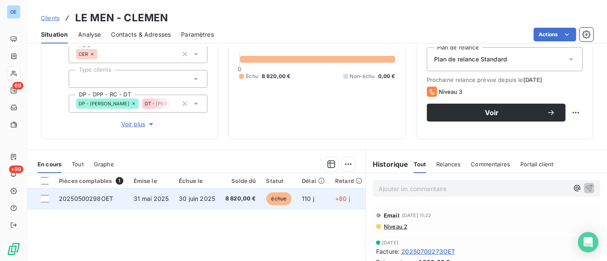
click at [237, 204] on td "8 820,00 €" at bounding box center [240, 199] width 41 height 20
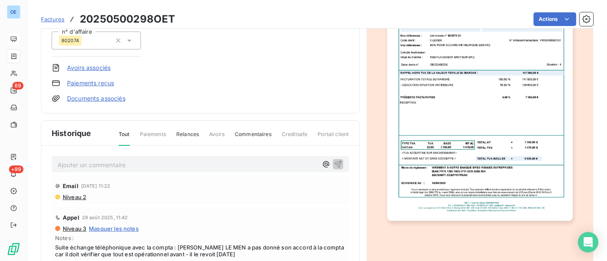
scroll to position [143, 0]
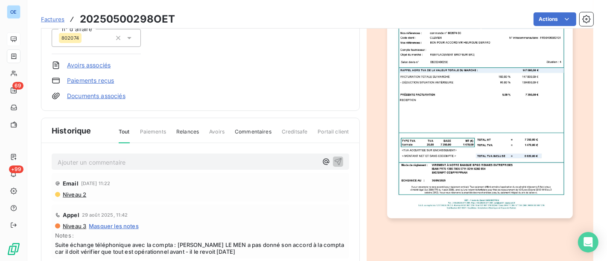
click at [462, 166] on img "button" at bounding box center [480, 87] width 186 height 262
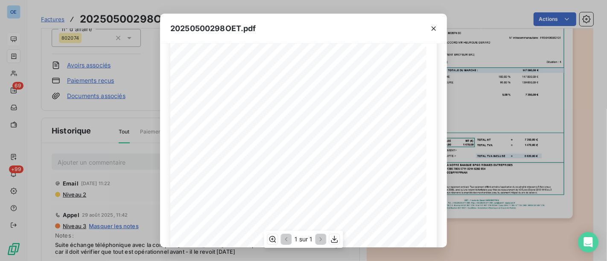
scroll to position [178, 0]
click at [504, 164] on div "20250500298OET.pdf BETTON, le [DATE] FACTURE N° 20250500298OET Page 1 sur 1 com…" at bounding box center [303, 130] width 607 height 261
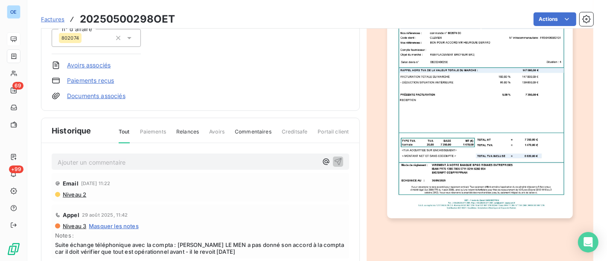
click at [170, 162] on p "Ajouter un commentaire ﻿" at bounding box center [188, 162] width 260 height 11
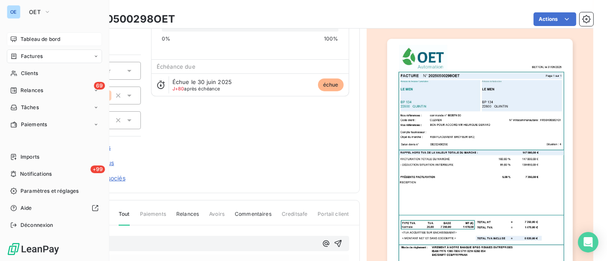
scroll to position [95, 0]
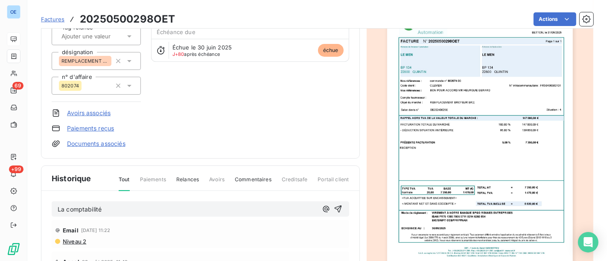
click at [123, 205] on p "La comptabilité" at bounding box center [188, 210] width 260 height 10
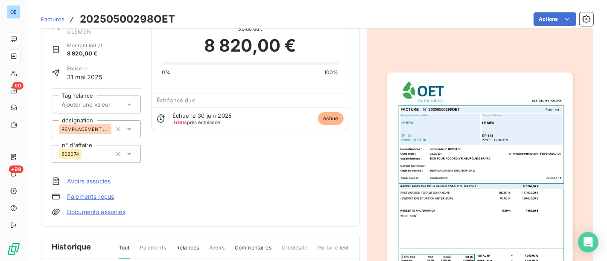
scroll to position [0, 0]
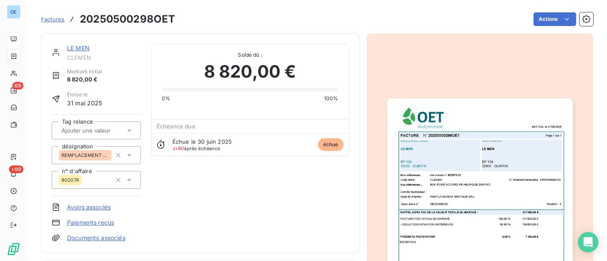
click at [83, 45] on link "LE MEN" at bounding box center [78, 47] width 23 height 7
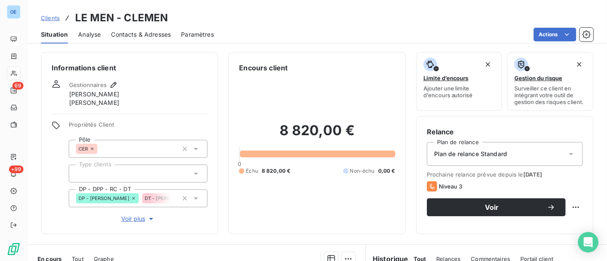
scroll to position [142, 0]
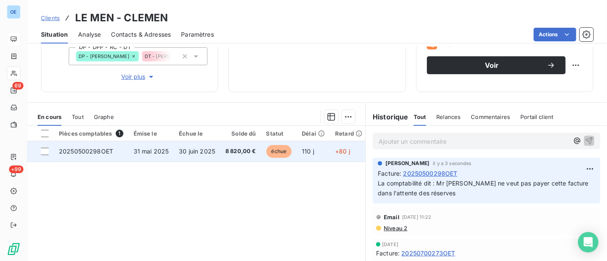
click at [225, 148] on span "8 820,00 €" at bounding box center [240, 151] width 31 height 9
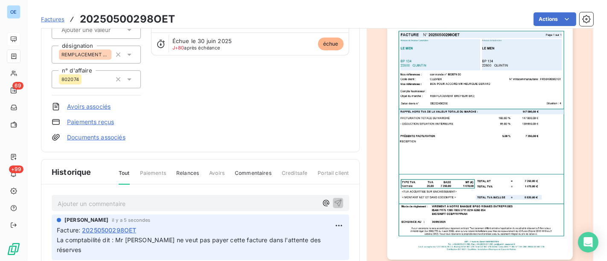
scroll to position [143, 0]
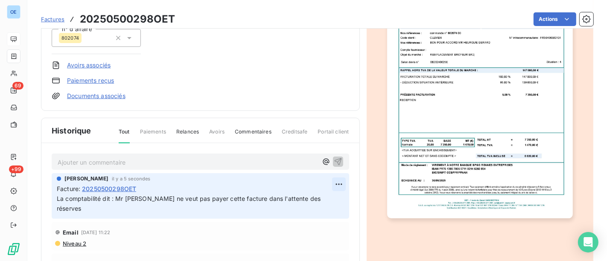
click at [329, 186] on html "OE 69 +99 Factures 20250500298OET Actions LE MEN CLEMEN Montant initial 8 820,0…" at bounding box center [303, 130] width 607 height 261
click at [310, 207] on div "Editer" at bounding box center [307, 202] width 48 height 14
click at [106, 208] on p "La comptabilité dit : Mr [PERSON_NAME] ne veut pas payer cette facture dans l'a…" at bounding box center [195, 204] width 276 height 20
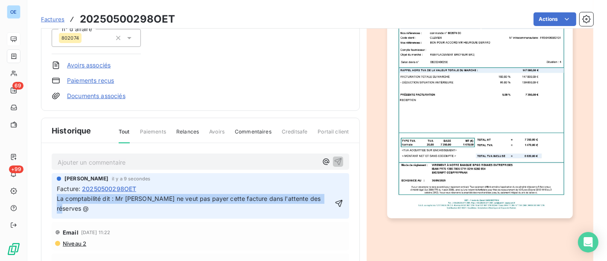
drag, startPoint x: 82, startPoint y: 209, endPoint x: 38, endPoint y: 195, distance: 45.9
click at [38, 195] on section "Factures 20250500298OET Actions LE MEN CLEMEN Montant initial 8 820,00 € Émise …" at bounding box center [317, 130] width 580 height 261
copy span "La comptabilité dit : Mr [PERSON_NAME] ne veut pas payer cette facture dans l'a…"
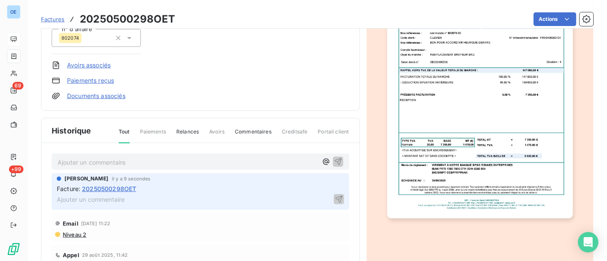
click at [329, 193] on div "Ajouter un commentaire ﻿" at bounding box center [200, 199] width 287 height 12
click at [263, 186] on div "Facture : 20250500298OET" at bounding box center [200, 188] width 287 height 9
click at [252, 198] on p "Ajouter un commentaire ﻿" at bounding box center [194, 199] width 275 height 11
drag, startPoint x: 242, startPoint y: 222, endPoint x: 230, endPoint y: 222, distance: 12.0
click at [241, 222] on div "Email [DATE] 11:22" at bounding box center [200, 224] width 291 height 14
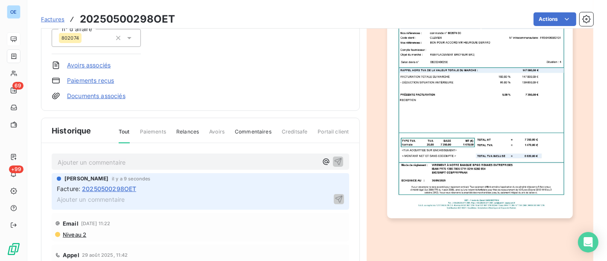
drag, startPoint x: 207, startPoint y: 225, endPoint x: 140, endPoint y: 225, distance: 67.9
click at [205, 225] on div "Email [DATE] 11:22" at bounding box center [200, 224] width 291 height 14
click at [131, 224] on div "Email [DATE] 11:22" at bounding box center [200, 224] width 291 height 14
click at [233, 195] on p "Ajouter un commentaire ﻿" at bounding box center [194, 199] width 275 height 11
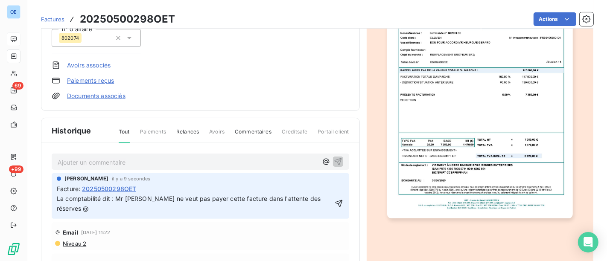
click at [112, 208] on p "La comptabilité dit : Mr [PERSON_NAME] ne veut pas payer cette facture dans l'a…" at bounding box center [195, 204] width 276 height 20
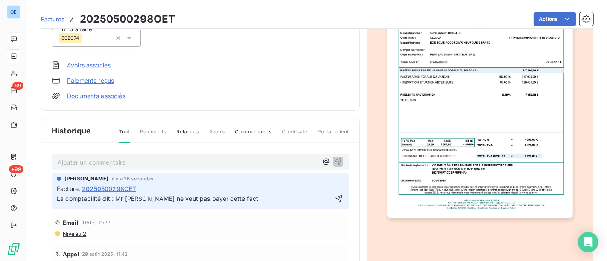
click at [113, 225] on div "Email [DATE] 11:22" at bounding box center [200, 223] width 291 height 14
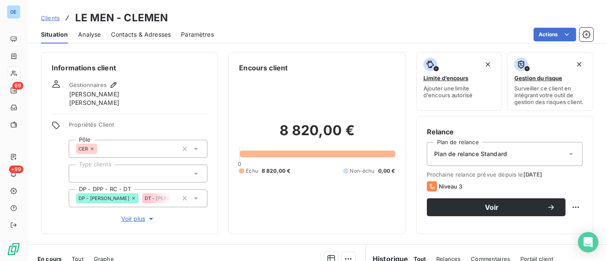
scroll to position [190, 0]
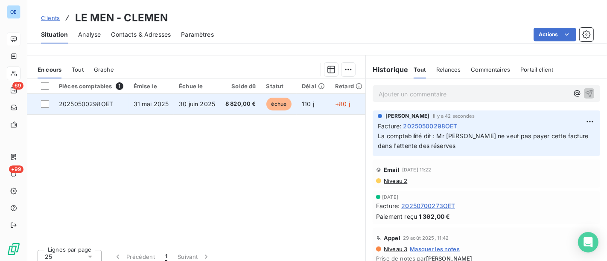
click at [245, 108] on td "8 820,00 €" at bounding box center [240, 104] width 41 height 20
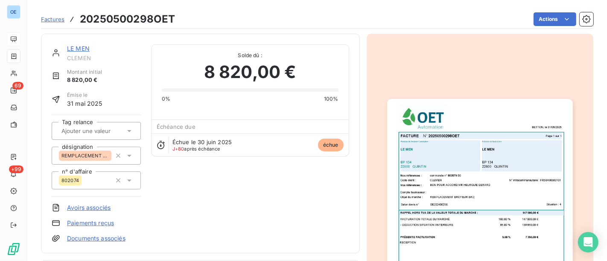
scroll to position [96, 0]
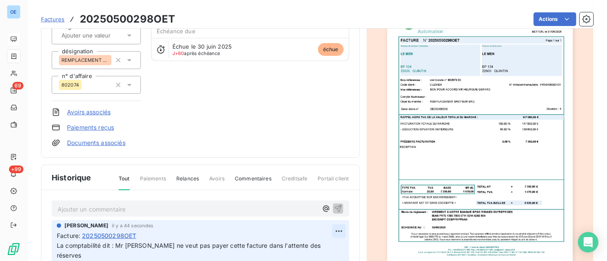
click at [330, 226] on html "OE 69 +99 Factures 20250500298OET Actions LE MEN CLEMEN Montant initial 8 820,0…" at bounding box center [303, 130] width 607 height 261
click at [300, 204] on div "Supprimer" at bounding box center [307, 211] width 48 height 14
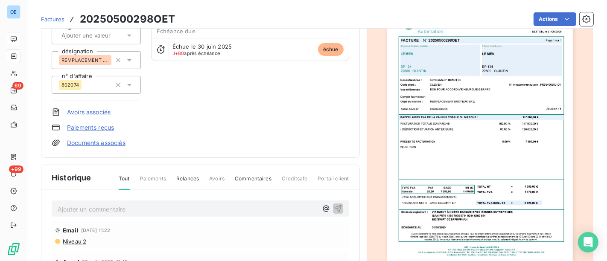
click at [136, 207] on p "Ajouter un commentaire ﻿" at bounding box center [188, 209] width 260 height 11
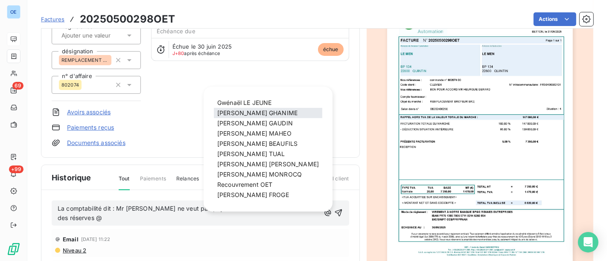
scroll to position [136, 0]
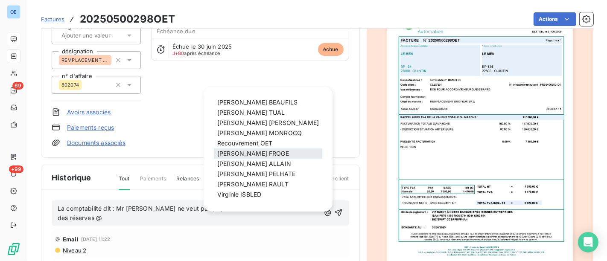
click at [253, 155] on span "[PERSON_NAME]" at bounding box center [253, 153] width 72 height 7
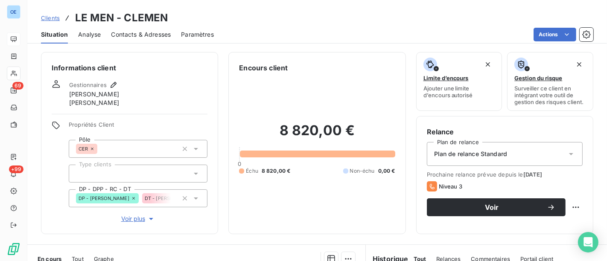
scroll to position [190, 0]
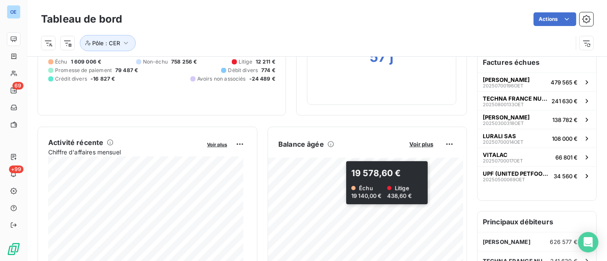
scroll to position [143, 0]
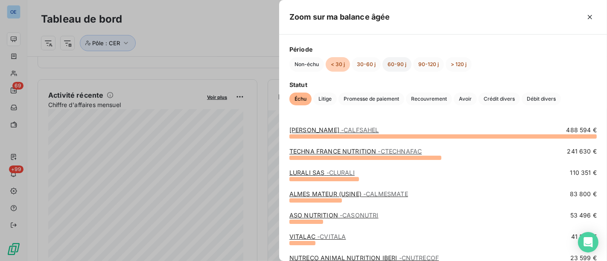
click at [392, 61] on button "60-90 j" at bounding box center [396, 64] width 29 height 15
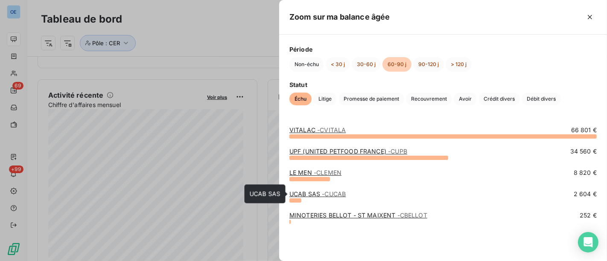
click at [324, 194] on span "- CUCAB" at bounding box center [334, 193] width 24 height 7
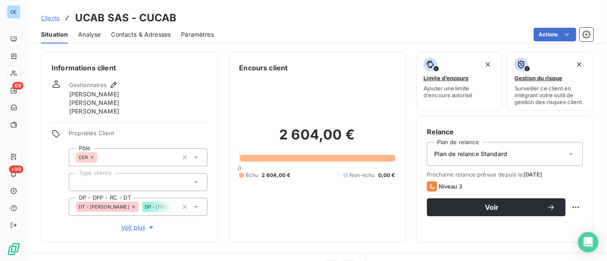
scroll to position [142, 0]
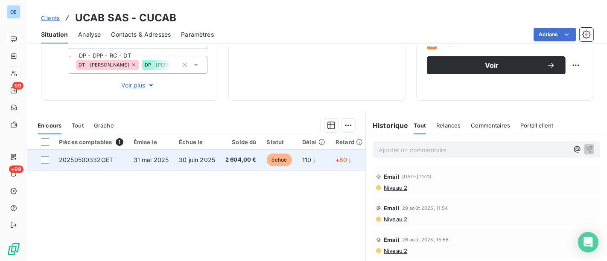
click at [248, 160] on span "2 604,00 €" at bounding box center [240, 160] width 31 height 9
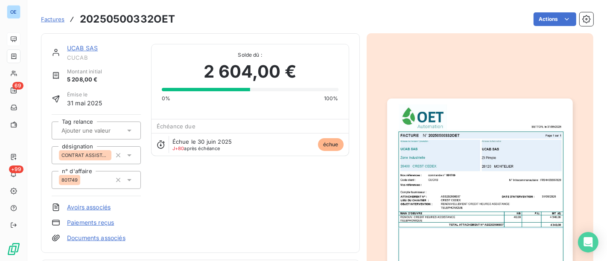
click at [80, 50] on link "UCAB SAS" at bounding box center [82, 47] width 31 height 7
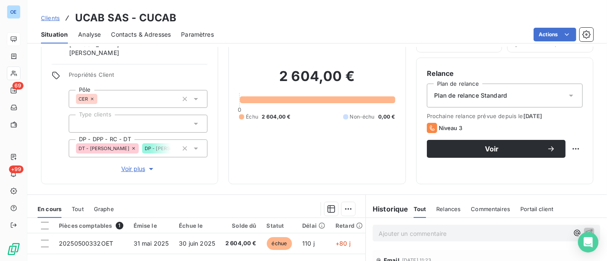
scroll to position [142, 0]
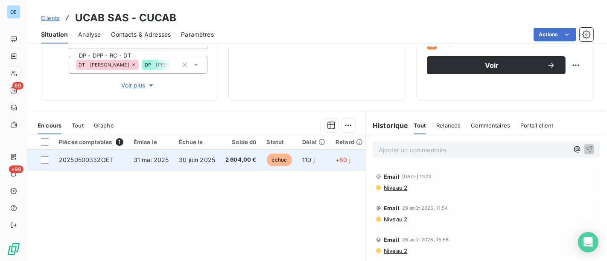
click at [341, 167] on td "+80 j" at bounding box center [349, 160] width 38 height 20
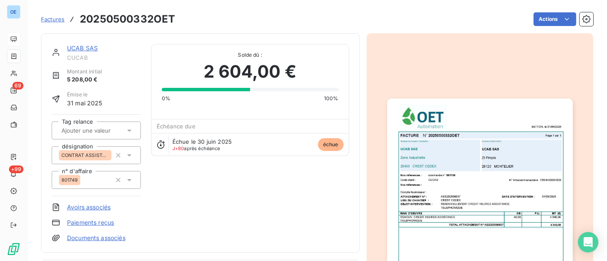
click at [96, 47] on link "UCAB SAS" at bounding box center [82, 47] width 31 height 7
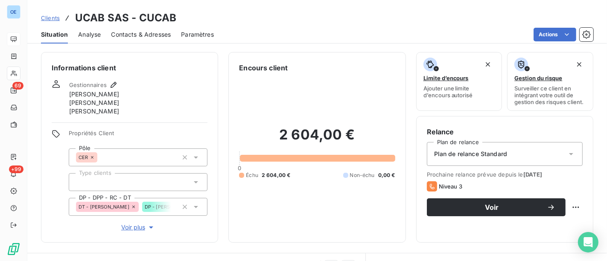
click at [151, 35] on span "Contacts & Adresses" at bounding box center [141, 34] width 60 height 9
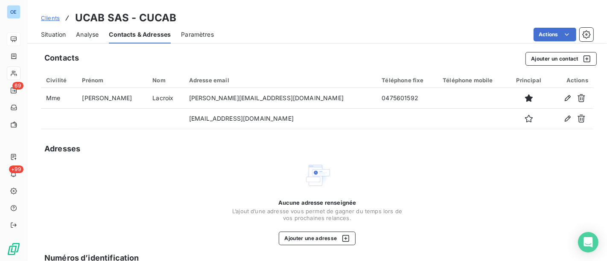
click at [55, 32] on span "Situation" at bounding box center [53, 34] width 25 height 9
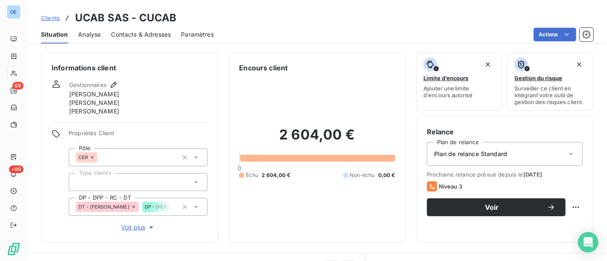
scroll to position [190, 0]
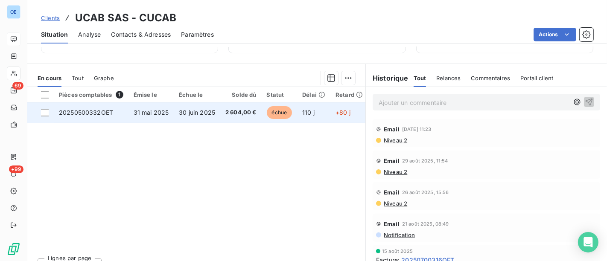
click at [239, 112] on span "2 604,00 €" at bounding box center [240, 112] width 31 height 9
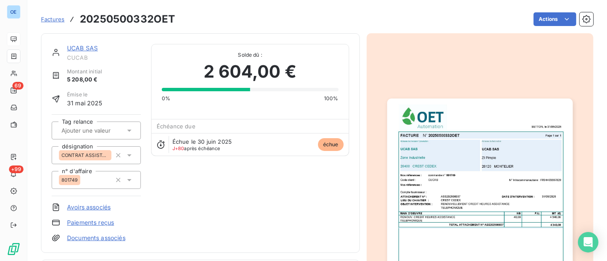
click at [493, 216] on img "button" at bounding box center [480, 230] width 186 height 262
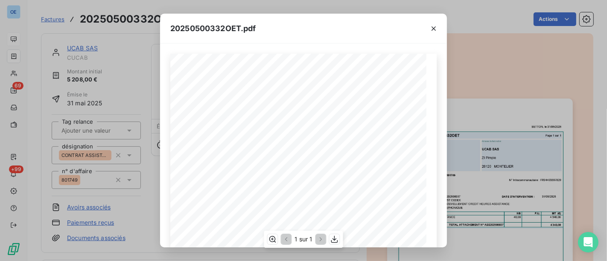
scroll to position [95, 0]
click at [463, 165] on div "20250500332OET.pdf FACTURE N° 20250500332OET Page 1 sur 1 BETTON, le [DATE] Com…" at bounding box center [303, 130] width 607 height 261
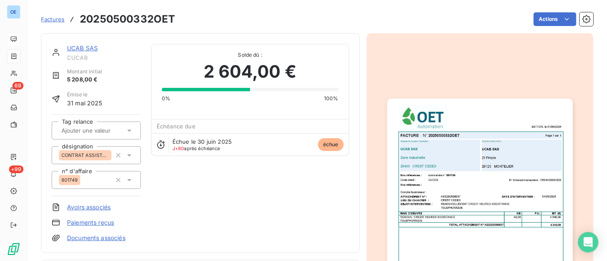
click at [450, 166] on img "button" at bounding box center [480, 230] width 186 height 262
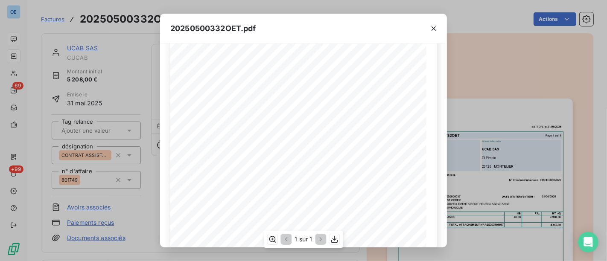
scroll to position [142, 0]
click at [502, 153] on div "20250500332OET.pdf FACTURE N° 20250500332OET Page 1 sur 1 BETTON, le [DATE] Com…" at bounding box center [303, 130] width 607 height 261
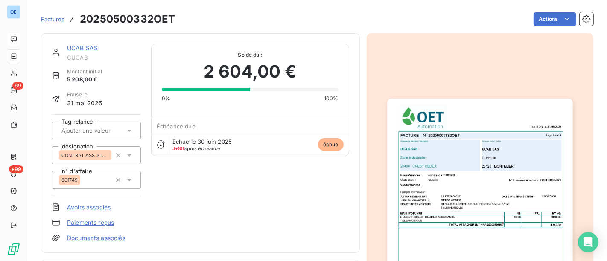
scroll to position [0, 0]
drag, startPoint x: 301, startPoint y: 75, endPoint x: 199, endPoint y: 86, distance: 102.1
click at [199, 86] on div "Solde dû : 2 604,00 € 0% 100%" at bounding box center [250, 73] width 177 height 58
drag, startPoint x: 204, startPoint y: 67, endPoint x: 261, endPoint y: 56, distance: 58.3
click at [261, 56] on div "Solde dû : 2 604,00 € 0% 100%" at bounding box center [250, 73] width 177 height 58
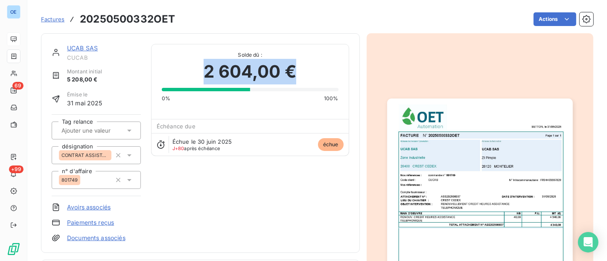
drag, startPoint x: 307, startPoint y: 65, endPoint x: 201, endPoint y: 73, distance: 107.0
click at [201, 73] on div "2 604,00 €" at bounding box center [250, 72] width 177 height 26
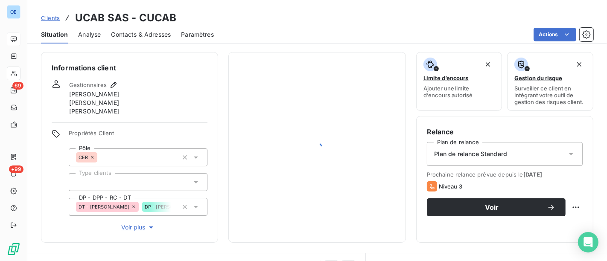
scroll to position [142, 0]
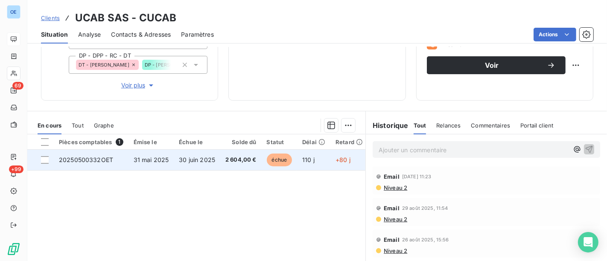
click at [230, 159] on span "2 604,00 €" at bounding box center [240, 160] width 31 height 9
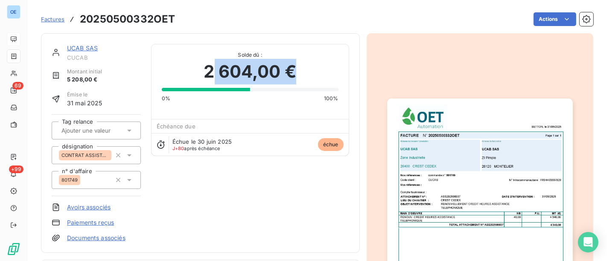
drag, startPoint x: 298, startPoint y: 72, endPoint x: 224, endPoint y: 73, distance: 74.3
click at [211, 69] on div "2 604,00 €" at bounding box center [250, 72] width 177 height 26
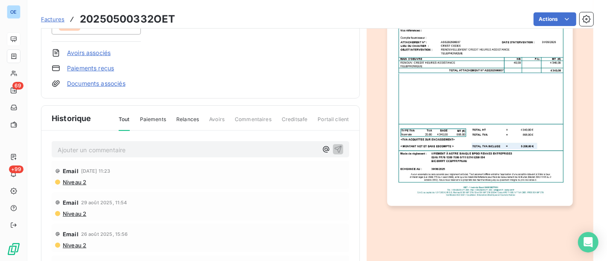
scroll to position [210, 0]
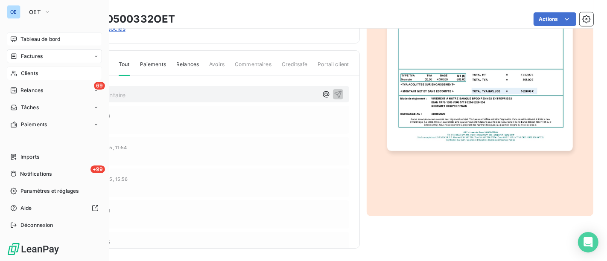
click at [28, 76] on span "Clients" at bounding box center [29, 74] width 17 height 8
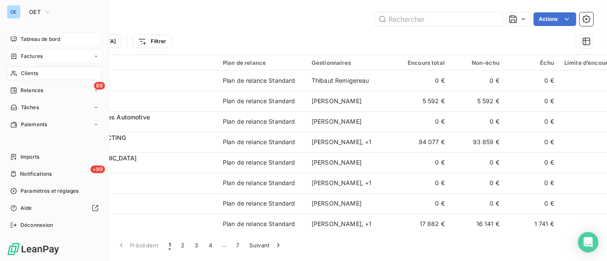
click at [17, 57] on div "Factures" at bounding box center [26, 56] width 32 height 8
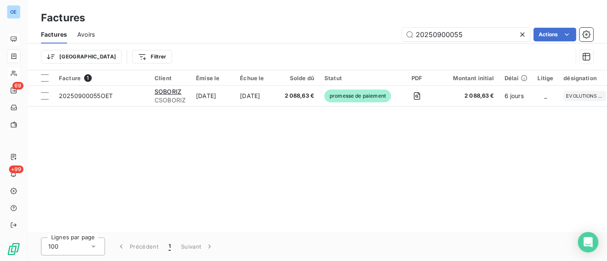
drag, startPoint x: 472, startPoint y: 41, endPoint x: 303, endPoint y: 36, distance: 169.1
click at [315, 36] on div "20250900055 Actions" at bounding box center [349, 35] width 488 height 14
type input "[PERSON_NAME]"
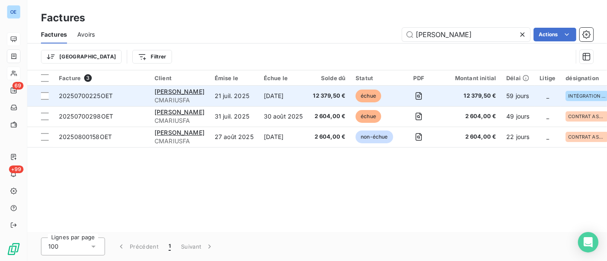
click at [313, 99] on span "12 379,50 €" at bounding box center [329, 96] width 32 height 9
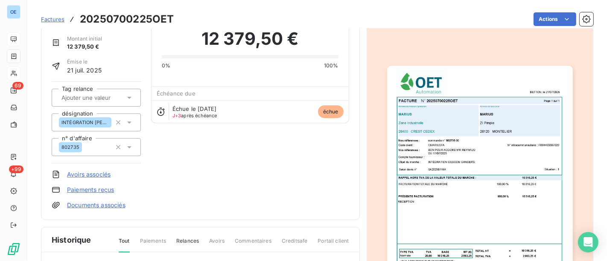
scroll to position [97, 0]
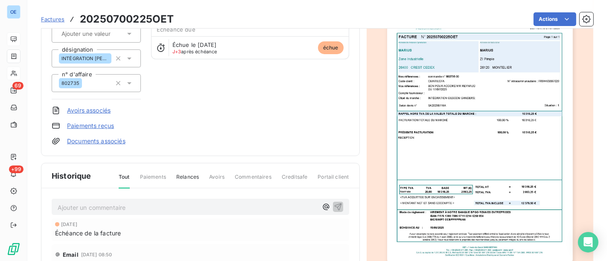
click at [117, 208] on p "Ajouter un commentaire ﻿" at bounding box center [188, 207] width 260 height 11
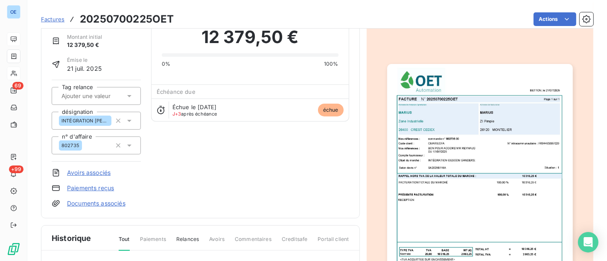
scroll to position [96, 0]
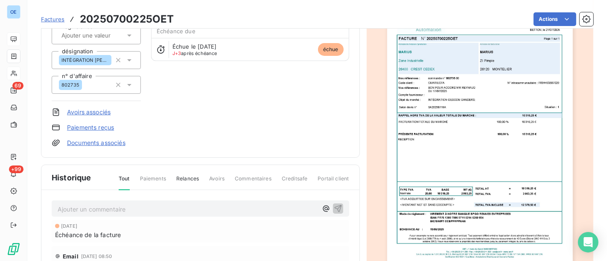
click at [144, 210] on p "Ajouter un commentaire ﻿" at bounding box center [188, 209] width 260 height 11
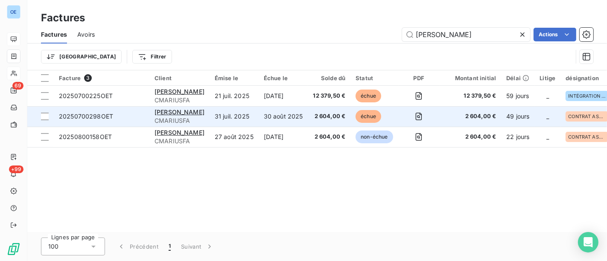
click at [313, 117] on span "2 604,00 €" at bounding box center [329, 116] width 32 height 9
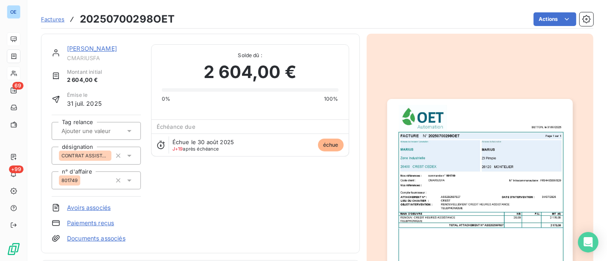
scroll to position [143, 0]
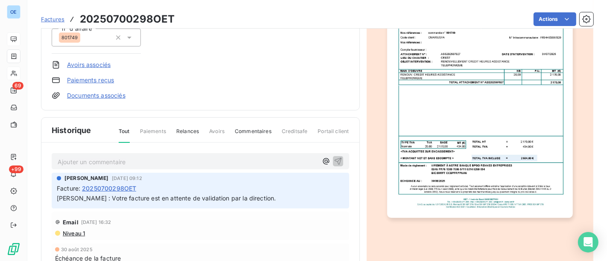
click at [150, 157] on p "Ajouter un commentaire ﻿" at bounding box center [188, 162] width 260 height 11
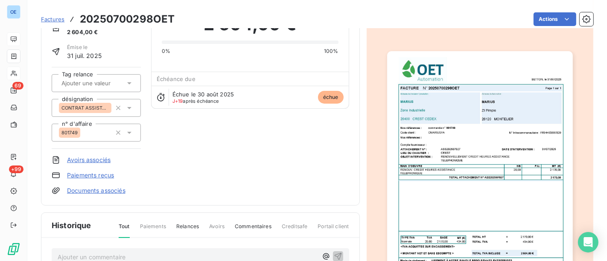
scroll to position [95, 0]
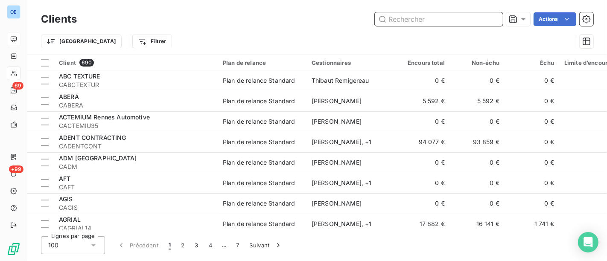
click at [410, 22] on input "text" at bounding box center [439, 19] width 128 height 14
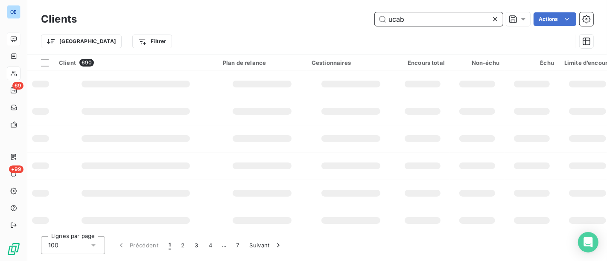
type input "ucab"
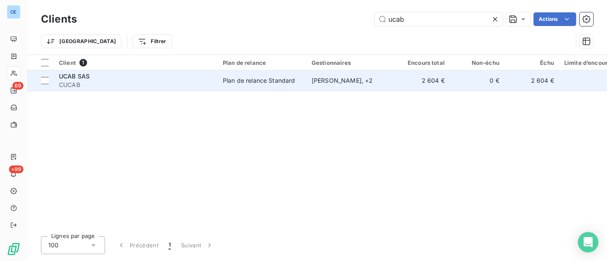
click at [382, 82] on div "[PERSON_NAME] , + 2" at bounding box center [351, 80] width 79 height 9
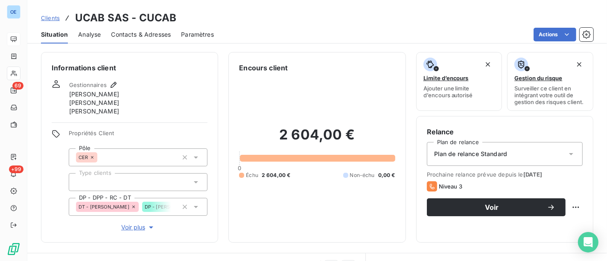
scroll to position [142, 0]
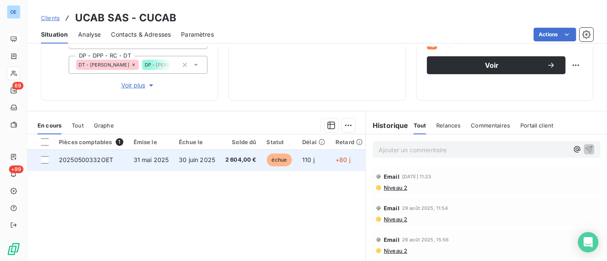
click at [230, 168] on td "2 604,00 €" at bounding box center [240, 160] width 41 height 20
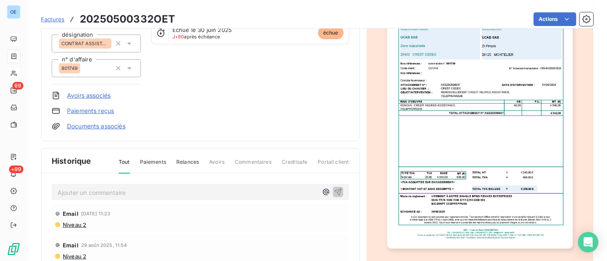
scroll to position [143, 0]
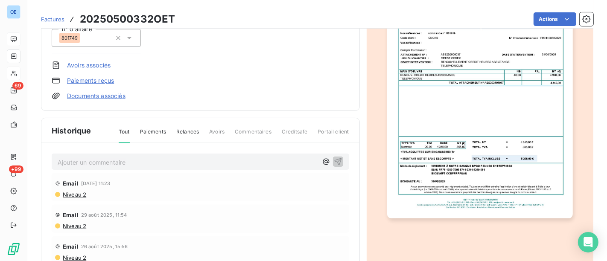
click at [132, 166] on div "Ajouter un commentaire ﻿" at bounding box center [200, 162] width 297 height 17
click at [136, 159] on p "Ajouter un commentaire ﻿" at bounding box center [188, 162] width 260 height 11
click at [58, 162] on span "Facture toujours en attente de validation chez eux" at bounding box center [130, 161] width 144 height 7
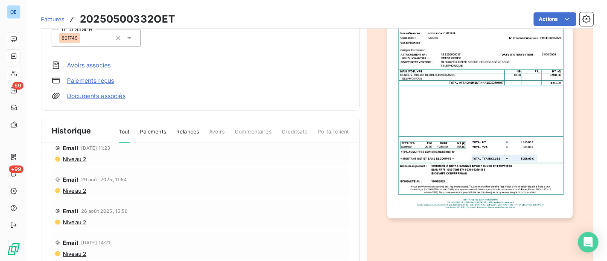
scroll to position [0, 0]
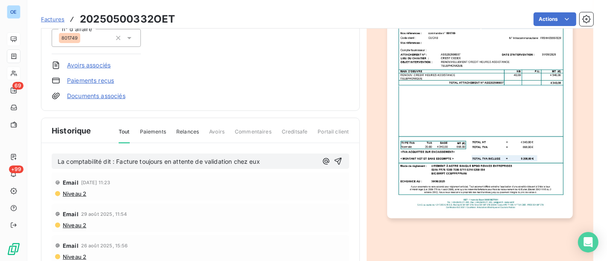
click at [271, 163] on p "La comptabilité dit : Facture toujours en attente de validation chez eux" at bounding box center [188, 162] width 260 height 10
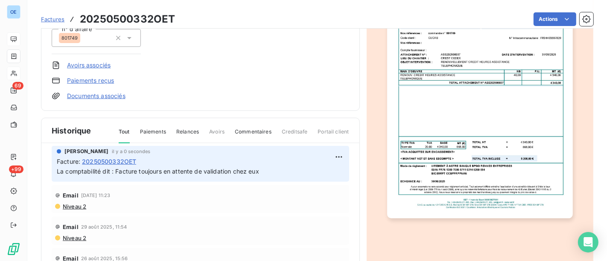
scroll to position [47, 0]
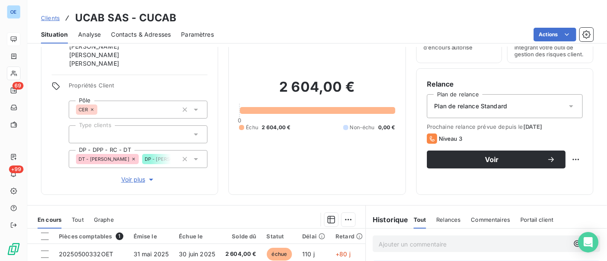
scroll to position [95, 0]
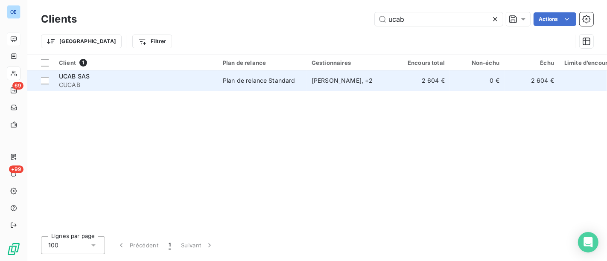
click at [170, 85] on span "CUCAB" at bounding box center [136, 85] width 154 height 9
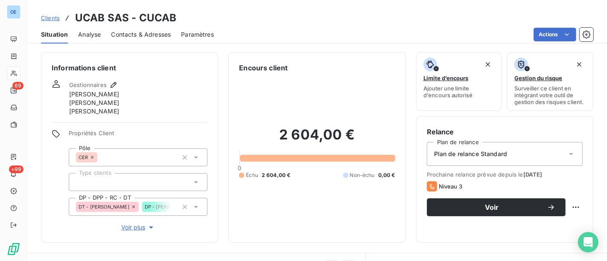
click at [146, 33] on span "Contacts & Adresses" at bounding box center [141, 34] width 60 height 9
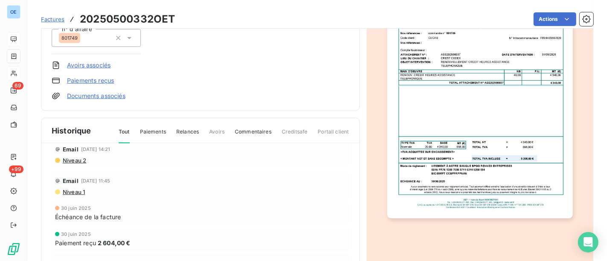
scroll to position [169, 0]
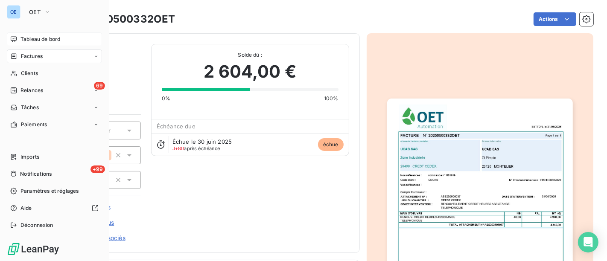
drag, startPoint x: 20, startPoint y: 73, endPoint x: 101, endPoint y: 58, distance: 82.4
click at [20, 73] on div "Clients" at bounding box center [54, 74] width 95 height 14
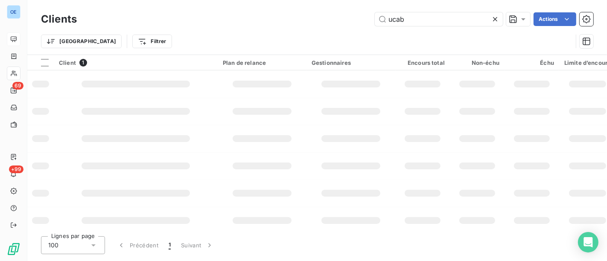
drag, startPoint x: 431, startPoint y: 22, endPoint x: 230, endPoint y: 10, distance: 201.0
click at [230, 10] on div "Clients ucab Actions" at bounding box center [317, 19] width 552 height 18
type input "[PERSON_NAME]"
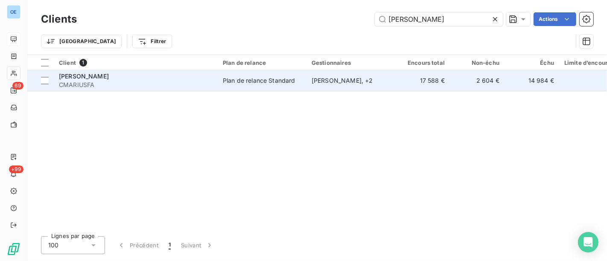
click at [301, 85] on td "Plan de relance Standard" at bounding box center [262, 80] width 89 height 20
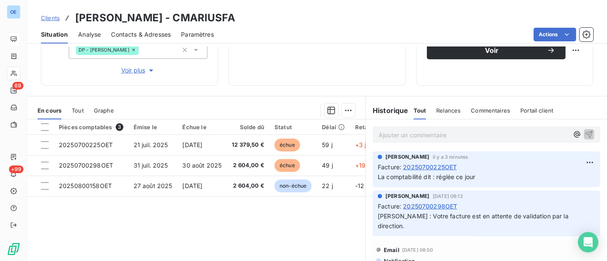
scroll to position [110, 0]
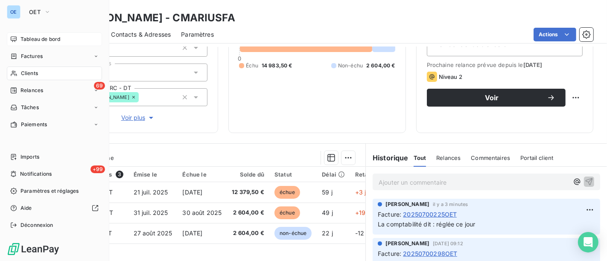
click at [50, 77] on div "Clients" at bounding box center [54, 74] width 95 height 14
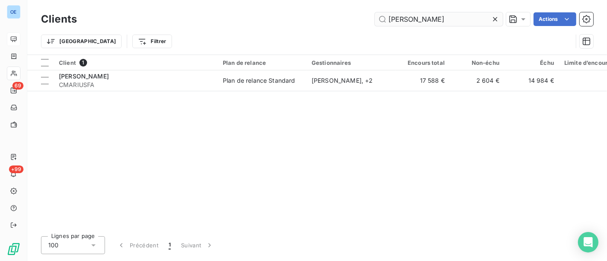
drag, startPoint x: 418, startPoint y: 10, endPoint x: 417, endPoint y: 17, distance: 7.5
click at [417, 17] on div "Clients [PERSON_NAME] Actions" at bounding box center [317, 19] width 552 height 18
drag, startPoint x: 426, startPoint y: 17, endPoint x: 318, endPoint y: 23, distance: 108.5
click at [319, 22] on div "marius Actions" at bounding box center [340, 19] width 506 height 14
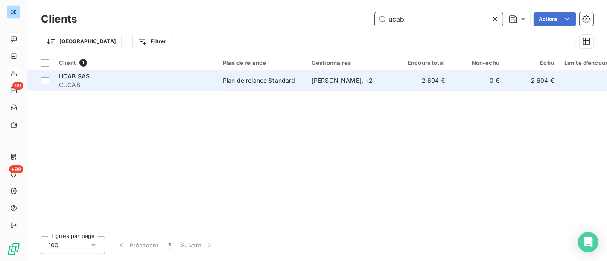
type input "ucab"
click at [333, 87] on td "[PERSON_NAME] , + 2" at bounding box center [350, 80] width 89 height 20
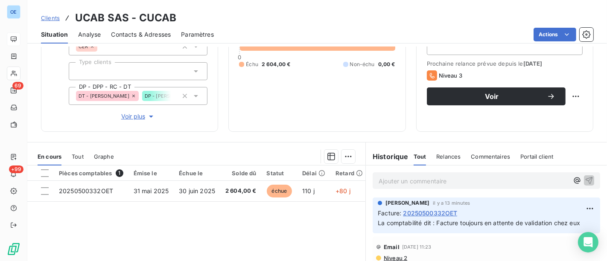
scroll to position [190, 0]
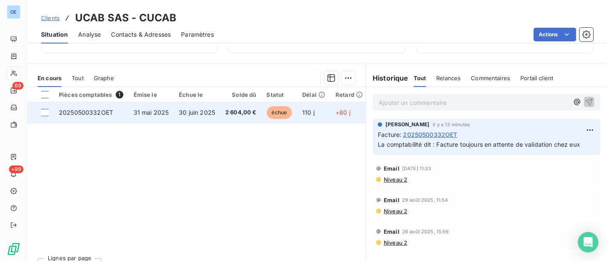
click at [220, 119] on td "2 604,00 €" at bounding box center [240, 112] width 41 height 20
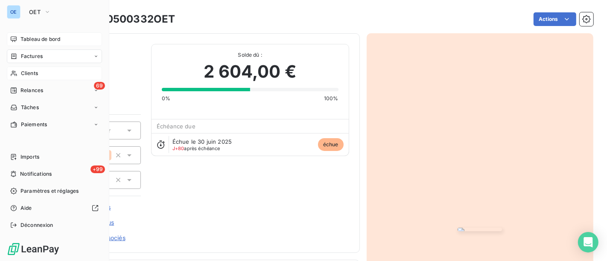
click at [28, 75] on span "Clients" at bounding box center [29, 74] width 17 height 8
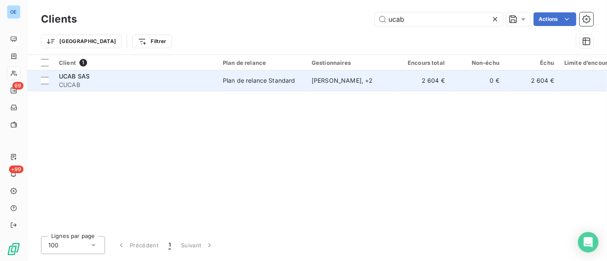
click at [146, 77] on div "UCAB SAS" at bounding box center [136, 76] width 154 height 9
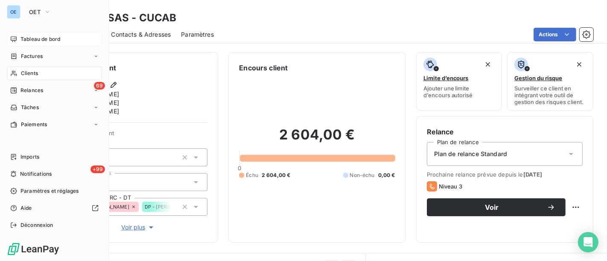
click at [23, 73] on span "Clients" at bounding box center [29, 74] width 17 height 8
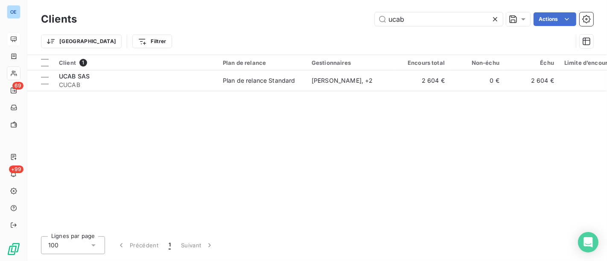
drag, startPoint x: 426, startPoint y: 21, endPoint x: 332, endPoint y: 20, distance: 94.3
click at [339, 19] on div "ucab Actions" at bounding box center [340, 19] width 506 height 14
type input "[PERSON_NAME]"
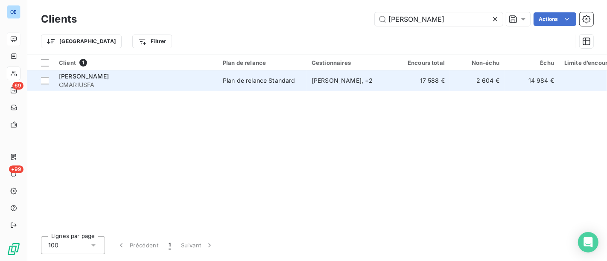
click at [370, 85] on td "[PERSON_NAME] , + 2" at bounding box center [350, 80] width 89 height 20
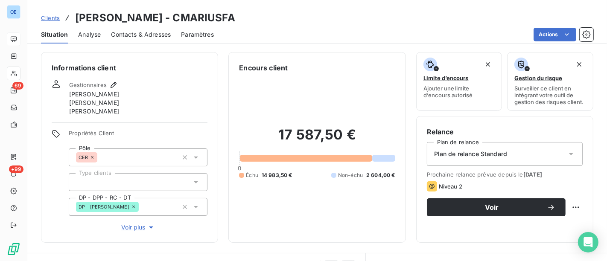
scroll to position [142, 0]
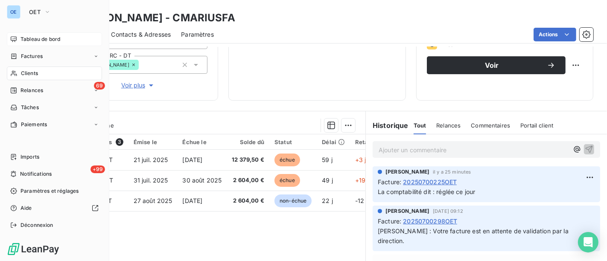
click at [19, 72] on div "Clients" at bounding box center [54, 74] width 95 height 14
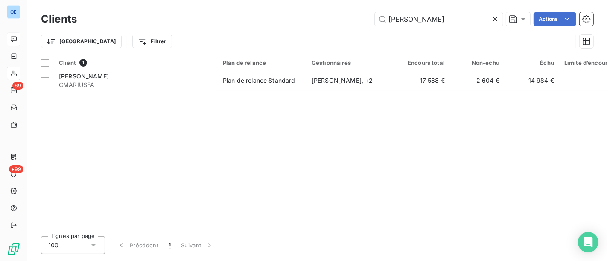
drag, startPoint x: 439, startPoint y: 19, endPoint x: 171, endPoint y: 10, distance: 268.6
click at [258, 18] on div "MARIUS Actions" at bounding box center [340, 19] width 506 height 14
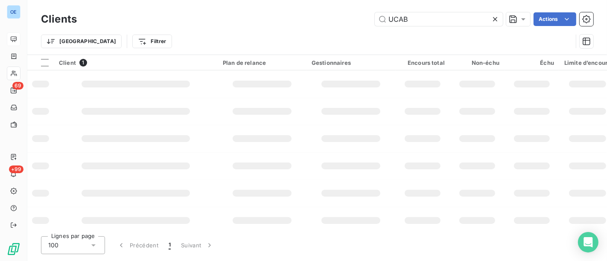
type input "UCAB"
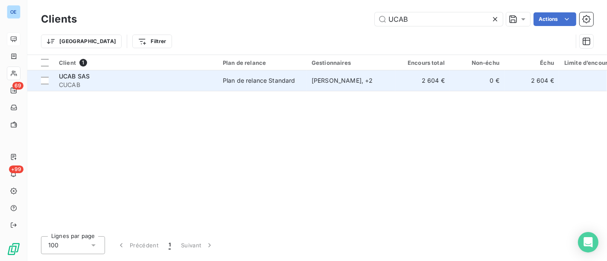
click at [252, 85] on td "Plan de relance Standard" at bounding box center [262, 80] width 89 height 20
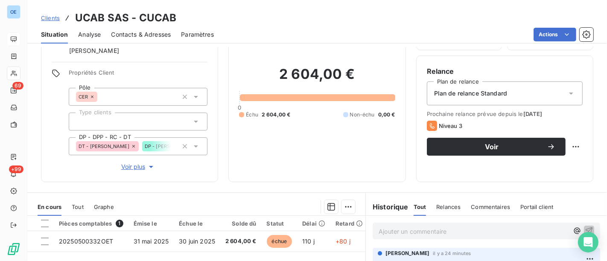
scroll to position [95, 0]
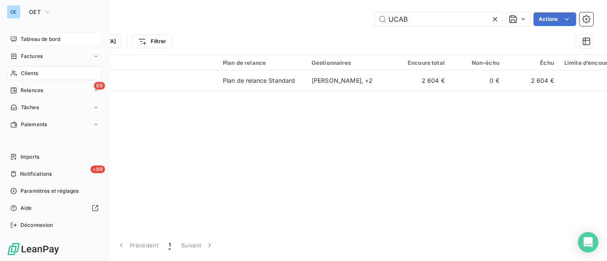
click at [35, 36] on span "Tableau de bord" at bounding box center [40, 39] width 40 height 8
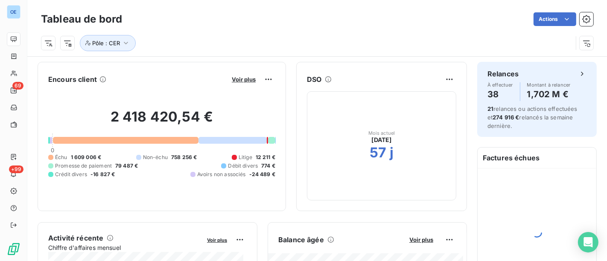
scroll to position [238, 0]
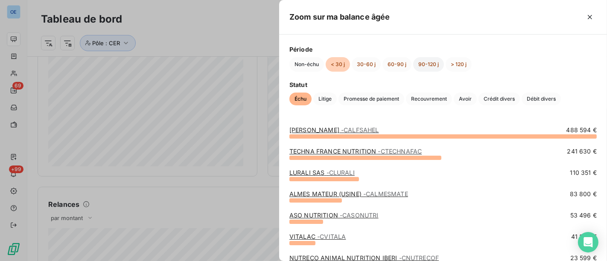
click at [418, 65] on button "90-120 j" at bounding box center [428, 64] width 31 height 15
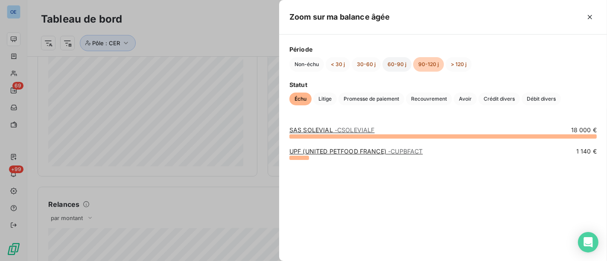
click at [393, 61] on button "60-90 j" at bounding box center [396, 64] width 29 height 15
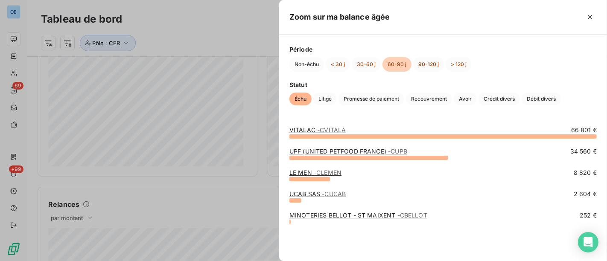
click at [407, 214] on span "- CBELLOT" at bounding box center [412, 215] width 30 height 7
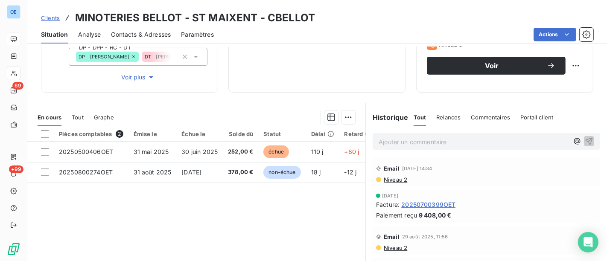
scroll to position [190, 0]
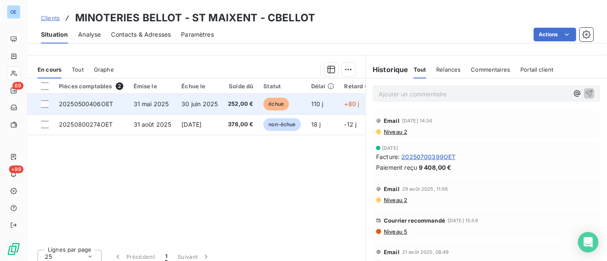
click at [220, 105] on td "30 juin 2025" at bounding box center [199, 104] width 47 height 20
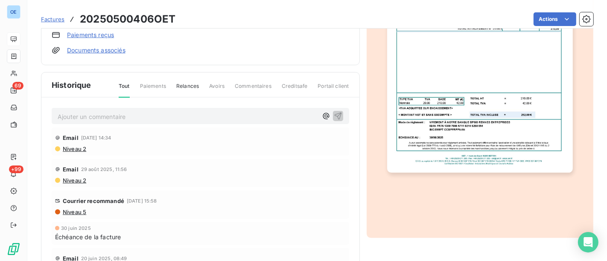
scroll to position [210, 0]
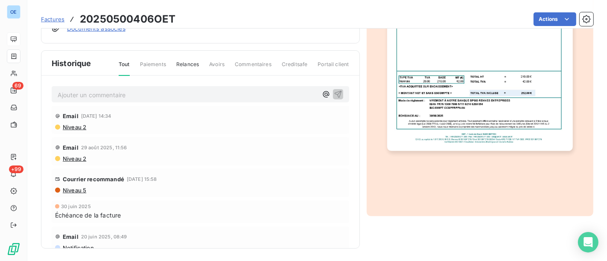
click at [77, 191] on span "Niveau 5" at bounding box center [74, 190] width 24 height 7
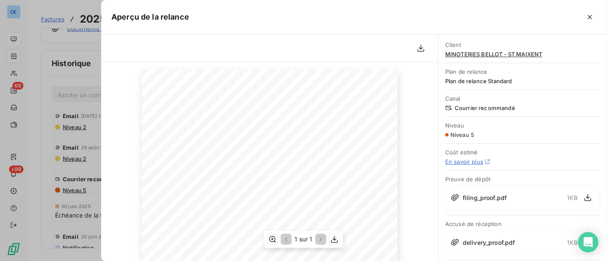
scroll to position [47, 0]
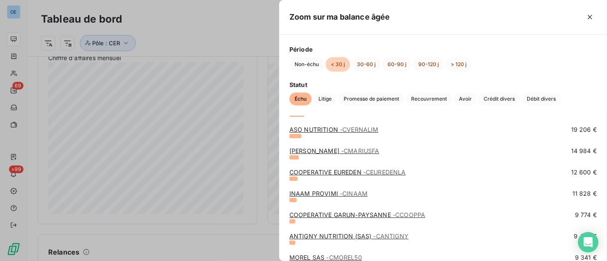
scroll to position [190, 0]
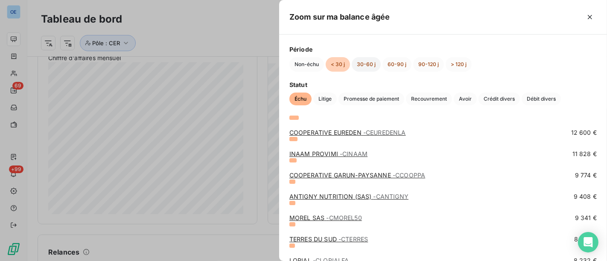
click at [375, 69] on button "30-60 j" at bounding box center [366, 64] width 29 height 15
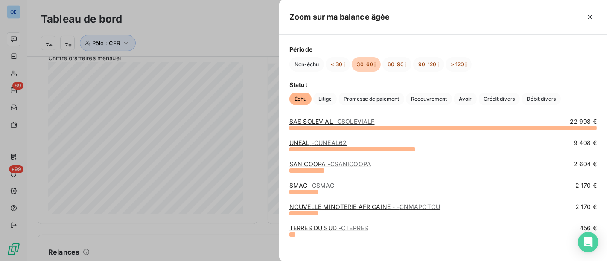
scroll to position [12, 0]
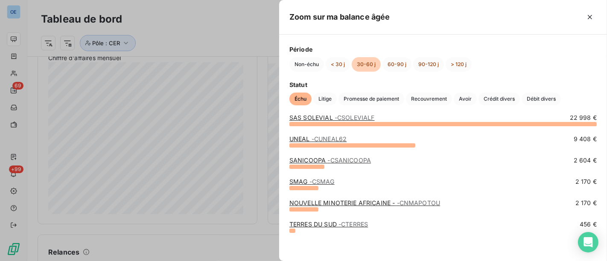
click at [363, 158] on span "- CSANICOOPA" at bounding box center [350, 160] width 44 height 7
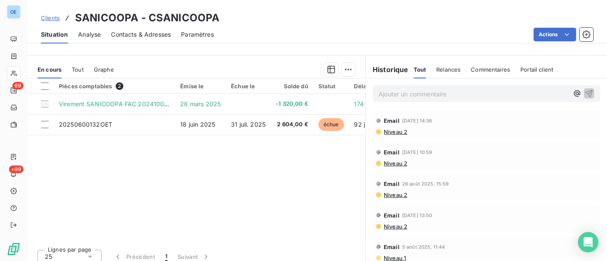
scroll to position [196, 0]
